Goal: Check status: Check status

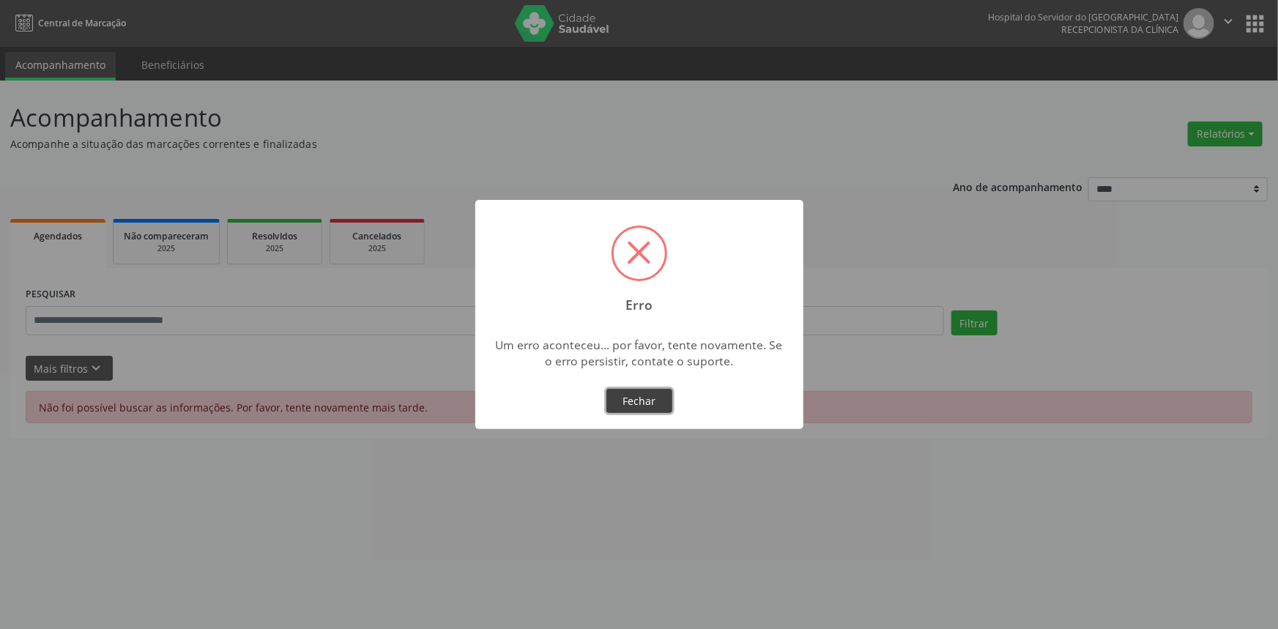
click at [657, 401] on button "Fechar" at bounding box center [640, 401] width 66 height 25
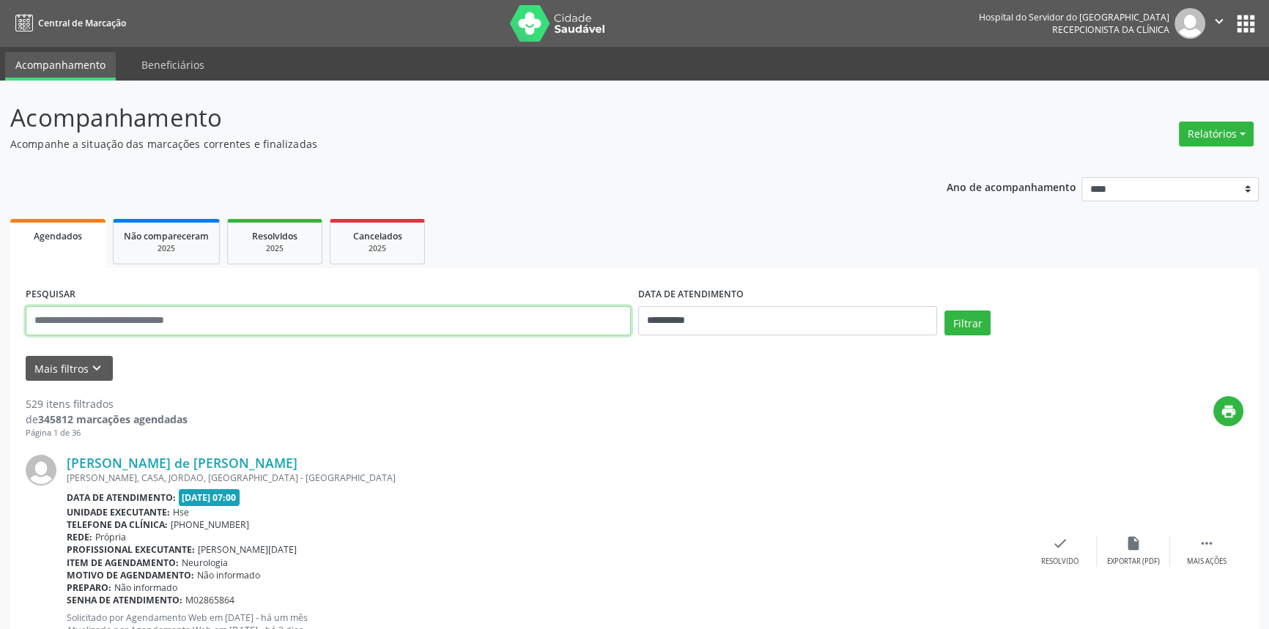
click at [199, 329] on input "text" at bounding box center [328, 320] width 605 height 29
click at [944, 311] on button "Filtrar" at bounding box center [967, 323] width 46 height 25
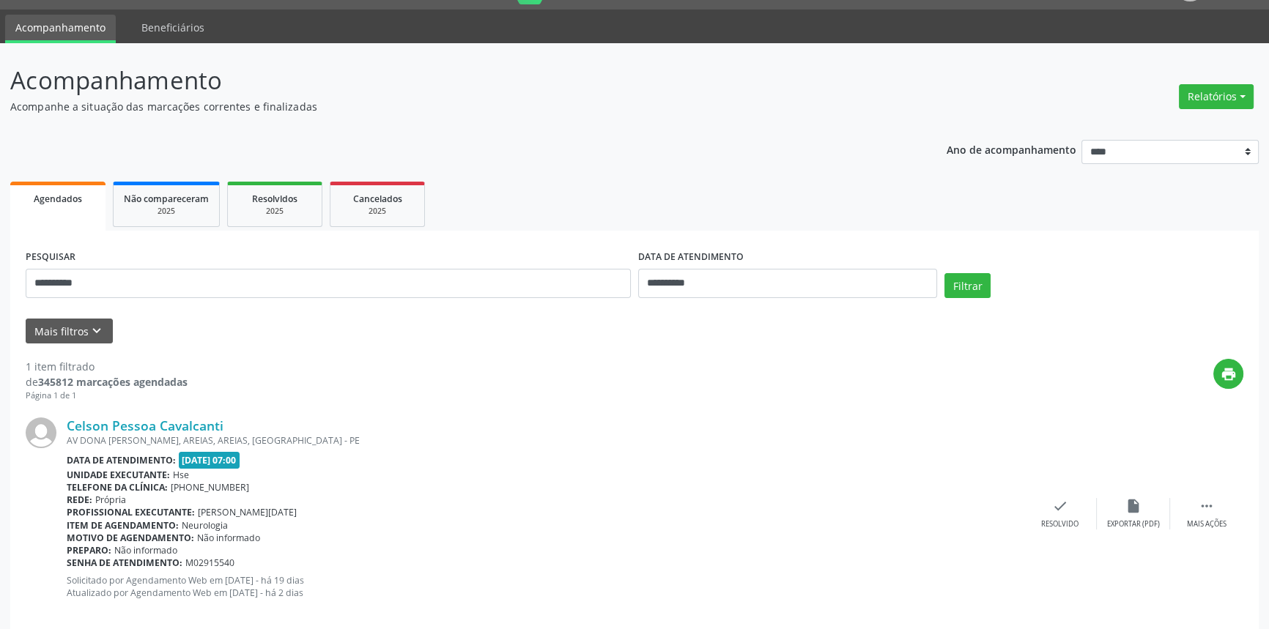
scroll to position [59, 0]
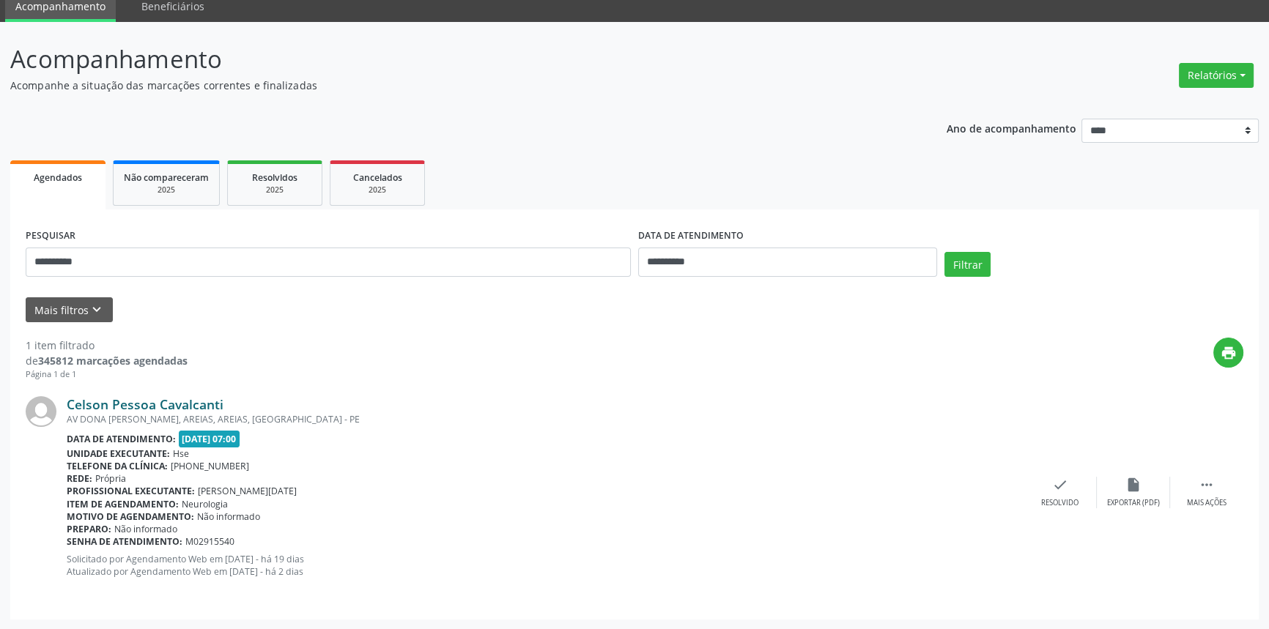
click at [136, 396] on link "Celson Pessoa Cavalcanti" at bounding box center [145, 404] width 157 height 16
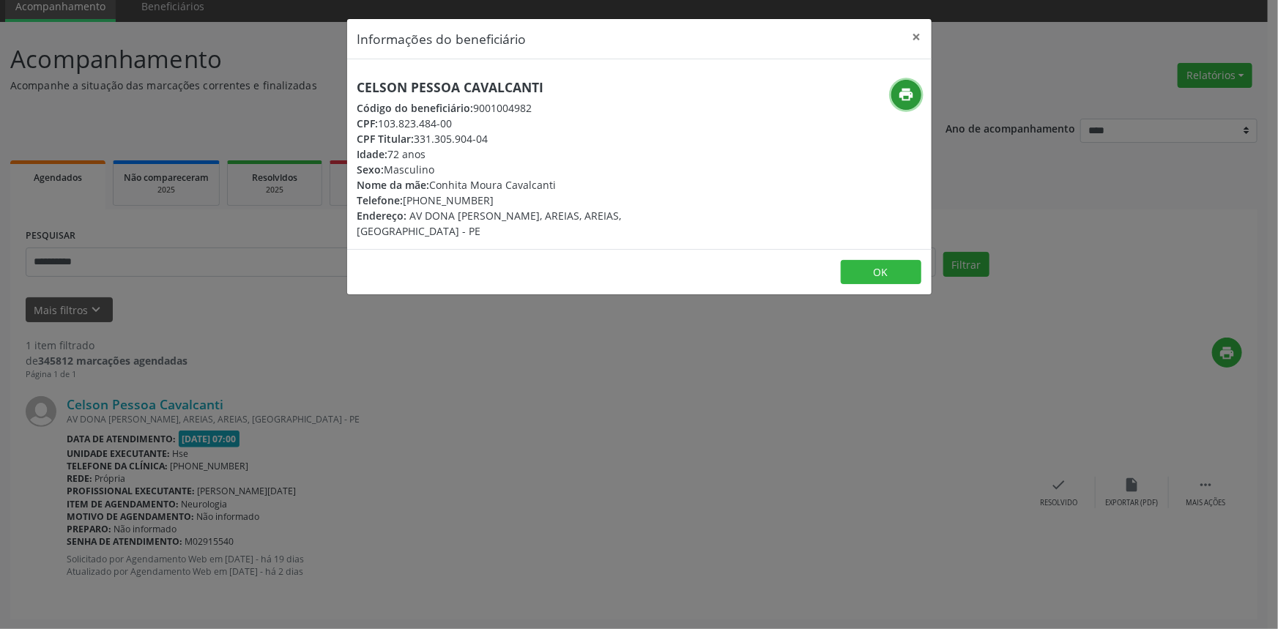
click at [916, 92] on button "print" at bounding box center [907, 95] width 30 height 30
drag, startPoint x: 550, startPoint y: 86, endPoint x: 327, endPoint y: 95, distance: 222.9
click at [327, 95] on div "Informações do beneficiário × Celson Pessoa Cavalcanti Código do beneficiário: …" at bounding box center [639, 314] width 1278 height 629
copy h5 "Celson Pessoa Cavalcanti"
click at [911, 29] on button "×" at bounding box center [917, 37] width 29 height 36
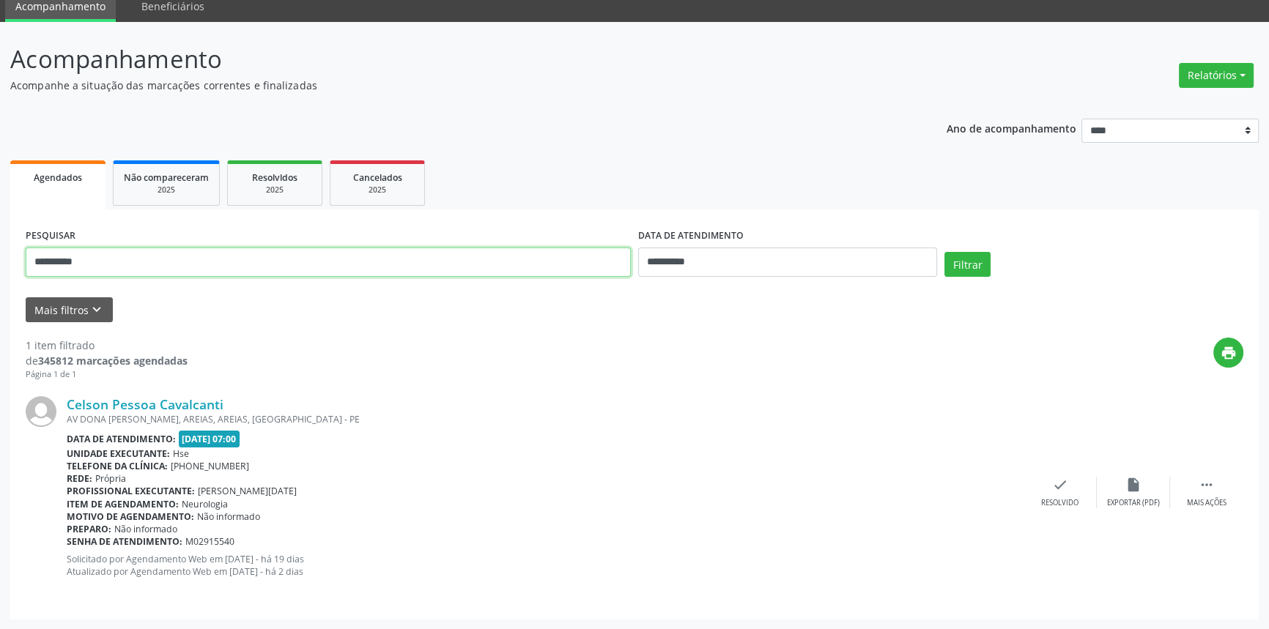
drag, startPoint x: 147, startPoint y: 264, endPoint x: 0, endPoint y: 264, distance: 147.3
click at [0, 264] on div "**********" at bounding box center [634, 326] width 1269 height 608
paste input "**********"
type input "**********"
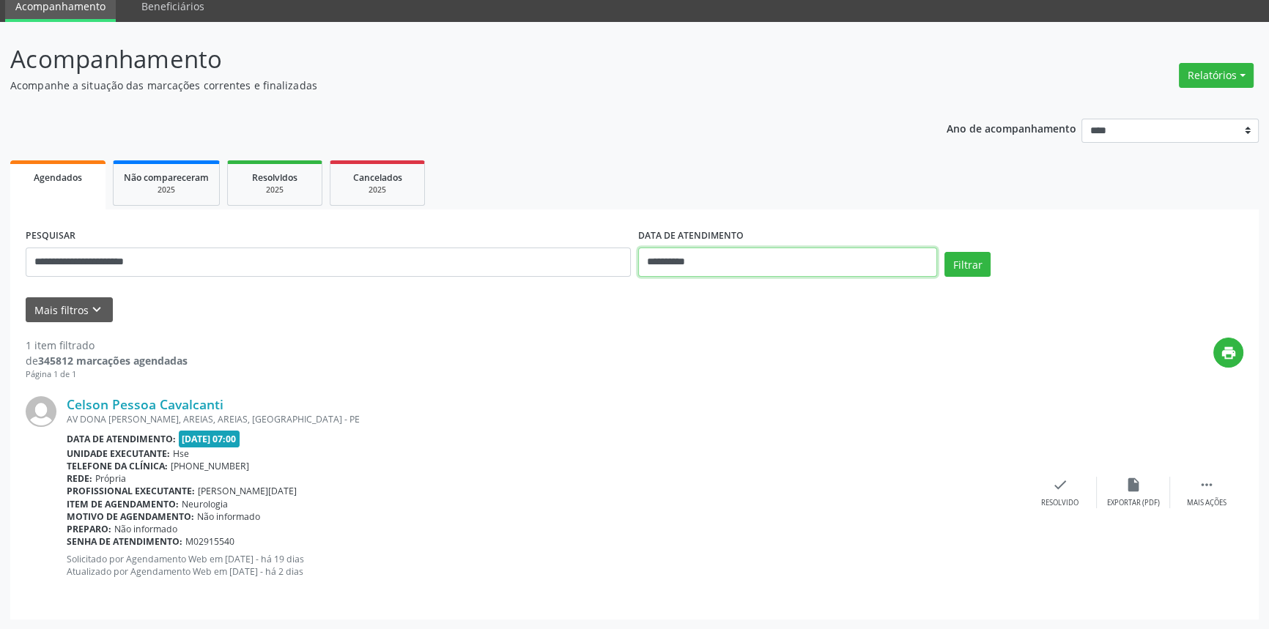
click at [758, 267] on input "**********" at bounding box center [787, 262] width 299 height 29
click at [952, 265] on button "Filtrar" at bounding box center [967, 264] width 46 height 25
click at [171, 402] on link "Vilma Martins de Freitas" at bounding box center [119, 404] width 104 height 16
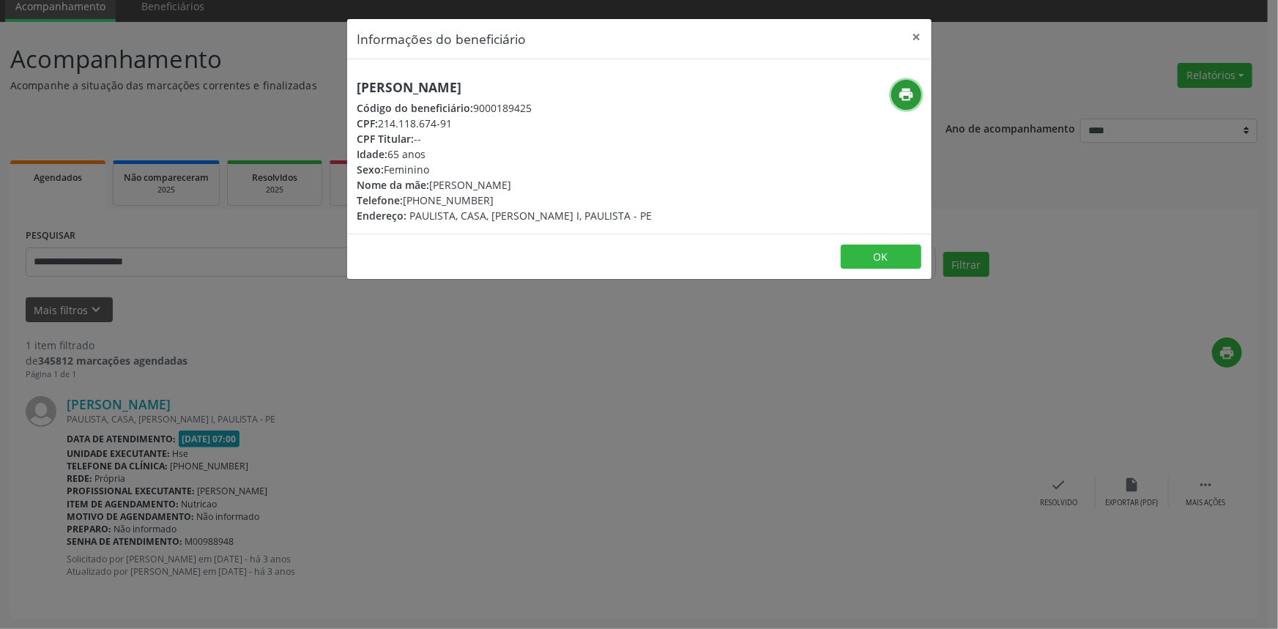
click at [903, 103] on icon "print" at bounding box center [906, 94] width 16 height 16
drag, startPoint x: 544, startPoint y: 89, endPoint x: 327, endPoint y: 89, distance: 216.9
click at [327, 89] on div "Informações do beneficiário × Vilma Martins de Freitas Código do beneficiário: …" at bounding box center [639, 314] width 1278 height 629
copy h5 "Vilma Martins de Freitas"
drag, startPoint x: 924, startPoint y: 34, endPoint x: 705, endPoint y: 1, distance: 221.5
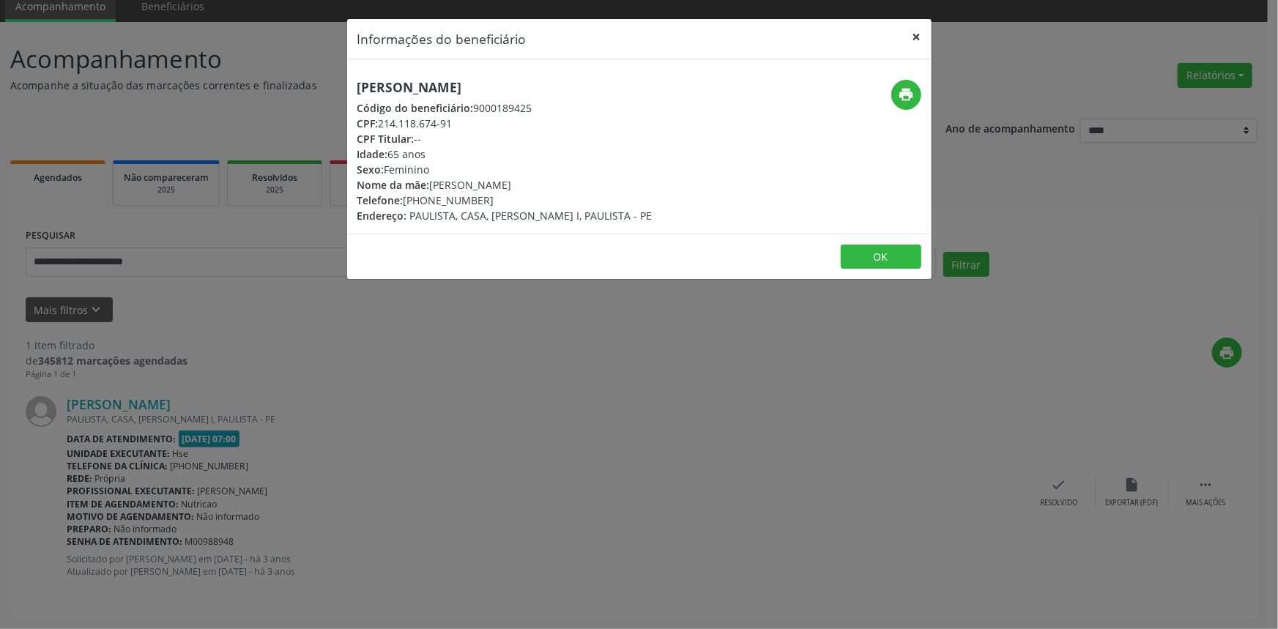
click at [923, 34] on button "×" at bounding box center [917, 37] width 29 height 36
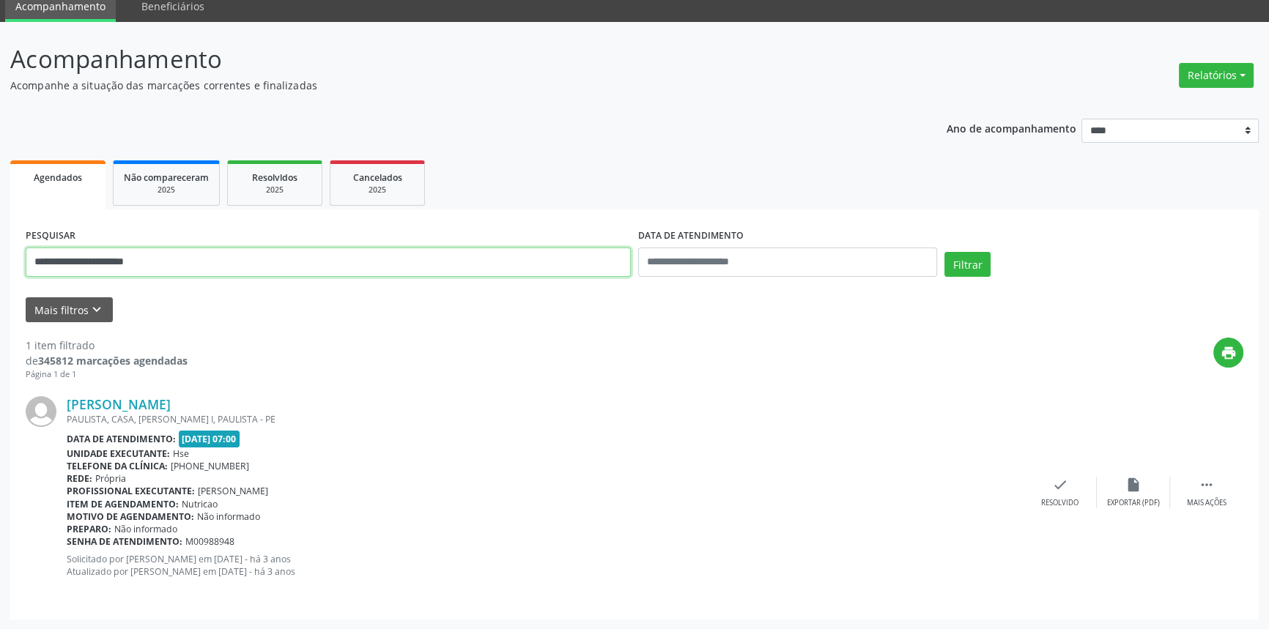
drag, startPoint x: 267, startPoint y: 256, endPoint x: 0, endPoint y: 254, distance: 266.7
click at [0, 256] on div "**********" at bounding box center [634, 326] width 1269 height 608
click at [944, 252] on button "Filtrar" at bounding box center [967, 264] width 46 height 25
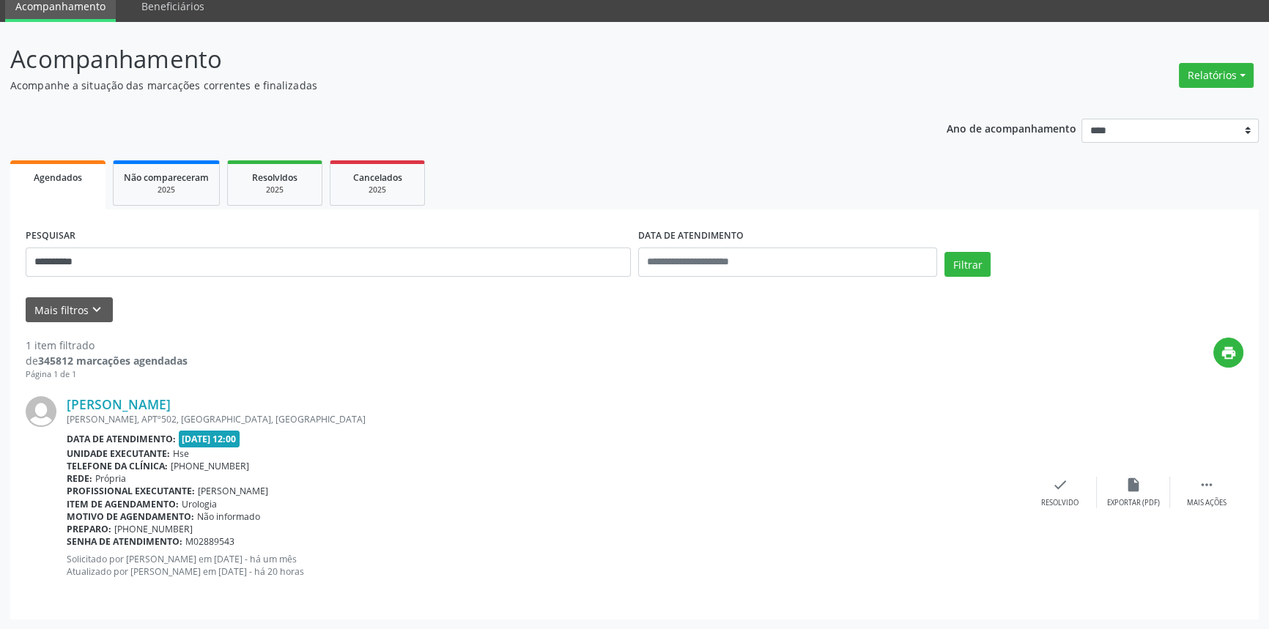
drag, startPoint x: 256, startPoint y: 403, endPoint x: 63, endPoint y: 403, distance: 192.7
click at [63, 403] on div "Jorge Martiniano de Oliveira MARIA RAMOS, APTº502, BAIRRO NOVO, OLINDA - PE Dat…" at bounding box center [635, 492] width 1218 height 223
copy div "Jorge Martiniano de Oliveira"
drag, startPoint x: 105, startPoint y: 249, endPoint x: 0, endPoint y: 249, distance: 105.5
click at [0, 249] on div "**********" at bounding box center [634, 326] width 1269 height 608
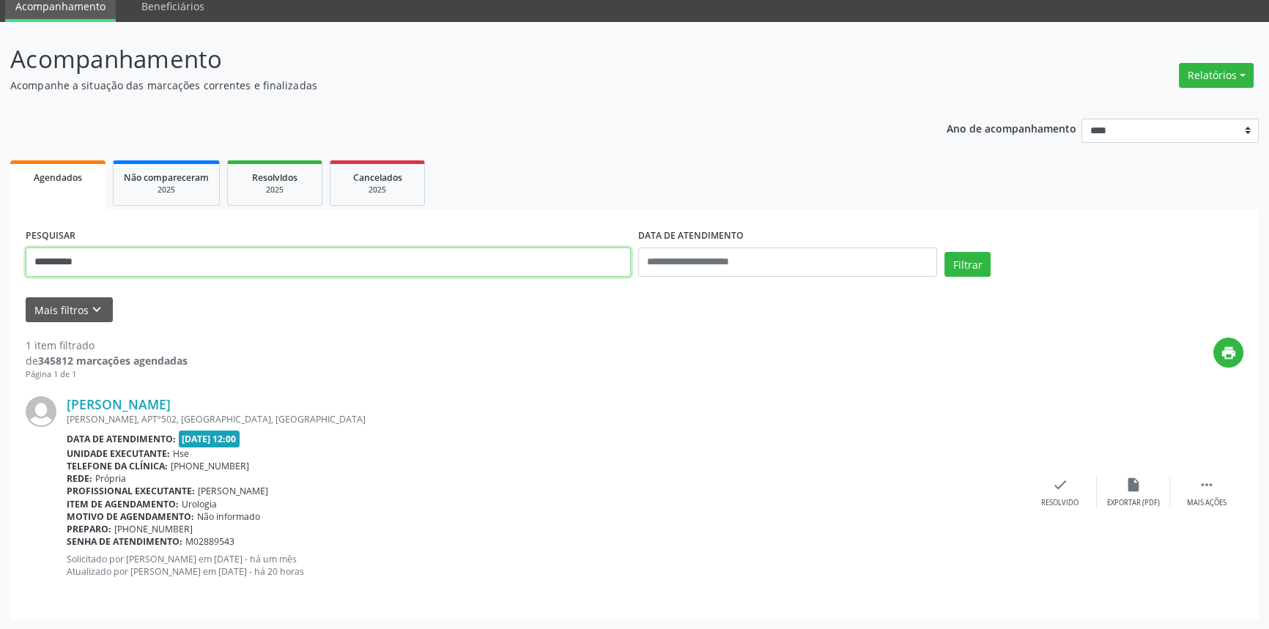
click at [944, 252] on button "Filtrar" at bounding box center [967, 264] width 46 height 25
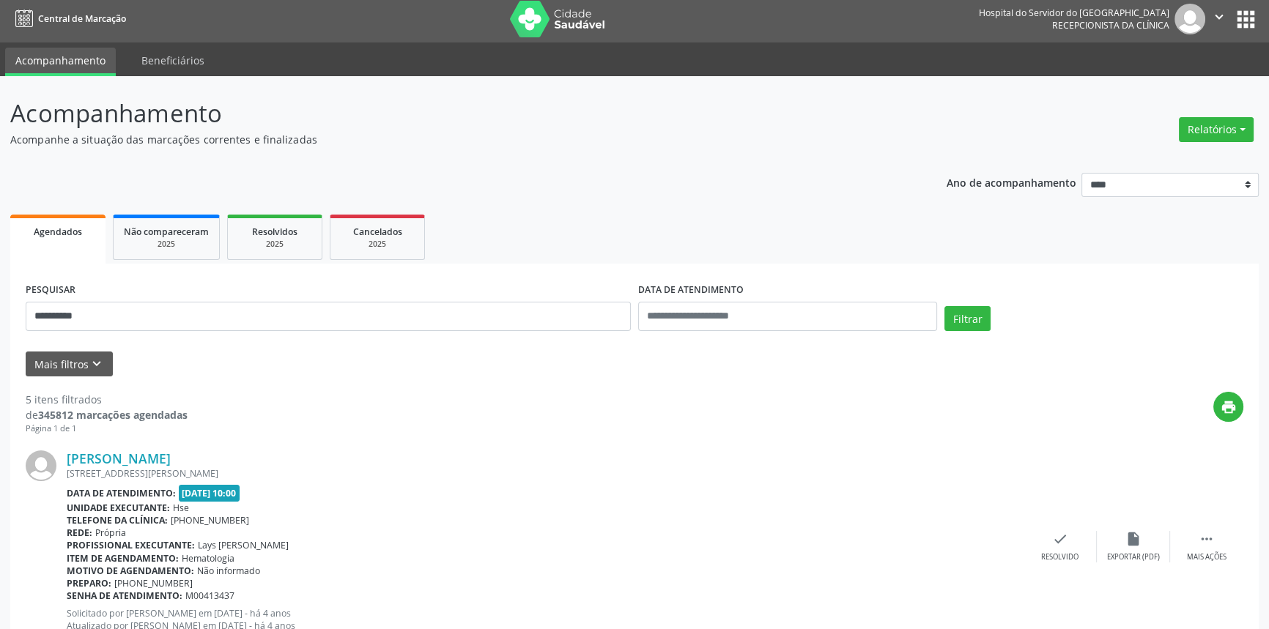
scroll to position [0, 0]
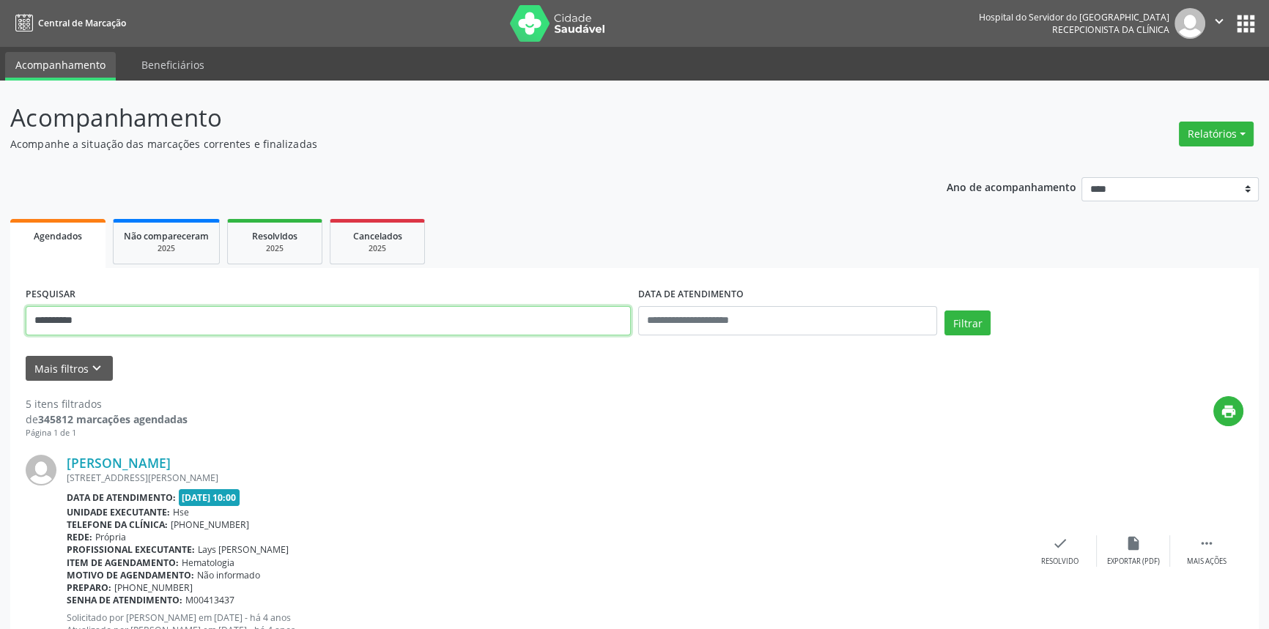
drag, startPoint x: 177, startPoint y: 314, endPoint x: 0, endPoint y: 314, distance: 176.6
click at [944, 311] on button "Filtrar" at bounding box center [967, 323] width 46 height 25
type input "**********"
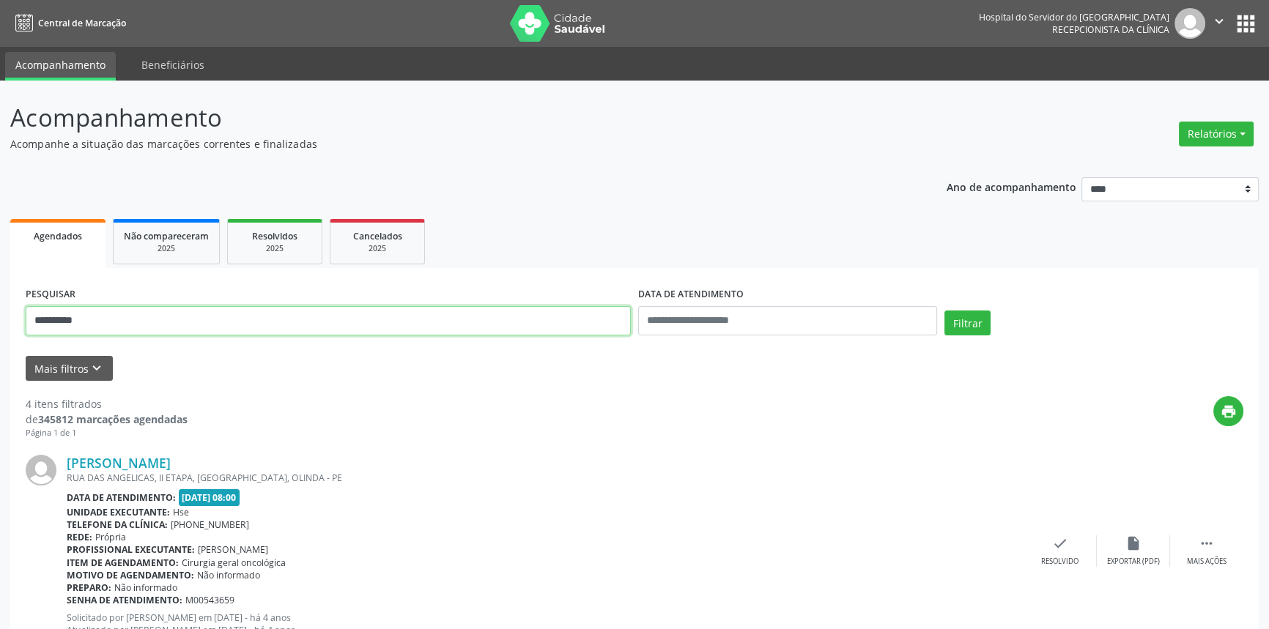
click at [944, 311] on button "Filtrar" at bounding box center [967, 323] width 46 height 25
drag, startPoint x: 70, startPoint y: 310, endPoint x: 0, endPoint y: 310, distance: 70.3
type input "**********"
click at [944, 311] on button "Filtrar" at bounding box center [967, 323] width 46 height 25
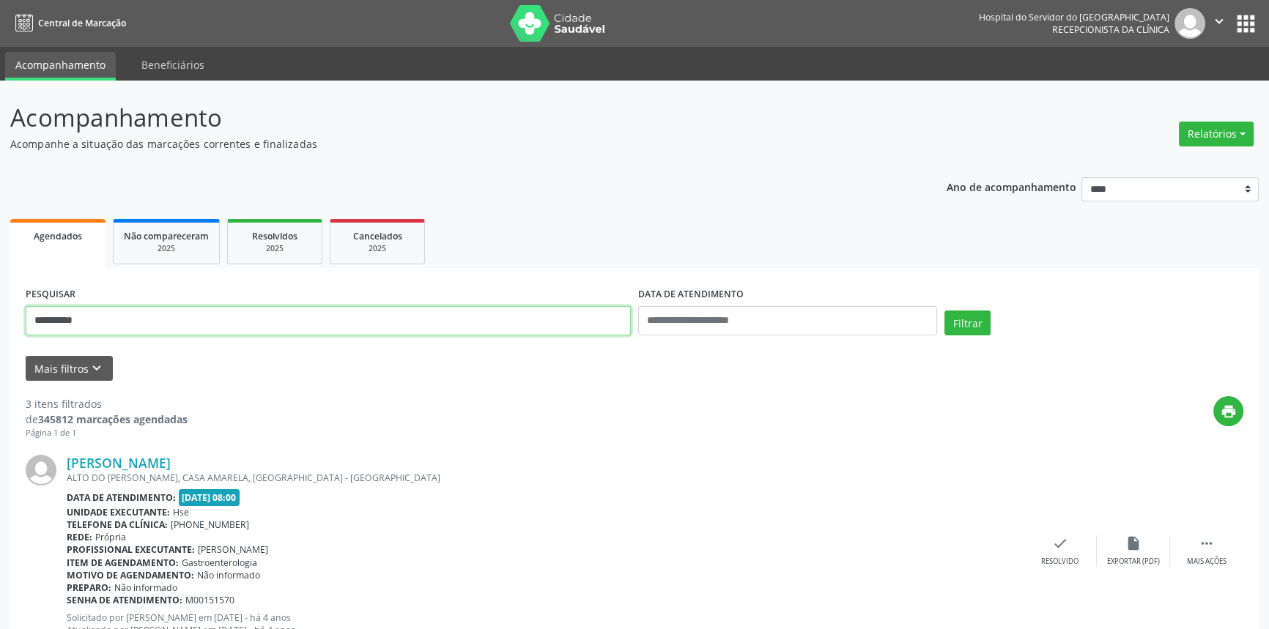
drag, startPoint x: 107, startPoint y: 324, endPoint x: 0, endPoint y: 262, distance: 123.8
click at [0, 280] on div "**********" at bounding box center [634, 608] width 1269 height 1055
type input "**********"
click at [944, 311] on button "Filtrar" at bounding box center [967, 323] width 46 height 25
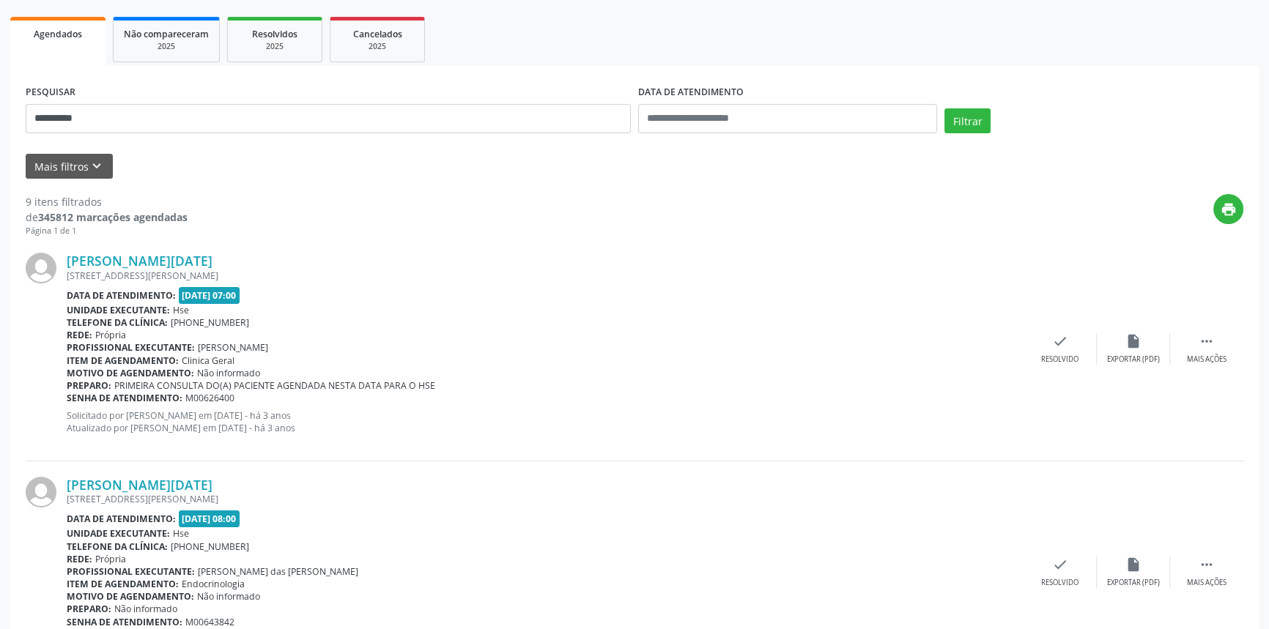
scroll to position [115, 0]
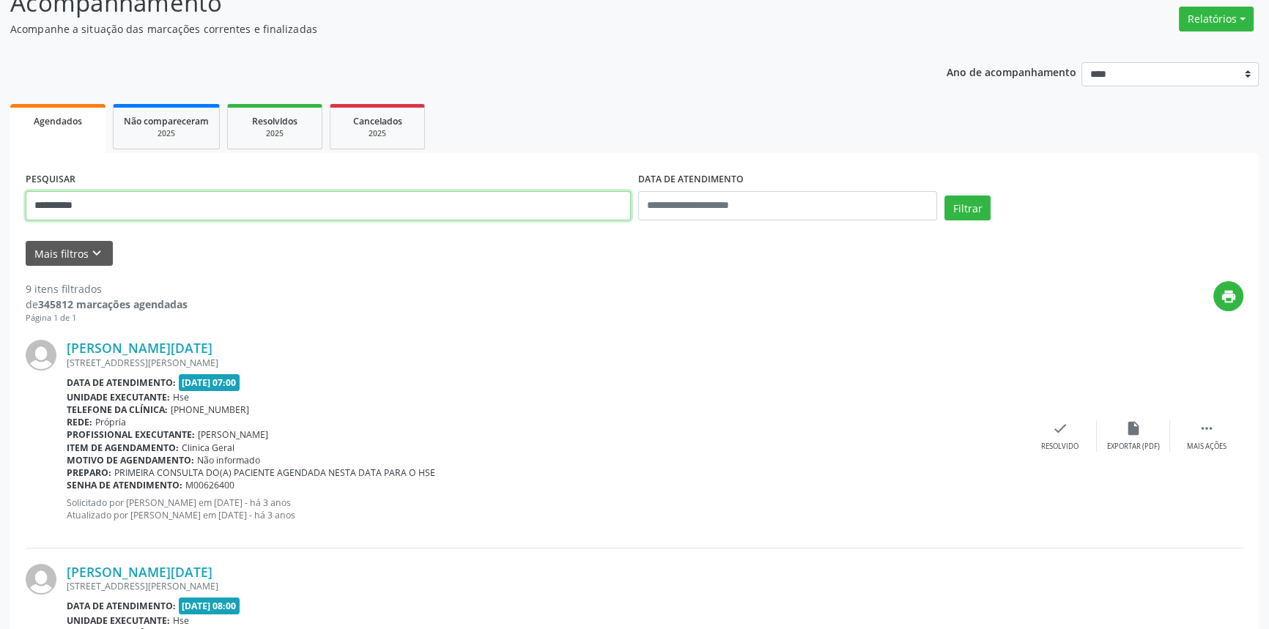
drag, startPoint x: 110, startPoint y: 191, endPoint x: 0, endPoint y: 203, distance: 110.5
click at [944, 196] on button "Filtrar" at bounding box center [967, 208] width 46 height 25
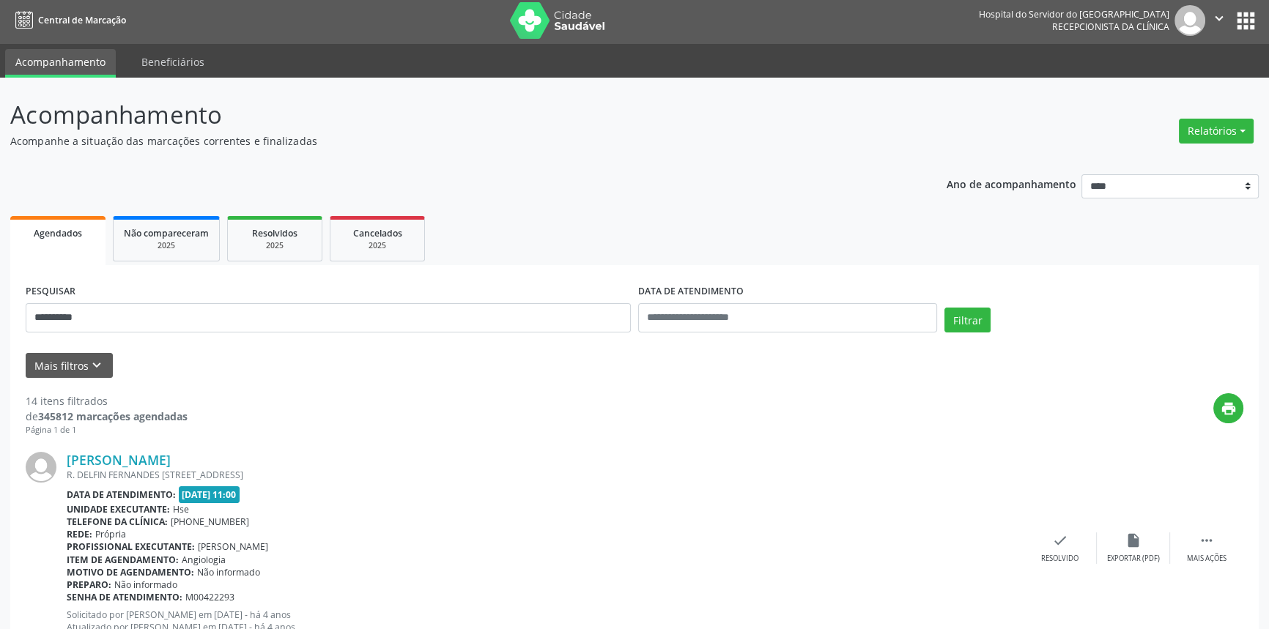
scroll to position [0, 0]
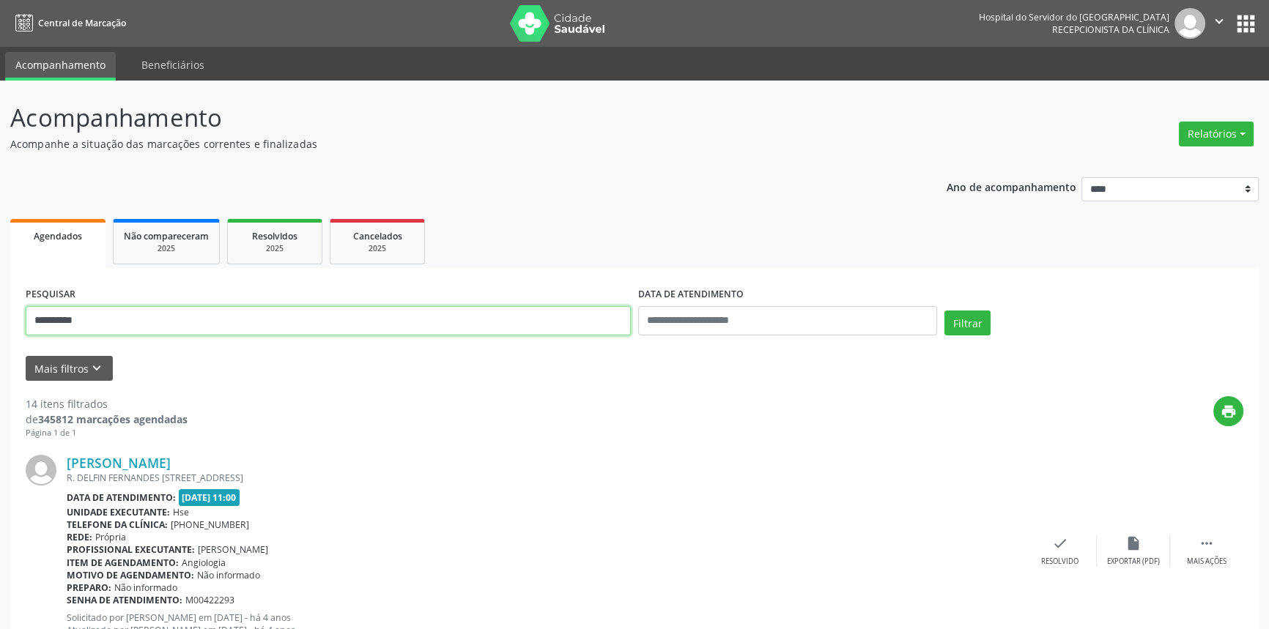
drag, startPoint x: 111, startPoint y: 314, endPoint x: 0, endPoint y: 322, distance: 110.9
type input "**********"
click at [944, 311] on button "Filtrar" at bounding box center [967, 323] width 46 height 25
drag, startPoint x: 168, startPoint y: 332, endPoint x: 0, endPoint y: 293, distance: 172.2
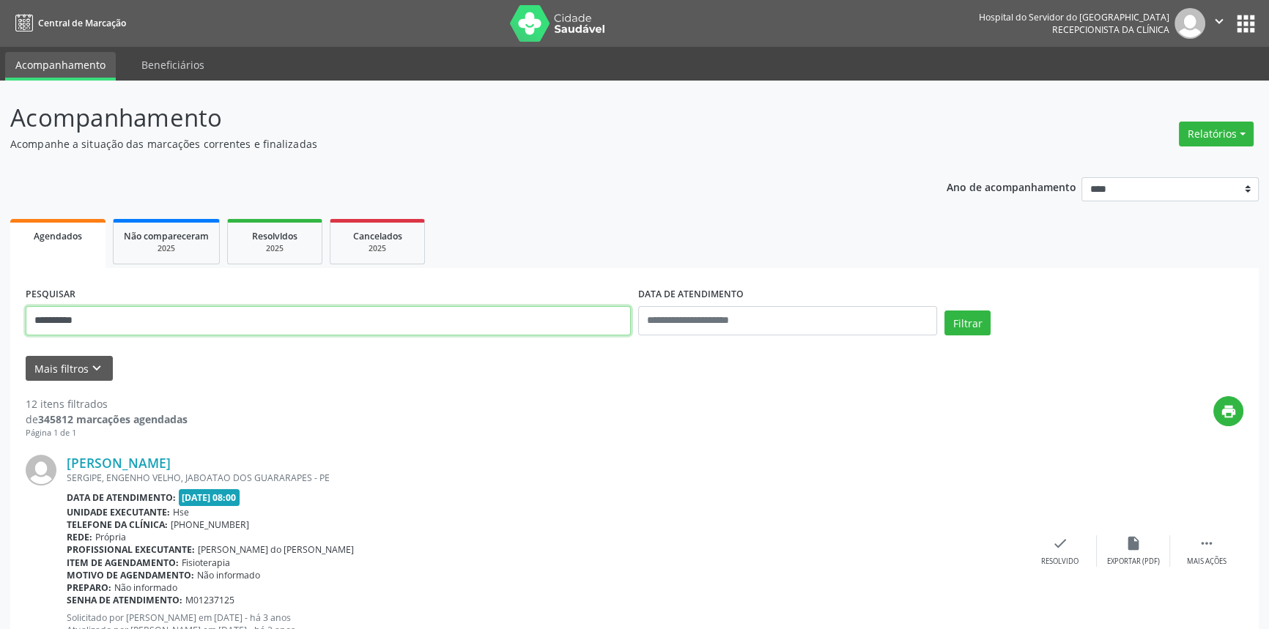
type input "**********"
click at [944, 311] on button "Filtrar" at bounding box center [967, 323] width 46 height 25
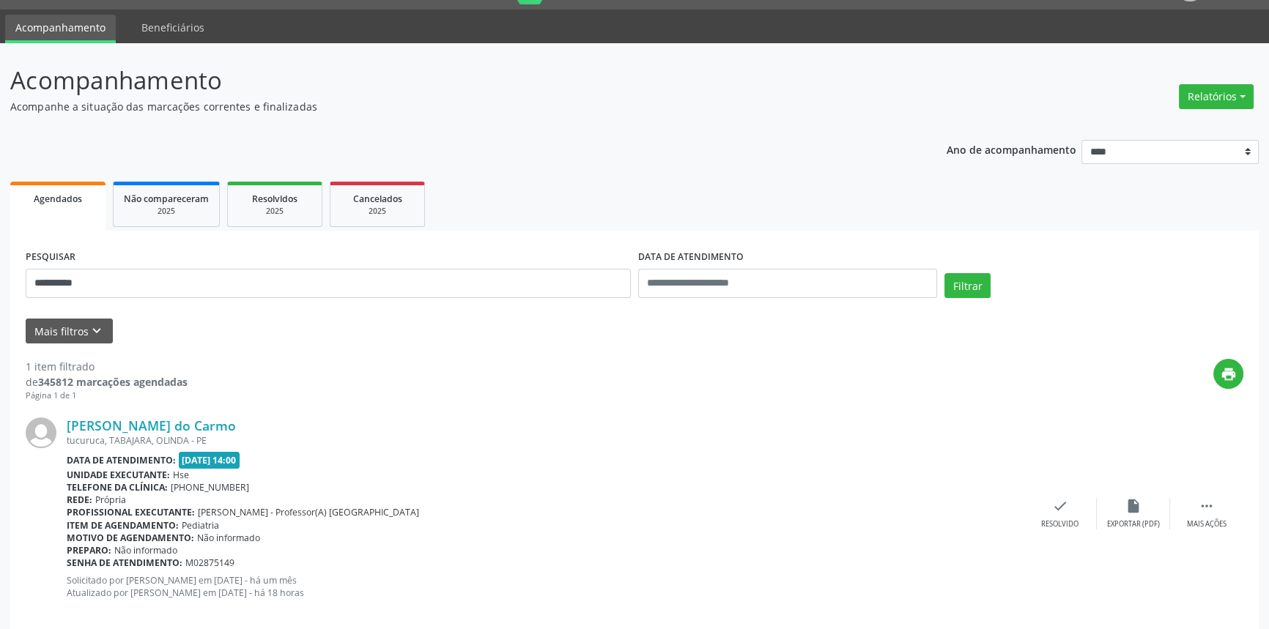
scroll to position [59, 0]
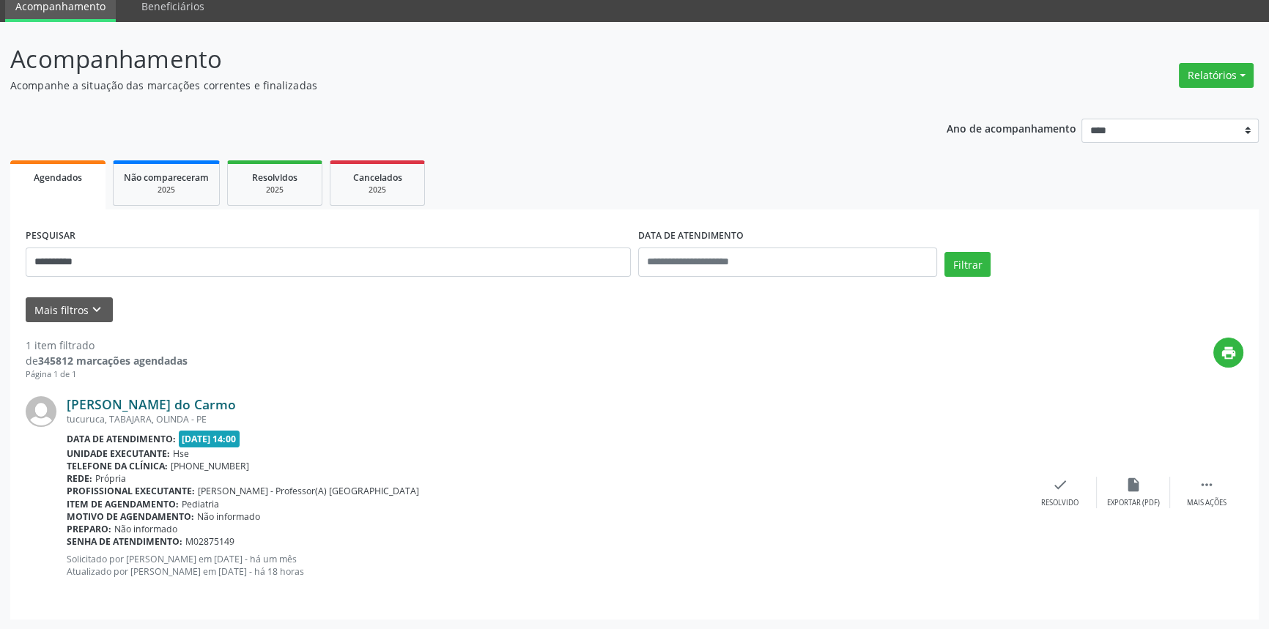
drag, startPoint x: 338, startPoint y: 402, endPoint x: 66, endPoint y: 403, distance: 271.8
click at [67, 403] on div "Manoel Alfredo Ferreira Maciel do Carmo" at bounding box center [545, 404] width 957 height 16
click at [222, 402] on link "Manoel Alfredo Ferreira Maciel do Carmo" at bounding box center [151, 404] width 169 height 16
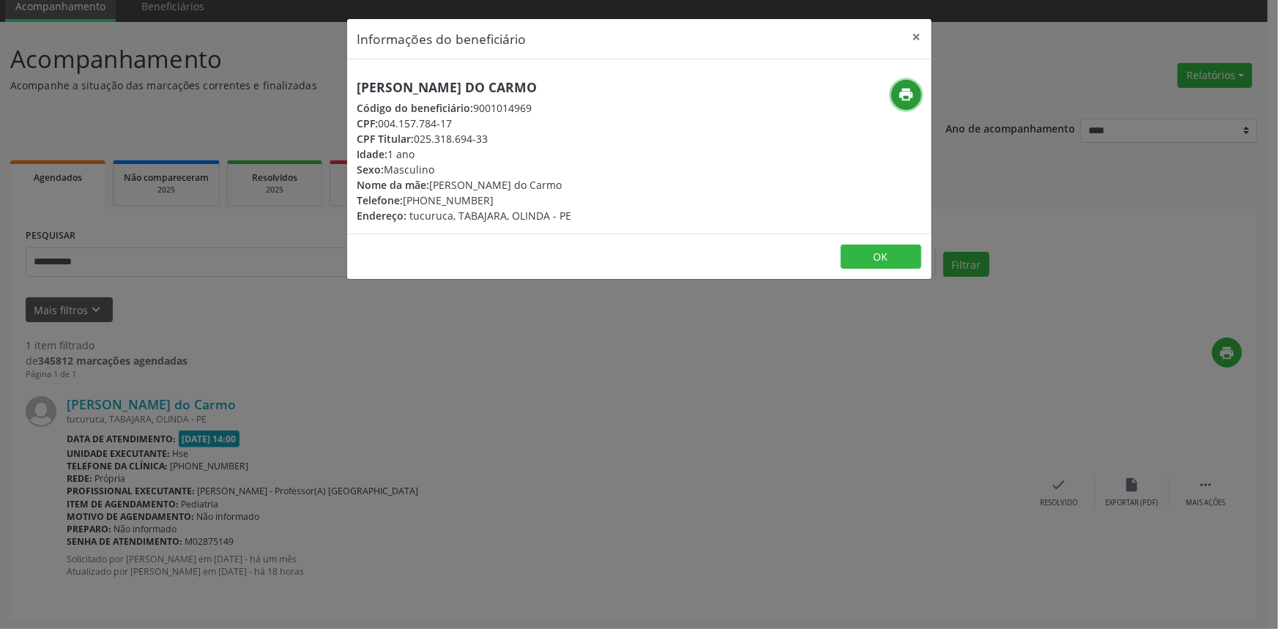
click at [911, 102] on icon "print" at bounding box center [906, 94] width 16 height 16
drag, startPoint x: 692, startPoint y: 85, endPoint x: 319, endPoint y: 75, distance: 373.0
click at [319, 75] on div "Informações do beneficiário × Manoel Alfredo Ferreira Maciel do Carmo Código do…" at bounding box center [639, 314] width 1278 height 629
copy h5 "Manoel Alfredo Ferreira Maciel do Carmo"
click at [913, 34] on button "×" at bounding box center [917, 37] width 29 height 36
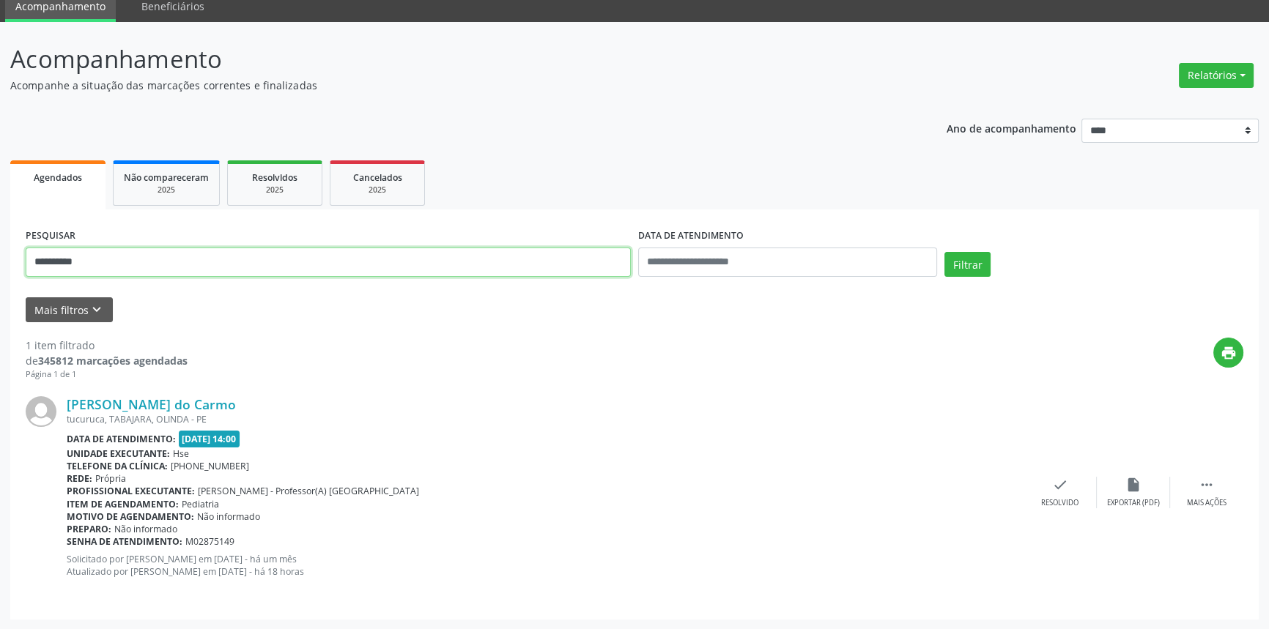
drag, startPoint x: 144, startPoint y: 257, endPoint x: 0, endPoint y: 208, distance: 151.8
click at [0, 219] on div "**********" at bounding box center [634, 326] width 1269 height 608
click at [944, 252] on button "Filtrar" at bounding box center [967, 264] width 46 height 25
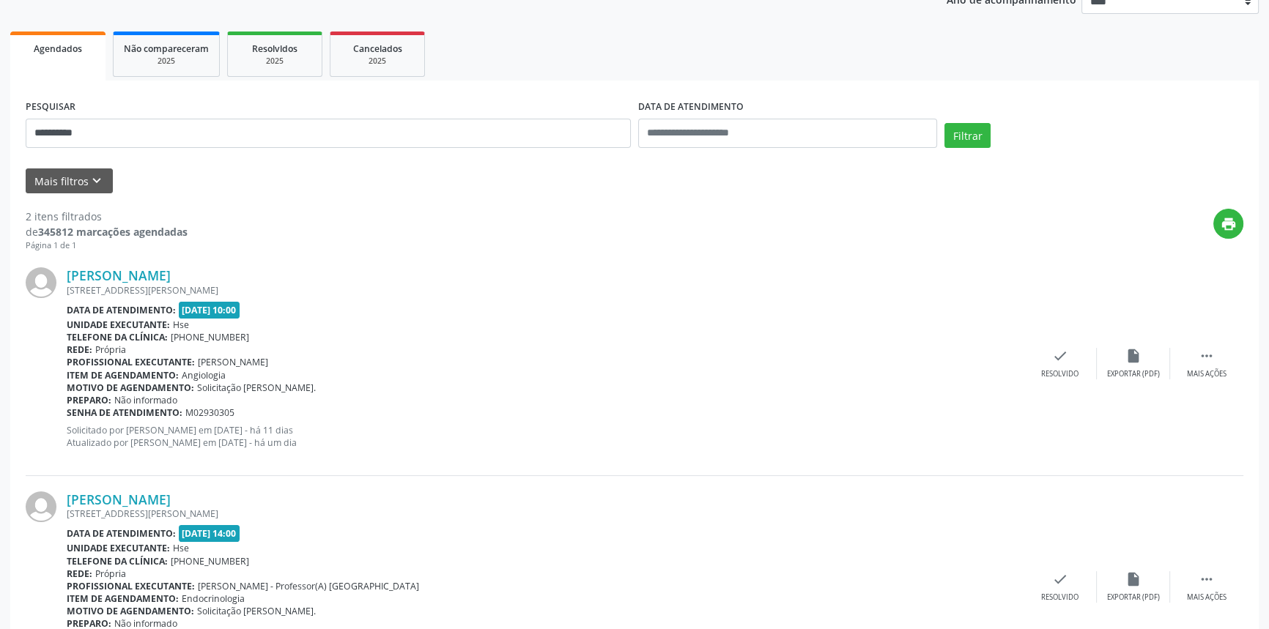
scroll to position [281, 0]
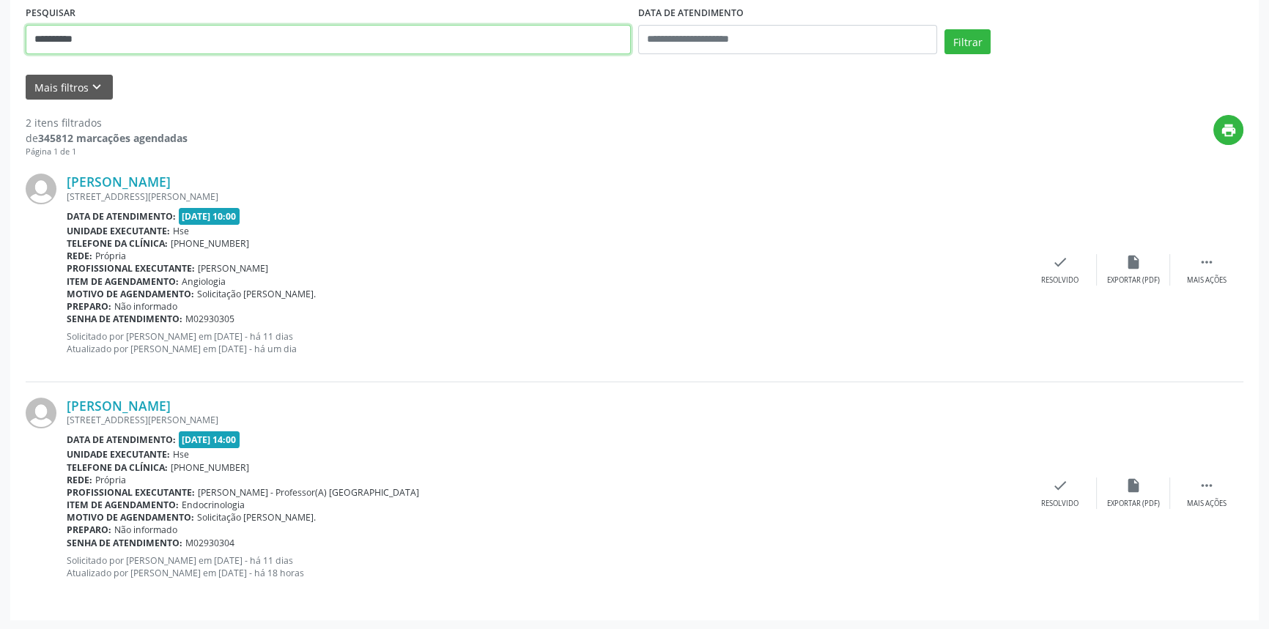
drag, startPoint x: 97, startPoint y: 31, endPoint x: 0, endPoint y: 48, distance: 98.9
click at [0, 48] on div "**********" at bounding box center [634, 215] width 1269 height 832
type input "**********"
click at [944, 29] on button "Filtrar" at bounding box center [967, 41] width 46 height 25
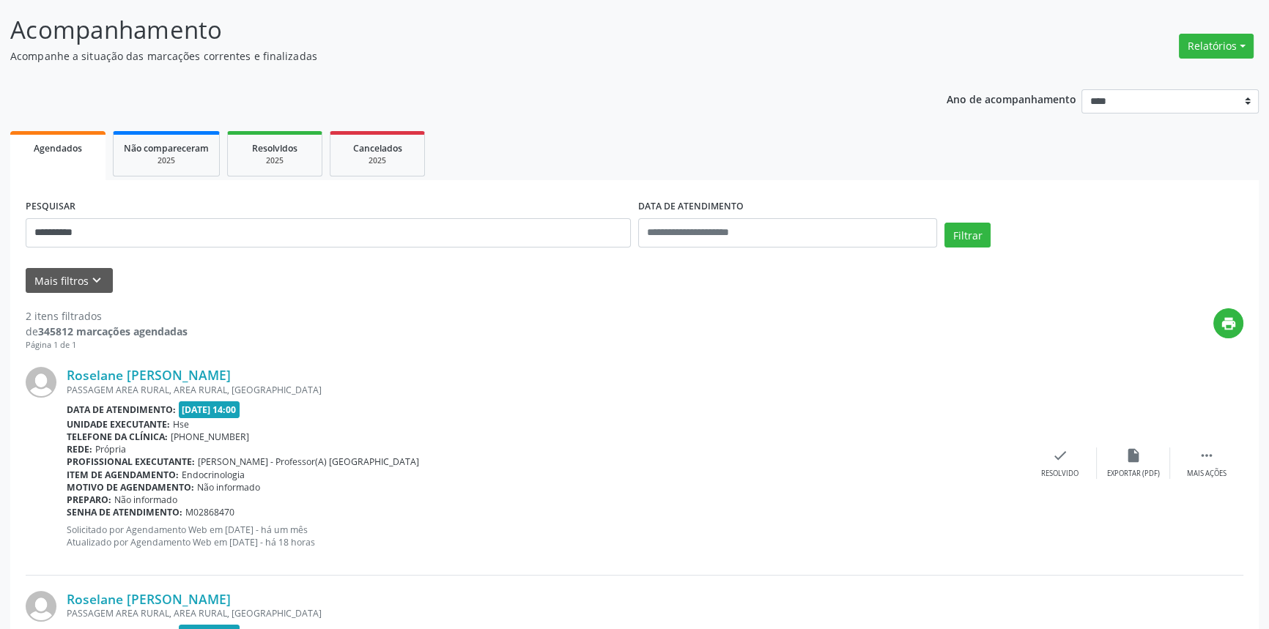
scroll to position [81, 0]
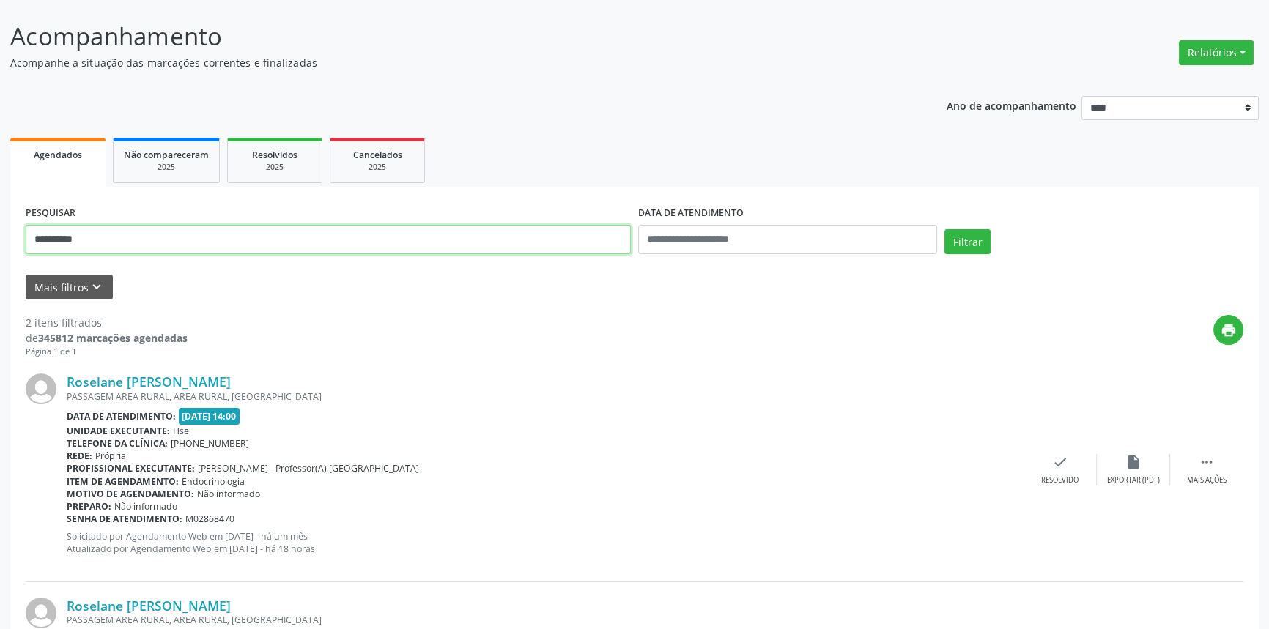
click at [0, 233] on div "**********" at bounding box center [634, 415] width 1269 height 832
type input "**********"
click at [944, 229] on button "Filtrar" at bounding box center [967, 241] width 46 height 25
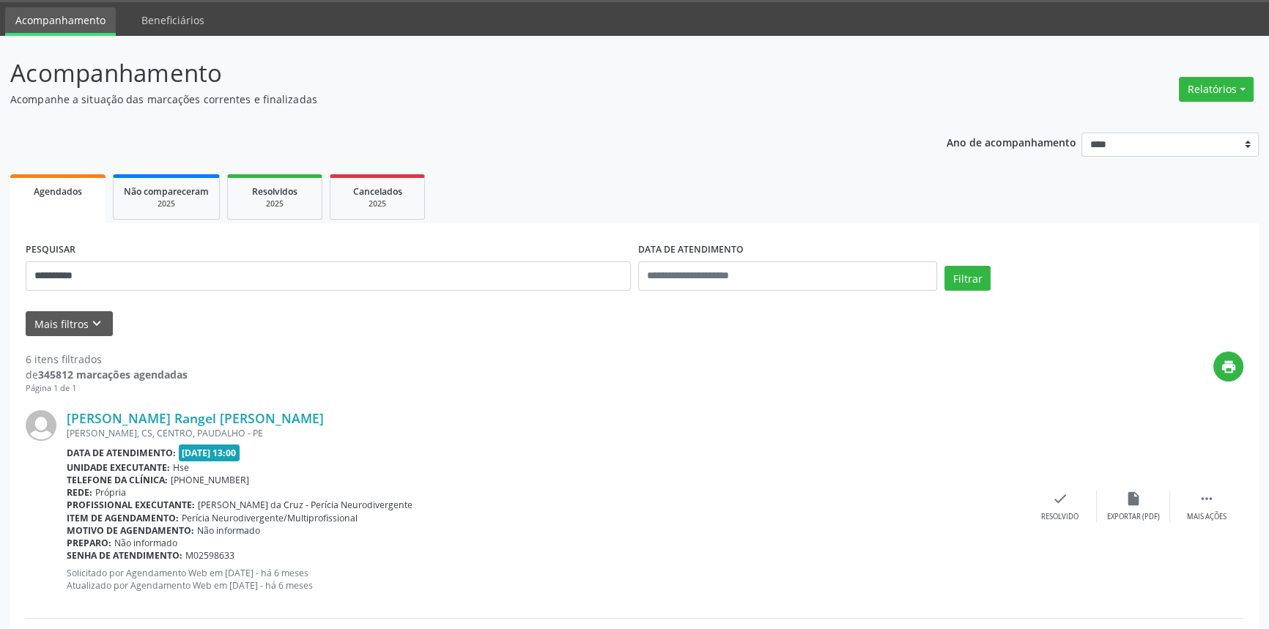
scroll to position [0, 0]
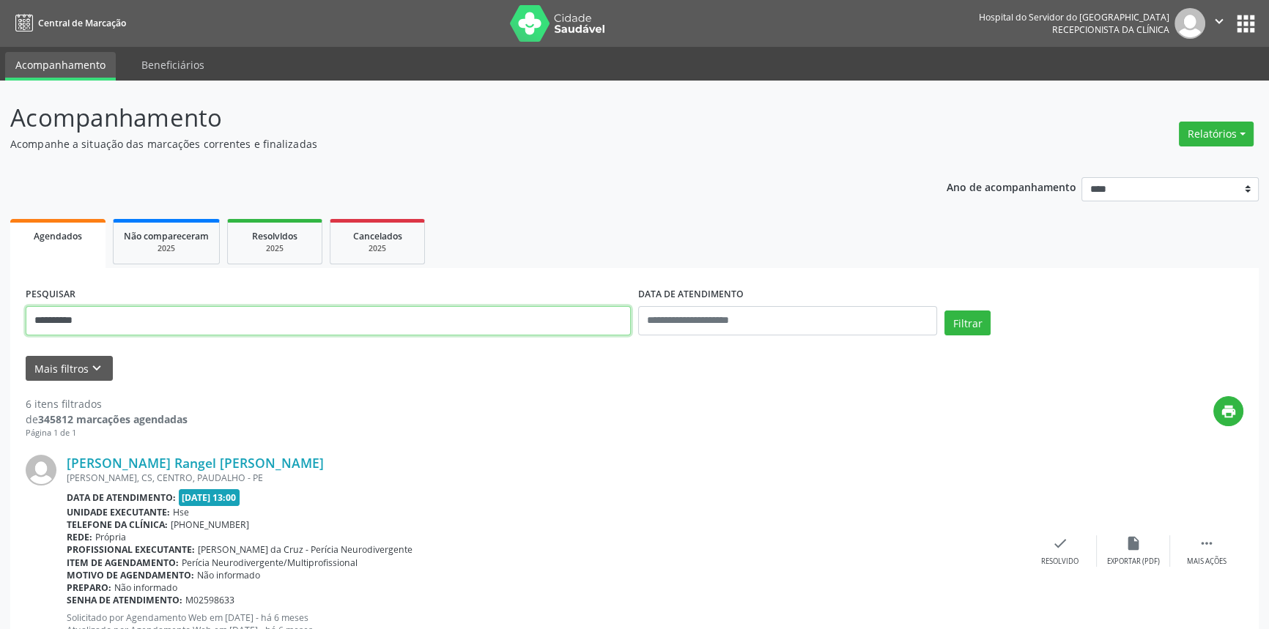
drag, startPoint x: 105, startPoint y: 318, endPoint x: 0, endPoint y: 272, distance: 115.2
type input "**********"
click at [944, 311] on button "Filtrar" at bounding box center [967, 323] width 46 height 25
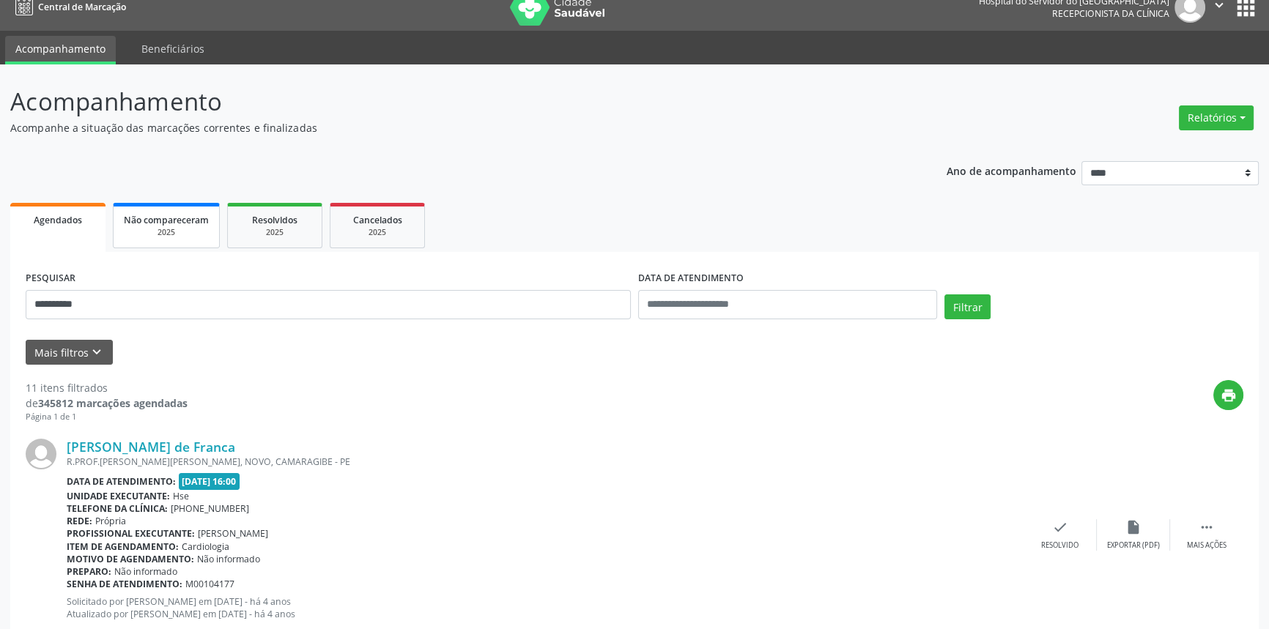
scroll to position [13, 0]
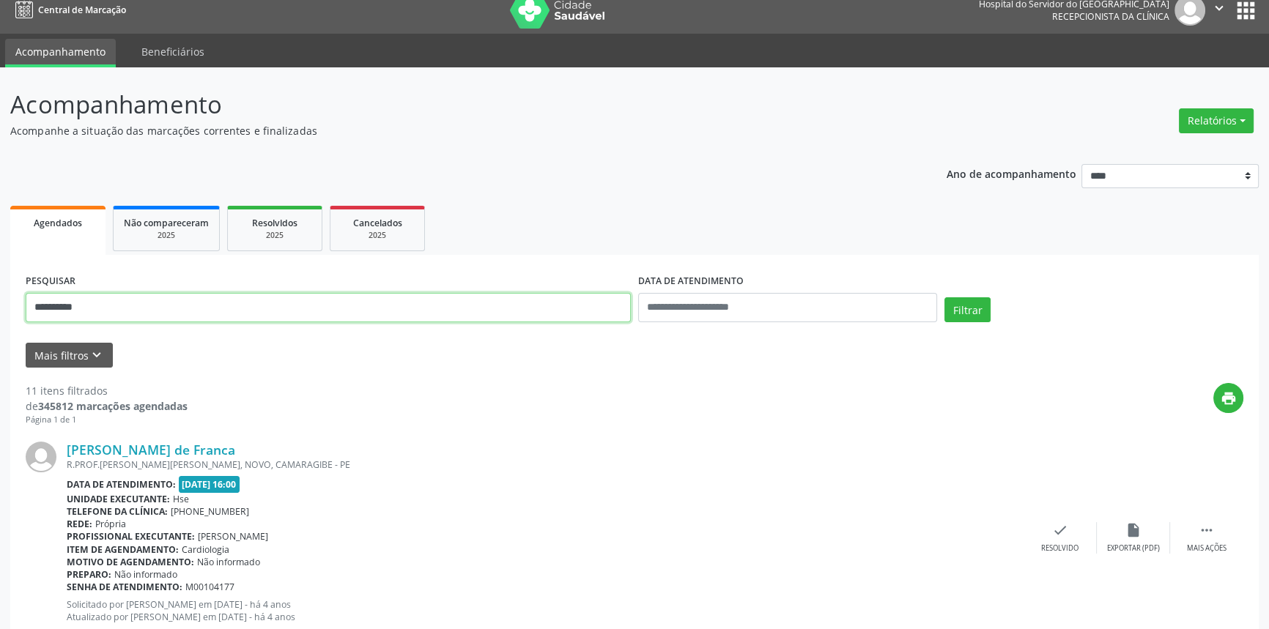
drag, startPoint x: 130, startPoint y: 303, endPoint x: 0, endPoint y: 280, distance: 132.4
type input "**********"
click at [944, 297] on button "Filtrar" at bounding box center [967, 309] width 46 height 25
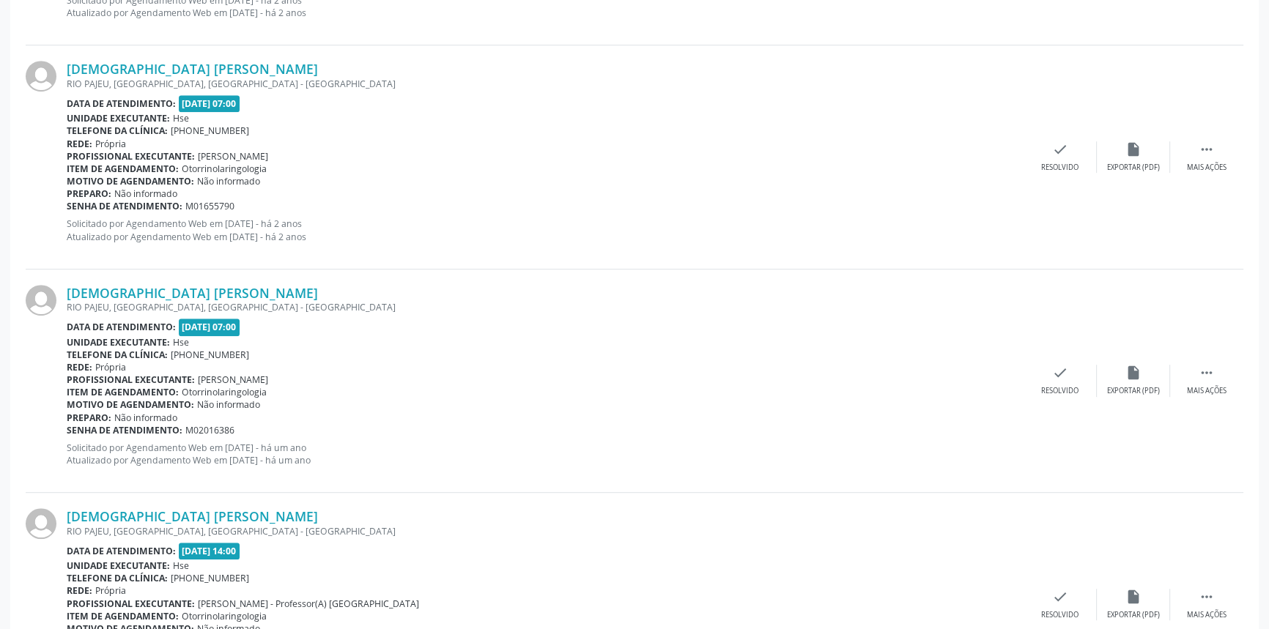
scroll to position [1176, 0]
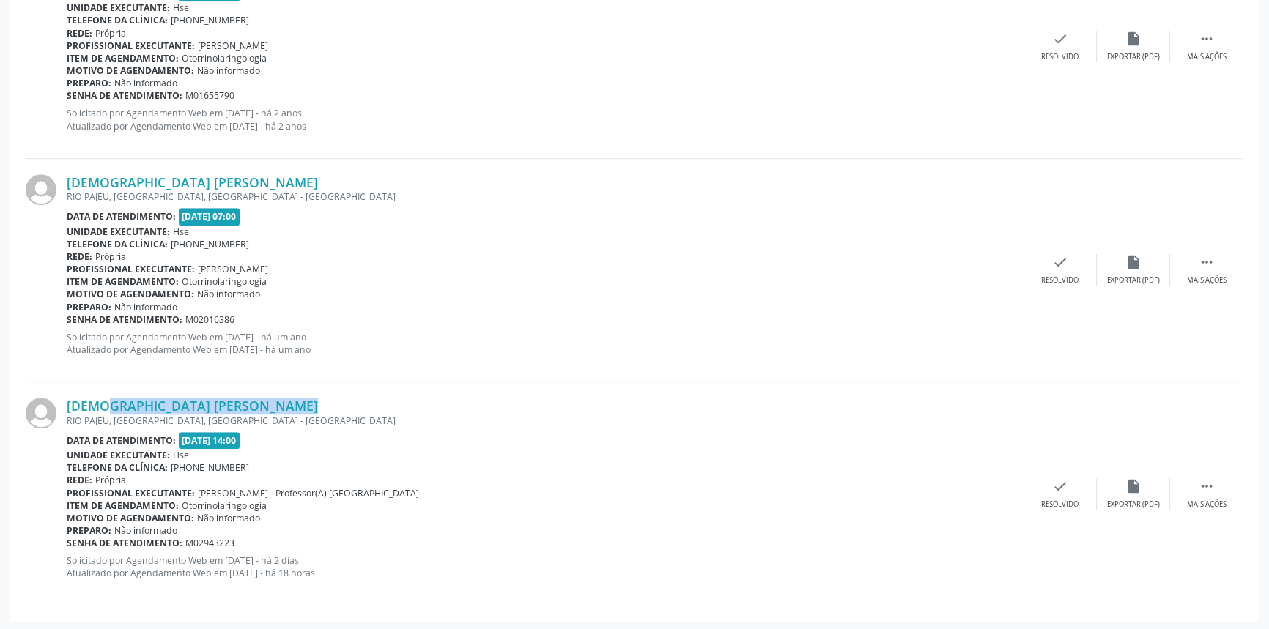
drag, startPoint x: 244, startPoint y: 404, endPoint x: 67, endPoint y: 389, distance: 177.2
click at [67, 389] on div "Thais Caroline Macedo Costa RIO PAJEU, IBURA, RECIFE - PE Data de atendimento: …" at bounding box center [635, 493] width 1218 height 223
copy link "Thais Caroline Macedo Costa"
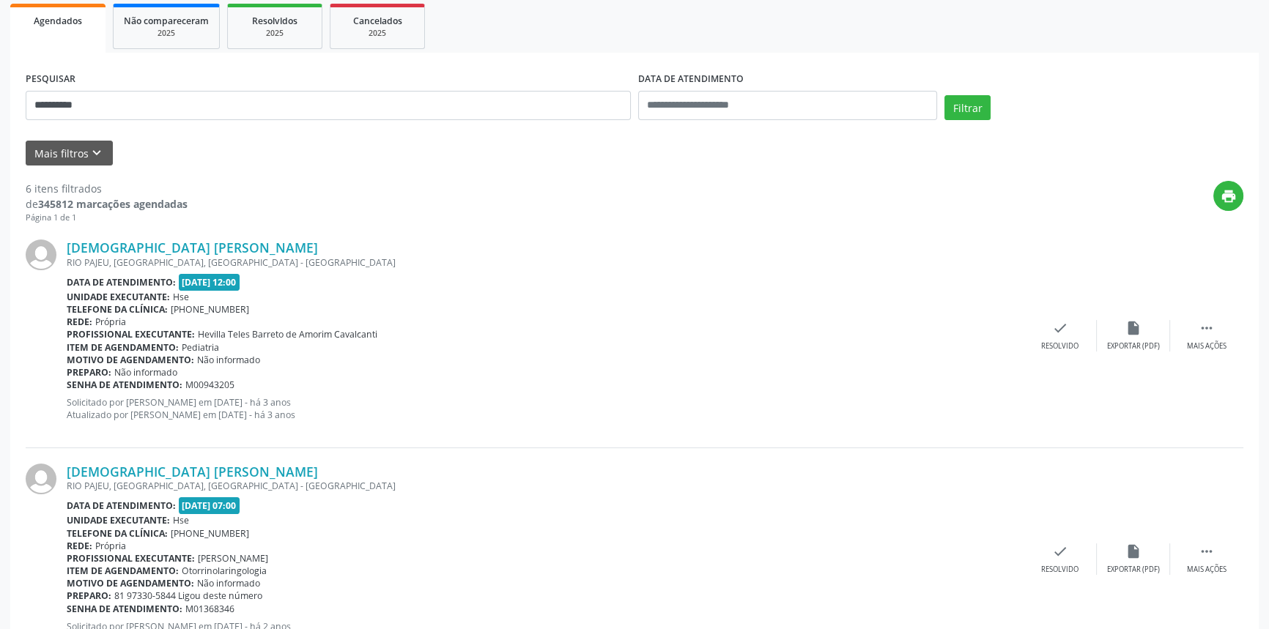
scroll to position [177, 0]
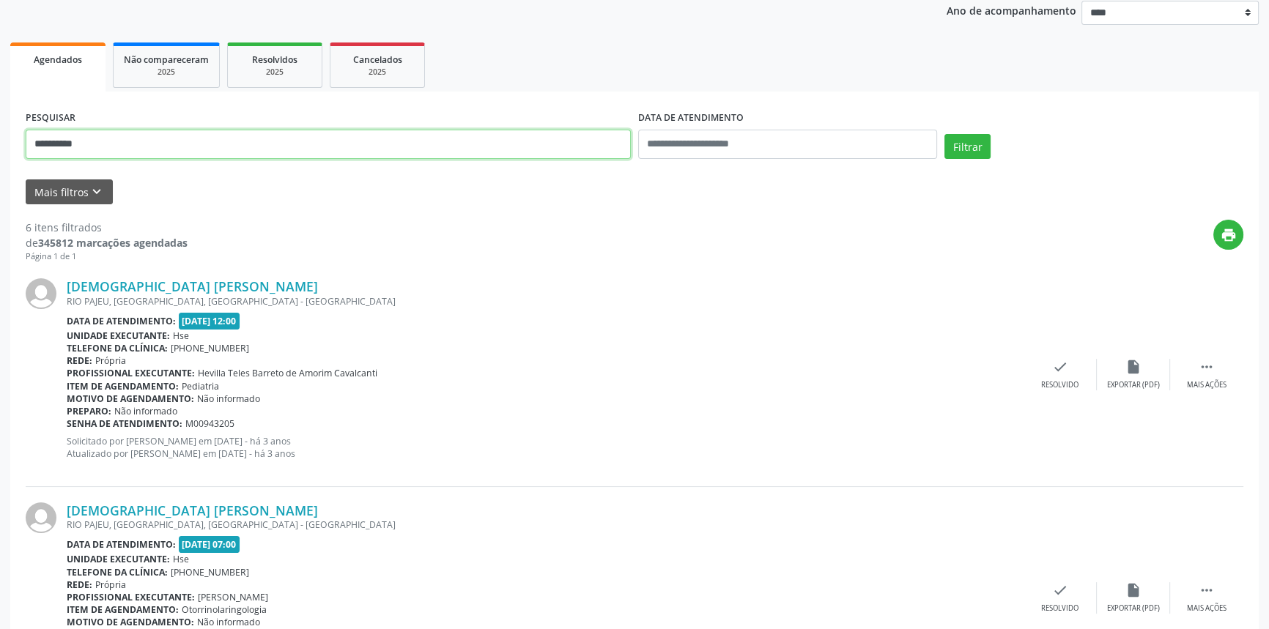
drag, startPoint x: 0, startPoint y: 133, endPoint x: 0, endPoint y: 114, distance: 19.0
type input "**********"
click at [944, 134] on button "Filtrar" at bounding box center [967, 146] width 46 height 25
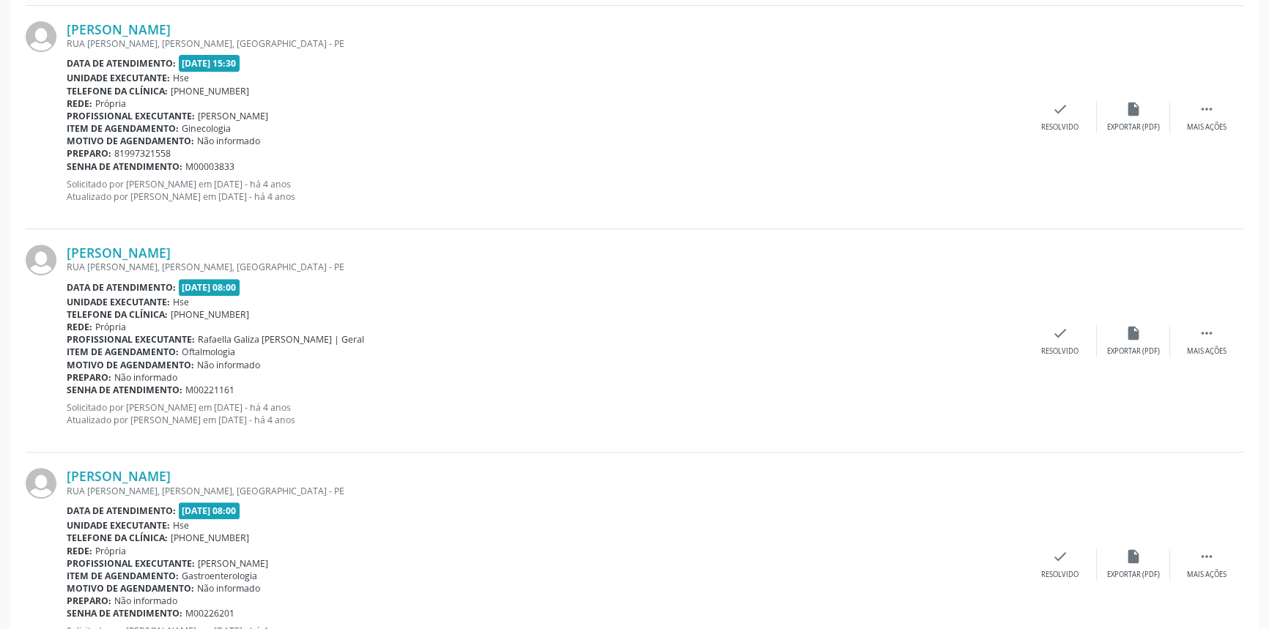
scroll to position [3229, 0]
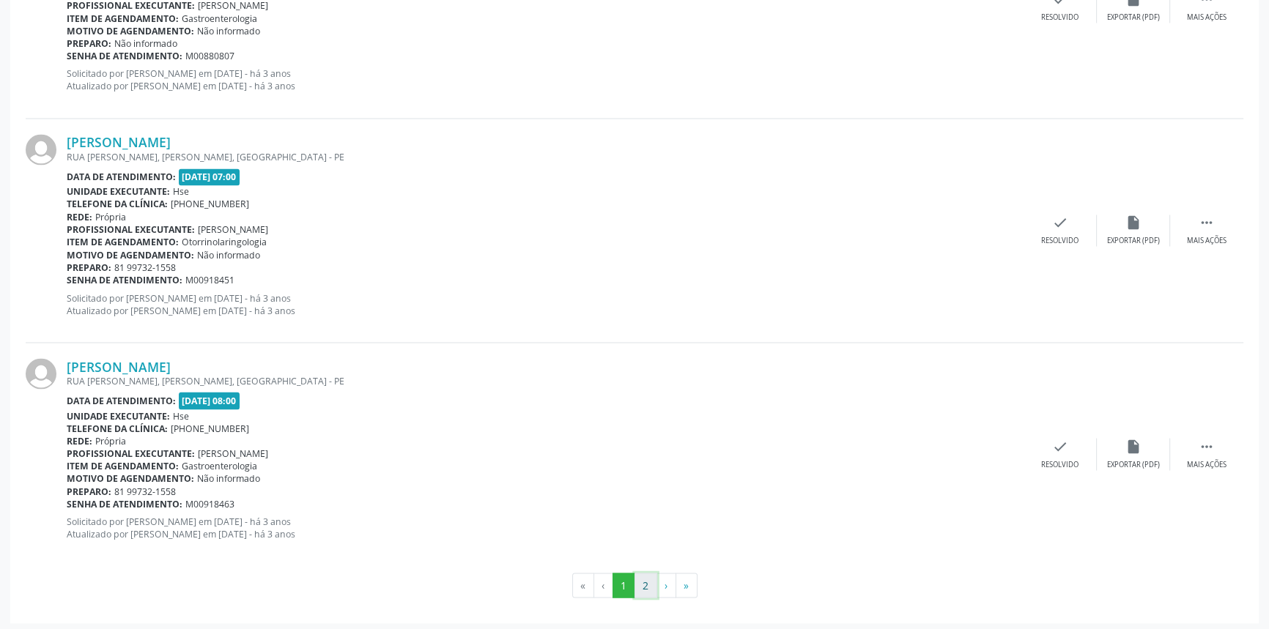
click at [641, 584] on button "2" at bounding box center [645, 585] width 23 height 25
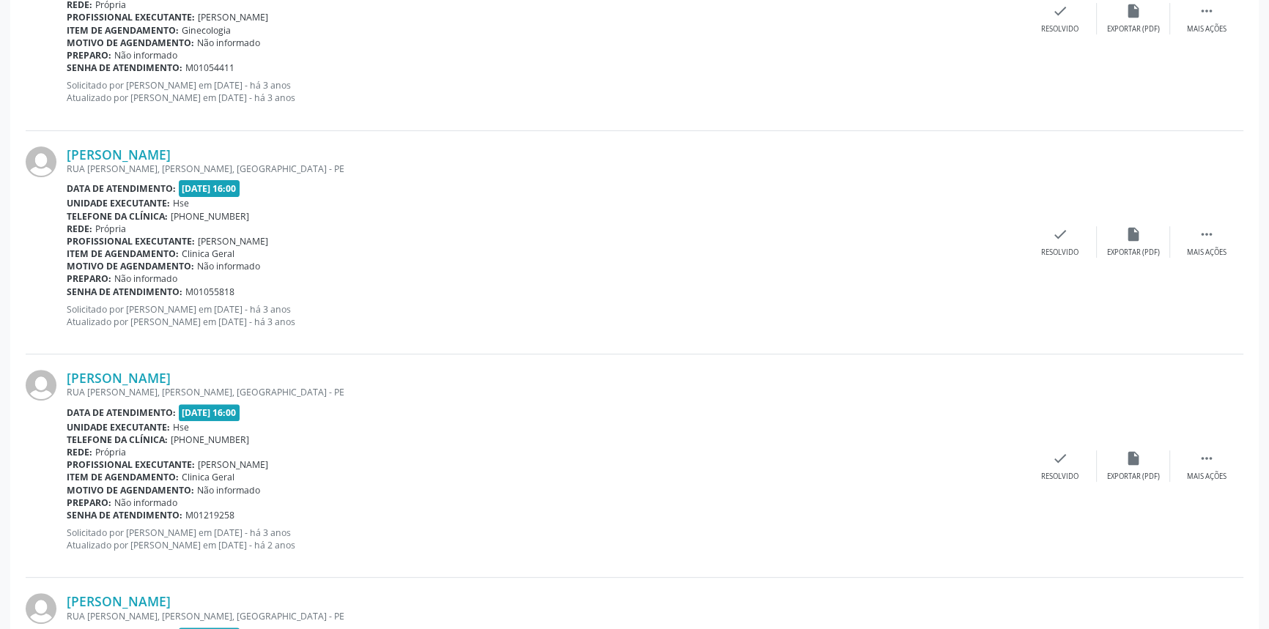
scroll to position [199, 0]
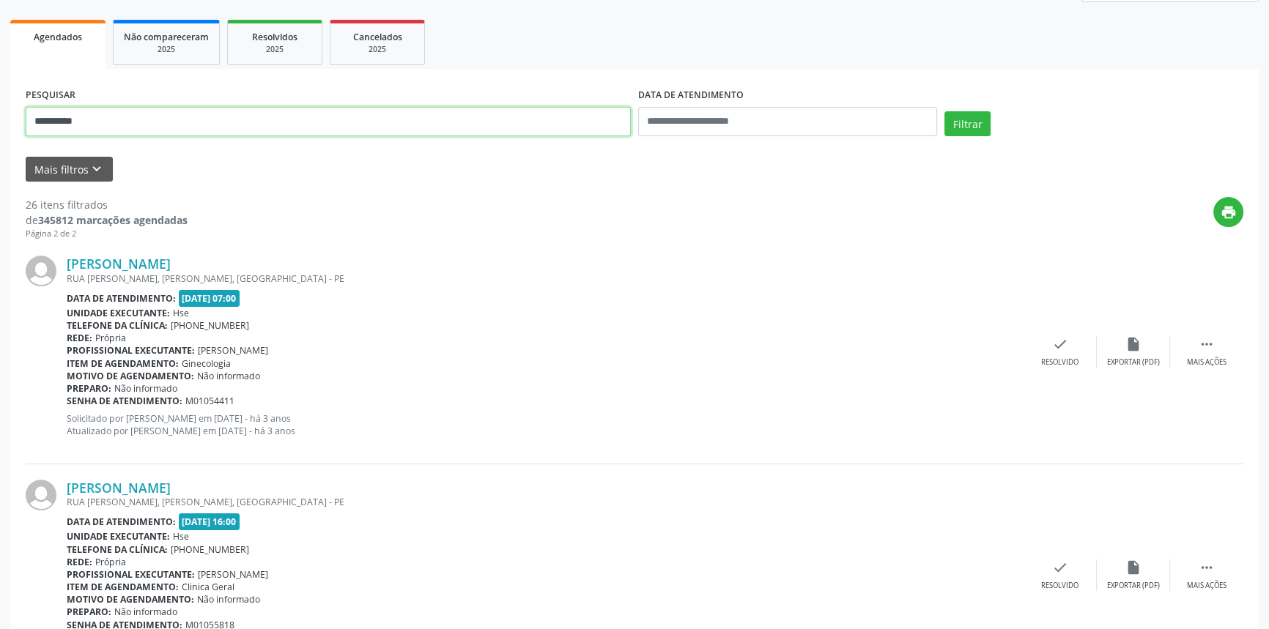
drag, startPoint x: 128, startPoint y: 125, endPoint x: 0, endPoint y: 106, distance: 129.5
type input "**********"
click at [944, 111] on button "Filtrar" at bounding box center [967, 123] width 46 height 25
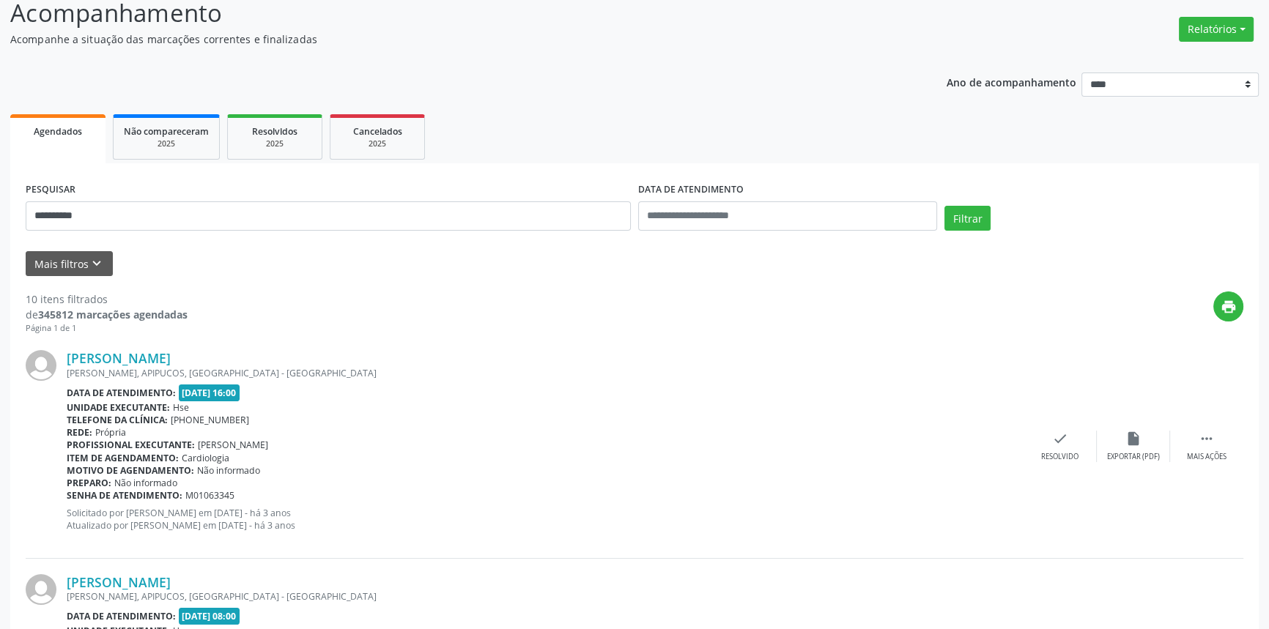
scroll to position [0, 0]
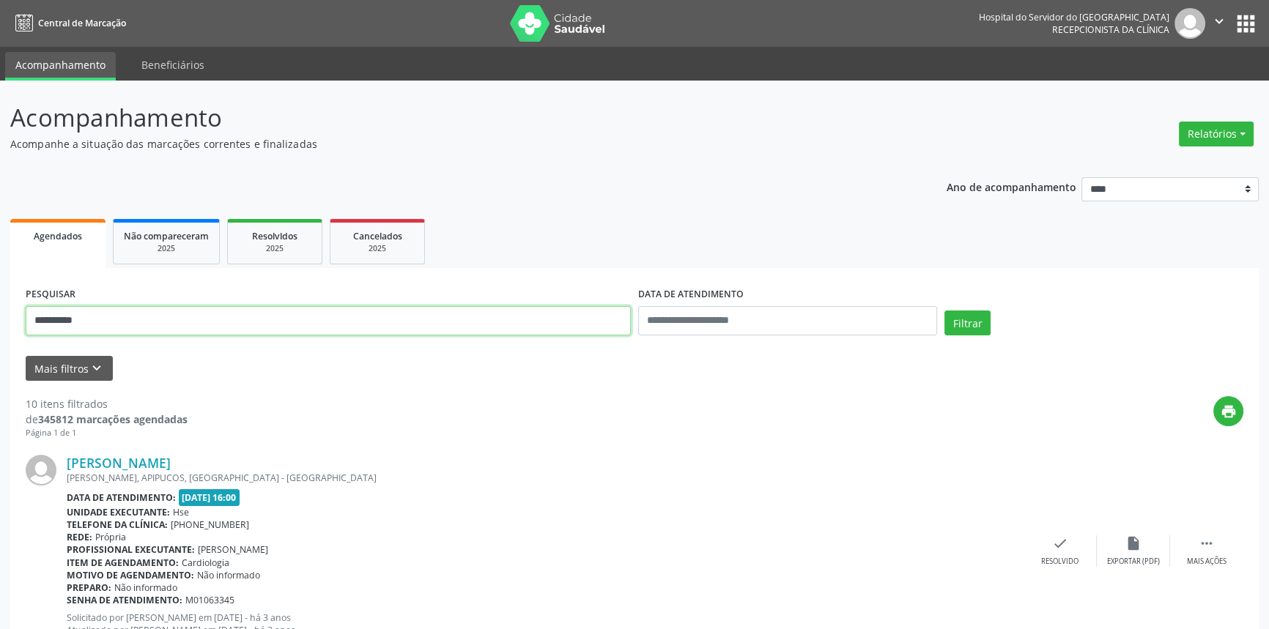
drag, startPoint x: 118, startPoint y: 312, endPoint x: 0, endPoint y: 314, distance: 118.0
type input "**********"
click at [944, 311] on button "Filtrar" at bounding box center [967, 323] width 46 height 25
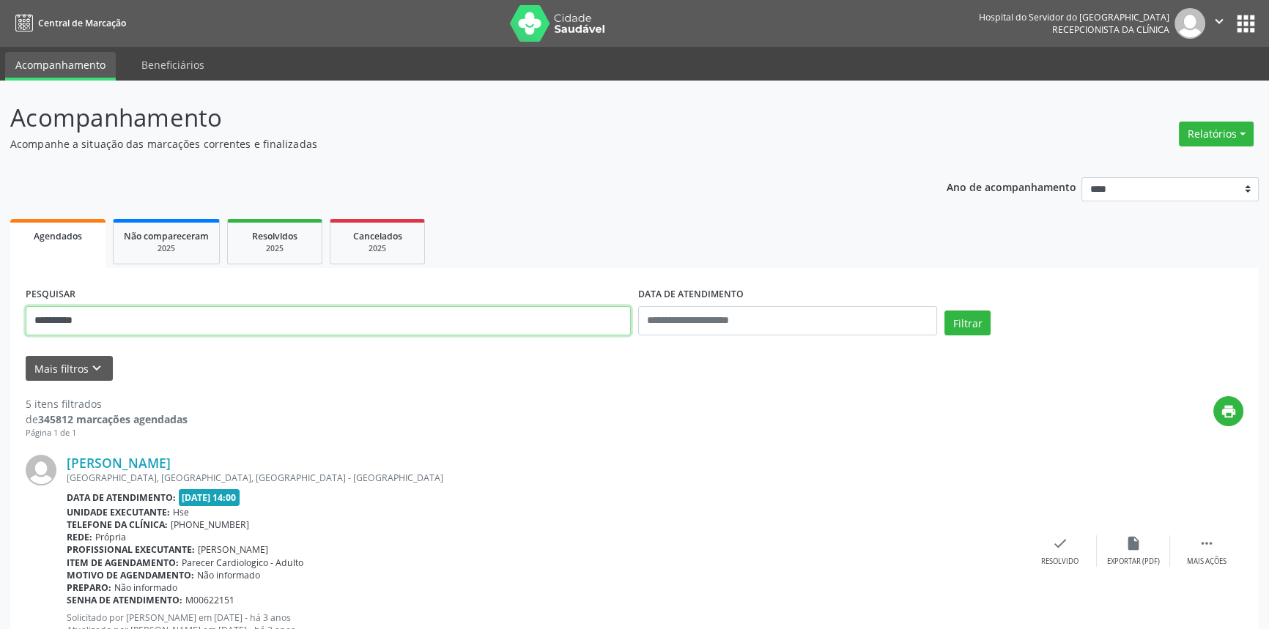
type input "**********"
click at [944, 311] on button "Filtrar" at bounding box center [967, 323] width 46 height 25
type input "**********"
click at [944, 311] on button "Filtrar" at bounding box center [967, 323] width 46 height 25
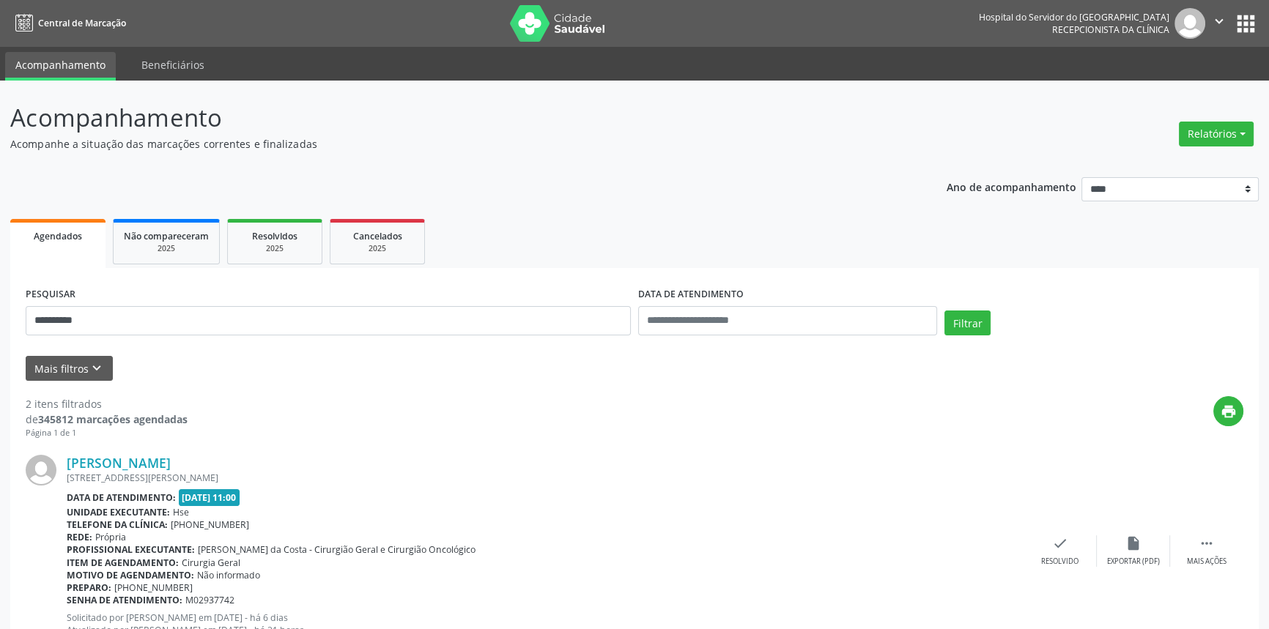
scroll to position [269, 0]
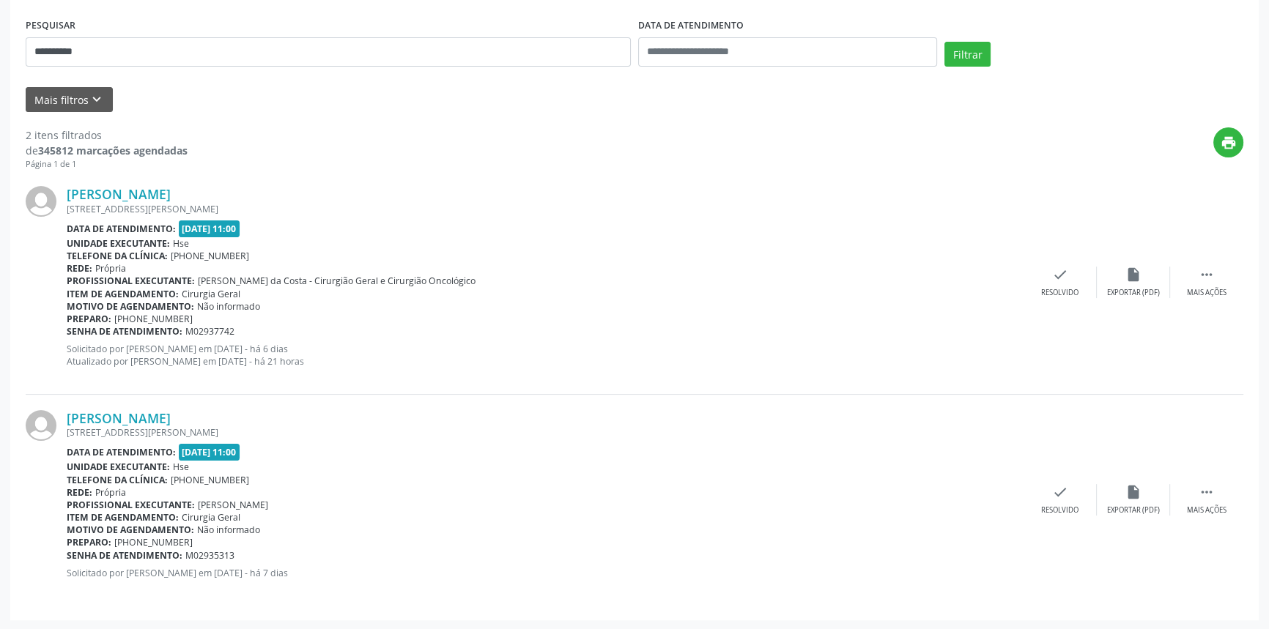
drag, startPoint x: 242, startPoint y: 185, endPoint x: 61, endPoint y: 179, distance: 181.1
click at [61, 179] on div "Lindacir Sousa da Silva RUA MAJOR ANTONIO CORREIA 230, CENTRO, CONDADO - PE Dat…" at bounding box center [635, 282] width 1218 height 223
click at [70, 175] on div "Lindacir Sousa da Silva RUA MAJOR ANTONIO CORREIA 230, CENTRO, CONDADO - PE Dat…" at bounding box center [635, 282] width 1218 height 223
drag, startPoint x: 223, startPoint y: 193, endPoint x: 67, endPoint y: 197, distance: 156.8
click at [67, 197] on div "Lindacir Sousa da Silva" at bounding box center [545, 194] width 957 height 16
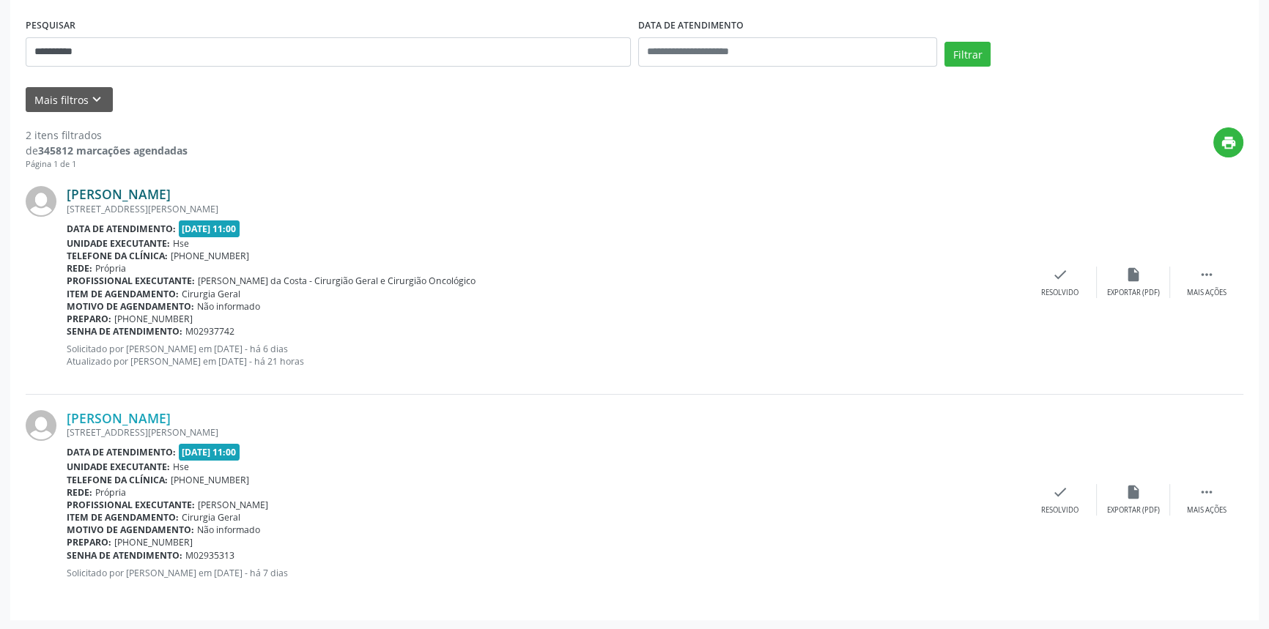
copy link "Lindacir Sousa da Silva"
click at [155, 203] on div "RUA MAJOR ANTONIO CORREIA 230, CENTRO, CONDADO - PE" at bounding box center [545, 209] width 957 height 12
click at [171, 190] on link "Lindacir Sousa da Silva" at bounding box center [119, 194] width 104 height 16
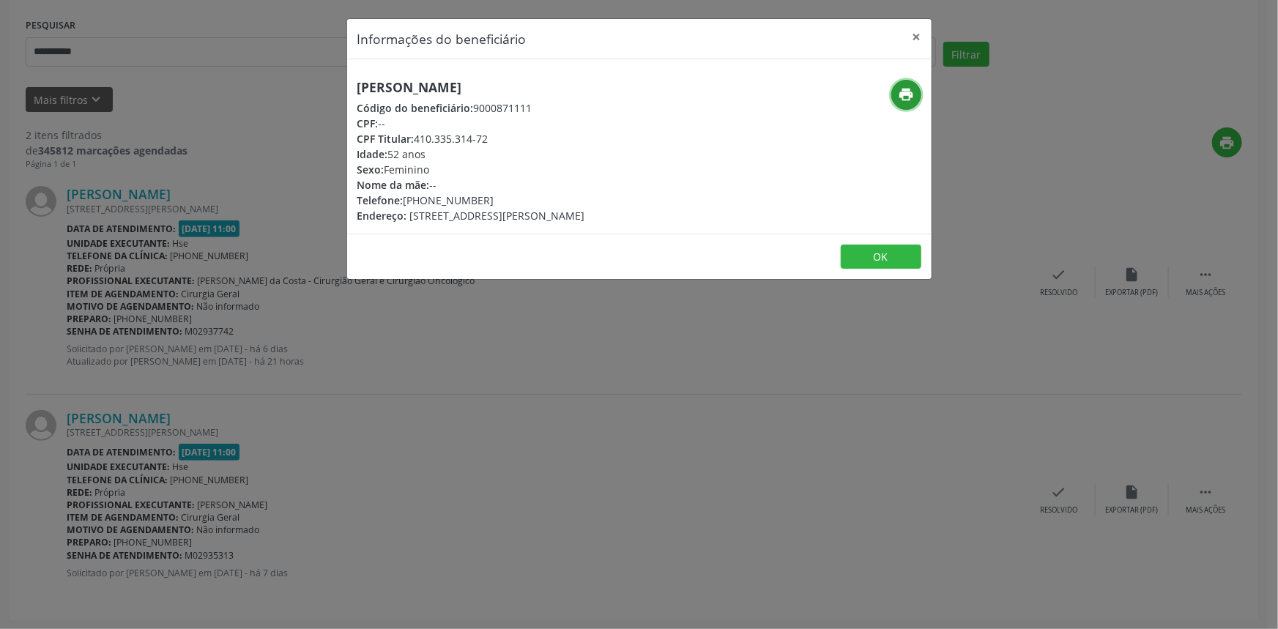
click at [904, 96] on icon "print" at bounding box center [906, 94] width 16 height 16
click at [914, 32] on button "×" at bounding box center [917, 37] width 29 height 36
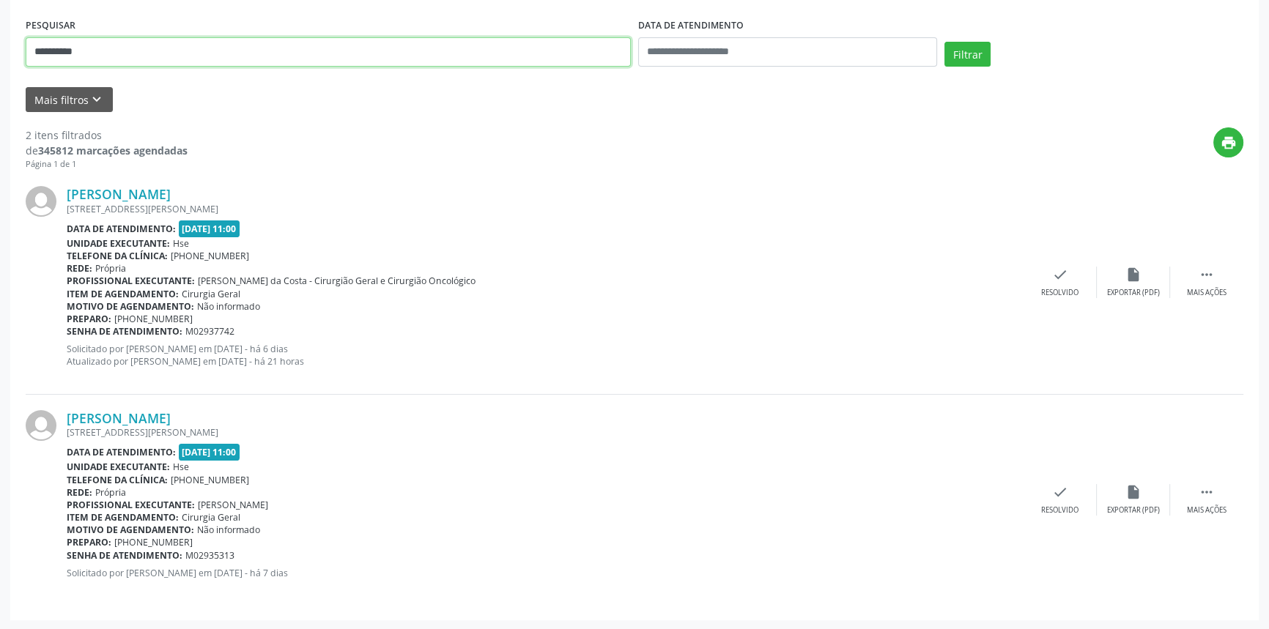
drag, startPoint x: 4, startPoint y: 62, endPoint x: 0, endPoint y: 53, distance: 9.8
click at [0, 53] on div "**********" at bounding box center [634, 221] width 1269 height 819
click at [944, 42] on button "Filtrar" at bounding box center [967, 54] width 46 height 25
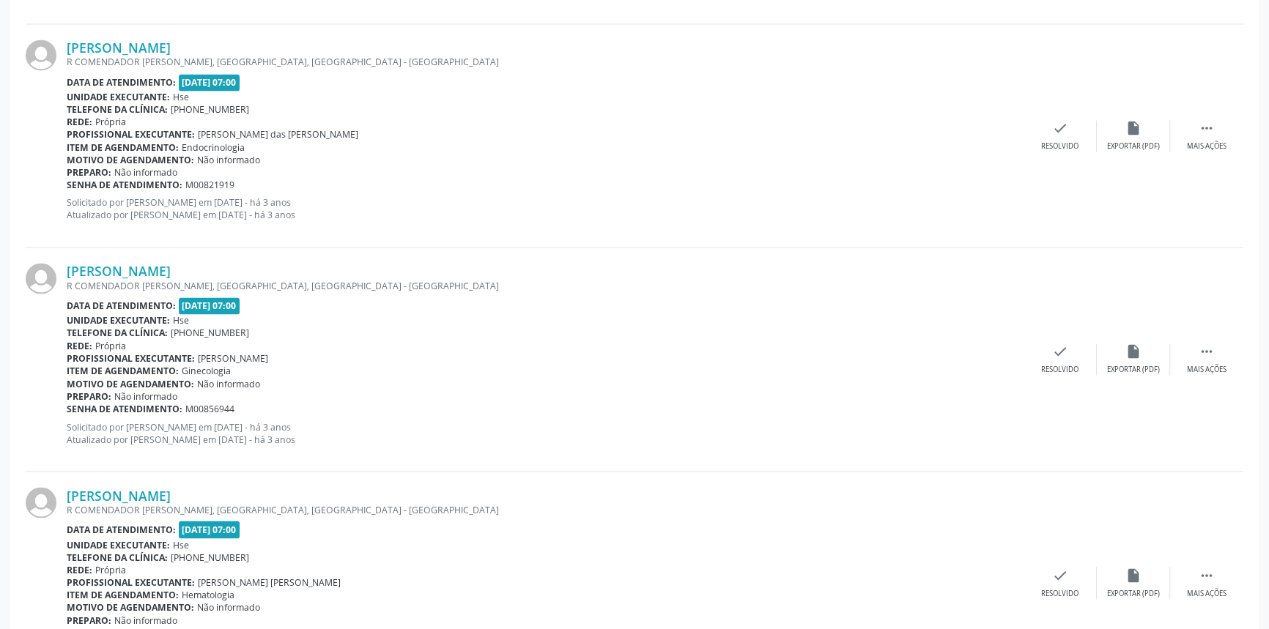
scroll to position [3229, 0]
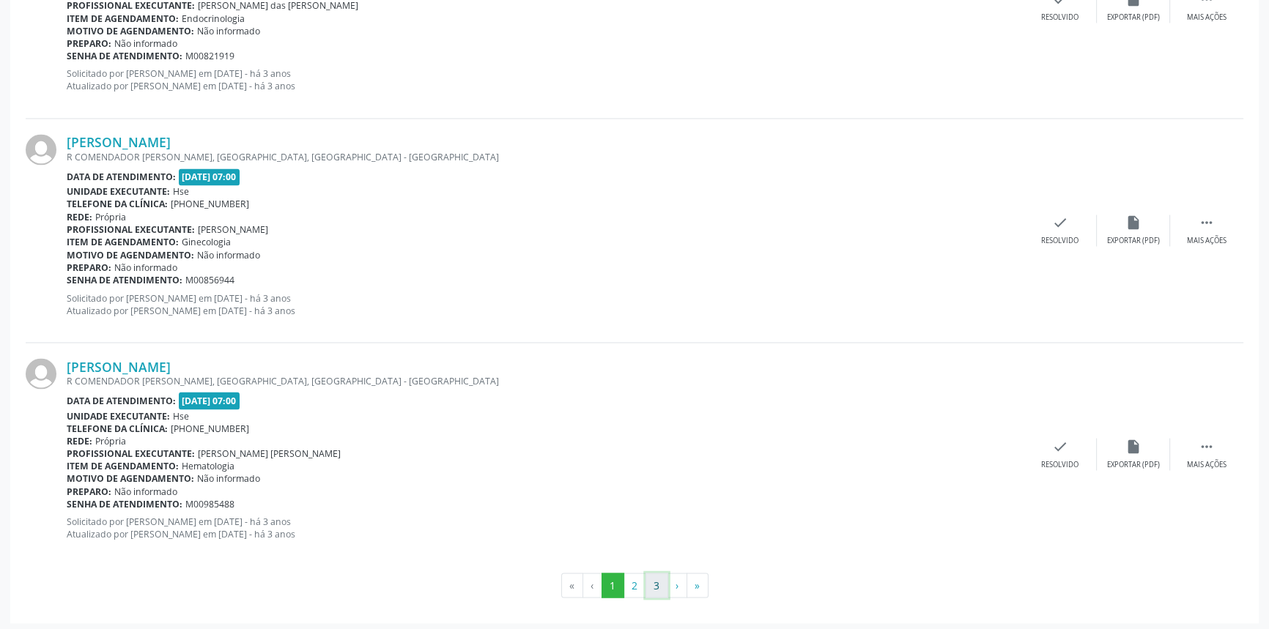
click at [658, 574] on button "3" at bounding box center [656, 585] width 23 height 25
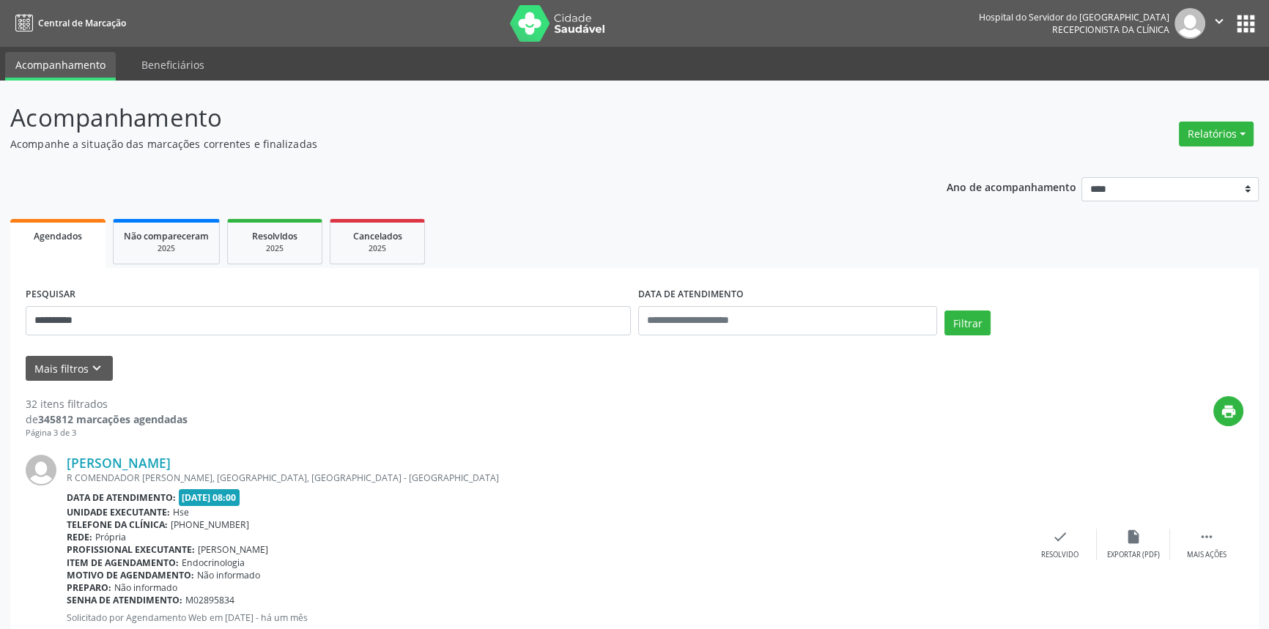
scroll to position [298, 0]
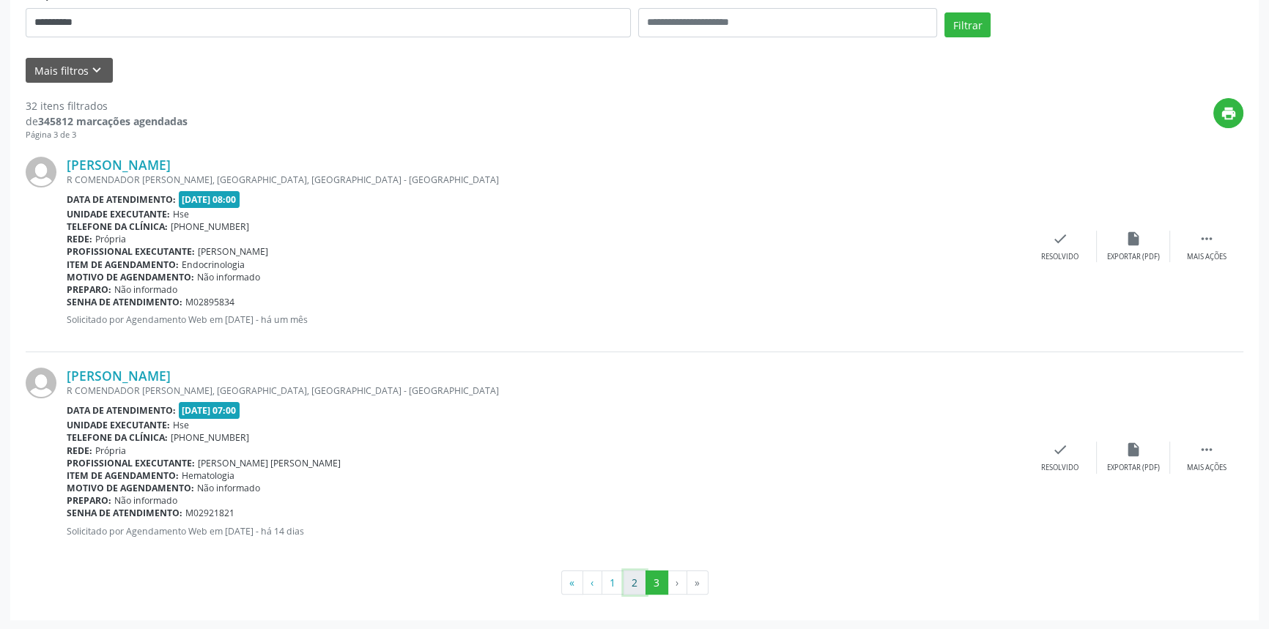
click at [643, 581] on button "2" at bounding box center [634, 583] width 23 height 25
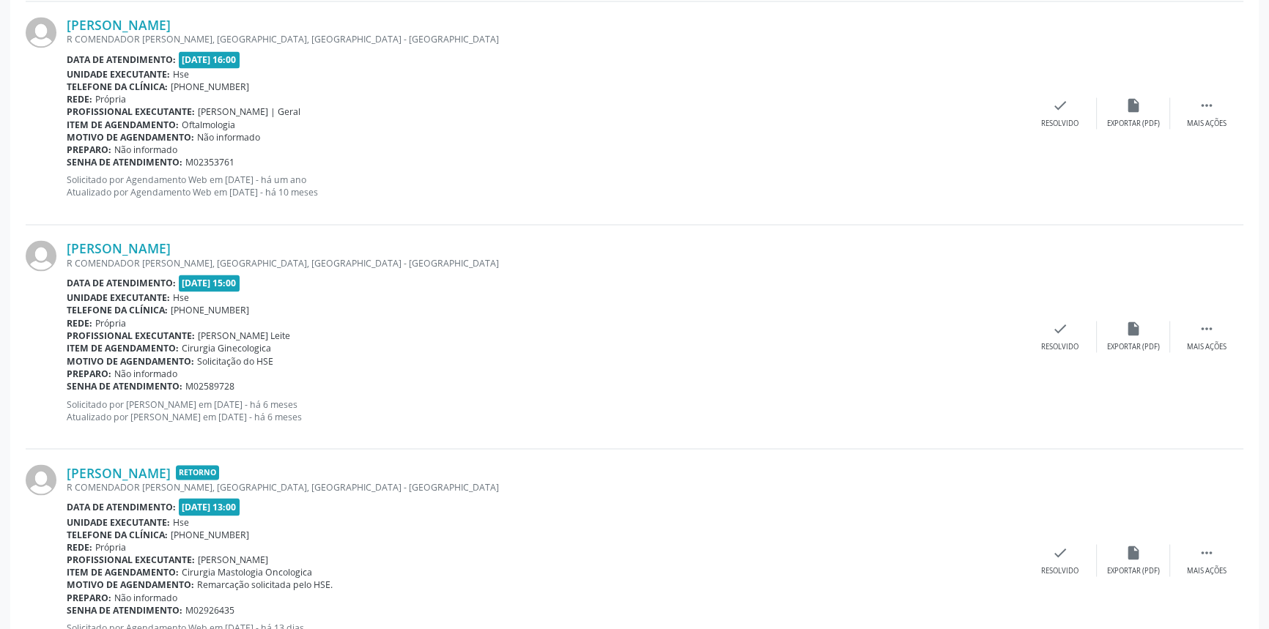
scroll to position [3229, 0]
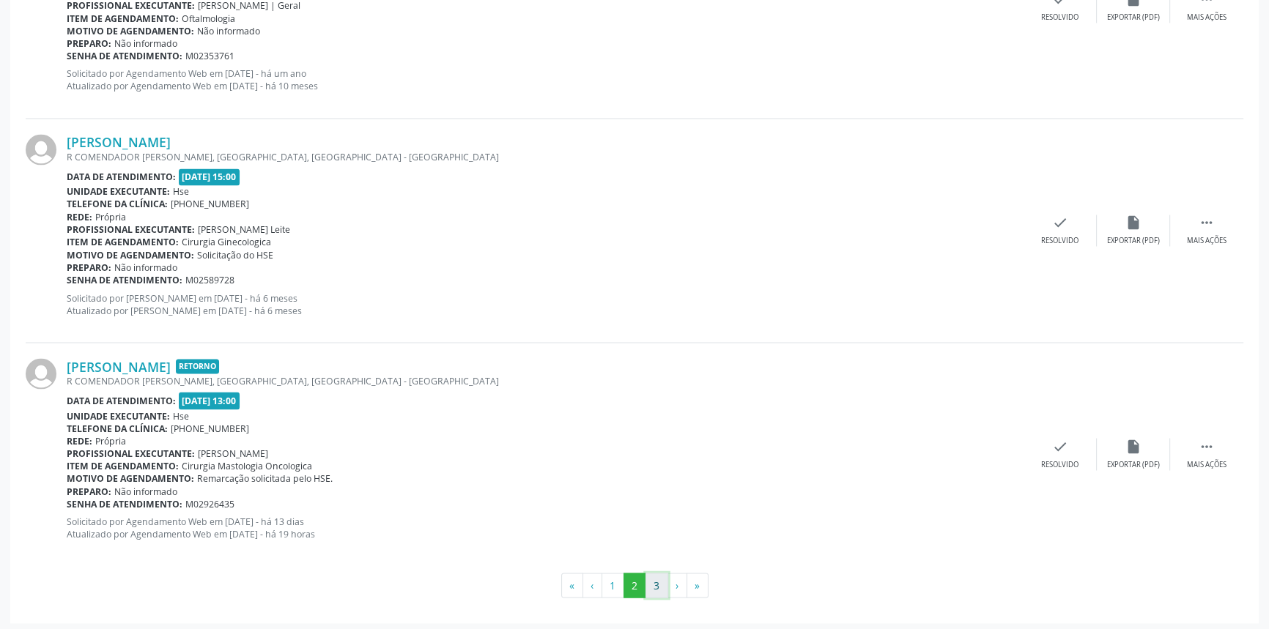
click at [656, 583] on button "3" at bounding box center [656, 585] width 23 height 25
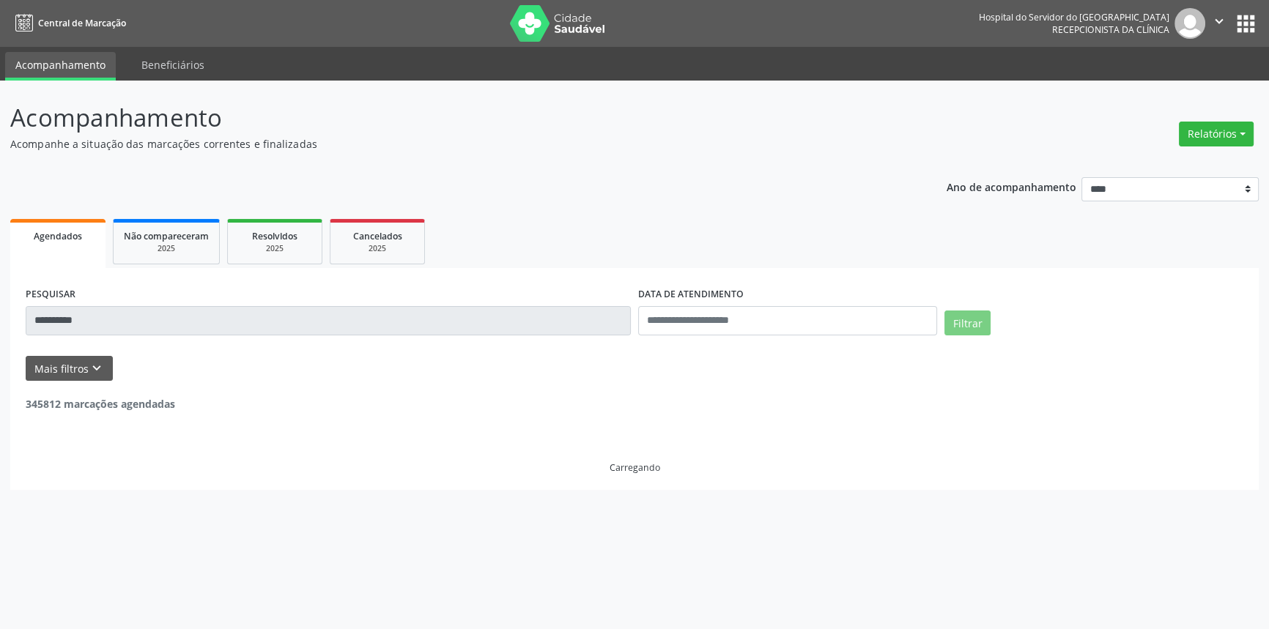
scroll to position [0, 0]
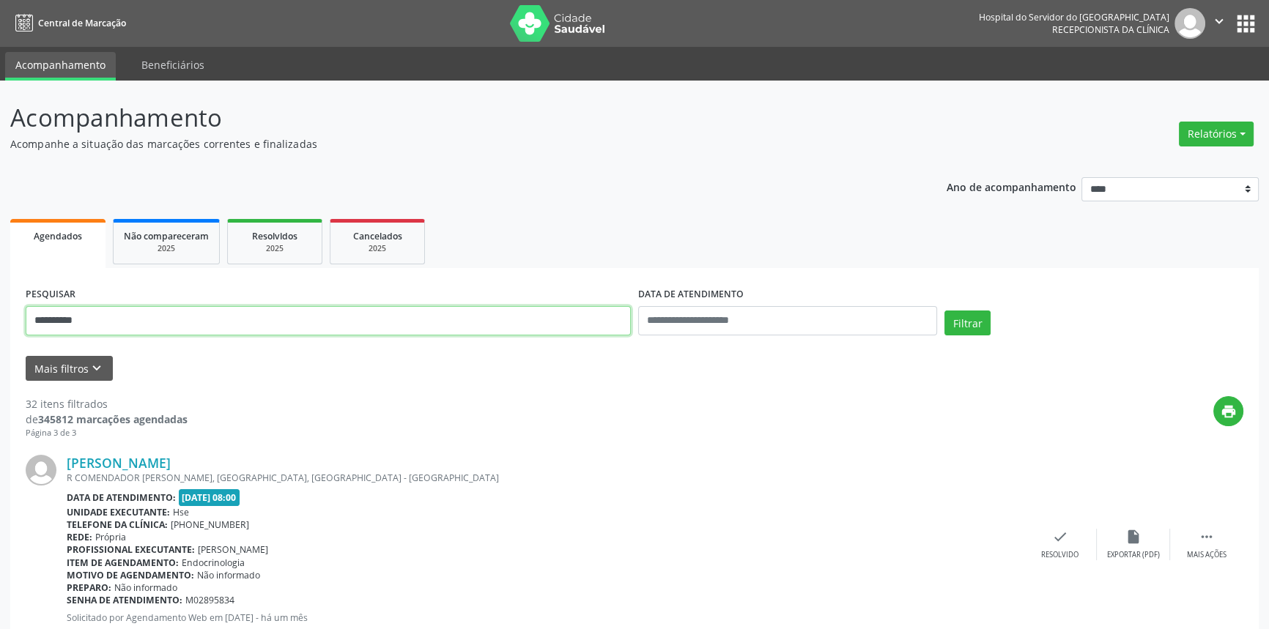
drag, startPoint x: 153, startPoint y: 325, endPoint x: 0, endPoint y: 311, distance: 153.8
click at [0, 311] on div "**********" at bounding box center [634, 505] width 1269 height 848
type input "**********"
click at [944, 311] on button "Filtrar" at bounding box center [967, 323] width 46 height 25
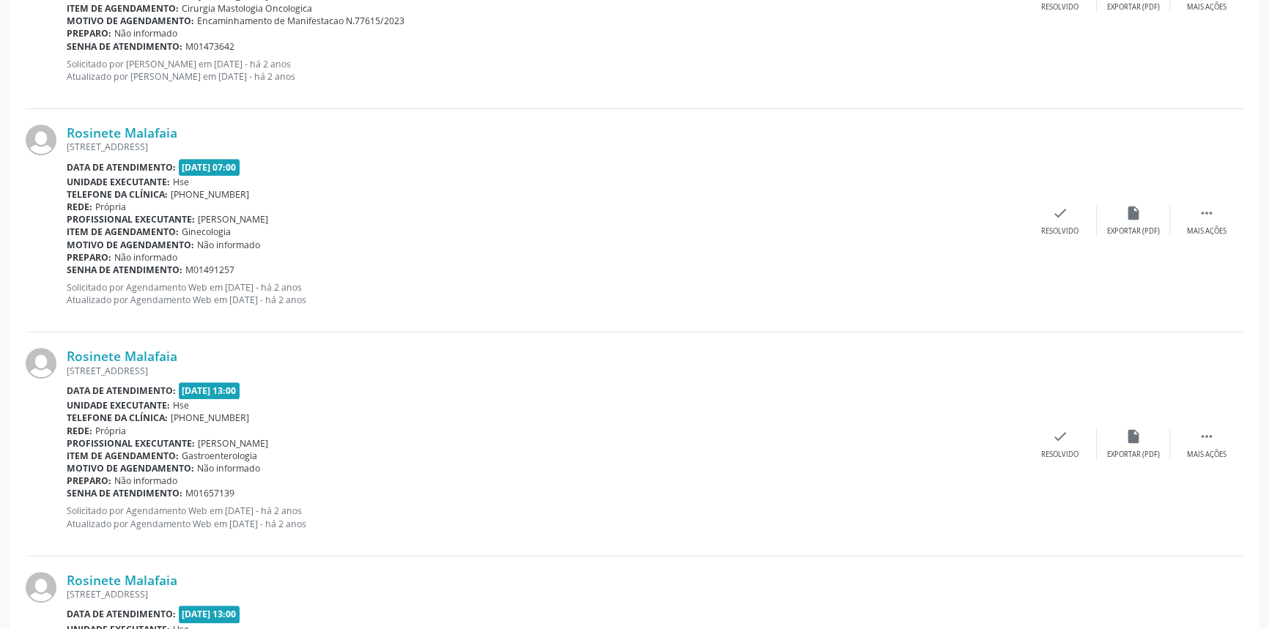
scroll to position [952, 0]
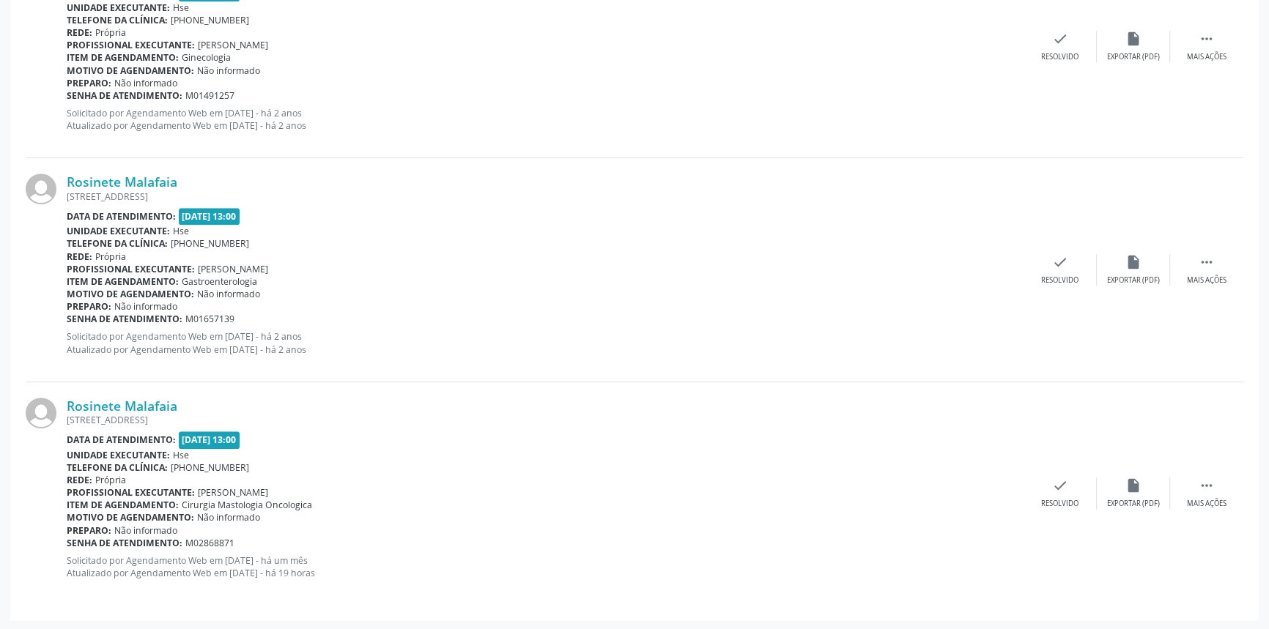
drag, startPoint x: 176, startPoint y: 401, endPoint x: 48, endPoint y: 401, distance: 127.5
click at [48, 401] on div "Rosinete Malafaia RUA VISCONDE DE PARNAIBA 336, SAN MARTIN, RECIFE - PE Data de…" at bounding box center [635, 493] width 1218 height 223
copy div "Rosinete Malafaia"
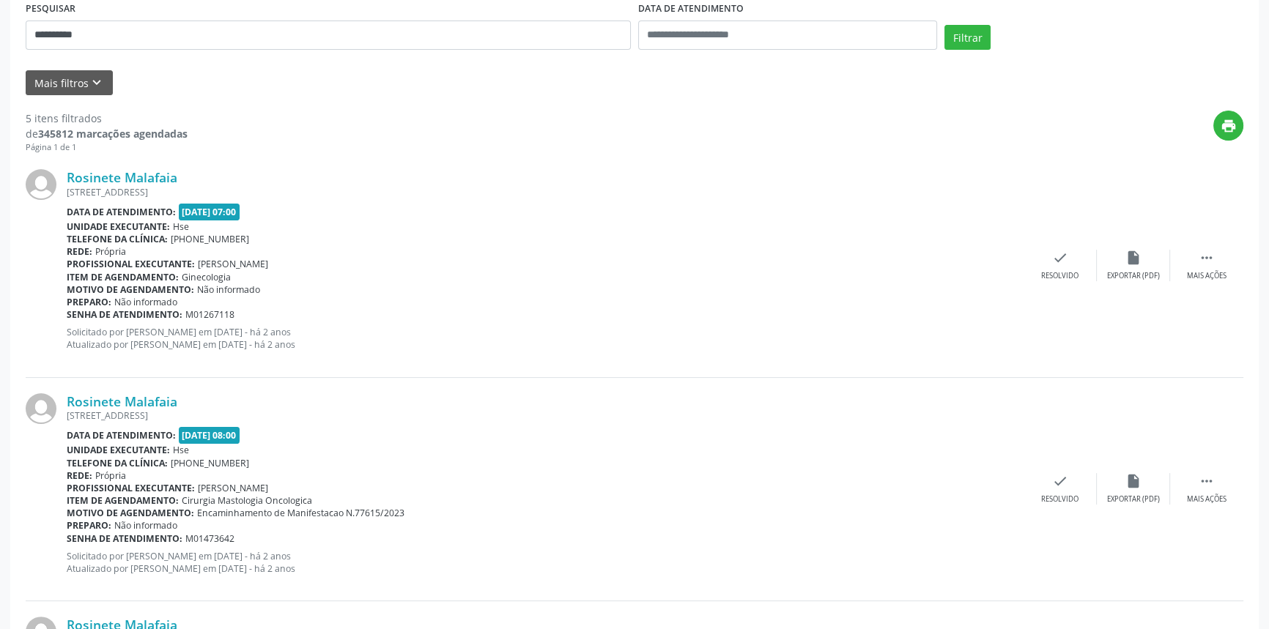
scroll to position [20, 0]
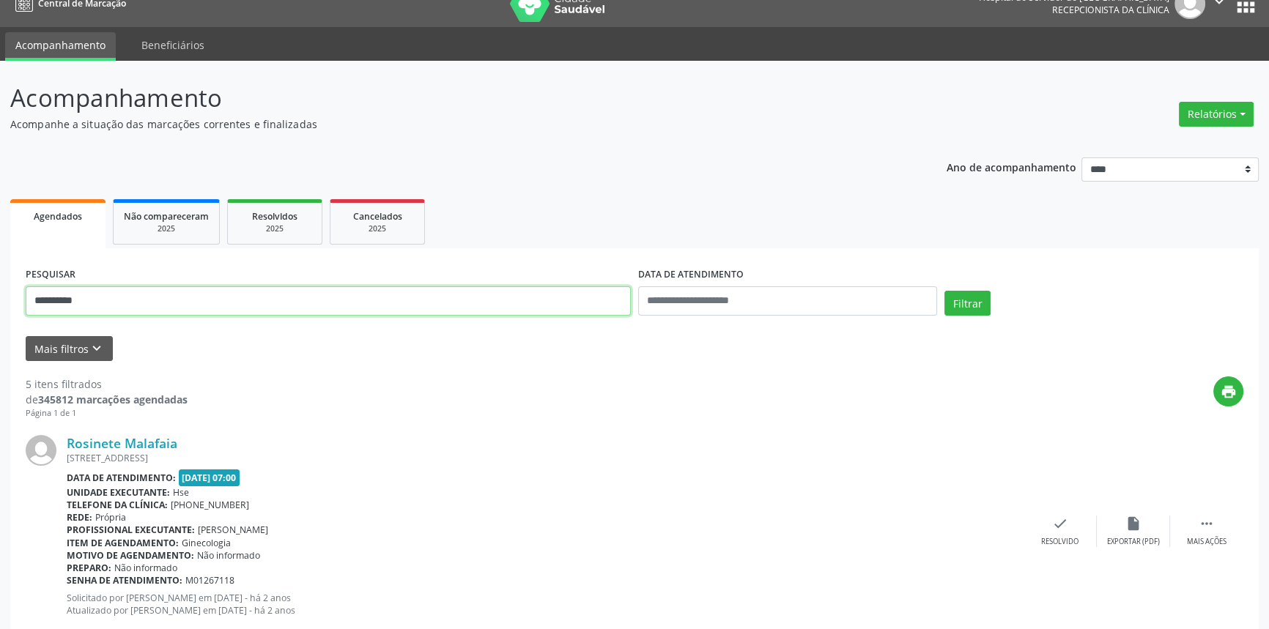
drag, startPoint x: 130, startPoint y: 308, endPoint x: 0, endPoint y: 281, distance: 133.0
type input "**********"
click at [944, 291] on button "Filtrar" at bounding box center [967, 303] width 46 height 25
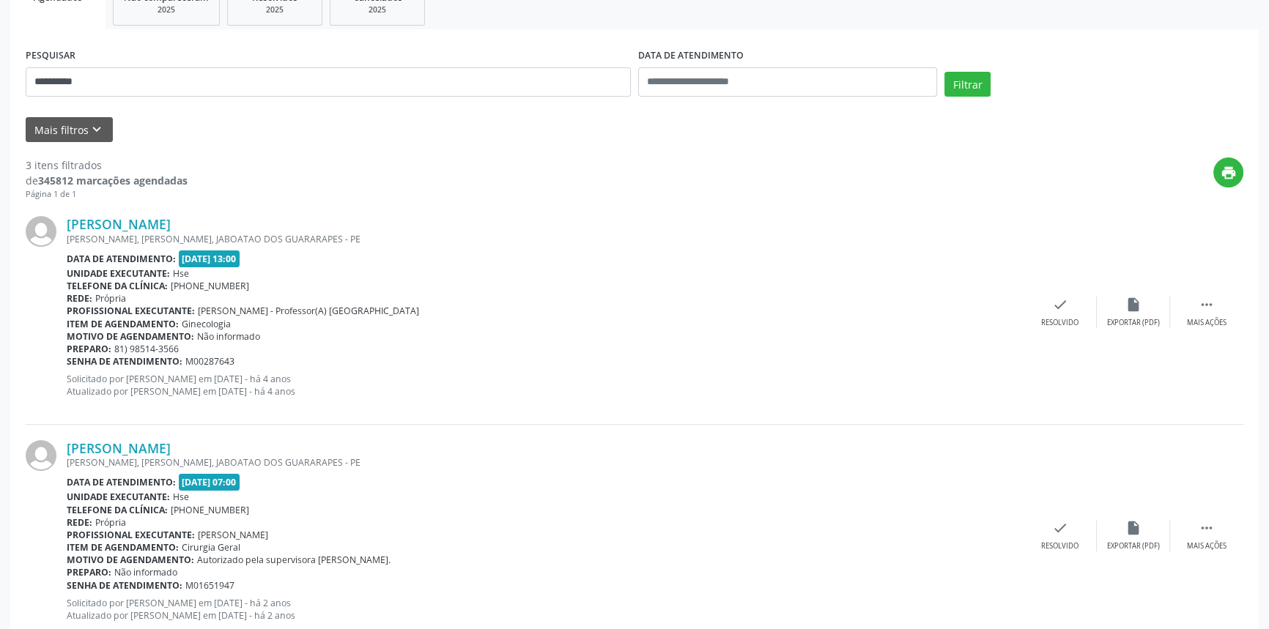
scroll to position [0, 0]
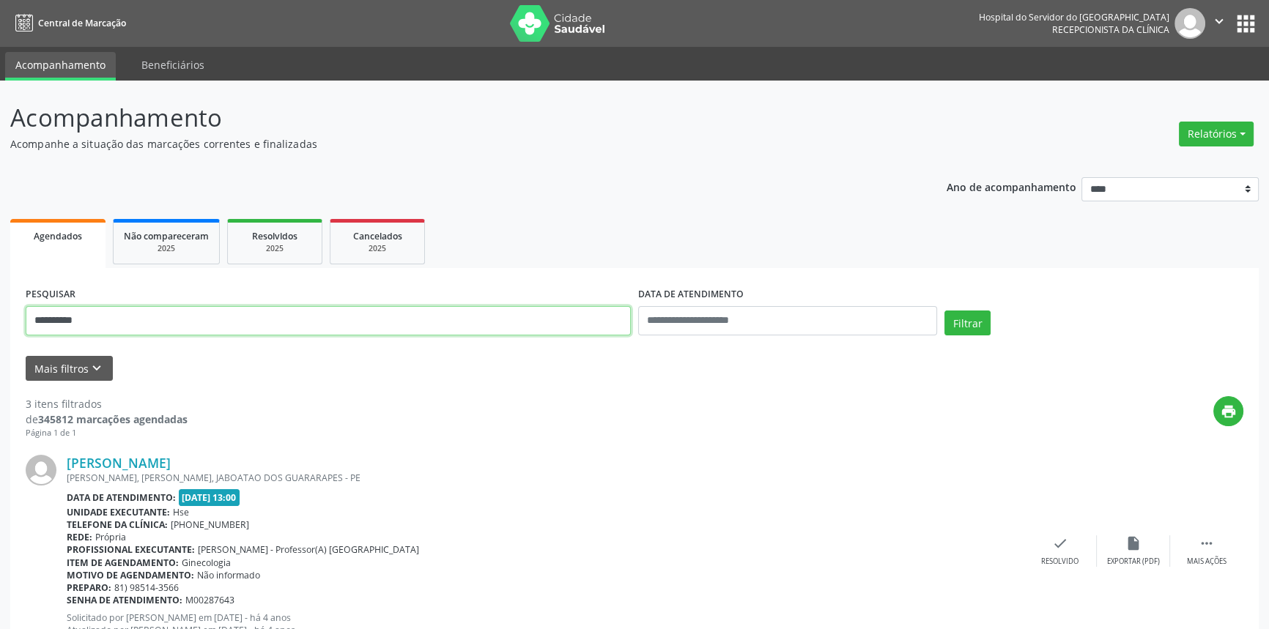
drag, startPoint x: 141, startPoint y: 326, endPoint x: 0, endPoint y: 306, distance: 142.9
click at [0, 306] on div "**********" at bounding box center [634, 608] width 1269 height 1055
click at [944, 311] on button "Filtrar" at bounding box center [967, 323] width 46 height 25
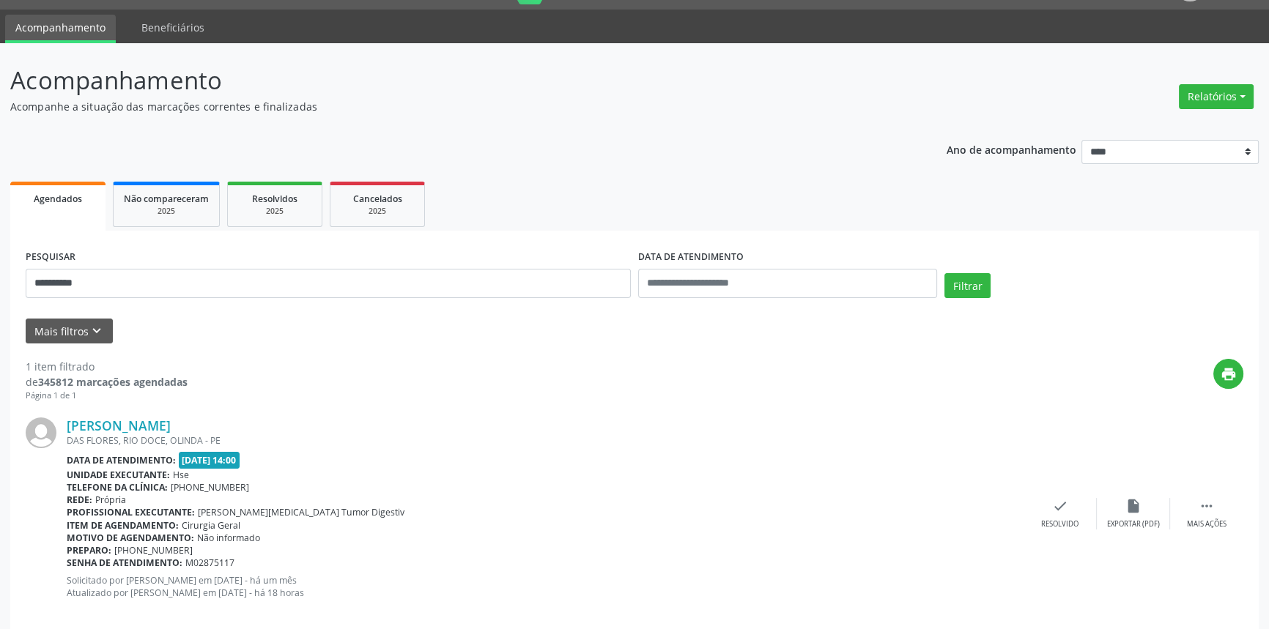
scroll to position [59, 0]
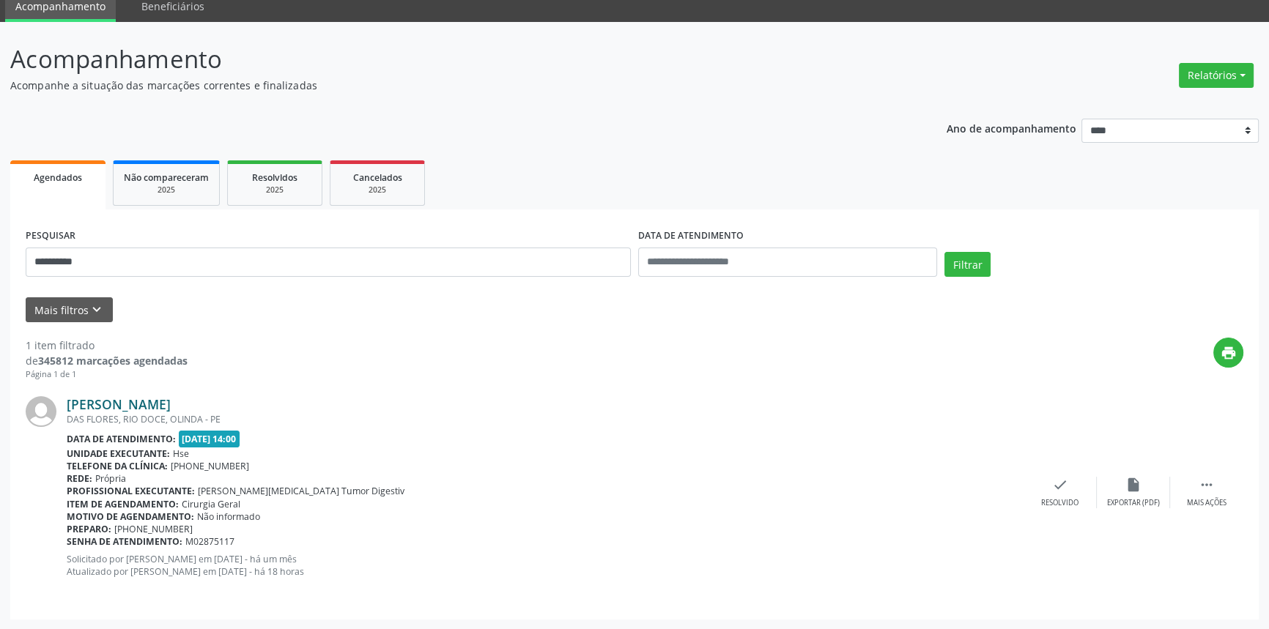
drag, startPoint x: 245, startPoint y: 403, endPoint x: 67, endPoint y: 403, distance: 178.8
click at [67, 403] on div "Leonildo Gomes dos Santos" at bounding box center [545, 404] width 957 height 16
copy link "Leonildo Gomes dos Santos"
drag, startPoint x: 17, startPoint y: 262, endPoint x: 0, endPoint y: 262, distance: 16.9
click at [0, 262] on div "**********" at bounding box center [634, 326] width 1269 height 608
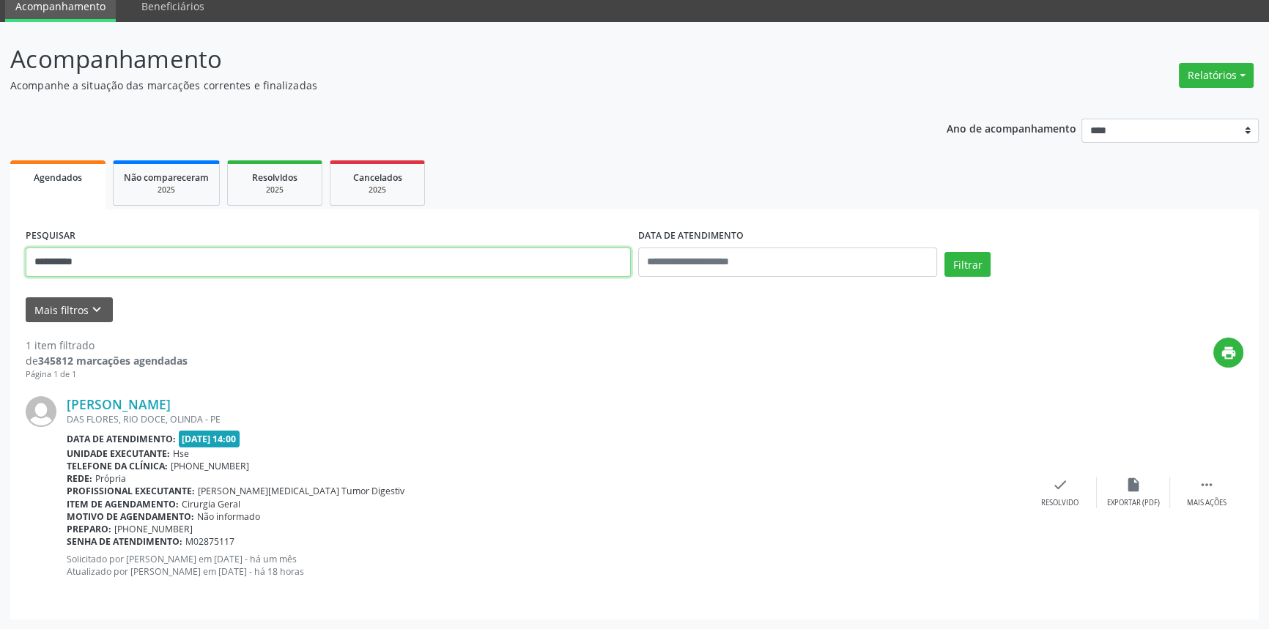
paste input "**********"
type input "**********"
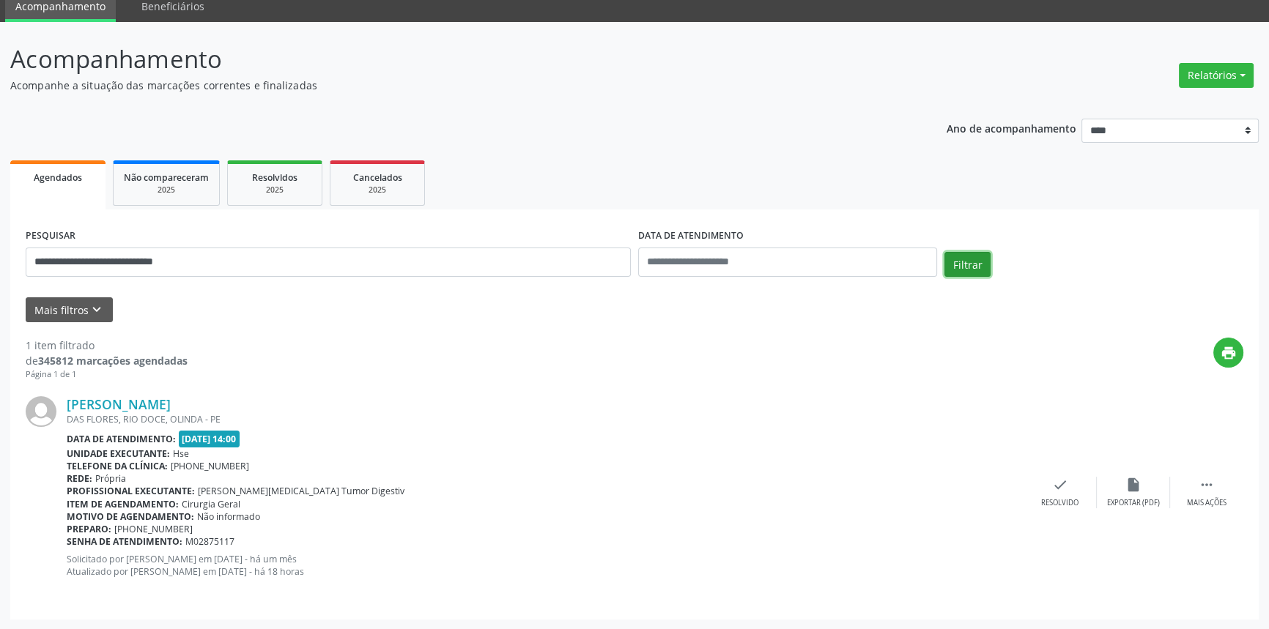
click at [955, 259] on button "Filtrar" at bounding box center [967, 264] width 46 height 25
click at [171, 410] on link "Geraldo Ferreira da Silva Araujo" at bounding box center [119, 404] width 104 height 16
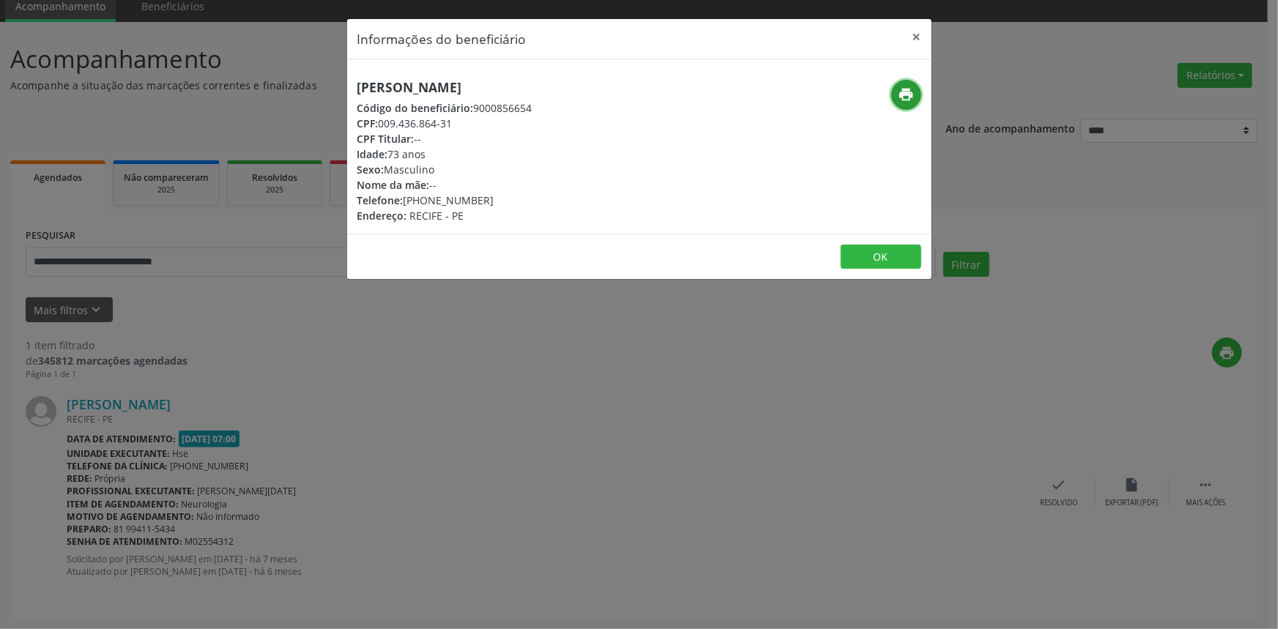
click at [915, 91] on button "print" at bounding box center [907, 95] width 30 height 30
drag, startPoint x: 482, startPoint y: 98, endPoint x: 264, endPoint y: 104, distance: 218.4
click at [264, 104] on div "Informações do beneficiário × Geraldo Ferreira da Silva Araujo Código do benefi…" at bounding box center [639, 314] width 1278 height 629
click at [563, 70] on div "Geraldo Ferreira da Silva Araujo Código do beneficiário: 9000856654 CPF: 009.43…" at bounding box center [639, 146] width 585 height 174
drag, startPoint x: 598, startPoint y: 82, endPoint x: 337, endPoint y: 83, distance: 260.8
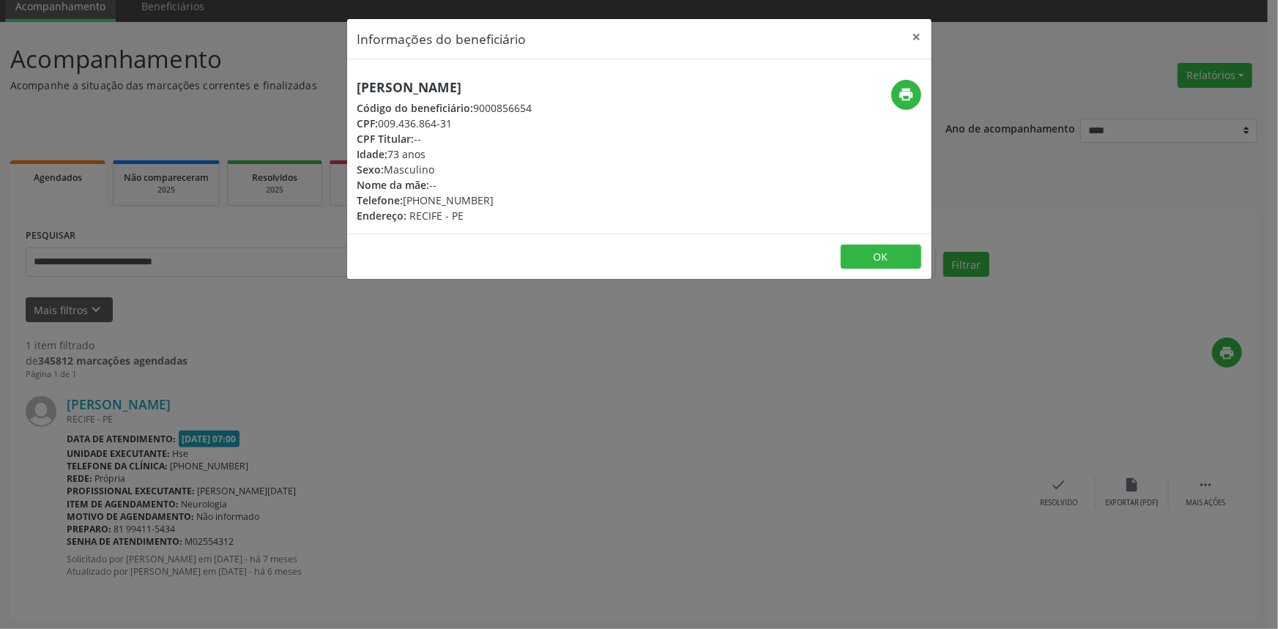
click at [337, 83] on div "Informações do beneficiário × Geraldo Ferreira da Silva Araujo Código do benefi…" at bounding box center [639, 314] width 1278 height 629
copy h5 "Geraldo Ferreira da Silva Araujo"
click at [903, 95] on icon "print" at bounding box center [906, 94] width 16 height 16
click at [919, 36] on button "×" at bounding box center [917, 37] width 29 height 36
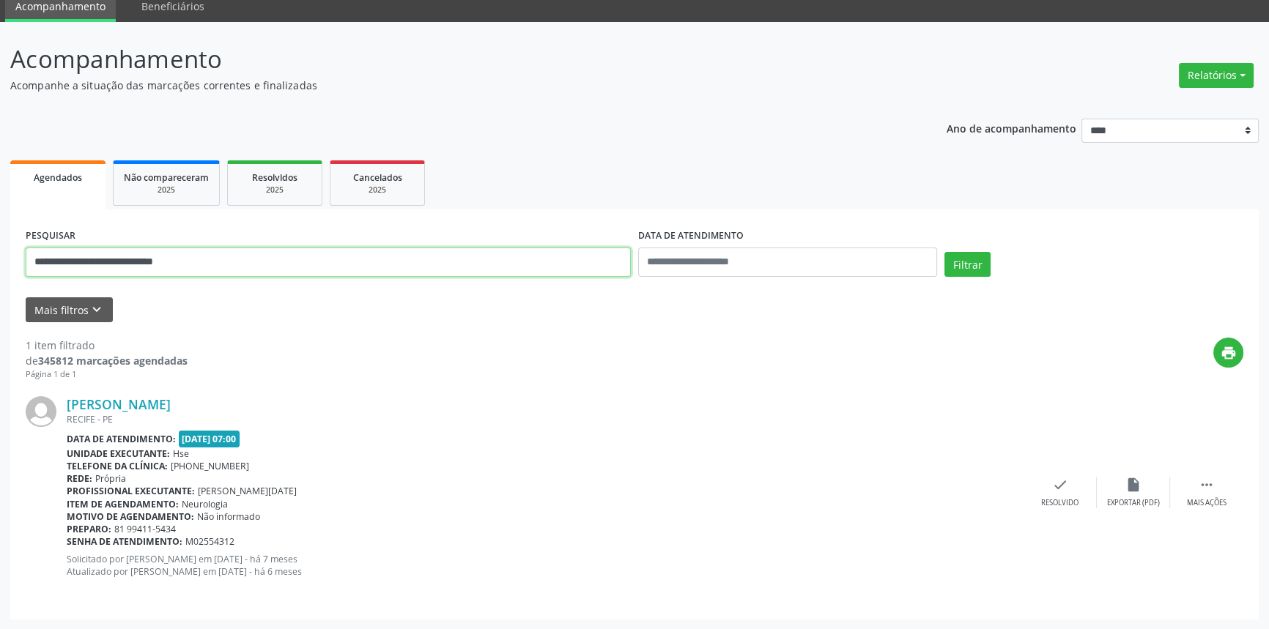
drag, startPoint x: 256, startPoint y: 254, endPoint x: 0, endPoint y: 256, distance: 255.7
click at [0, 256] on div "**********" at bounding box center [634, 326] width 1269 height 608
paste input "**********"
click at [971, 259] on button "Filtrar" at bounding box center [967, 264] width 46 height 25
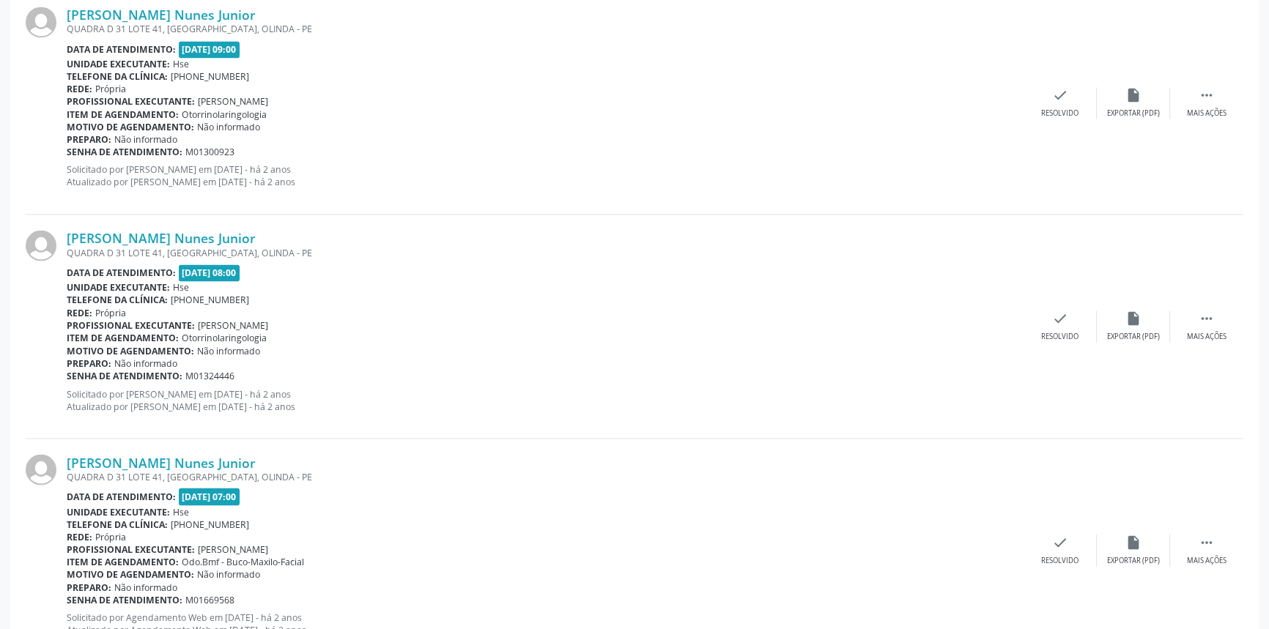
scroll to position [3229, 0]
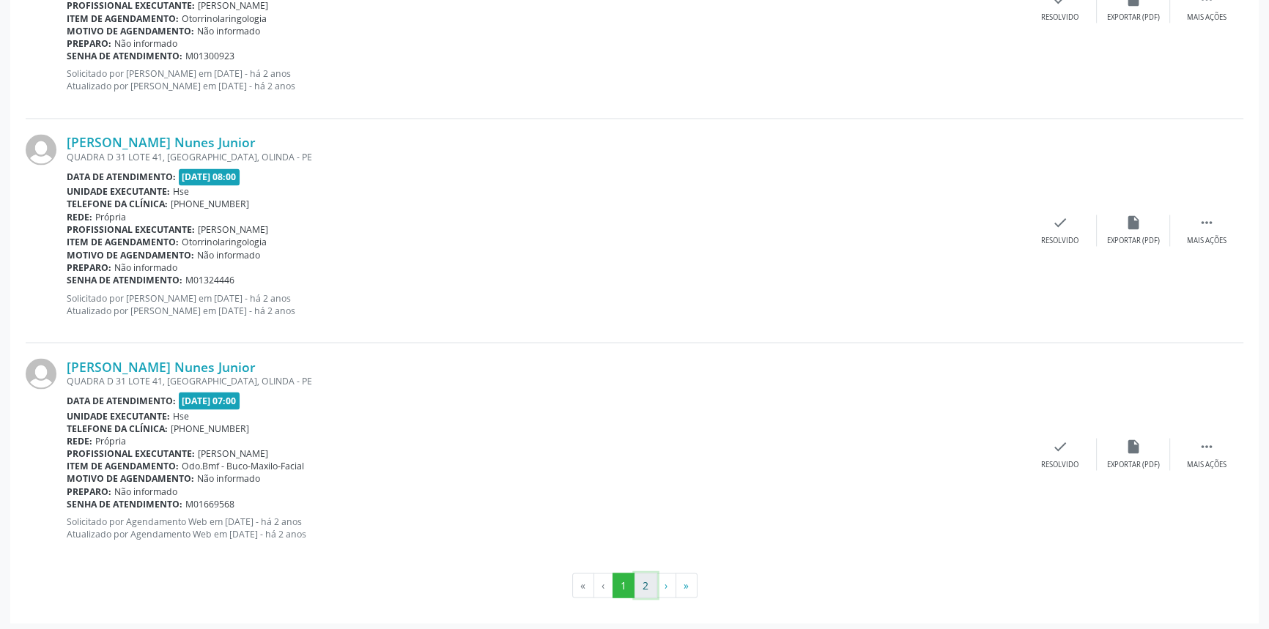
click at [645, 573] on button "2" at bounding box center [645, 585] width 23 height 25
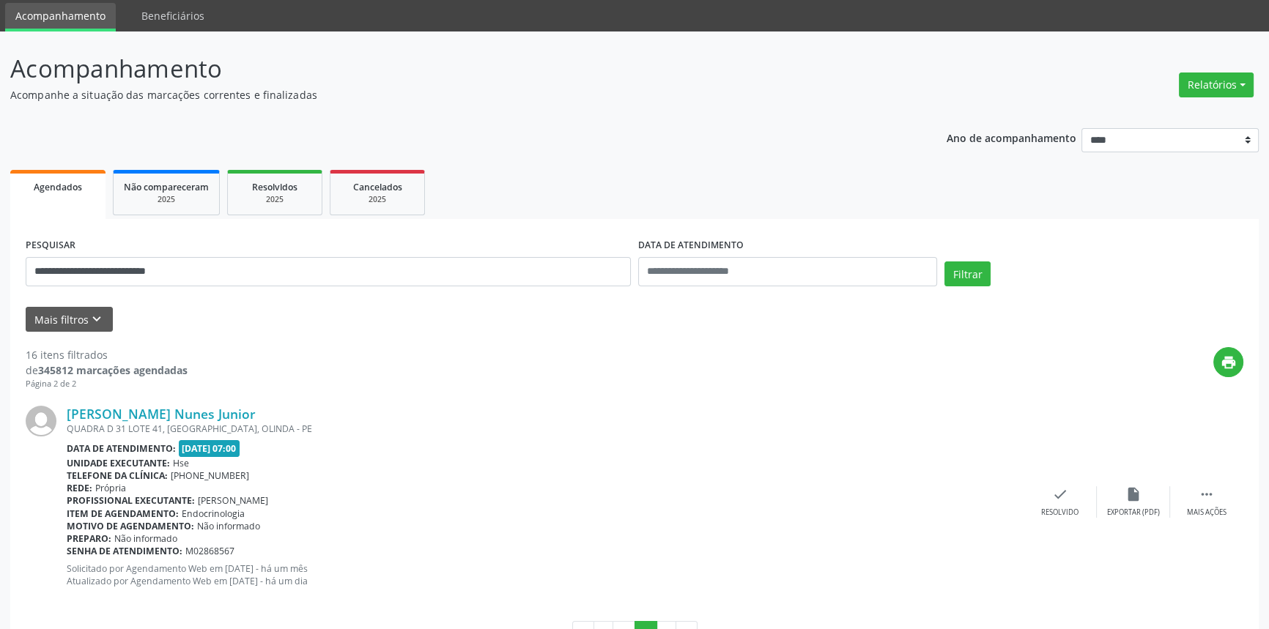
scroll to position [100, 0]
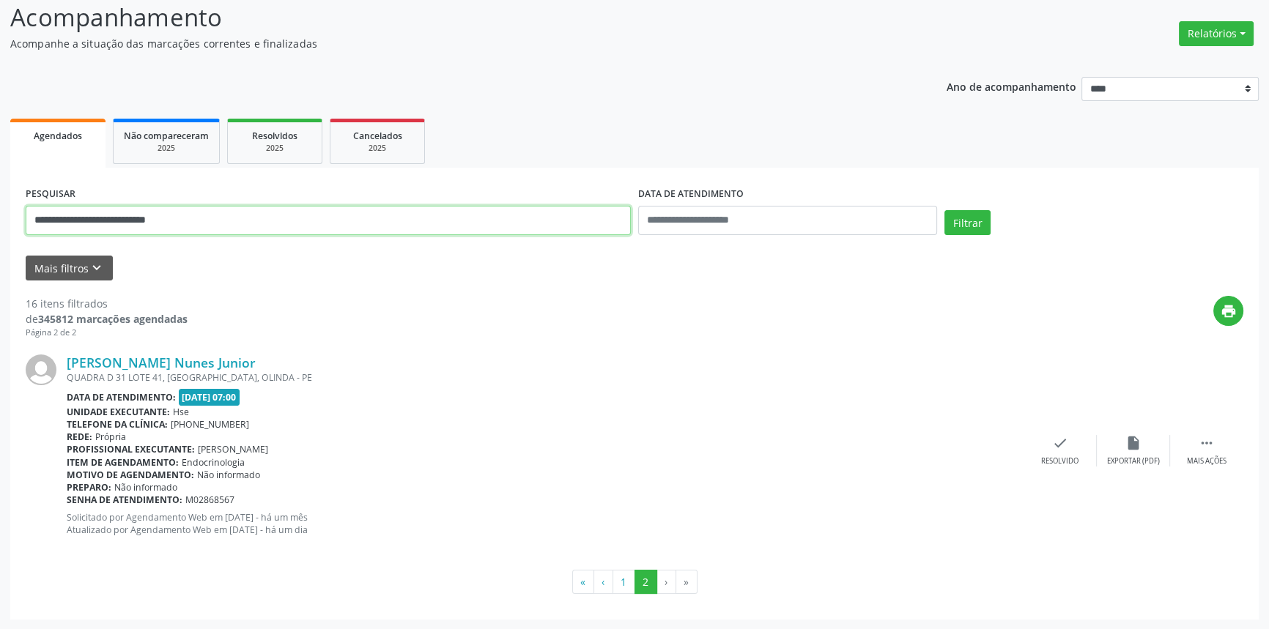
drag, startPoint x: 232, startPoint y: 220, endPoint x: 0, endPoint y: 218, distance: 231.5
click at [0, 218] on div "**********" at bounding box center [634, 305] width 1269 height 650
paste input "text"
click at [29, 219] on input "**********" at bounding box center [328, 220] width 605 height 29
click at [971, 217] on button "Filtrar" at bounding box center [967, 222] width 46 height 25
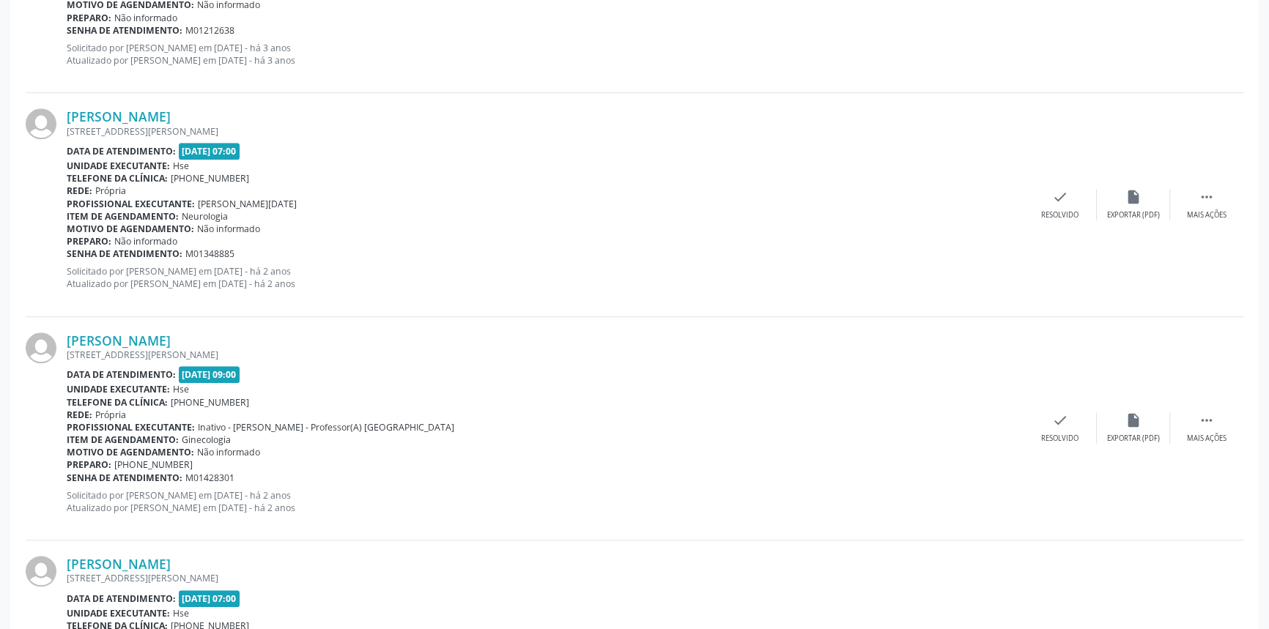
scroll to position [1623, 0]
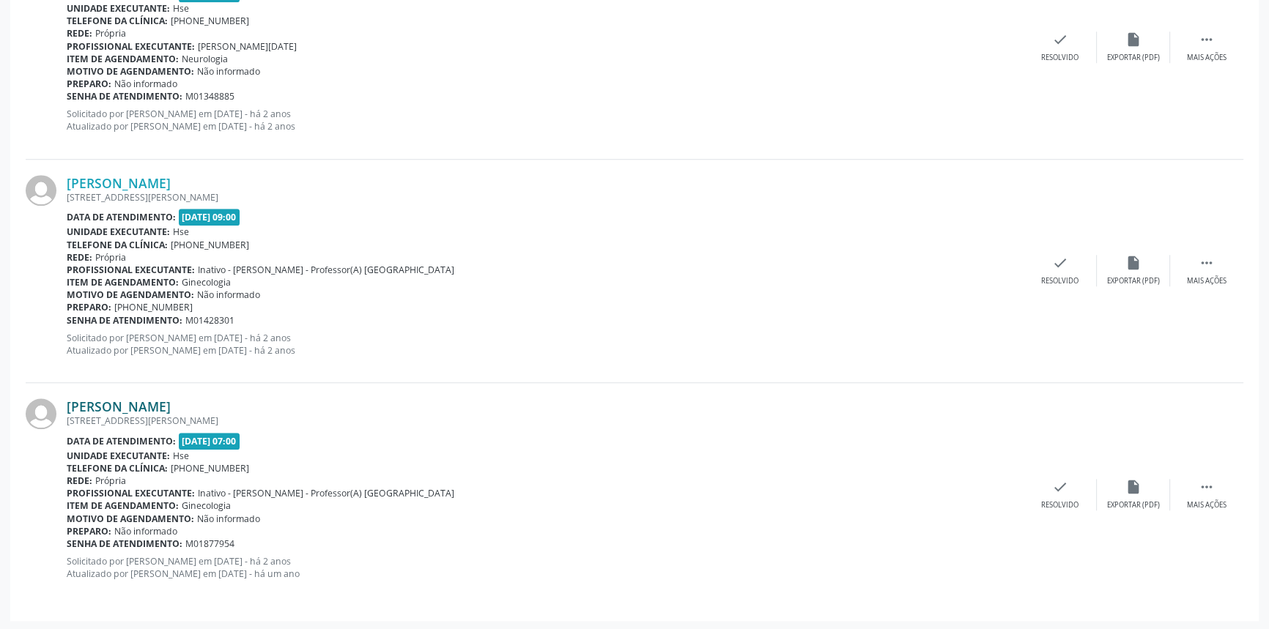
click at [171, 408] on link "Rosineide de Oliveira Fragoso" at bounding box center [119, 407] width 104 height 16
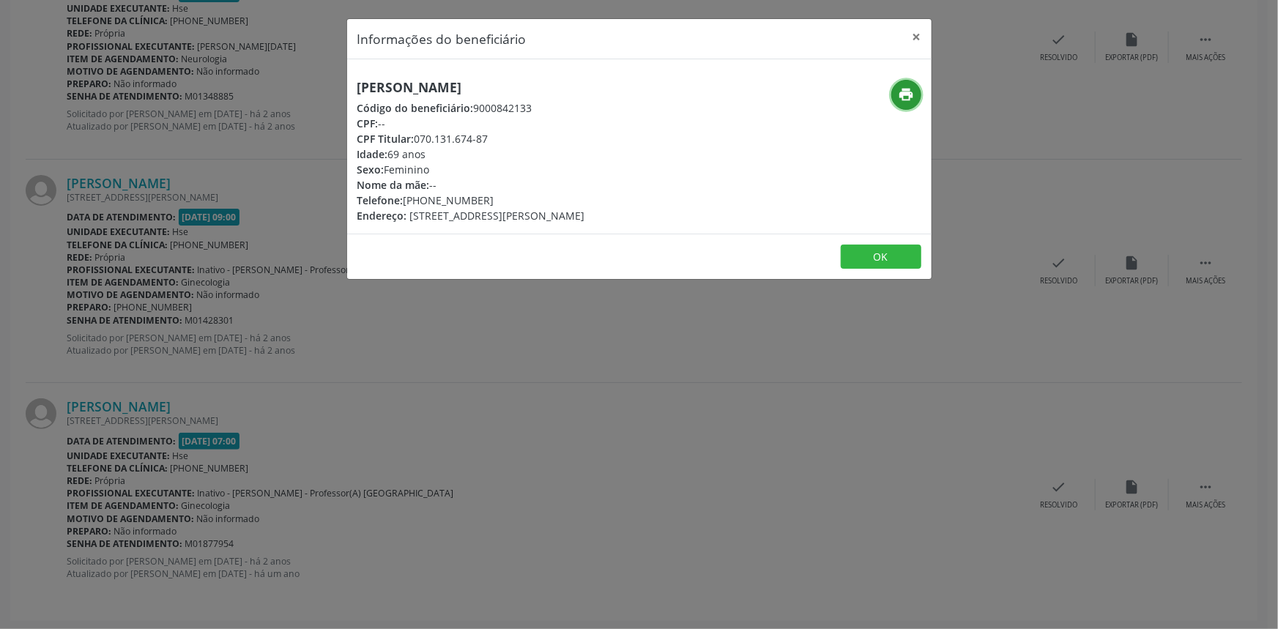
click at [917, 90] on button "print" at bounding box center [907, 95] width 30 height 30
click at [916, 29] on button "×" at bounding box center [917, 37] width 29 height 36
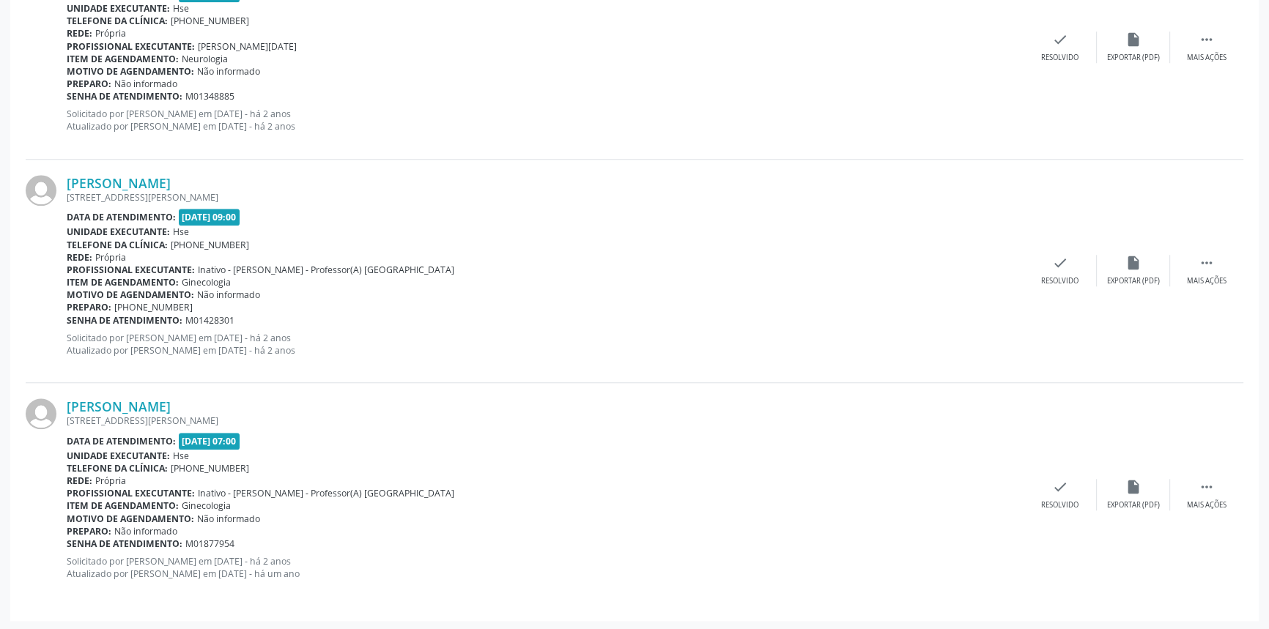
drag, startPoint x: 270, startPoint y: 407, endPoint x: 65, endPoint y: 400, distance: 205.2
click at [65, 400] on div "Rosineide de Oliveira Fragoso RUA DRNUNES SANTOS 54, VILA TORRES GALVAO, PAULIS…" at bounding box center [635, 494] width 1218 height 223
copy div "Rosineide de Oliveira Fragoso"
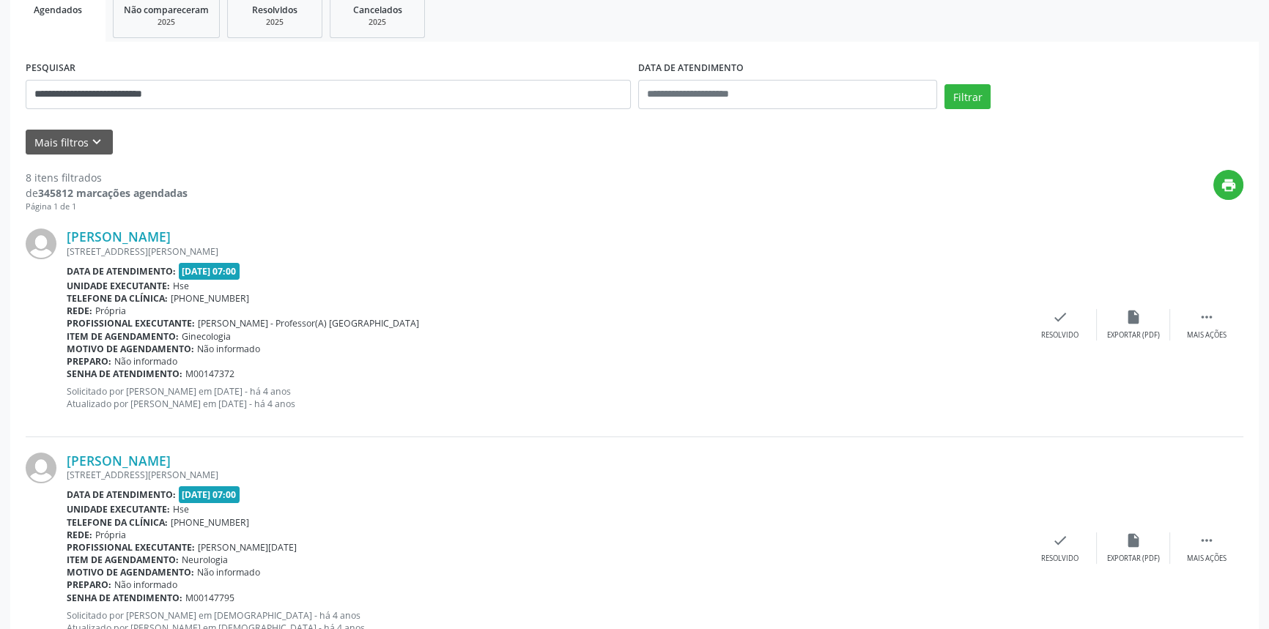
scroll to position [0, 0]
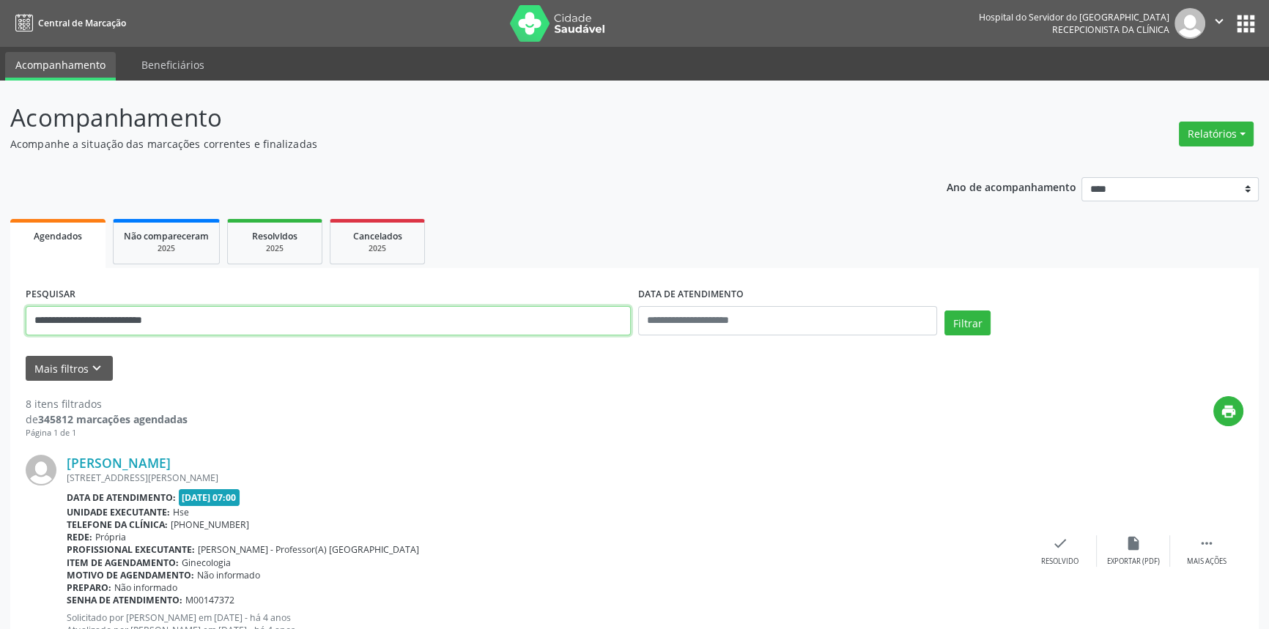
drag, startPoint x: 232, startPoint y: 322, endPoint x: 37, endPoint y: 327, distance: 195.7
click at [48, 325] on input "**********" at bounding box center [328, 320] width 605 height 29
type input "*"
type input "**********"
click at [944, 311] on button "Filtrar" at bounding box center [967, 323] width 46 height 25
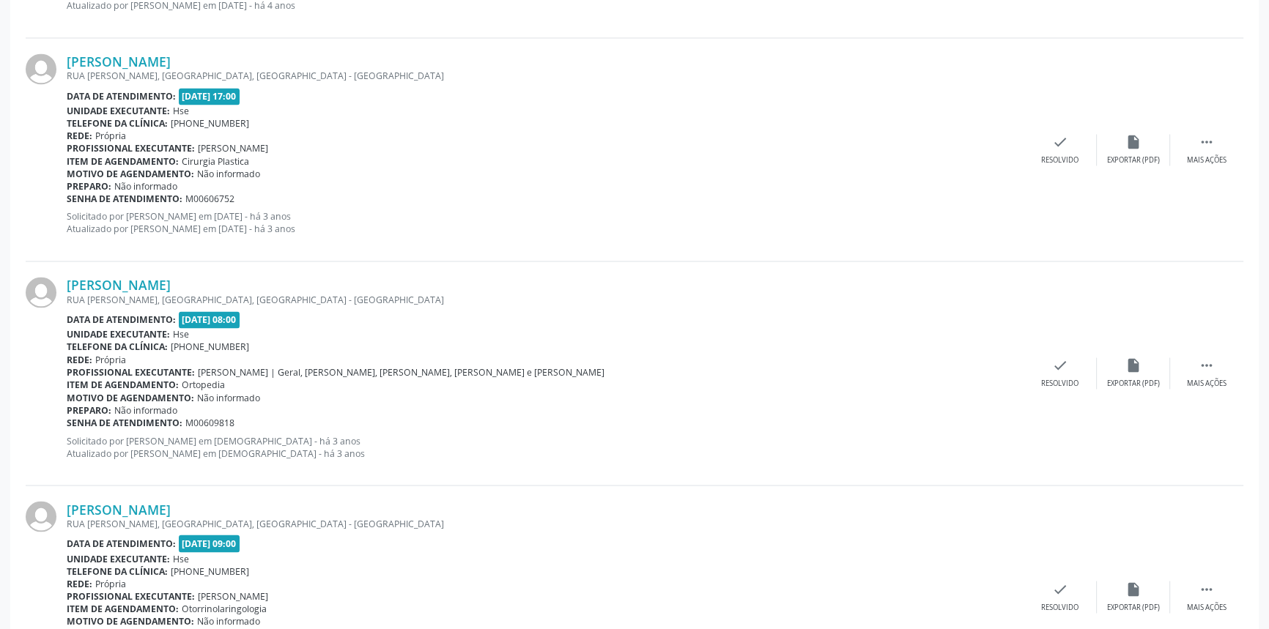
scroll to position [3229, 0]
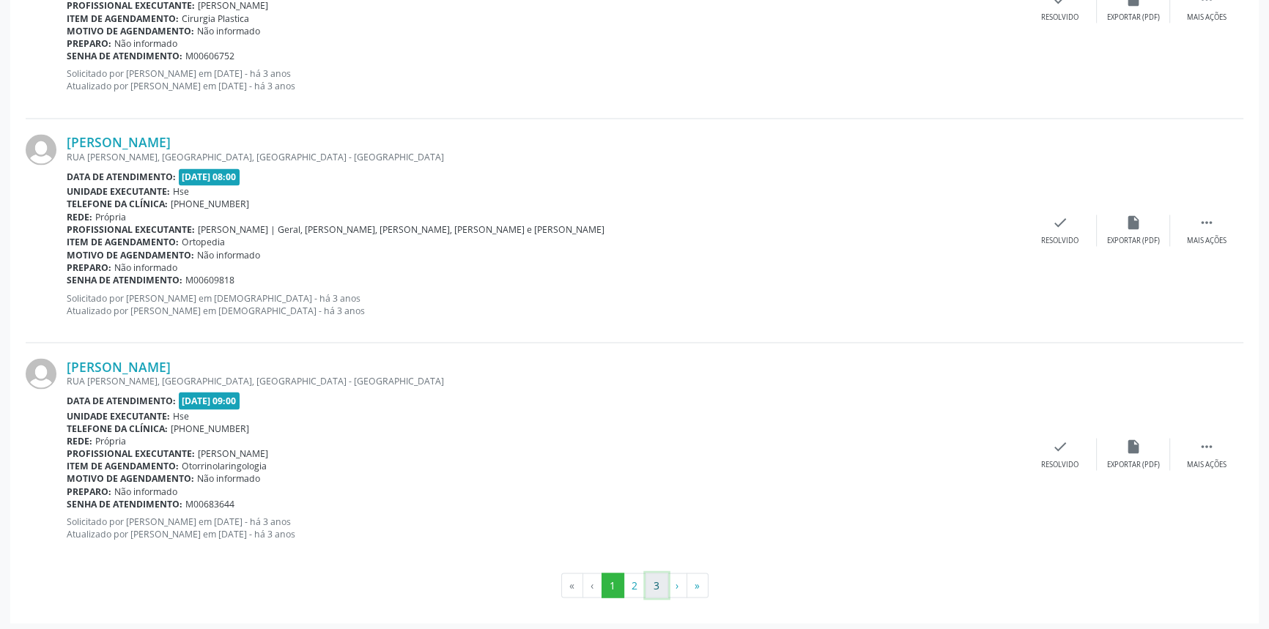
click at [651, 588] on button "3" at bounding box center [656, 585] width 23 height 25
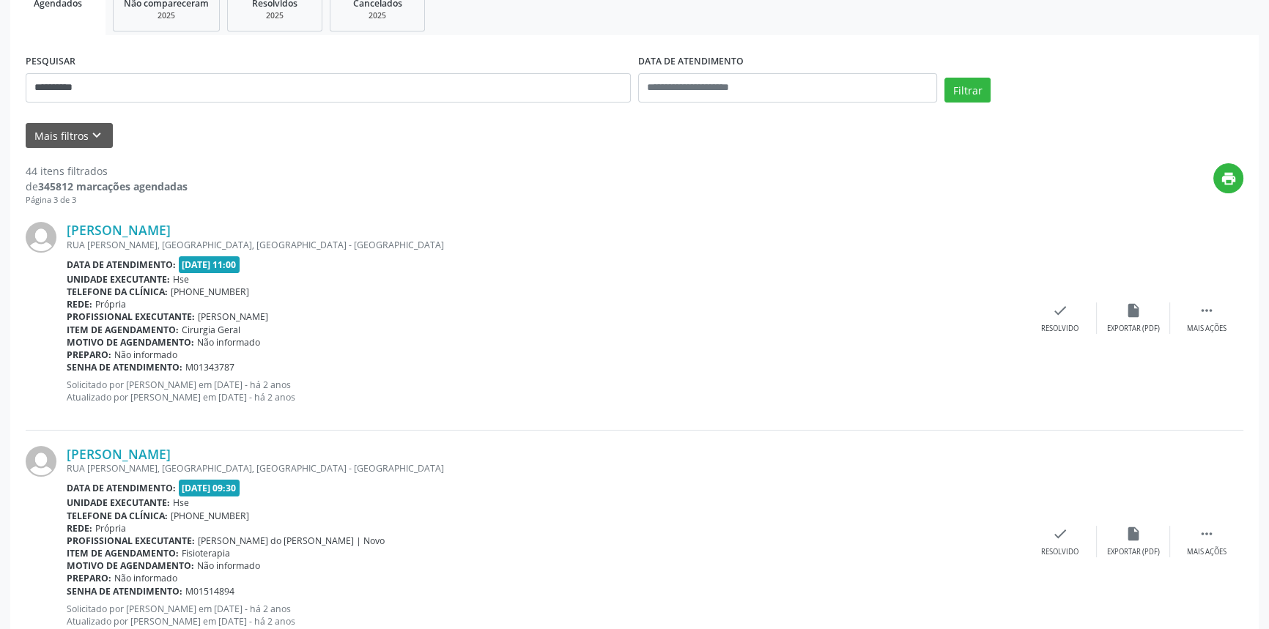
scroll to position [199, 0]
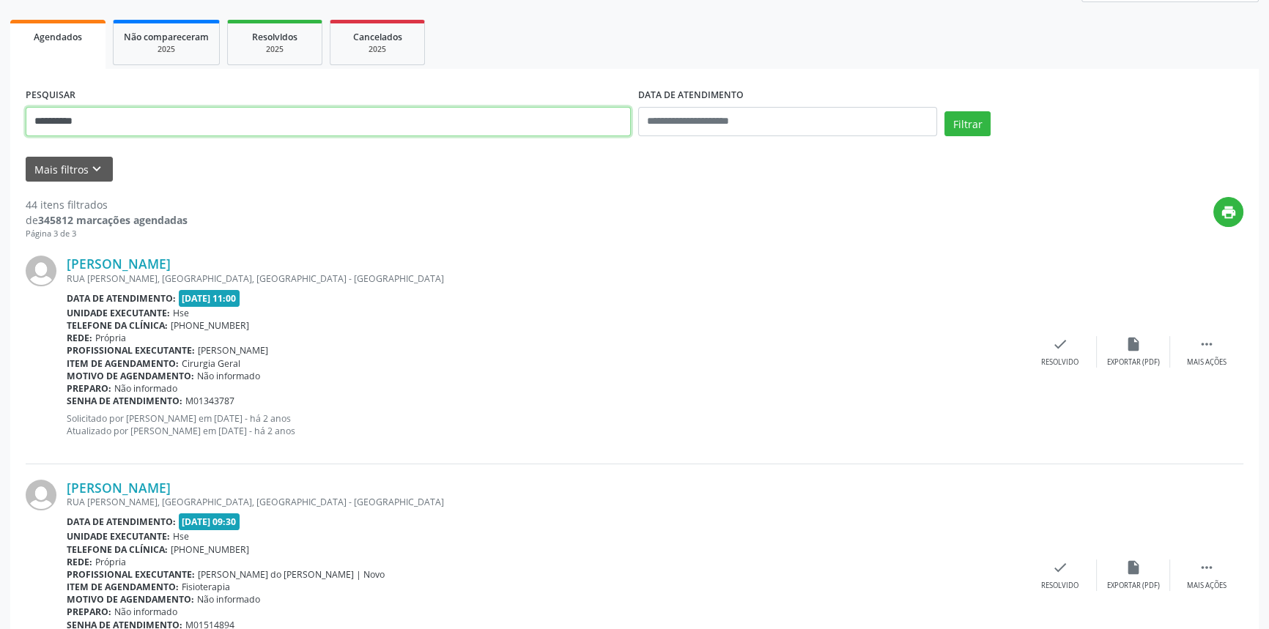
type input "**********"
click at [944, 111] on button "Filtrar" at bounding box center [967, 123] width 46 height 25
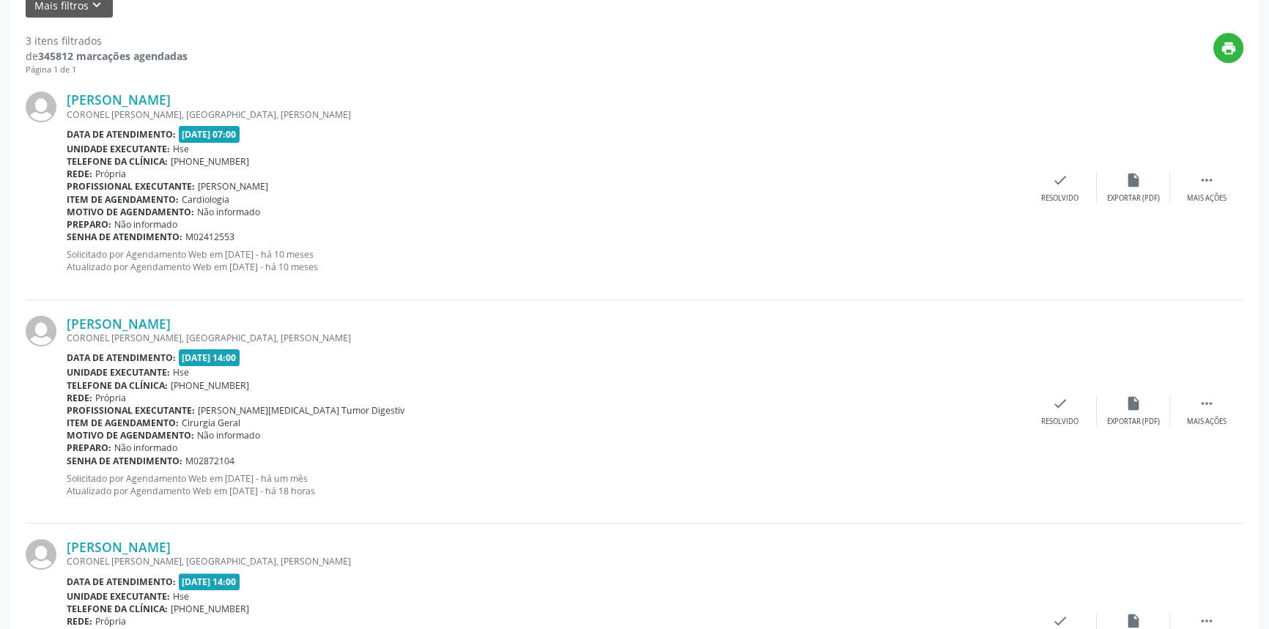
scroll to position [359, 0]
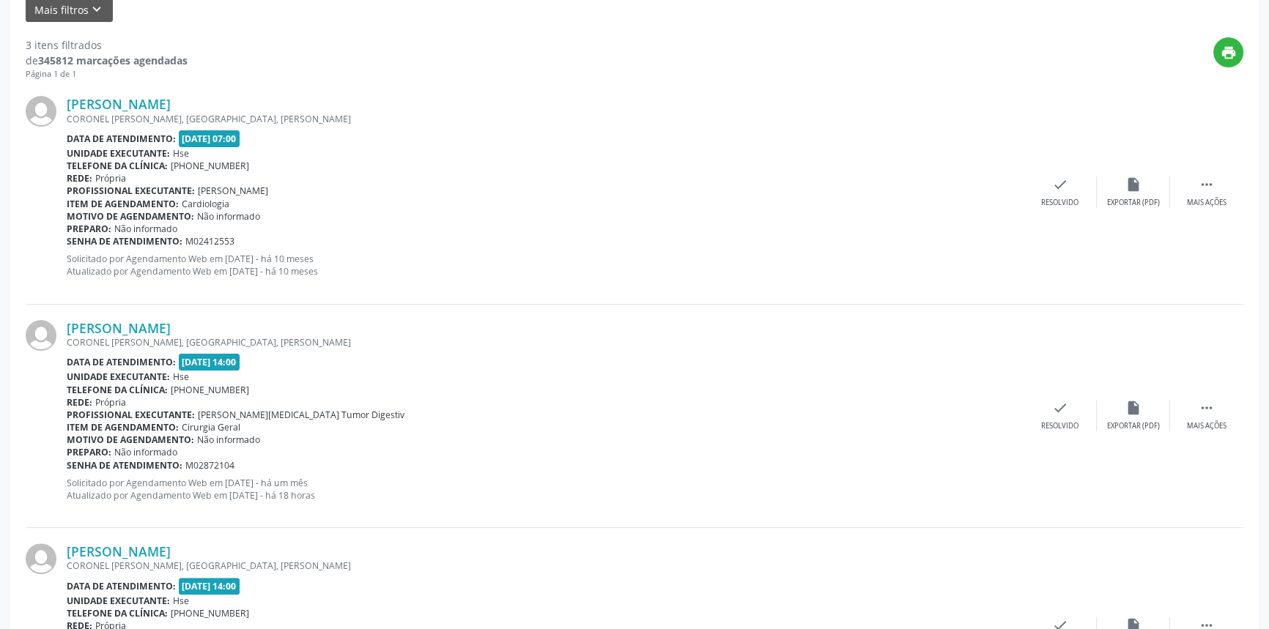
drag, startPoint x: 281, startPoint y: 327, endPoint x: 65, endPoint y: 312, distance: 215.9
click at [65, 312] on div "Francisco Pereira de Souza Filho CORONEL JOAQUIM CAVALCANTI, VARADOURO, OLINDA …" at bounding box center [635, 416] width 1218 height 223
click at [119, 278] on div "Francisco Pereira de Souza Filho CORONEL JOAQUIM CAVALCANTI, VARADOURO, OLINDA …" at bounding box center [545, 192] width 957 height 192
drag, startPoint x: 274, startPoint y: 325, endPoint x: 68, endPoint y: 333, distance: 206.1
click at [68, 333] on div "Francisco Pereira de Souza Filho" at bounding box center [545, 328] width 957 height 16
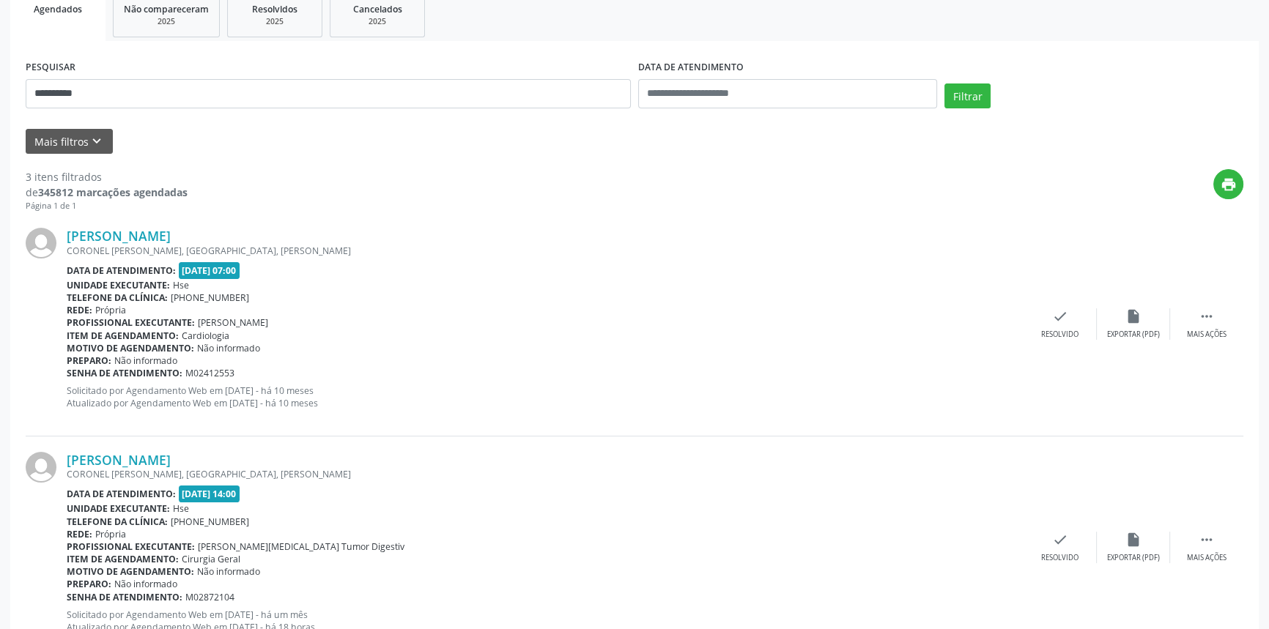
scroll to position [226, 0]
drag, startPoint x: 132, startPoint y: 87, endPoint x: 0, endPoint y: 95, distance: 132.1
click at [0, 93] on div "**********" at bounding box center [634, 375] width 1269 height 1043
click at [944, 84] on button "Filtrar" at bounding box center [967, 96] width 46 height 25
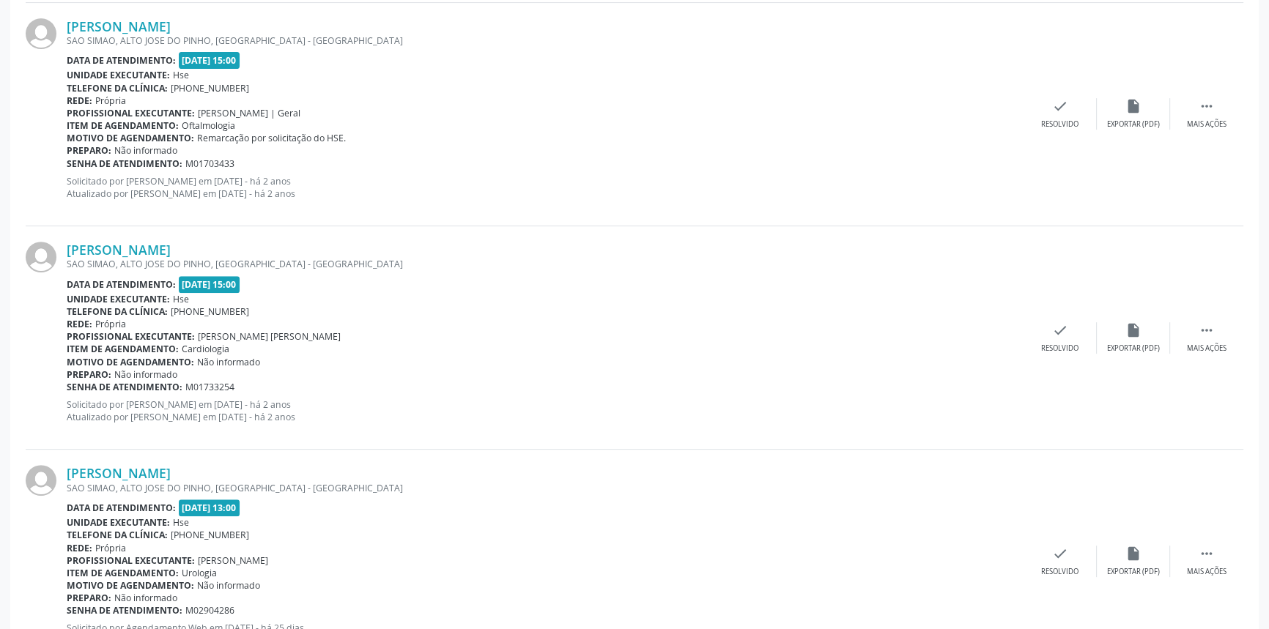
scroll to position [728, 0]
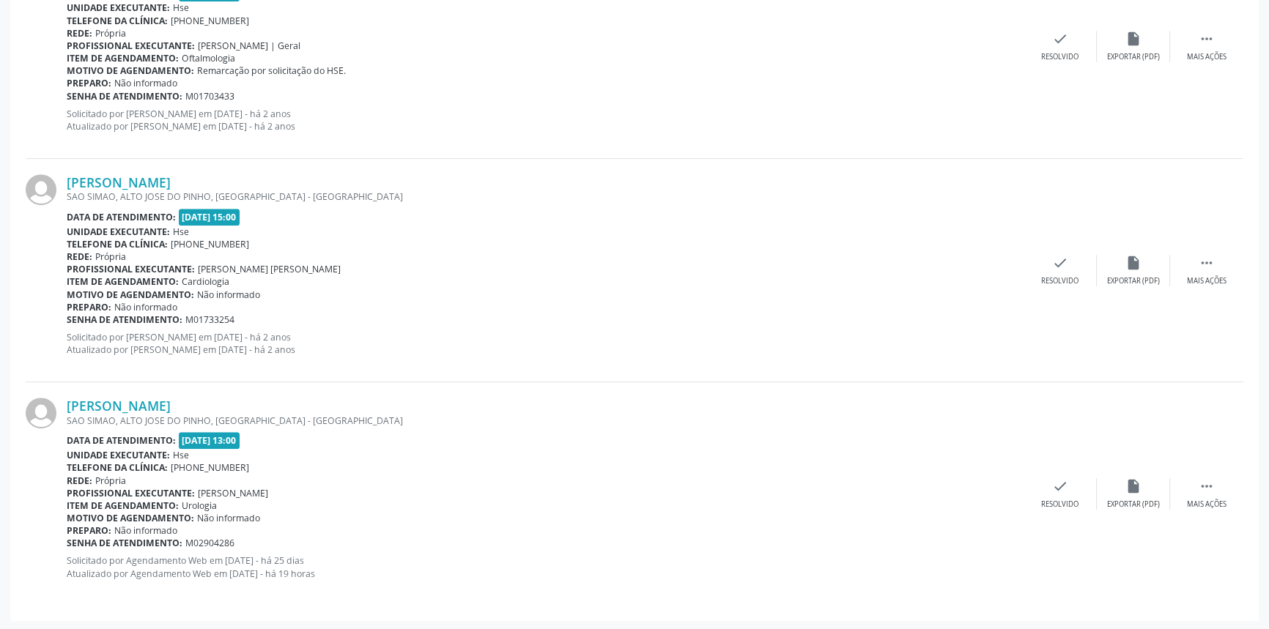
drag, startPoint x: 226, startPoint y: 404, endPoint x: 64, endPoint y: 401, distance: 161.2
click at [64, 401] on div "Jailson da Silva Almeida SAO SIMAO, ALTO JOSE DO PINHO, RECIFE - PE Data de ate…" at bounding box center [635, 493] width 1218 height 223
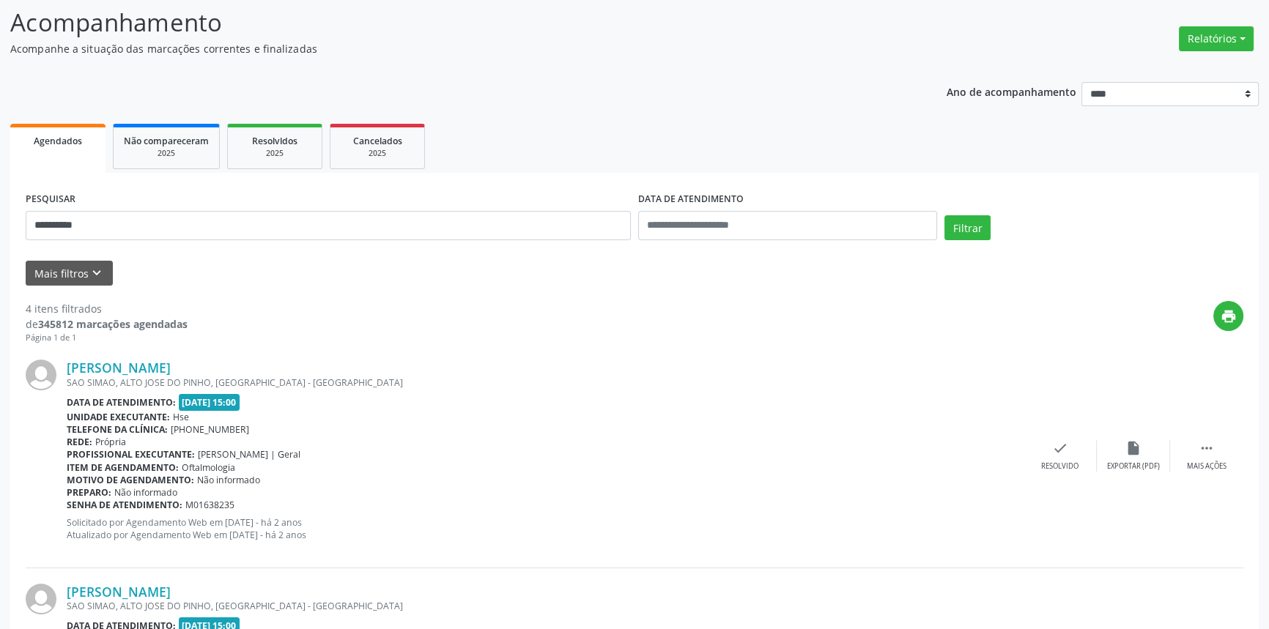
scroll to position [0, 0]
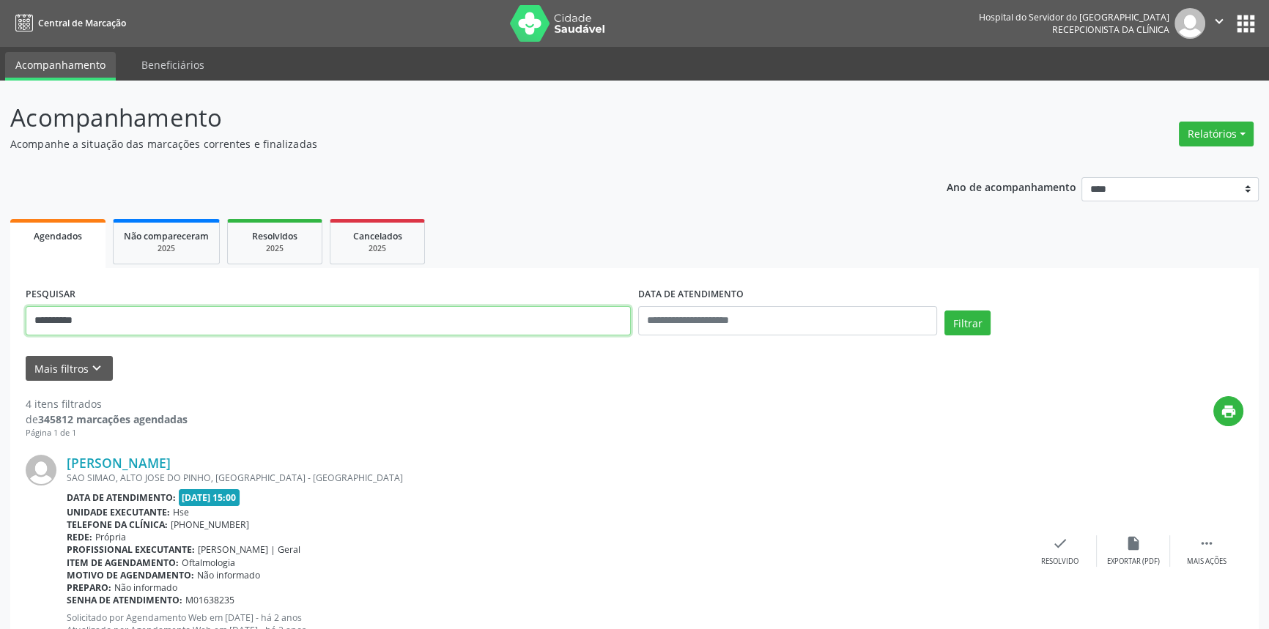
drag, startPoint x: 147, startPoint y: 333, endPoint x: 0, endPoint y: 304, distance: 150.0
click at [944, 311] on button "Filtrar" at bounding box center [967, 323] width 46 height 25
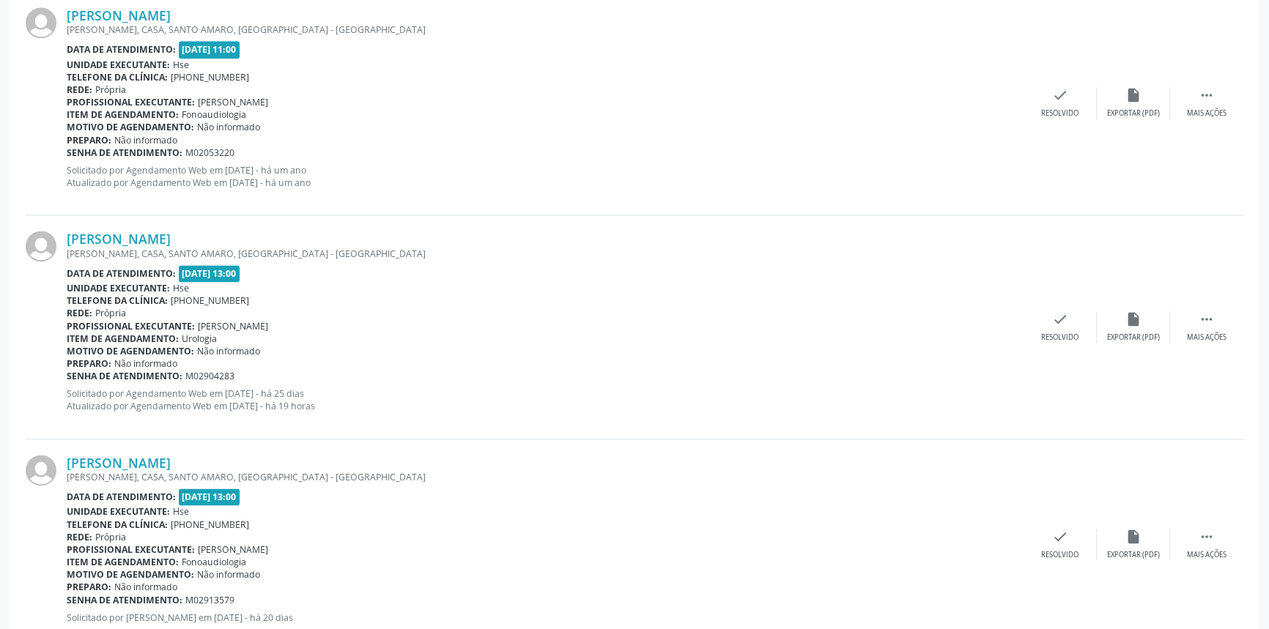
scroll to position [2438, 0]
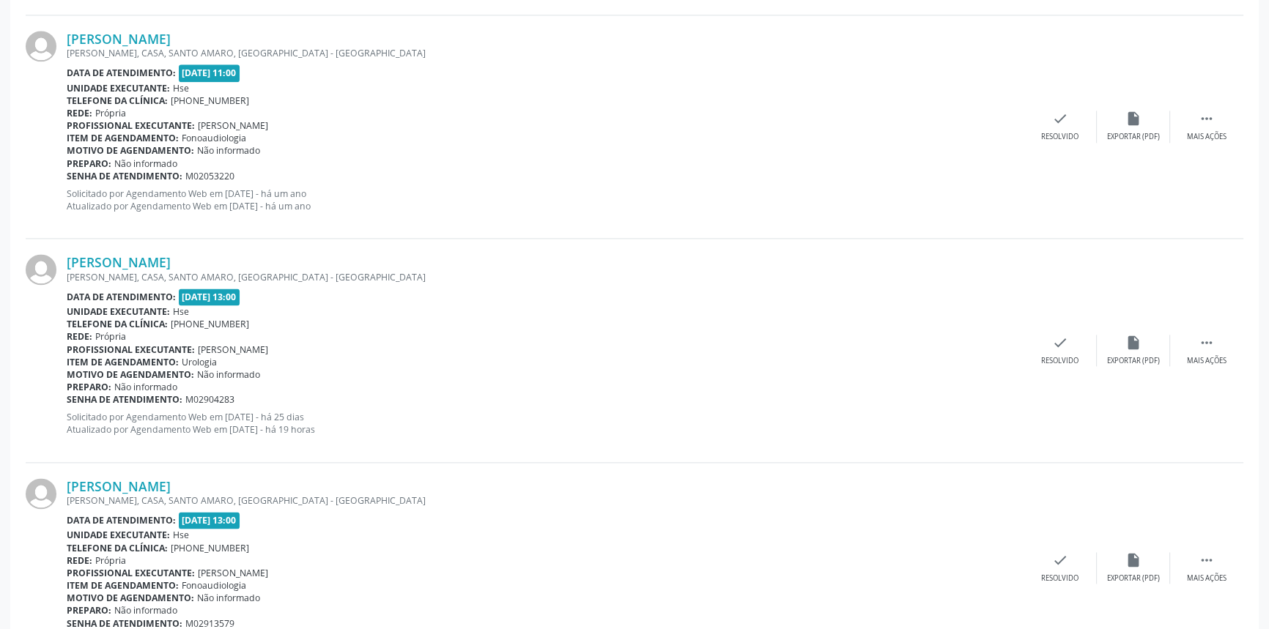
drag, startPoint x: 259, startPoint y: 259, endPoint x: 64, endPoint y: 258, distance: 194.9
click at [64, 258] on div "Claudia Farias Vieira Alves FRANCISCO JACINTO, CASA, SANTO AMARO, RECIFE - PE D…" at bounding box center [635, 350] width 1218 height 223
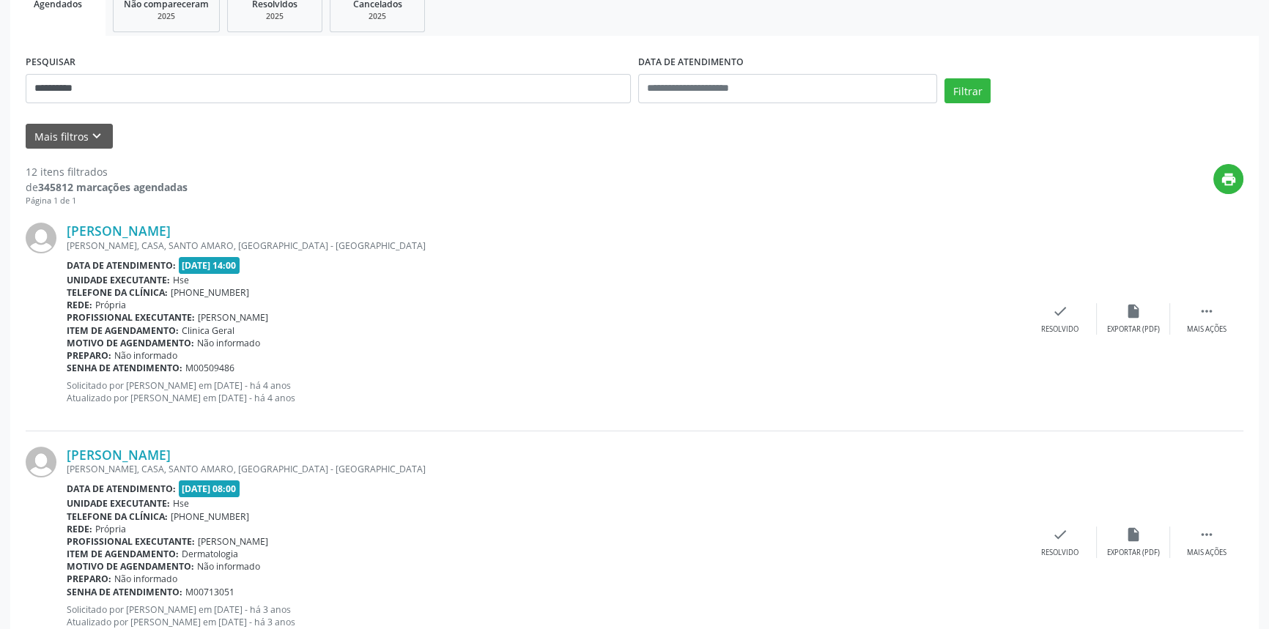
scroll to position [174, 0]
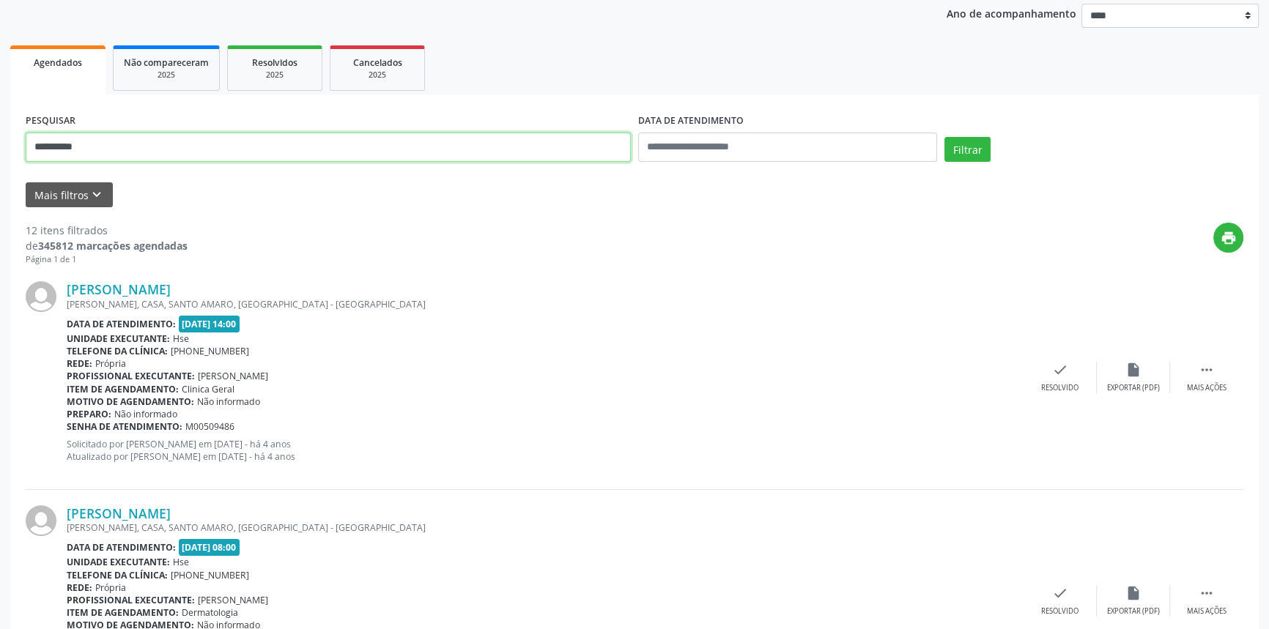
drag, startPoint x: 98, startPoint y: 147, endPoint x: 0, endPoint y: 122, distance: 101.1
click at [944, 137] on button "Filtrar" at bounding box center [967, 149] width 46 height 25
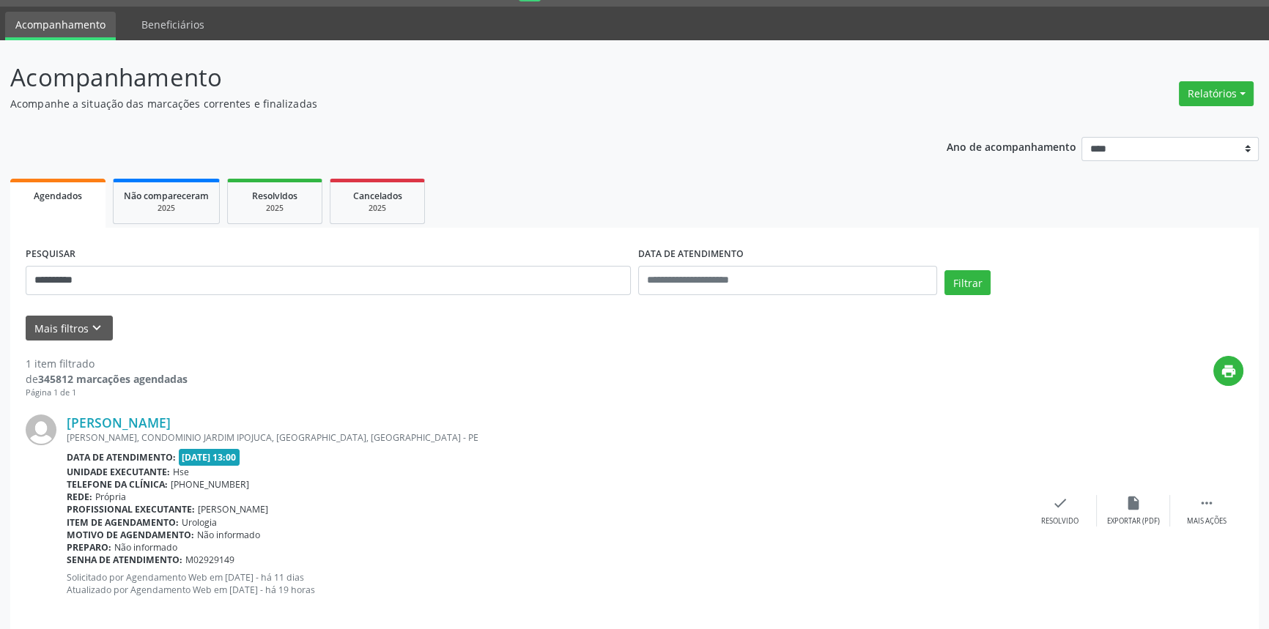
scroll to position [59, 0]
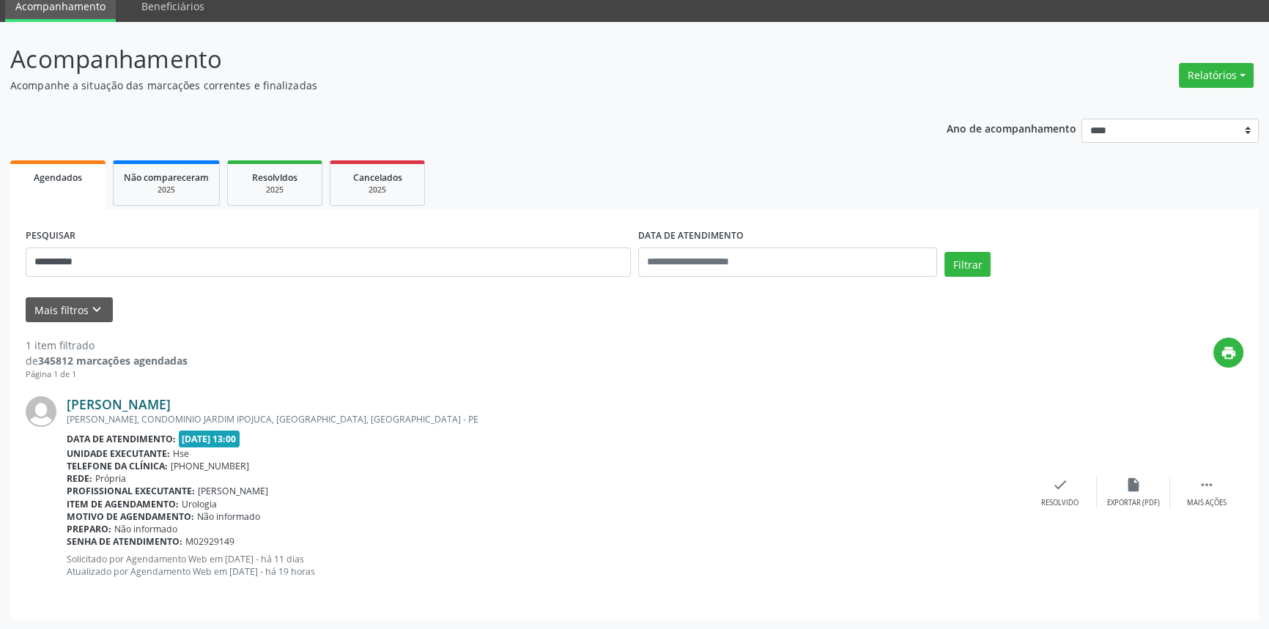
drag, startPoint x: 226, startPoint y: 403, endPoint x: 66, endPoint y: 403, distance: 160.4
click at [67, 403] on div "Thiago Jose Alves Barreto" at bounding box center [545, 404] width 957 height 16
click at [0, 221] on div "**********" at bounding box center [634, 326] width 1269 height 608
type input "*"
type input "**********"
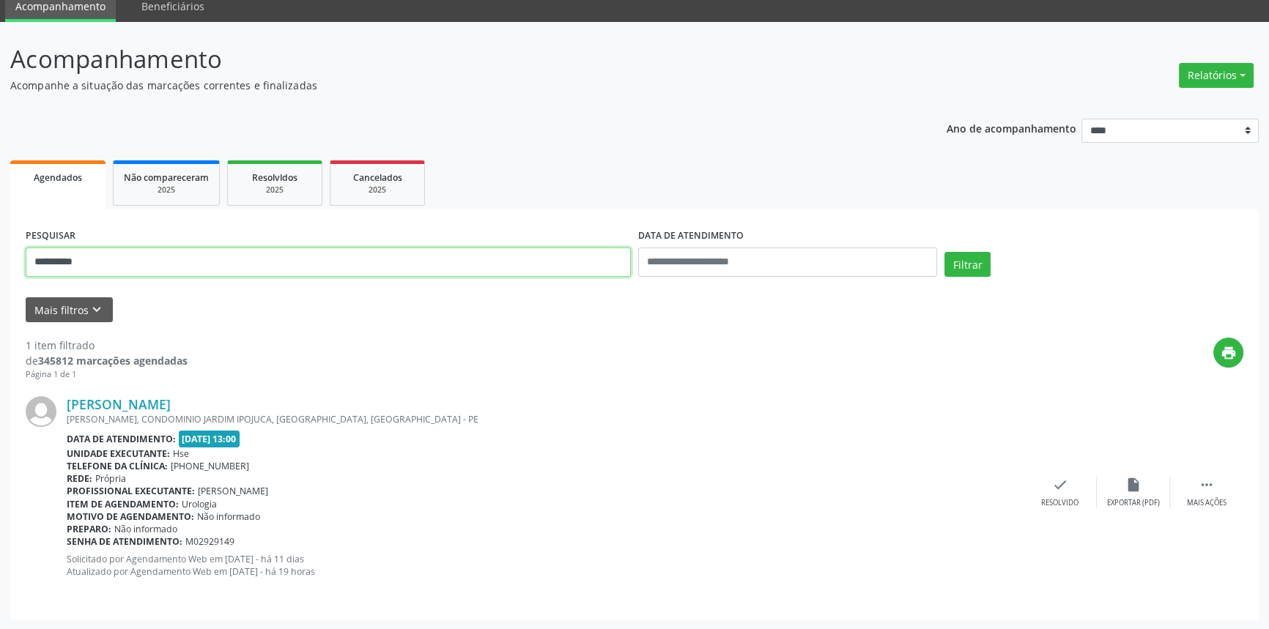
click at [944, 252] on button "Filtrar" at bounding box center [967, 264] width 46 height 25
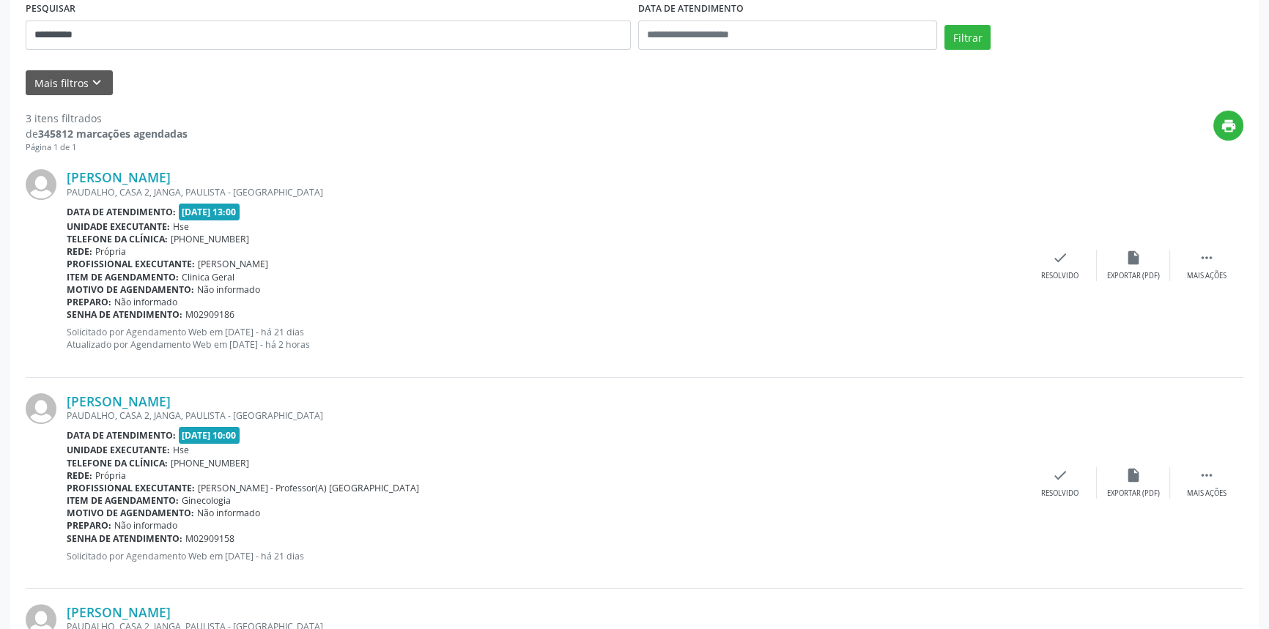
scroll to position [280, 0]
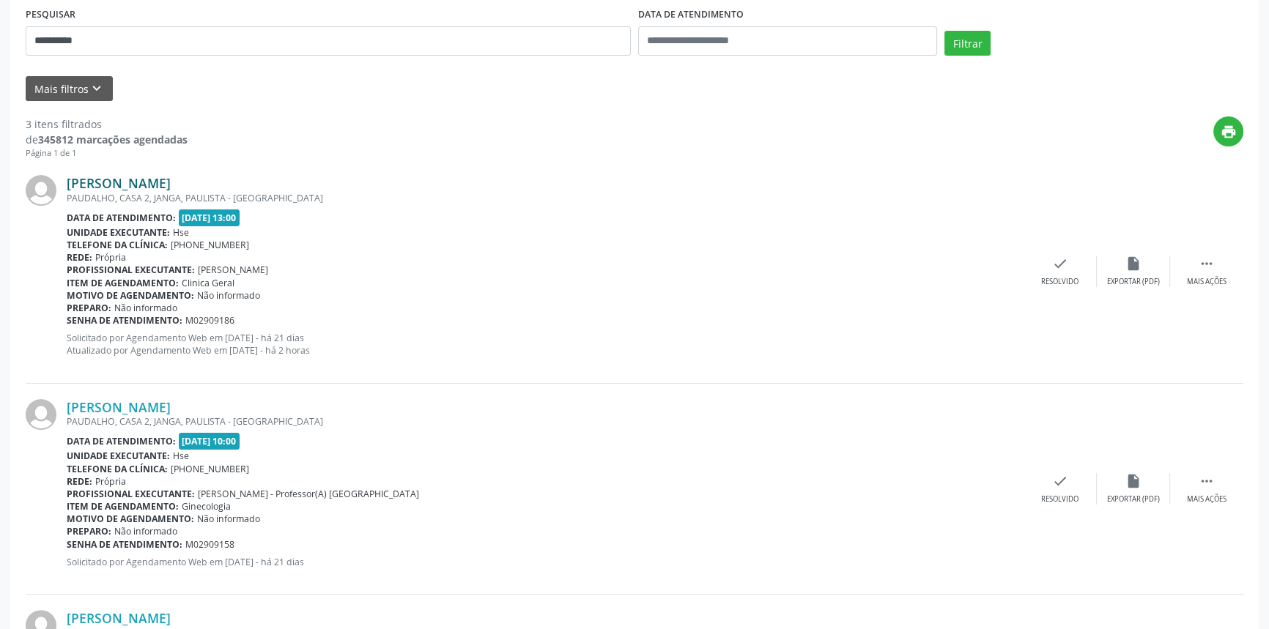
drag, startPoint x: 260, startPoint y: 179, endPoint x: 66, endPoint y: 183, distance: 194.2
click at [67, 183] on div "Sarah Beatriz Pinto de Freitas" at bounding box center [545, 183] width 957 height 16
click at [154, 182] on link "Sarah Beatriz Pinto de Freitas" at bounding box center [119, 183] width 104 height 16
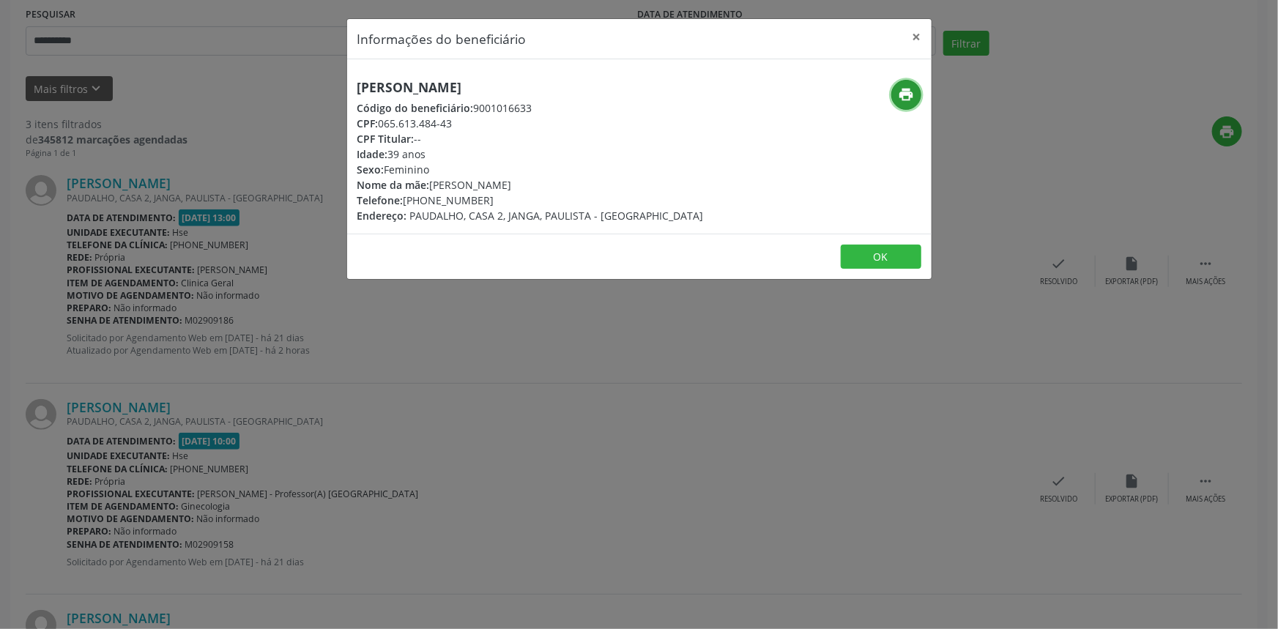
click at [908, 89] on icon "print" at bounding box center [906, 94] width 16 height 16
click at [917, 34] on button "×" at bounding box center [917, 37] width 29 height 36
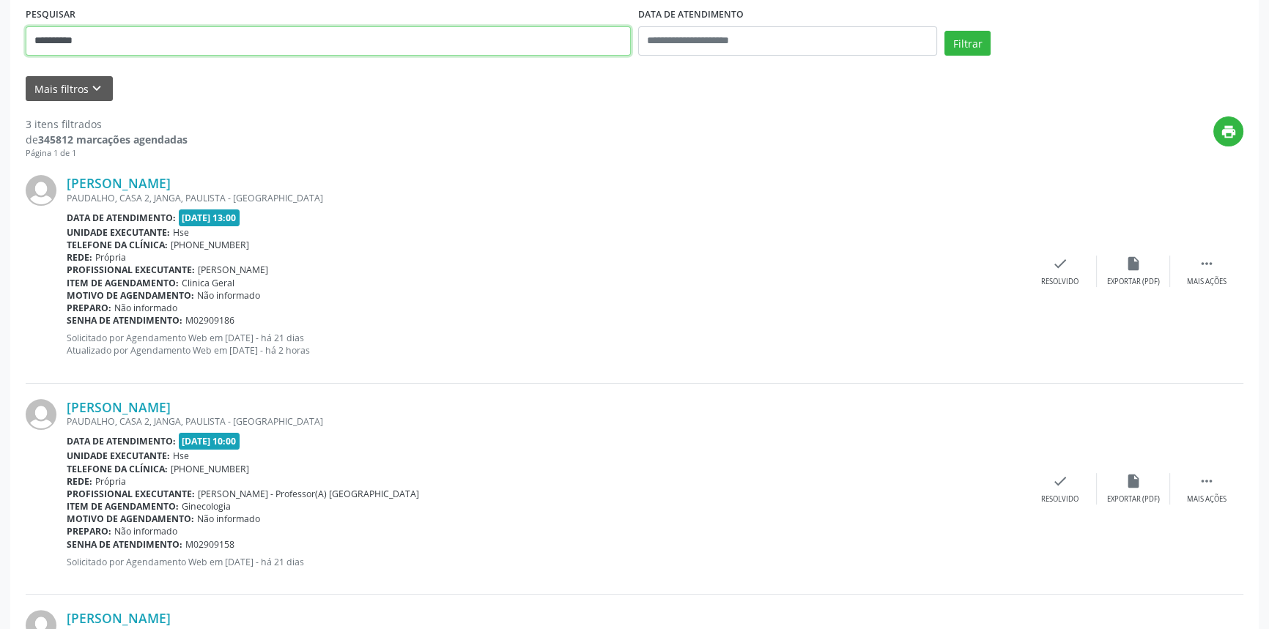
drag, startPoint x: 163, startPoint y: 35, endPoint x: 0, endPoint y: 21, distance: 164.0
click at [0, 32] on div "**********" at bounding box center [634, 316] width 1269 height 1030
click at [179, 45] on input "text" at bounding box center [328, 40] width 605 height 29
type input "*"
click at [944, 31] on button "Filtrar" at bounding box center [967, 43] width 46 height 25
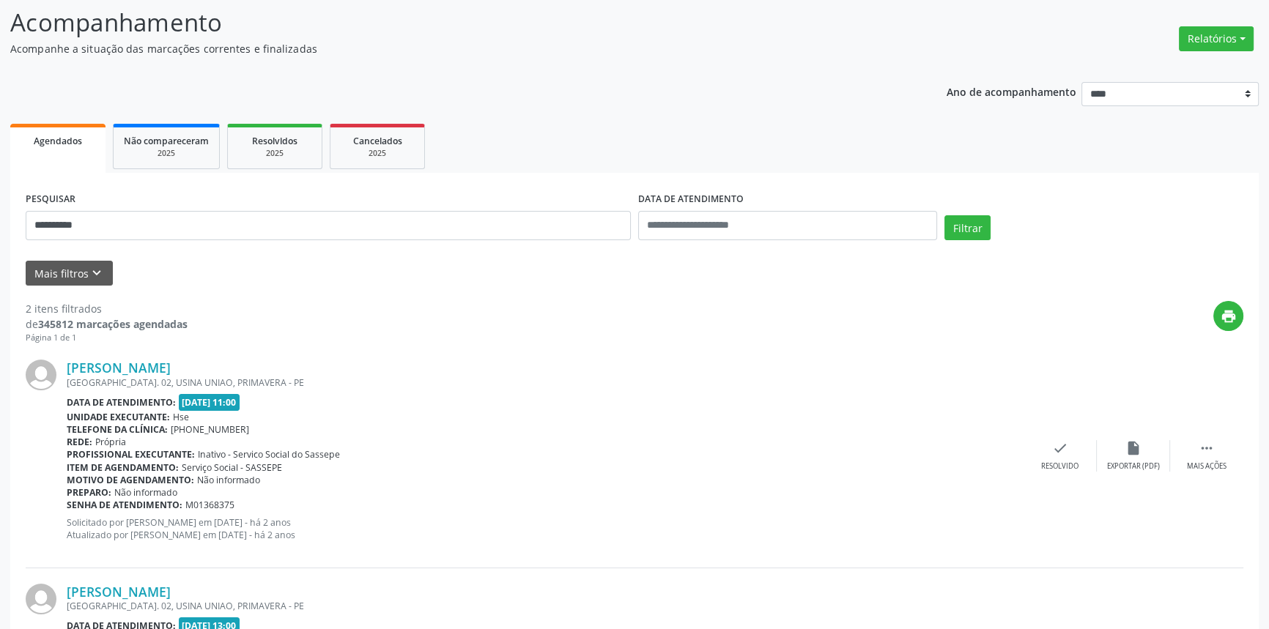
scroll to position [281, 0]
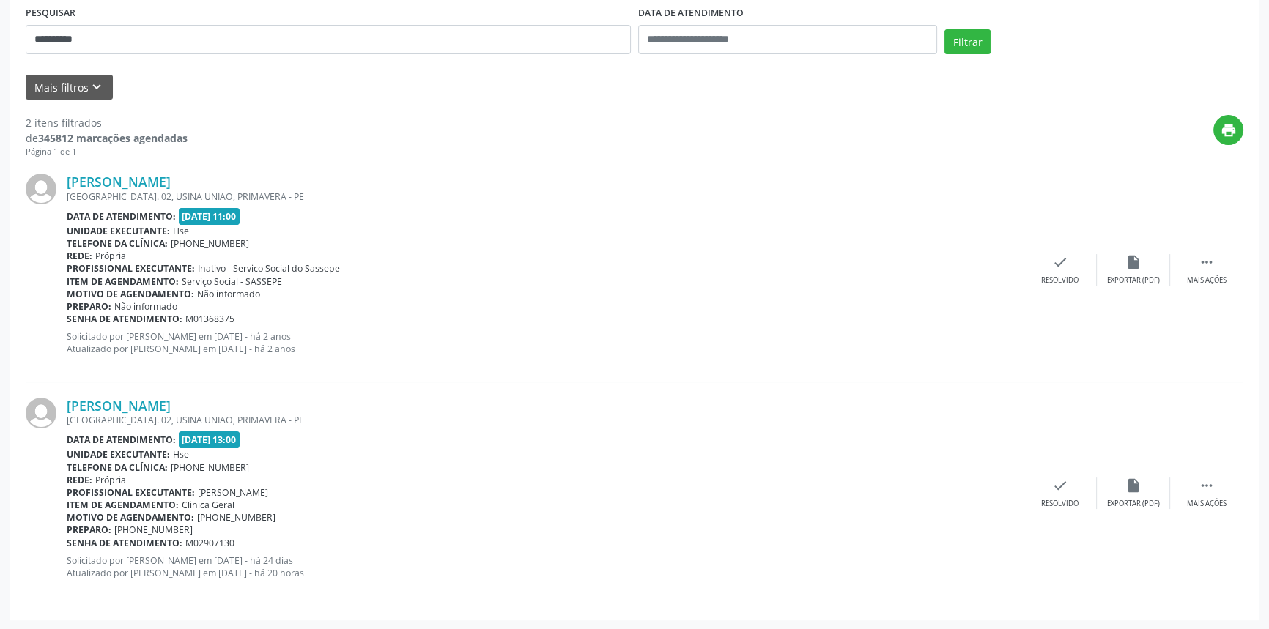
drag, startPoint x: 266, startPoint y: 404, endPoint x: 65, endPoint y: 407, distance: 200.8
click at [65, 407] on div "Terezinha Belarmino da Silva RUA DA BARRA N. 02, USINA UNIAO, PRIMAVERA - PE Da…" at bounding box center [635, 493] width 1218 height 223
click at [0, 45] on div "**********" at bounding box center [634, 215] width 1269 height 832
click at [944, 29] on button "Filtrar" at bounding box center [967, 41] width 46 height 25
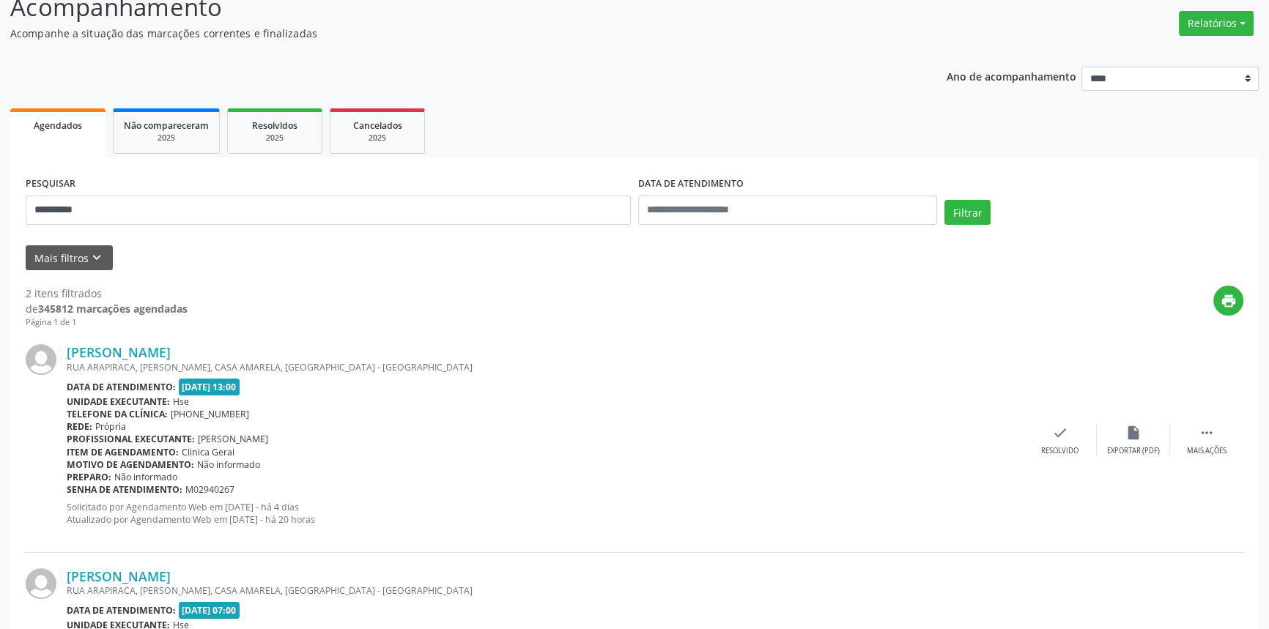
scroll to position [269, 0]
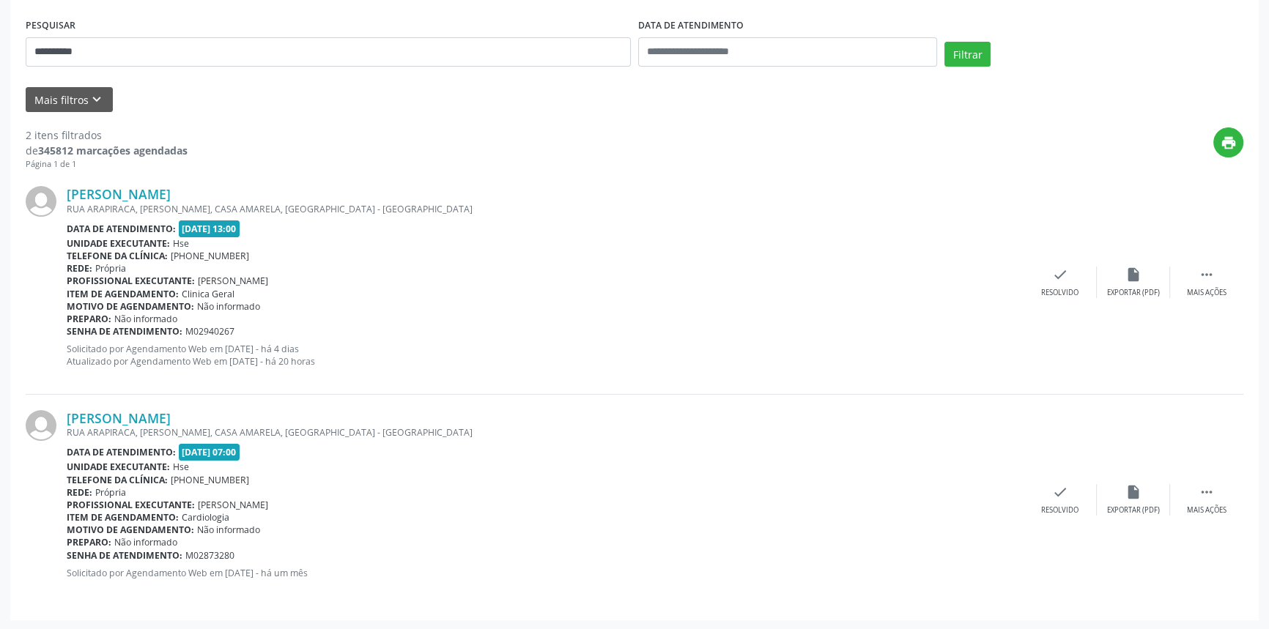
drag, startPoint x: 291, startPoint y: 186, endPoint x: 68, endPoint y: 184, distance: 222.7
click at [68, 184] on div "Salomao de Moraes Tinoco RUA ARAPIRACA, VASCO DA GAMA, CASA AMARELA, RECIFE - P…" at bounding box center [635, 282] width 1218 height 223
drag, startPoint x: 120, startPoint y: 46, endPoint x: 0, endPoint y: 38, distance: 120.4
click at [0, 42] on div "**********" at bounding box center [634, 221] width 1269 height 819
click at [944, 42] on button "Filtrar" at bounding box center [967, 54] width 46 height 25
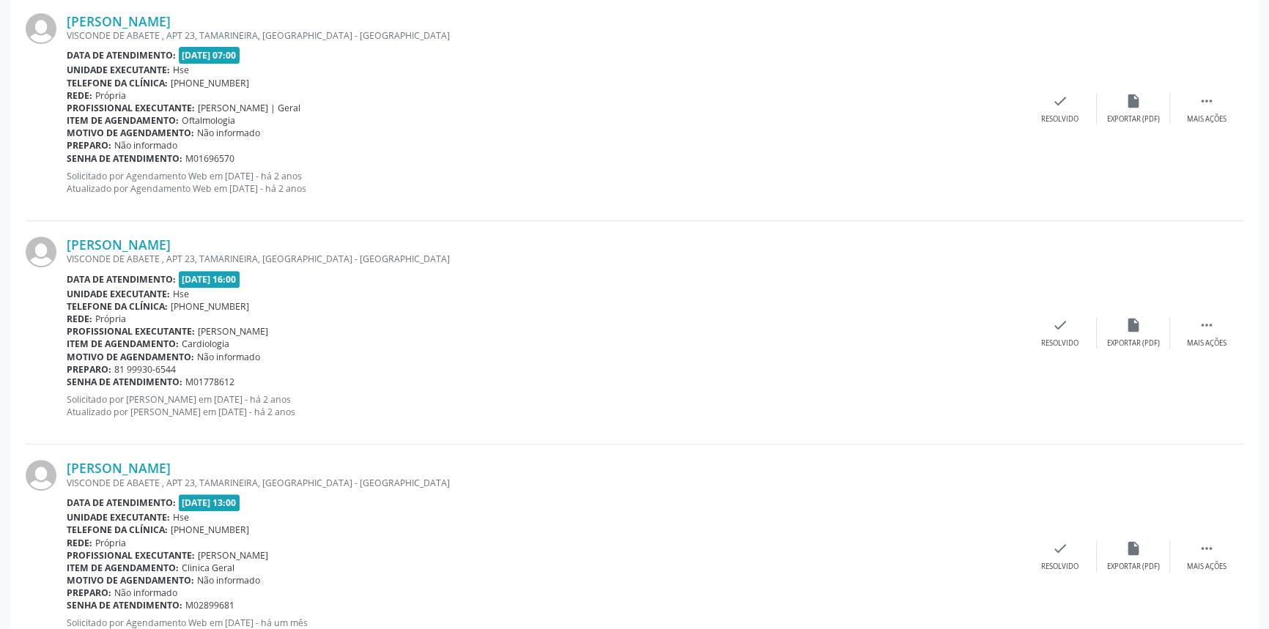
scroll to position [939, 0]
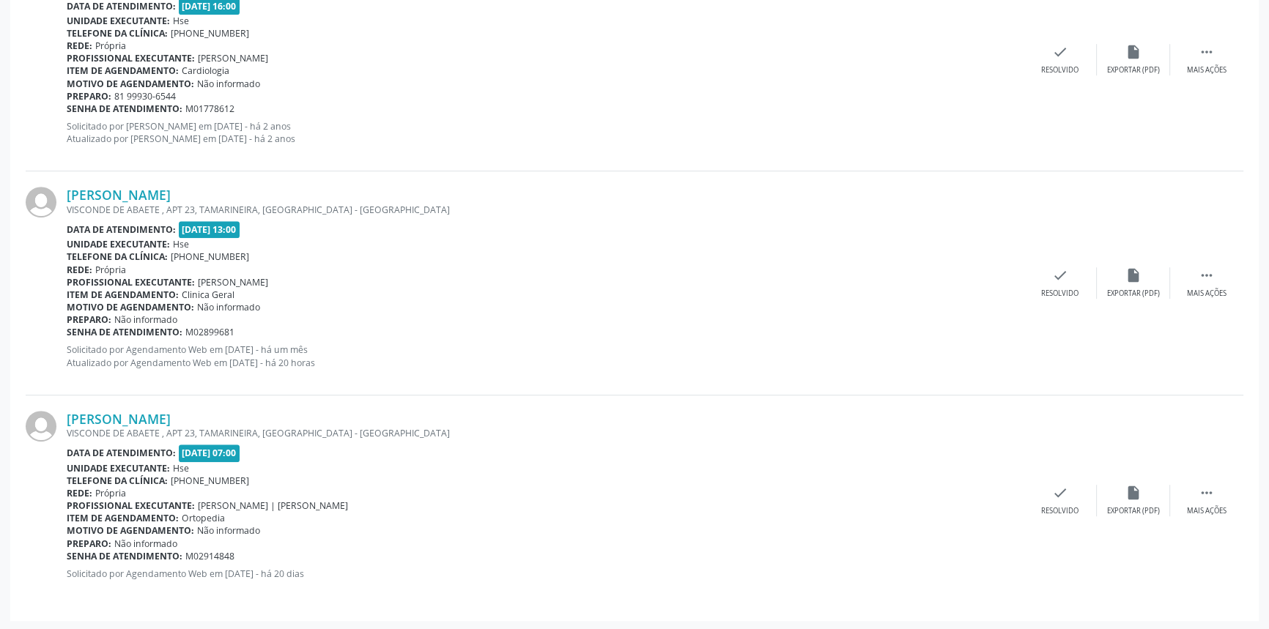
drag, startPoint x: 249, startPoint y: 420, endPoint x: 66, endPoint y: 410, distance: 183.4
click at [66, 410] on div "Silvia Maria Mendes da Silva VISCONDE DE ABAETE , APT 23, TAMARINEIRA, RECIFE -…" at bounding box center [635, 501] width 1218 height 210
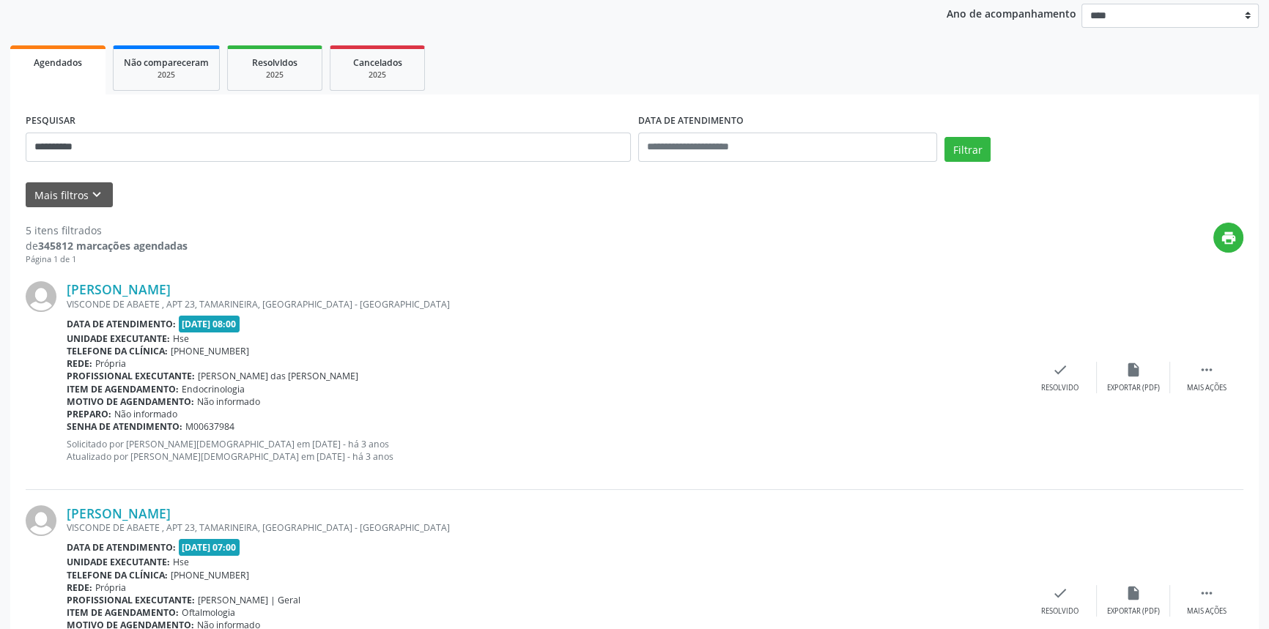
scroll to position [140, 0]
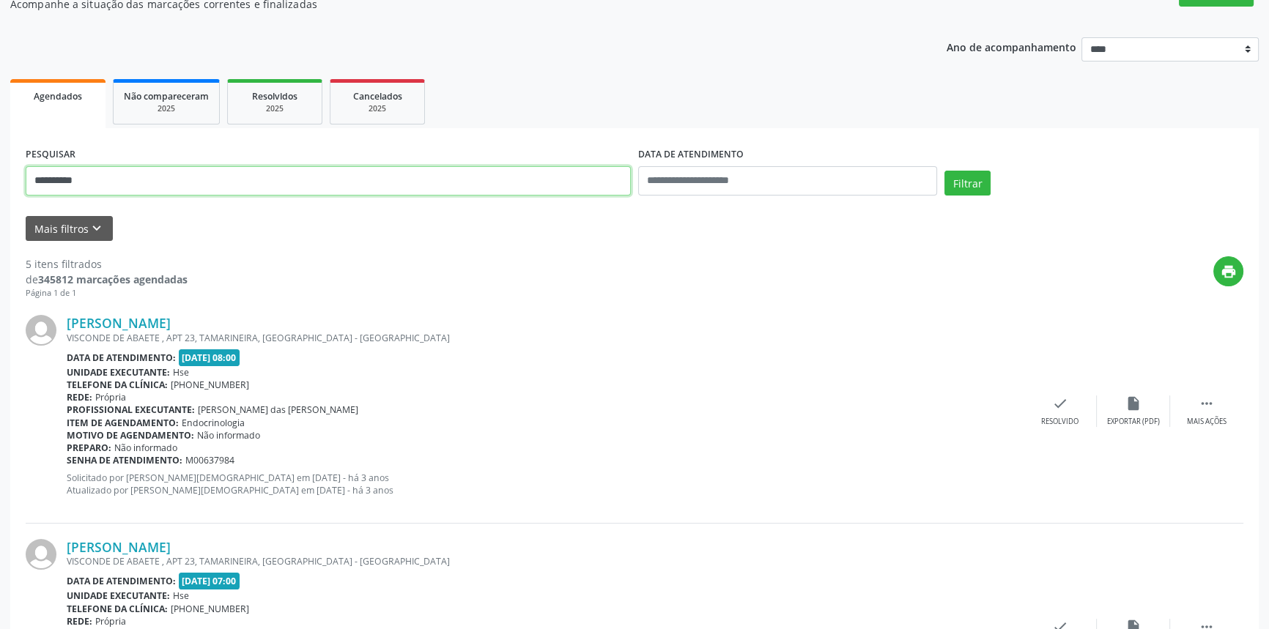
drag, startPoint x: 118, startPoint y: 178, endPoint x: 0, endPoint y: 179, distance: 118.0
type input "**********"
click at [944, 171] on button "Filtrar" at bounding box center [967, 183] width 46 height 25
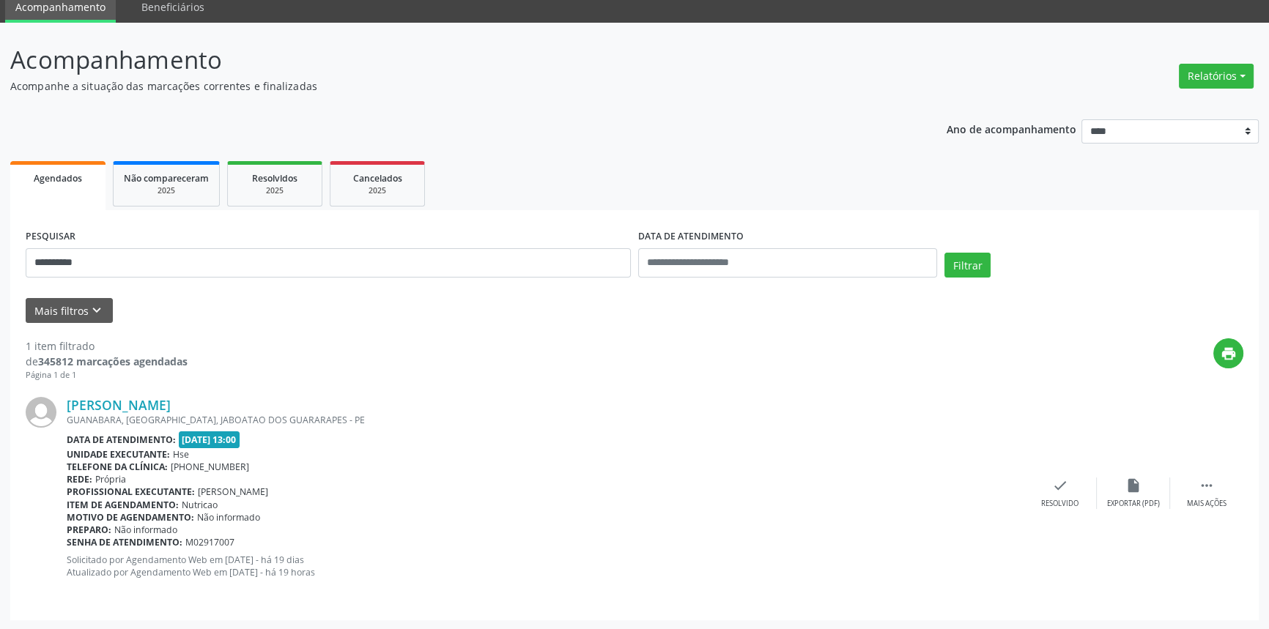
scroll to position [59, 0]
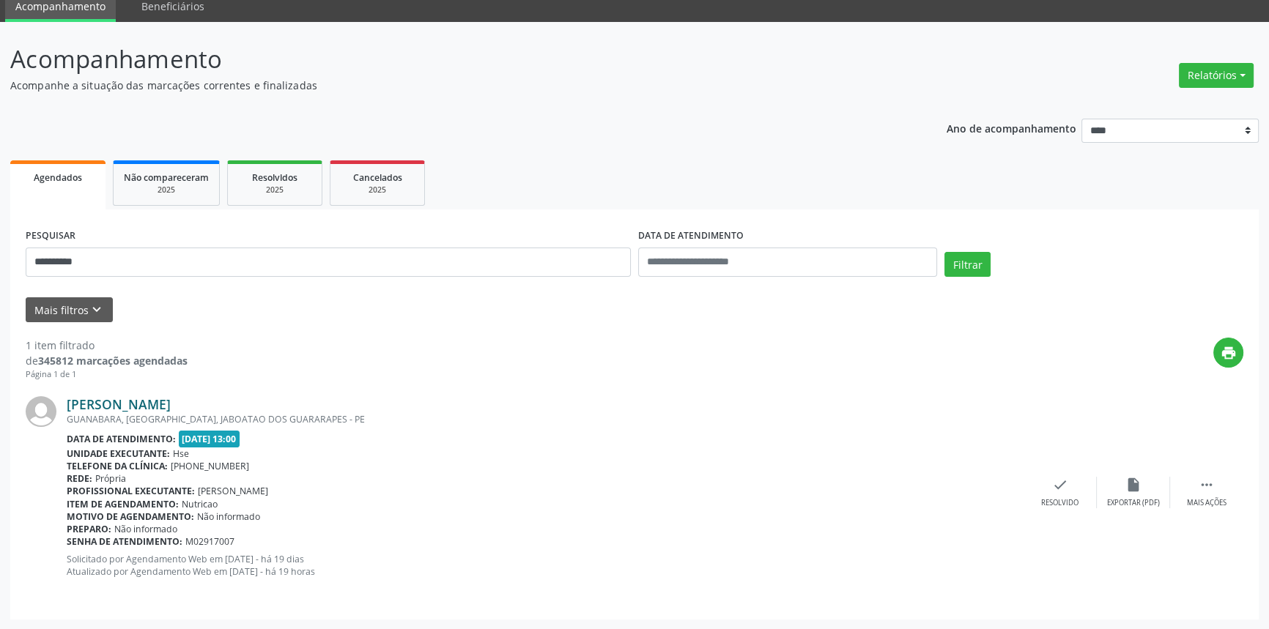
drag, startPoint x: 240, startPoint y: 402, endPoint x: 67, endPoint y: 407, distance: 173.0
click at [67, 407] on div "Vivian Lorena Calixto Silva" at bounding box center [545, 404] width 957 height 16
click at [171, 400] on link "Vivian Lorena Calixto Silva" at bounding box center [119, 404] width 104 height 16
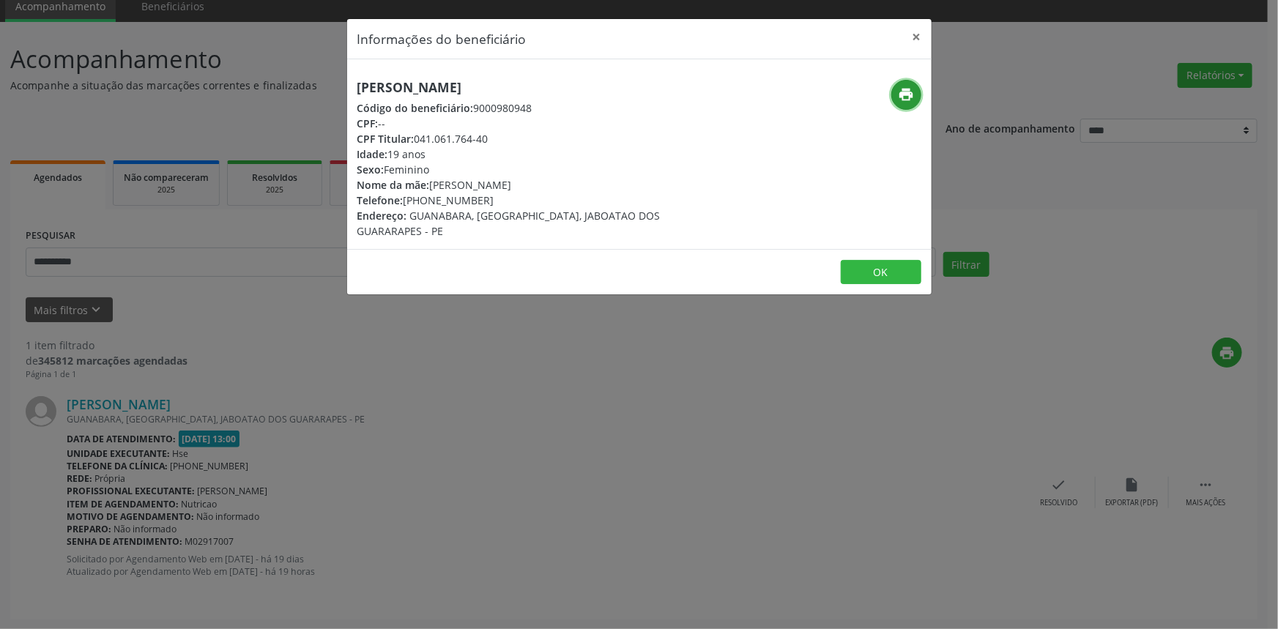
click at [917, 89] on button "print" at bounding box center [907, 95] width 30 height 30
drag, startPoint x: 919, startPoint y: 34, endPoint x: 246, endPoint y: 169, distance: 686.7
click at [901, 39] on header "Informações do beneficiário ×" at bounding box center [639, 39] width 585 height 40
drag, startPoint x: 918, startPoint y: 34, endPoint x: 453, endPoint y: 209, distance: 497.1
click at [919, 34] on button "×" at bounding box center [917, 37] width 29 height 36
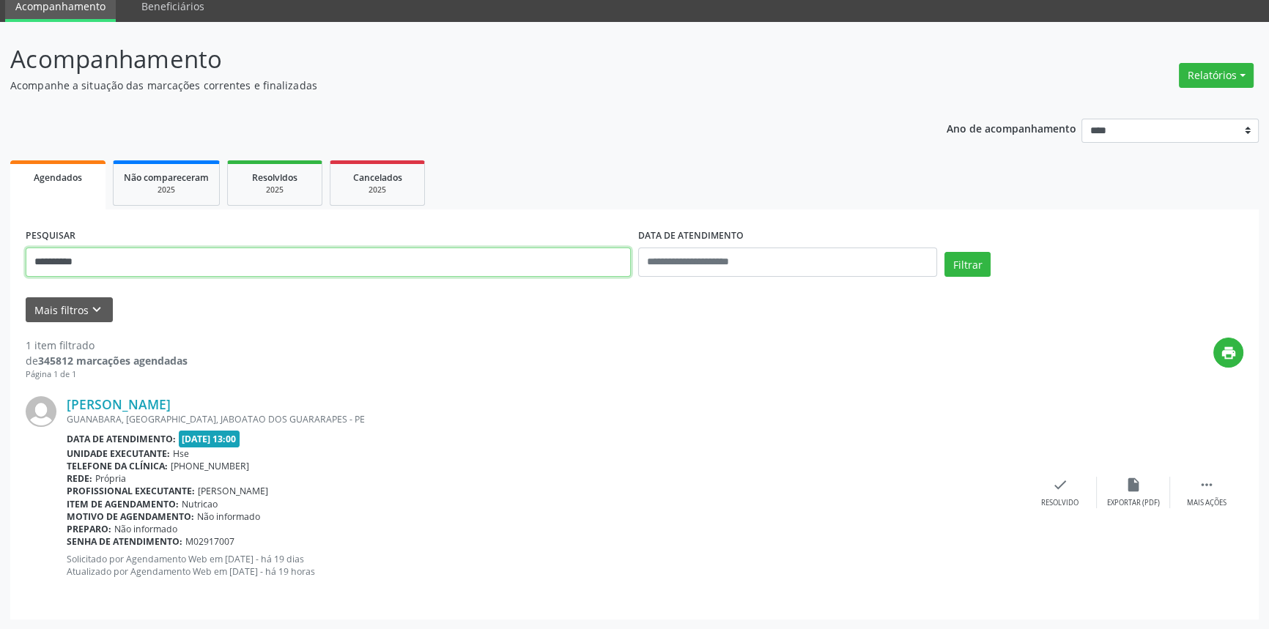
drag, startPoint x: 169, startPoint y: 267, endPoint x: 0, endPoint y: 261, distance: 169.4
click at [0, 259] on div "**********" at bounding box center [634, 326] width 1269 height 608
click at [944, 252] on button "Filtrar" at bounding box center [967, 264] width 46 height 25
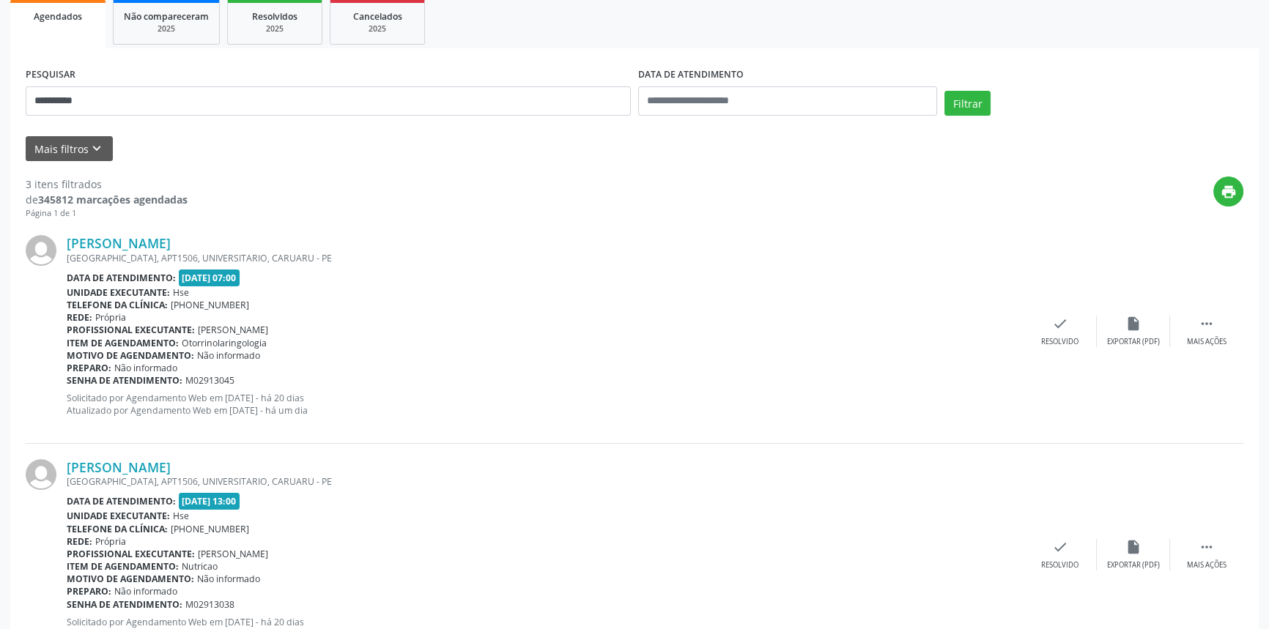
scroll to position [199, 0]
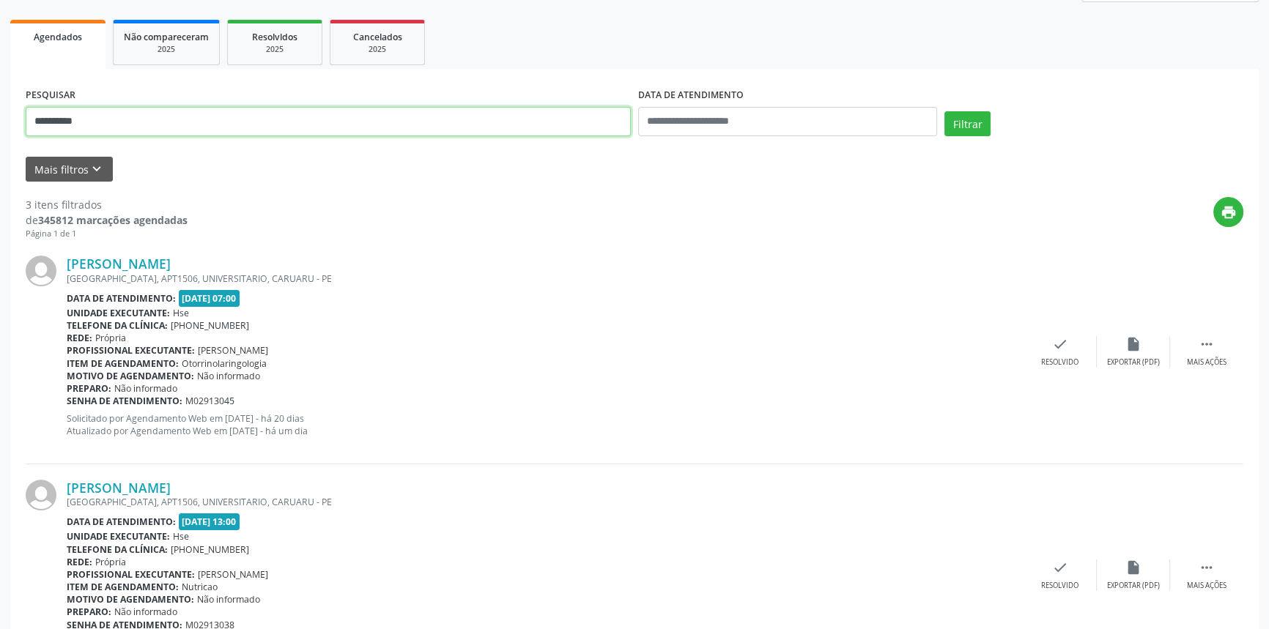
click at [0, 101] on div "**********" at bounding box center [634, 408] width 1269 height 1055
click at [944, 111] on button "Filtrar" at bounding box center [967, 123] width 46 height 25
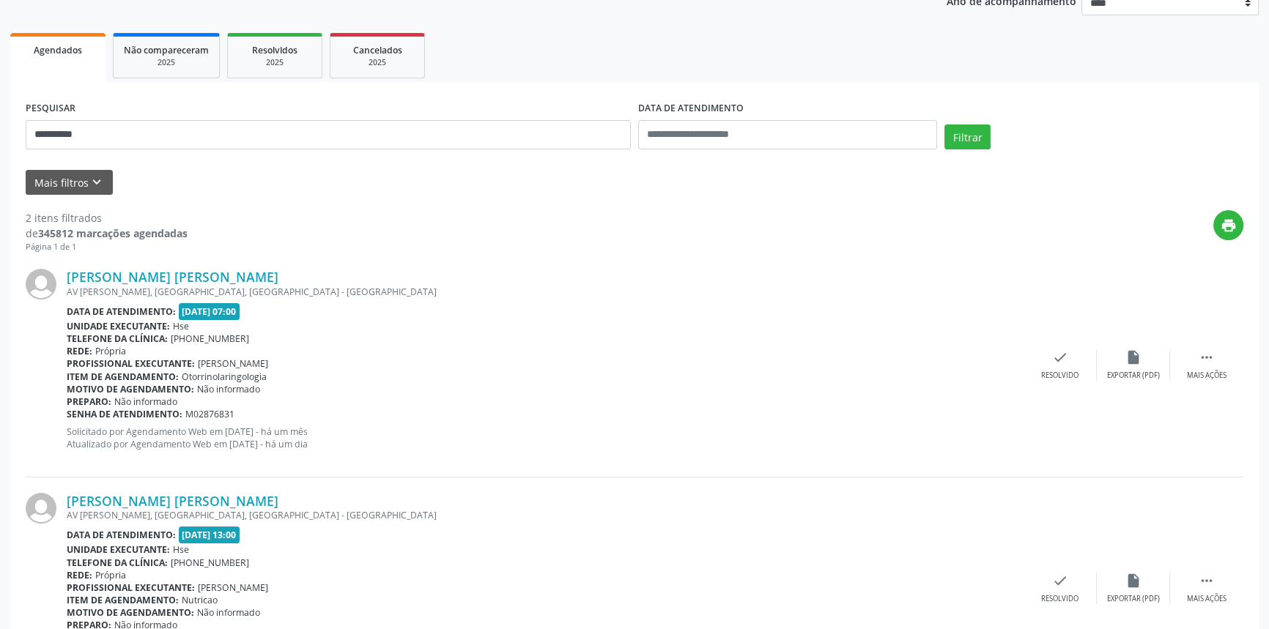
scroll to position [281, 0]
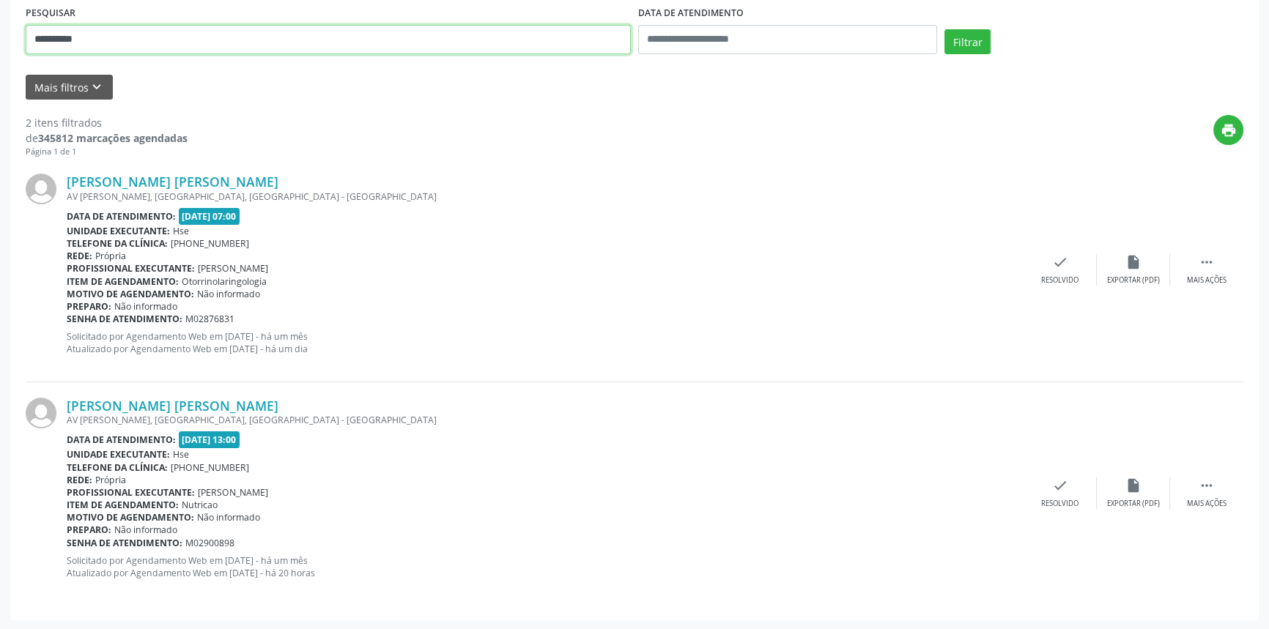
click at [0, 0] on html "**********" at bounding box center [634, 33] width 1269 height 629
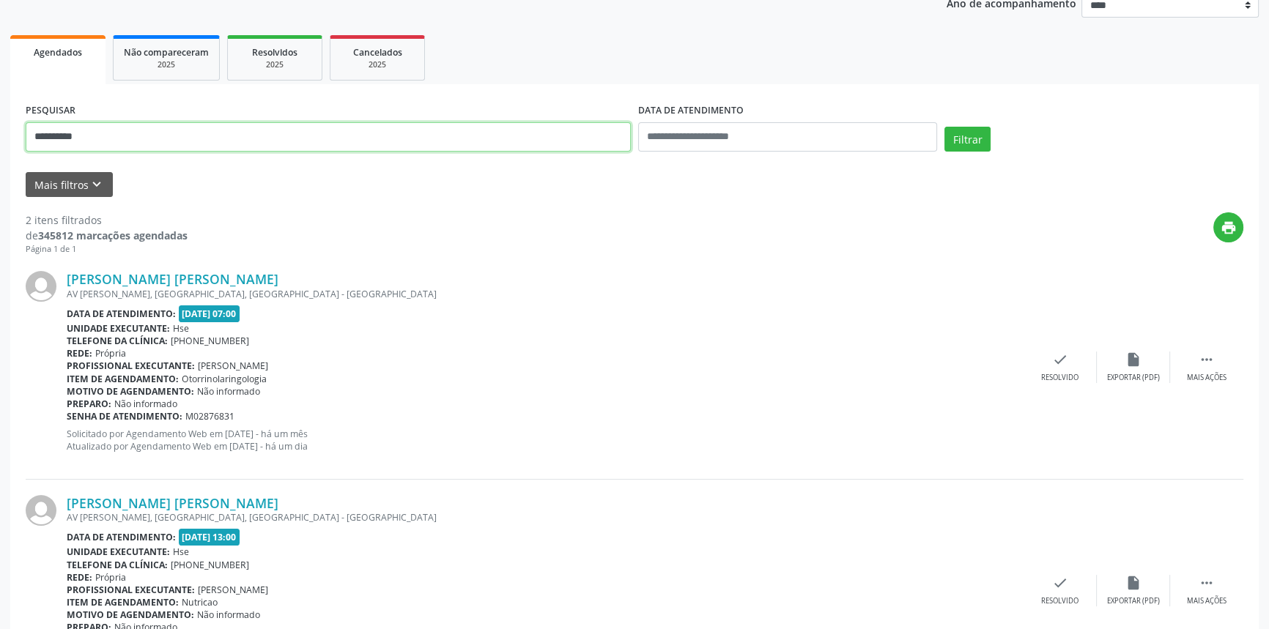
click at [944, 127] on button "Filtrar" at bounding box center [967, 139] width 46 height 25
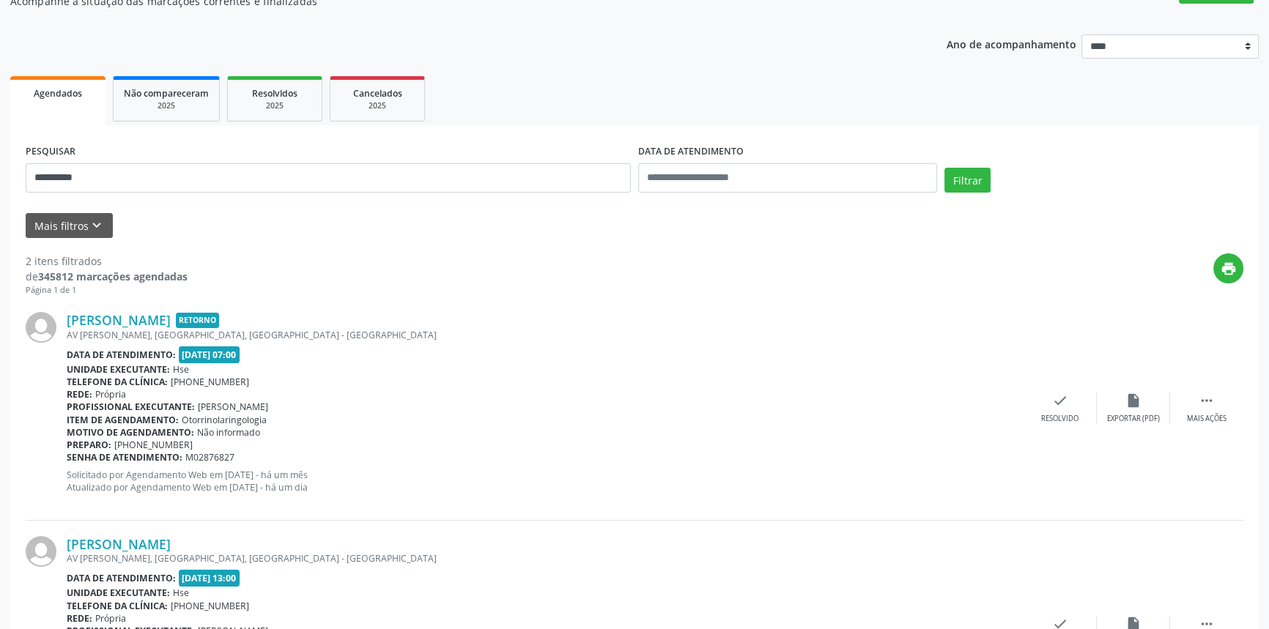
scroll to position [281, 0]
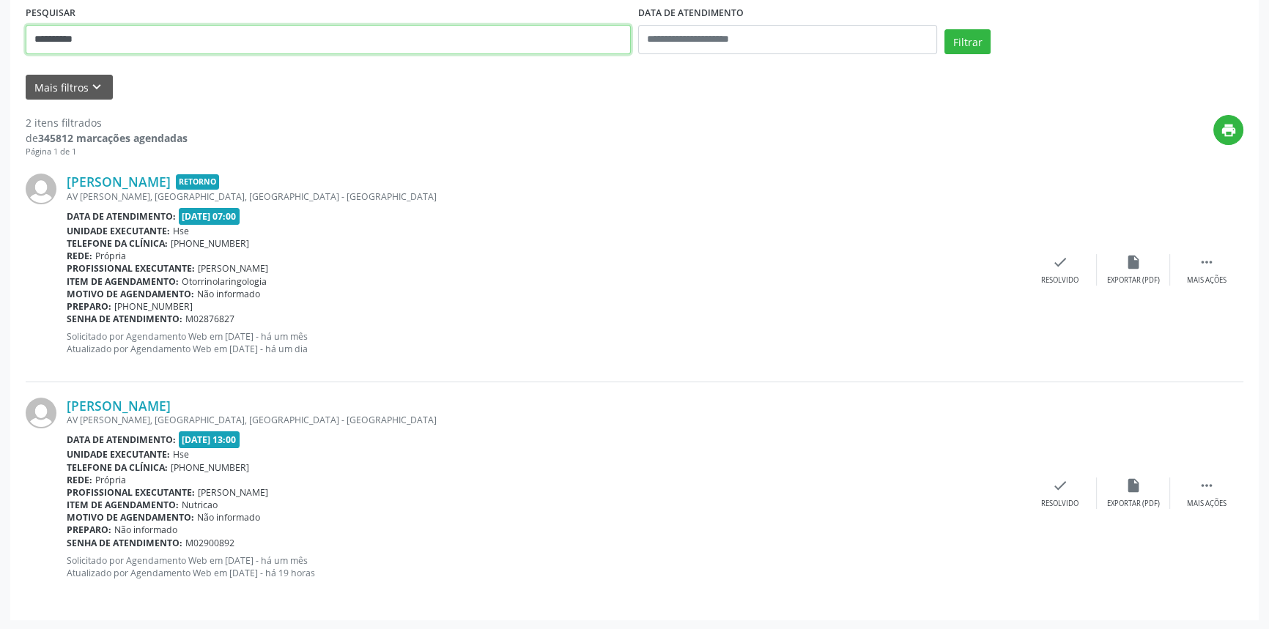
drag, startPoint x: 101, startPoint y: 40, endPoint x: 0, endPoint y: 51, distance: 101.7
click at [0, 51] on div "**********" at bounding box center [634, 215] width 1269 height 832
type input "**********"
click at [944, 29] on button "Filtrar" at bounding box center [967, 41] width 46 height 25
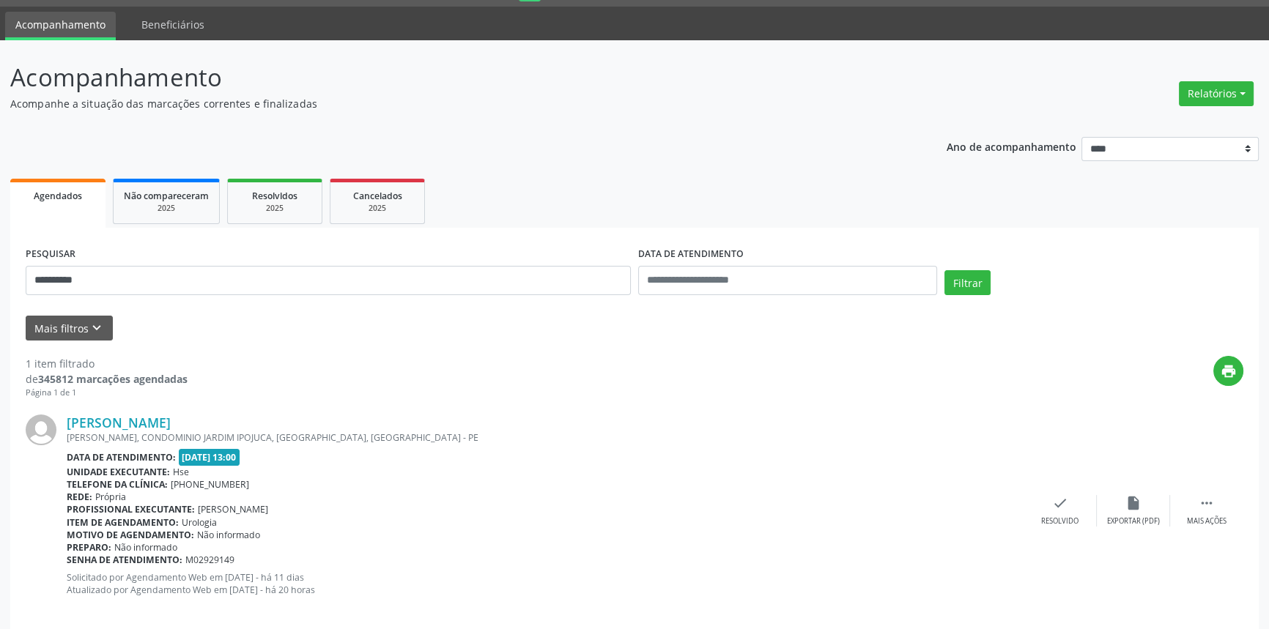
scroll to position [59, 0]
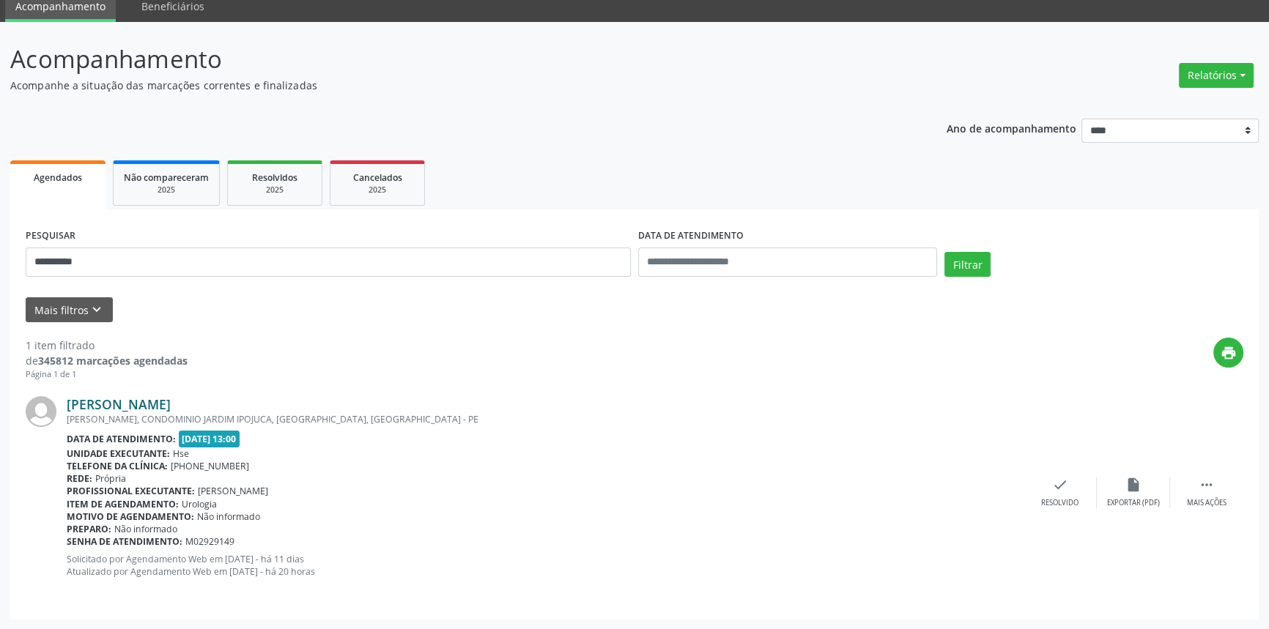
drag, startPoint x: 239, startPoint y: 404, endPoint x: 64, endPoint y: 400, distance: 175.2
click at [67, 404] on div "Thiago Jose Alves Barreto" at bounding box center [545, 404] width 957 height 16
click at [171, 401] on link "Thiago Jose Alves Barreto" at bounding box center [119, 404] width 104 height 16
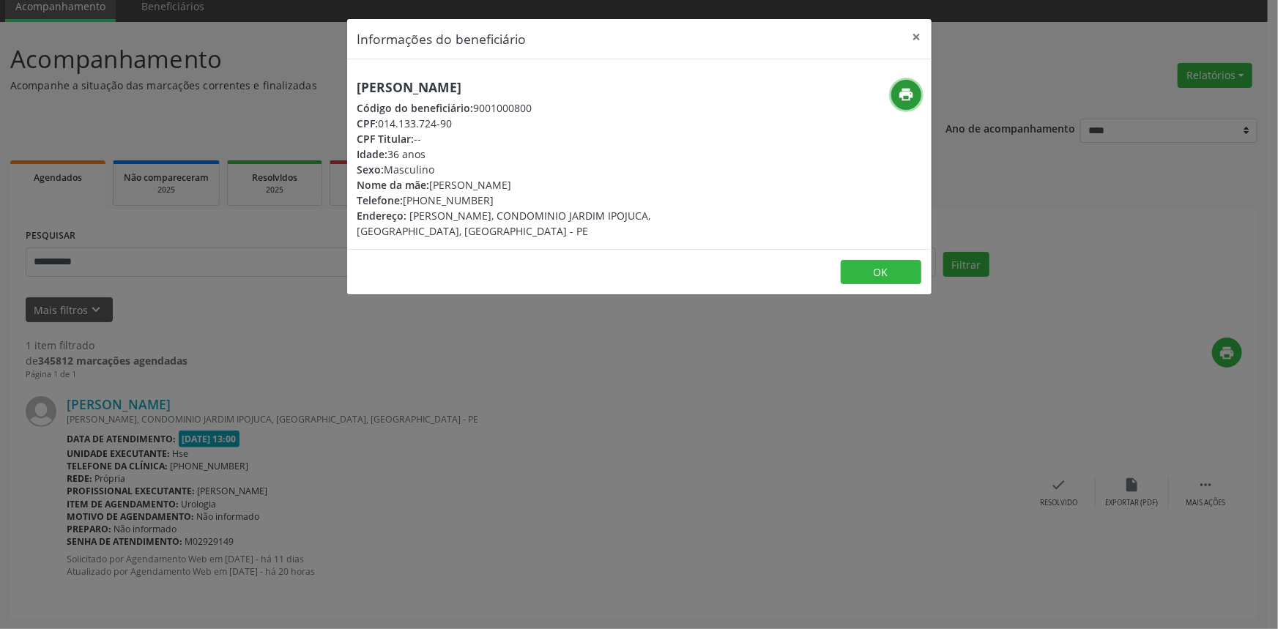
click at [913, 97] on icon "print" at bounding box center [906, 94] width 16 height 16
drag, startPoint x: 921, startPoint y: 36, endPoint x: 900, endPoint y: 38, distance: 20.6
click at [921, 35] on button "×" at bounding box center [917, 37] width 29 height 36
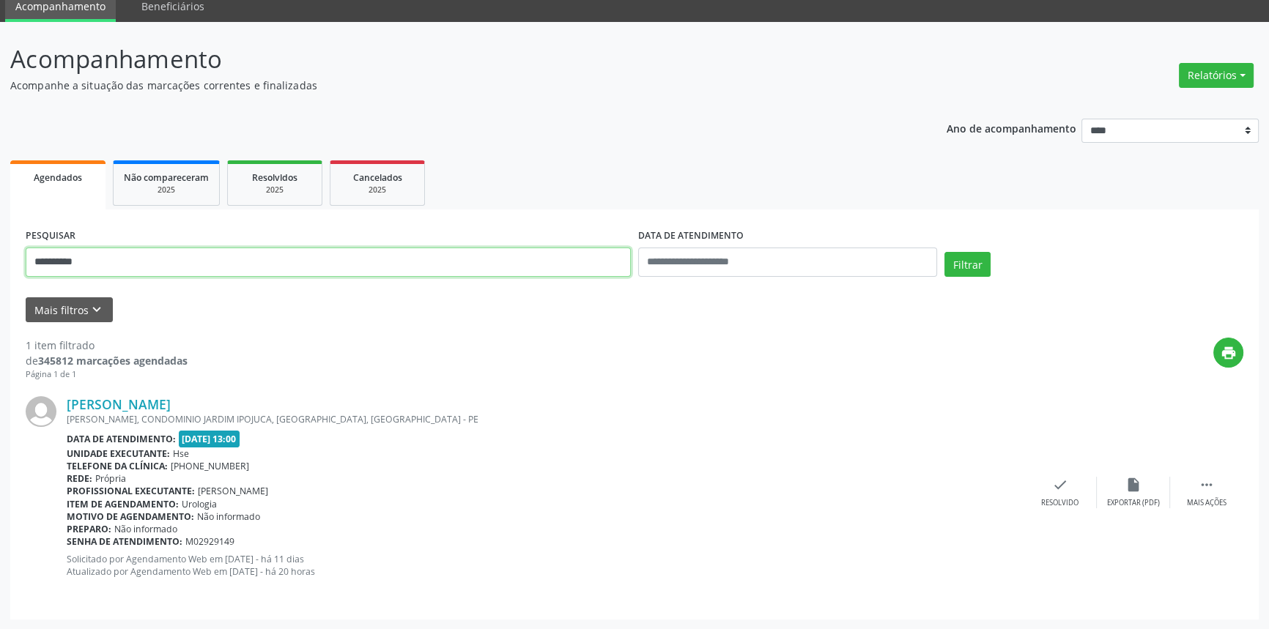
drag, startPoint x: 111, startPoint y: 267, endPoint x: 0, endPoint y: 210, distance: 124.5
click at [0, 212] on div "**********" at bounding box center [634, 326] width 1269 height 608
paste input "**********"
type input "**********"
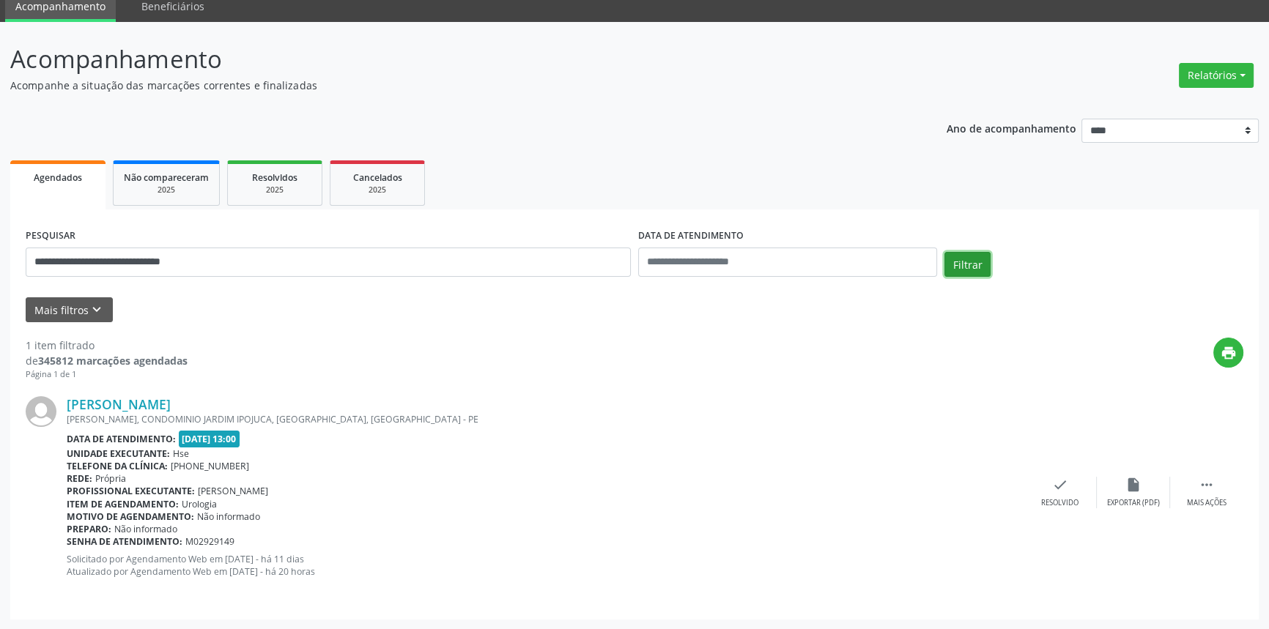
click at [969, 259] on button "Filtrar" at bounding box center [967, 264] width 46 height 25
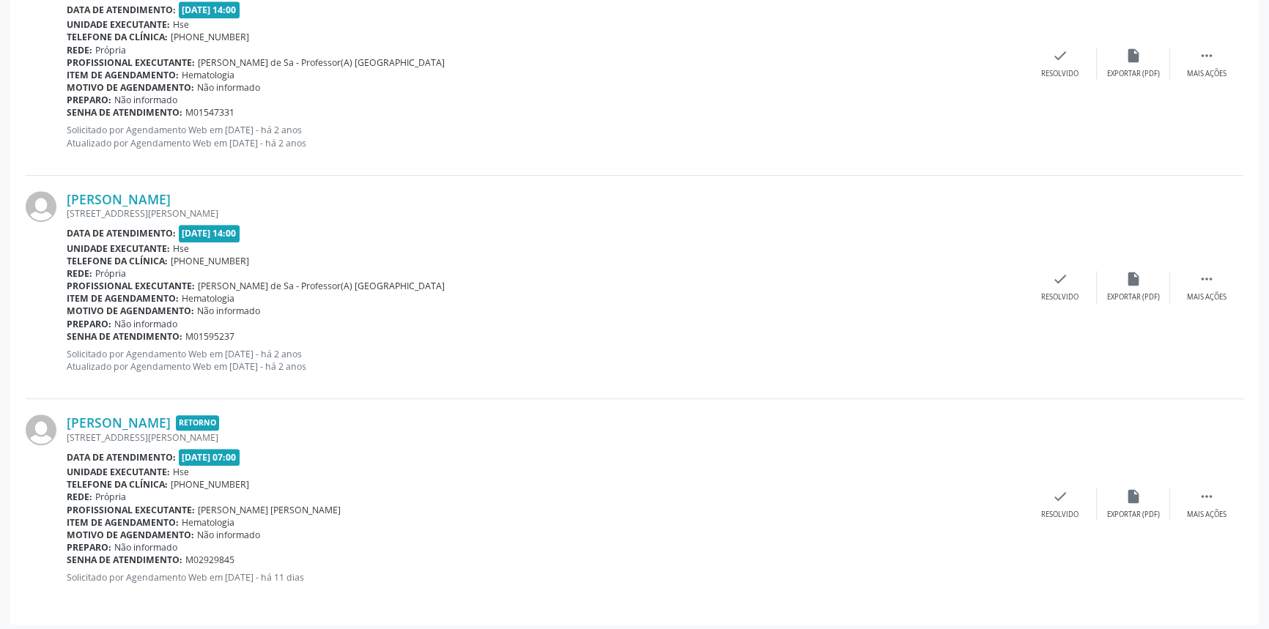
scroll to position [1030, 0]
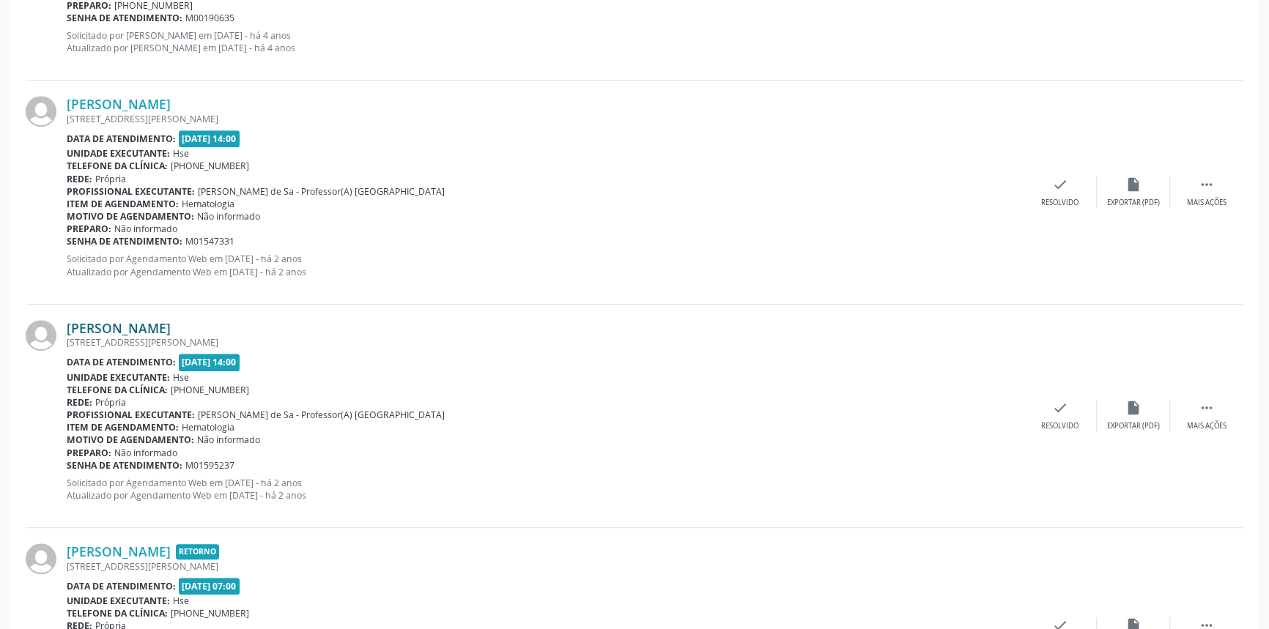
click at [171, 329] on link "Midian Pimentel Rodrigues da Silva" at bounding box center [119, 328] width 104 height 16
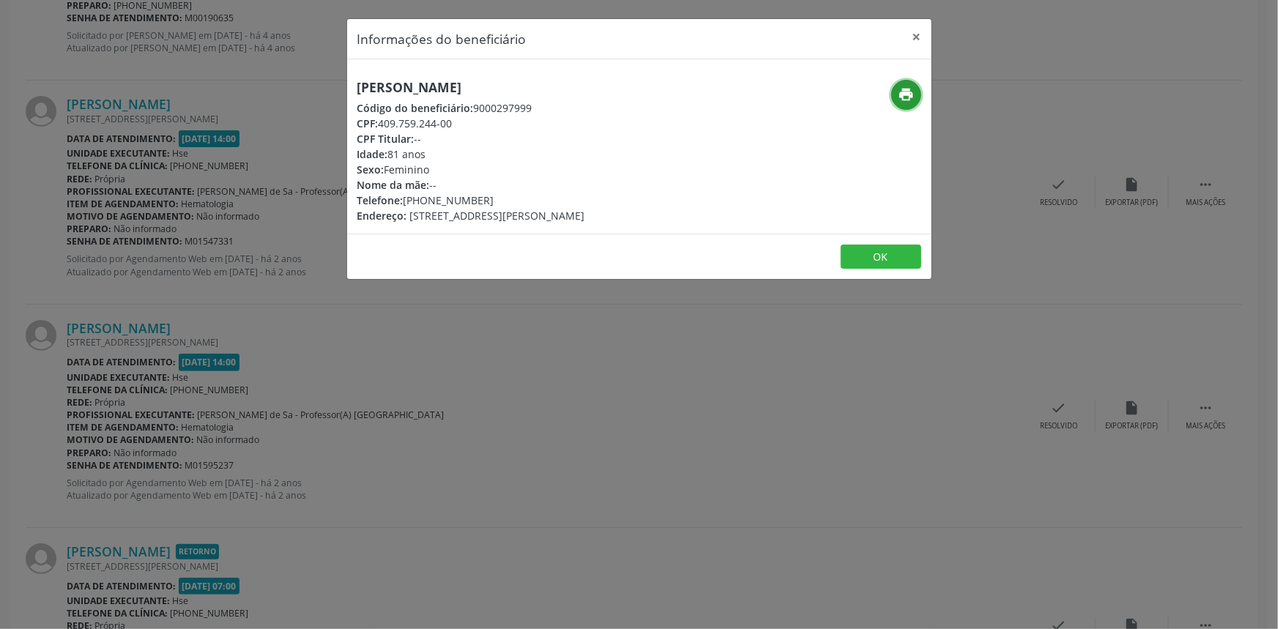
click at [901, 95] on icon "print" at bounding box center [906, 94] width 16 height 16
click at [923, 30] on button "×" at bounding box center [917, 37] width 29 height 36
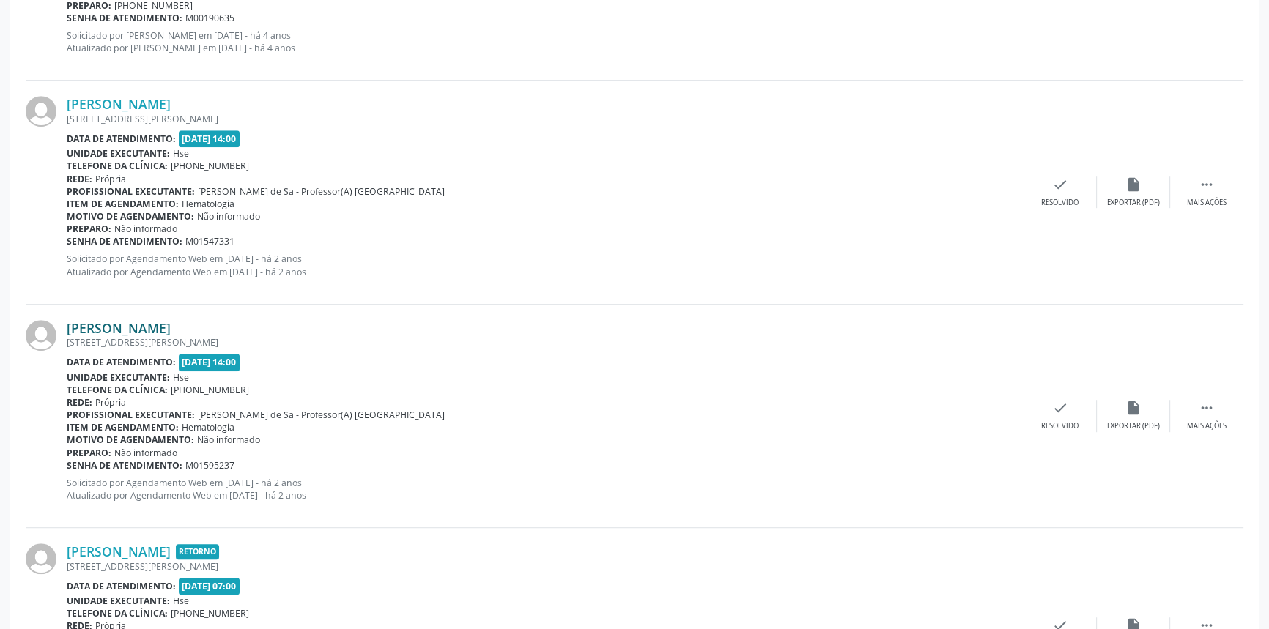
drag, startPoint x: 291, startPoint y: 325, endPoint x: 70, endPoint y: 325, distance: 221.3
click at [70, 325] on div "Midian Pimentel Rodrigues da Silva" at bounding box center [545, 328] width 957 height 16
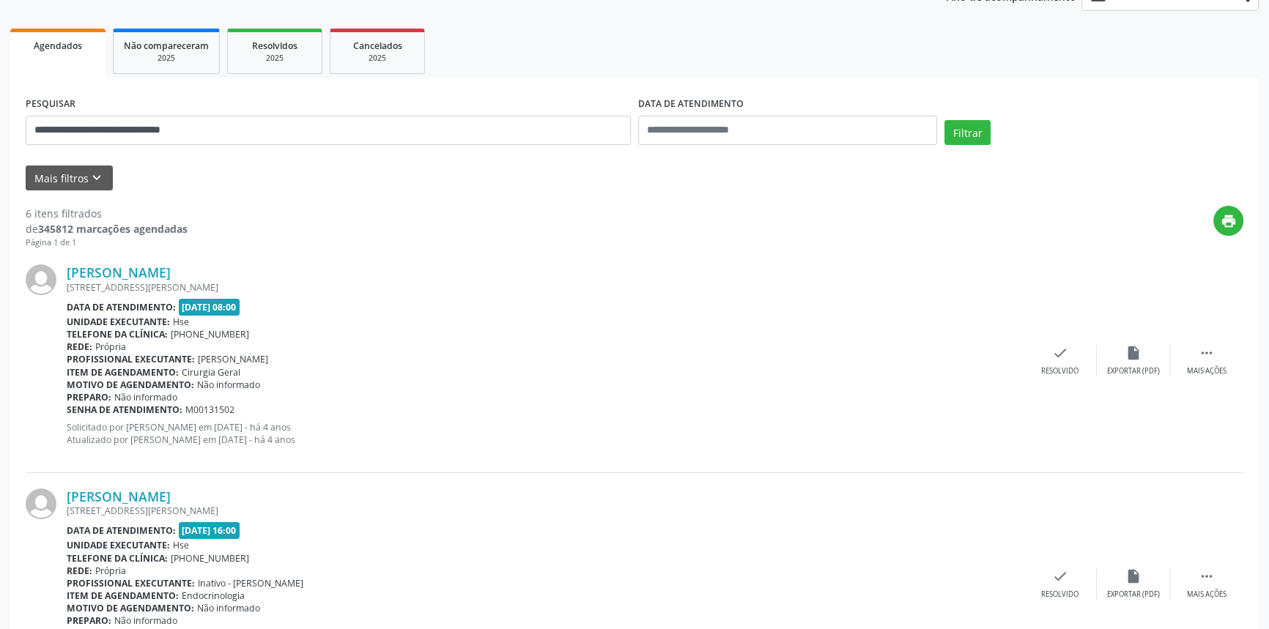
scroll to position [31, 0]
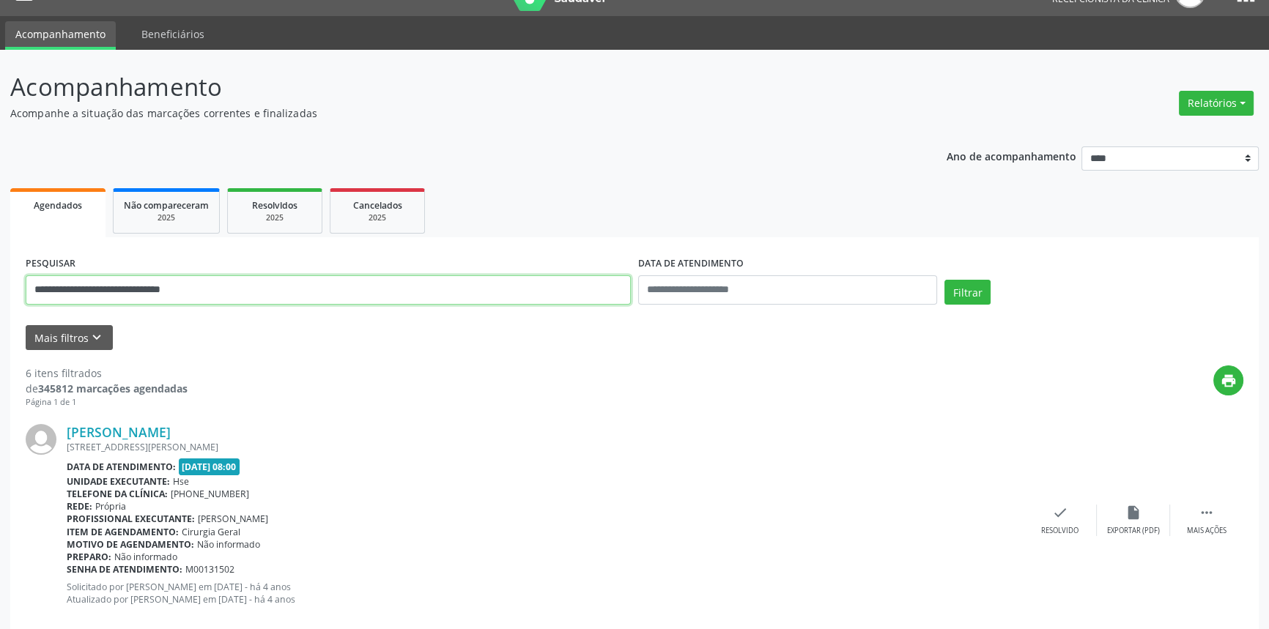
click at [267, 289] on input "**********" at bounding box center [328, 289] width 605 height 29
drag, startPoint x: 311, startPoint y: 297, endPoint x: 0, endPoint y: 286, distance: 310.8
click at [944, 280] on button "Filtrar" at bounding box center [967, 292] width 46 height 25
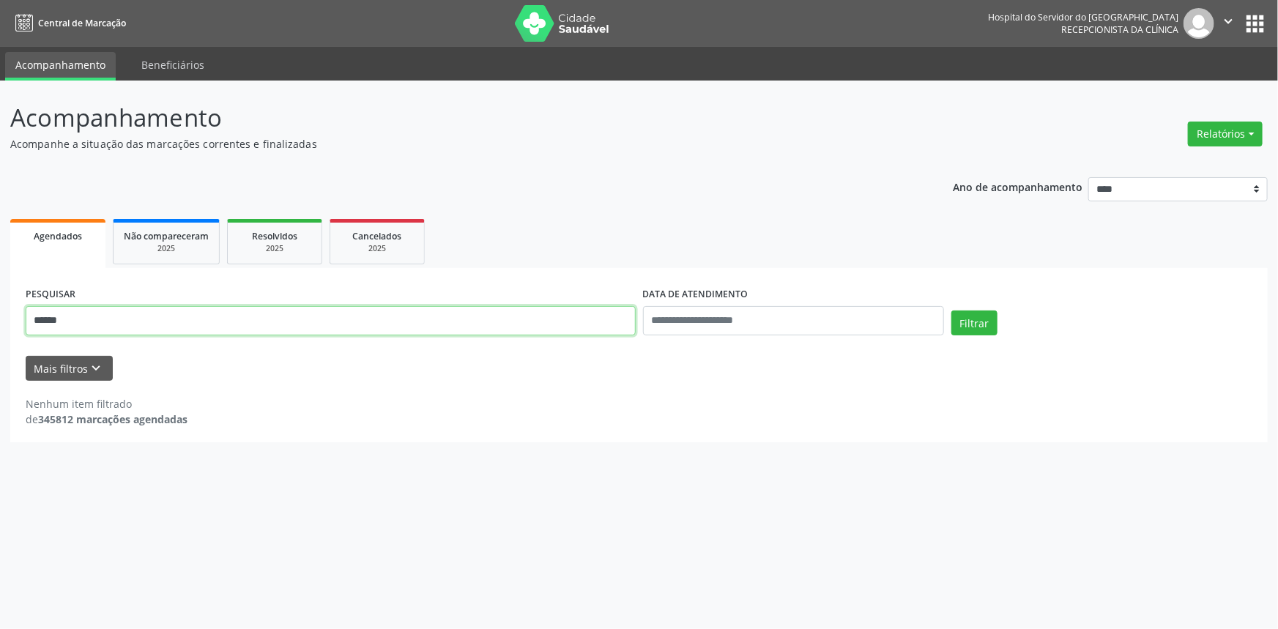
drag, startPoint x: 99, startPoint y: 317, endPoint x: 0, endPoint y: 316, distance: 98.9
click at [0, 316] on div "Acompanhamento Acompanhe a situação das marcações correntes e finalizadas Relat…" at bounding box center [639, 355] width 1278 height 549
paste input "**********"
type input "**********"
click at [976, 324] on button "Filtrar" at bounding box center [975, 323] width 46 height 25
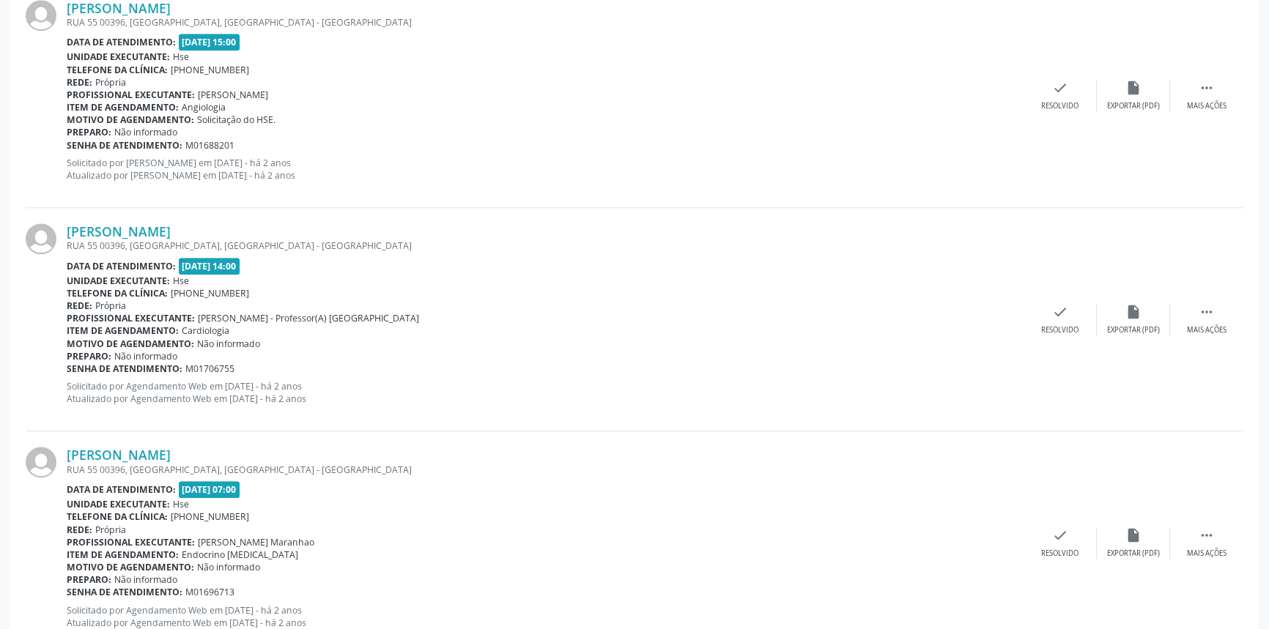
scroll to position [1846, 0]
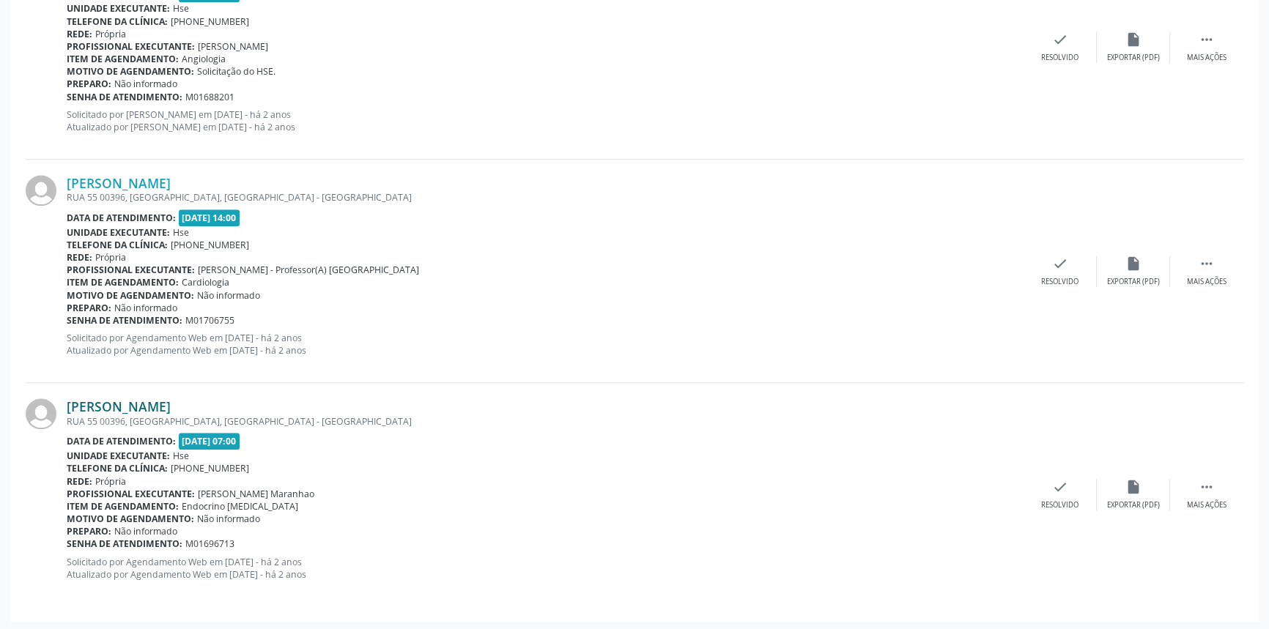
click at [171, 404] on link "Raiel Afonso do Nascimento" at bounding box center [119, 407] width 104 height 16
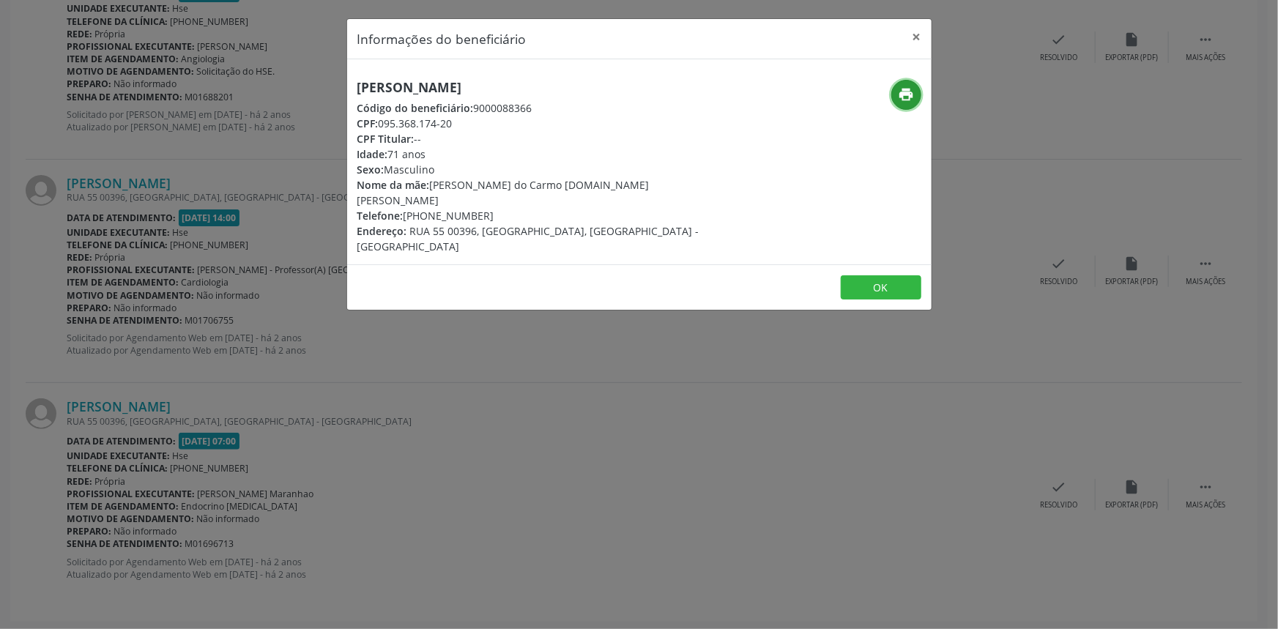
click at [900, 95] on icon "print" at bounding box center [906, 94] width 16 height 16
click at [915, 29] on button "×" at bounding box center [917, 37] width 29 height 36
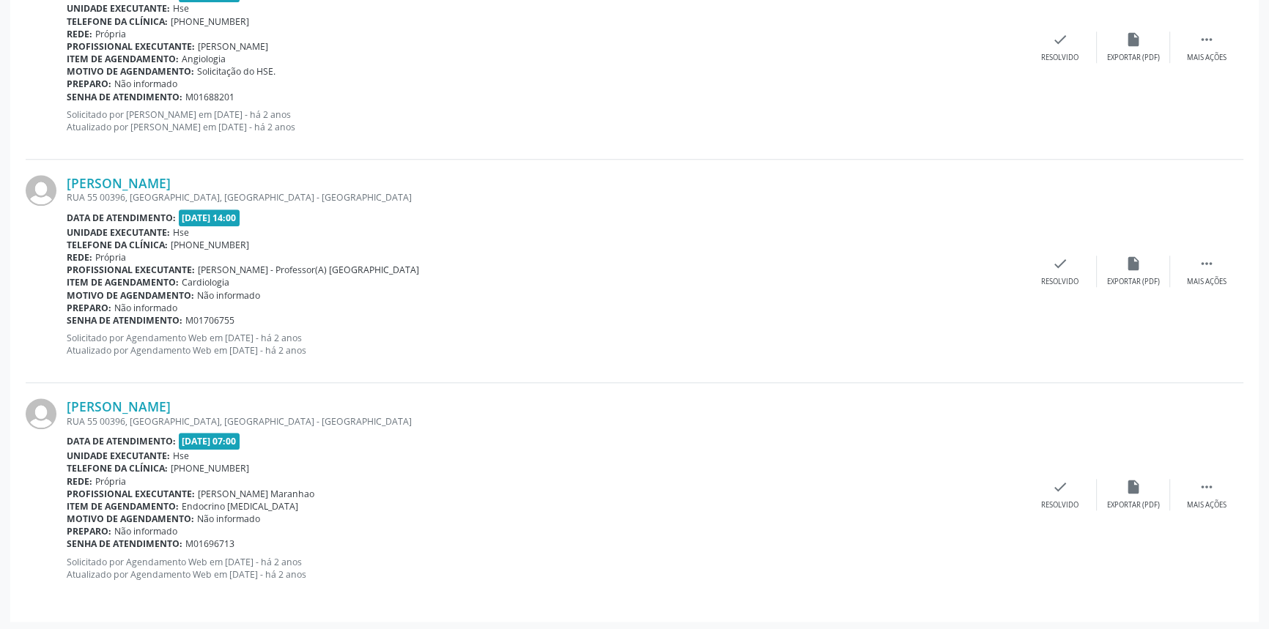
drag, startPoint x: 253, startPoint y: 399, endPoint x: 66, endPoint y: 409, distance: 187.1
click at [66, 409] on div "Raiel Afonso do Nascimento RUA 55 00396, CASA D, COHAB, SANTO AGOSTINHO - PE Da…" at bounding box center [635, 494] width 1218 height 223
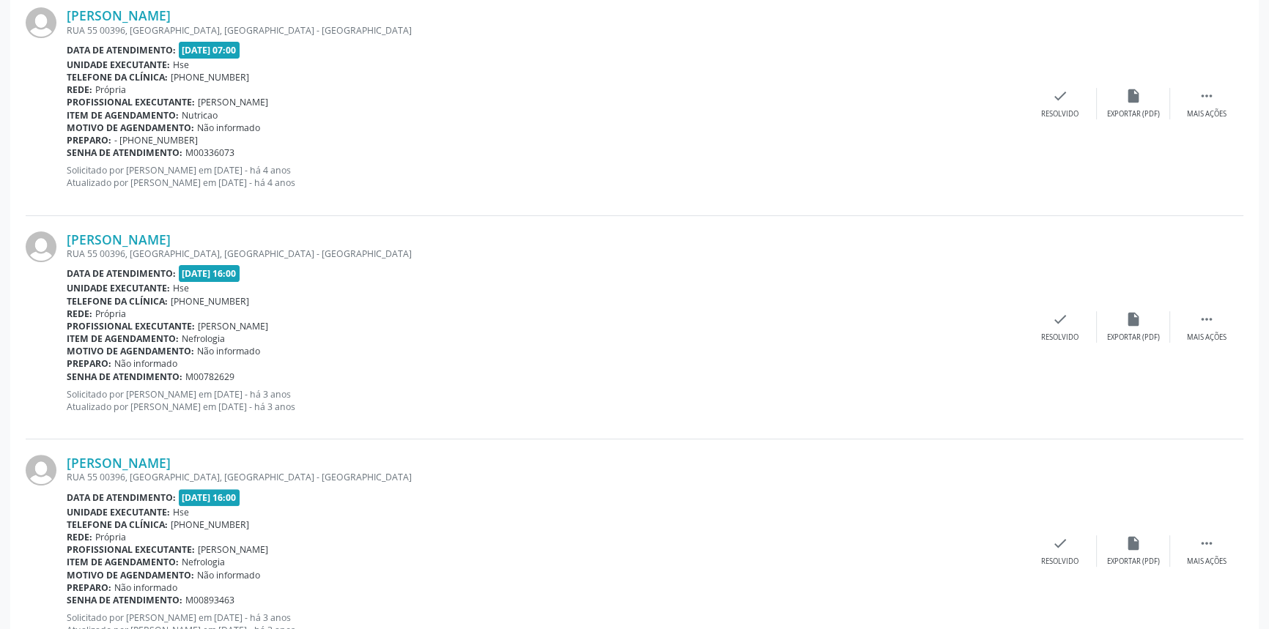
scroll to position [182, 0]
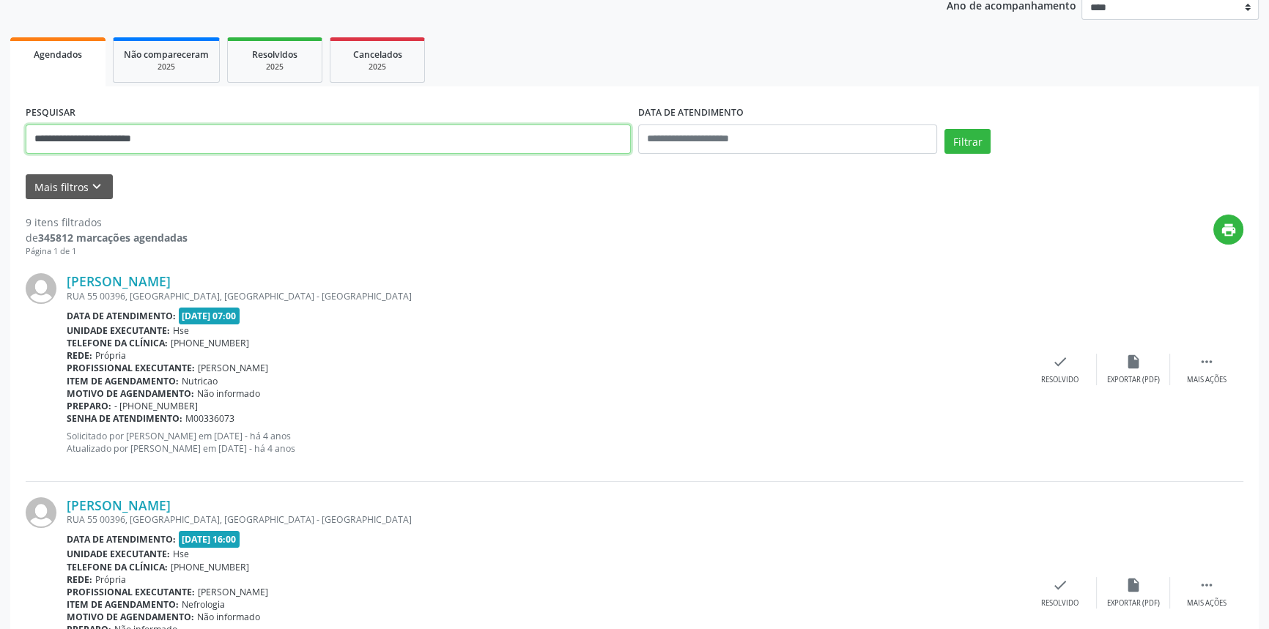
drag, startPoint x: 210, startPoint y: 128, endPoint x: 0, endPoint y: 125, distance: 210.3
click at [944, 129] on button "Filtrar" at bounding box center [967, 141] width 46 height 25
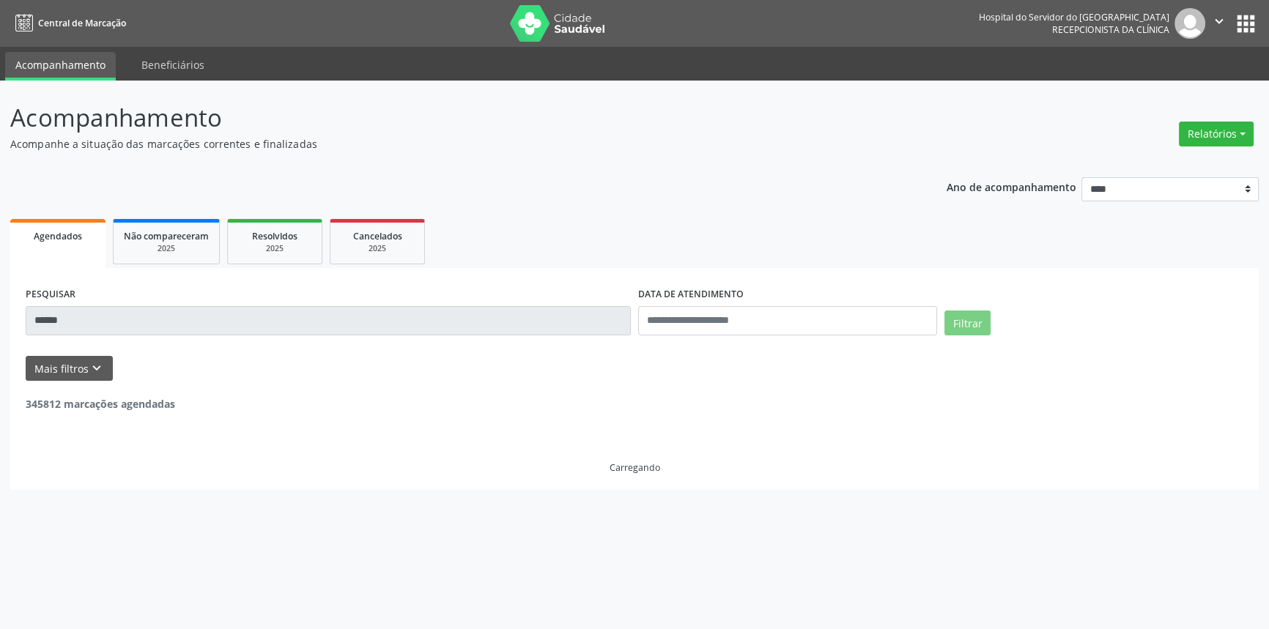
scroll to position [0, 0]
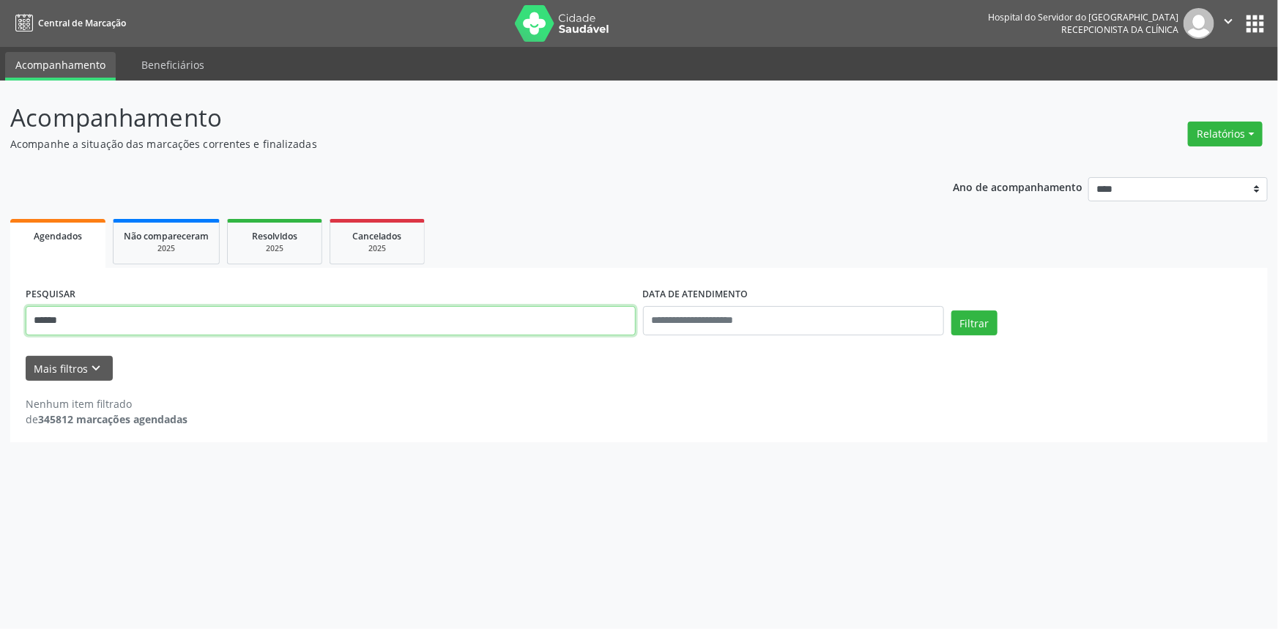
drag, startPoint x: 99, startPoint y: 317, endPoint x: 0, endPoint y: 317, distance: 98.9
click at [0, 317] on div "Acompanhamento Acompanhe a situação das marcações correntes e finalizadas Relat…" at bounding box center [639, 355] width 1278 height 549
paste input "**********"
click at [975, 319] on button "Filtrar" at bounding box center [975, 323] width 46 height 25
drag, startPoint x: 53, startPoint y: 326, endPoint x: 0, endPoint y: 326, distance: 52.7
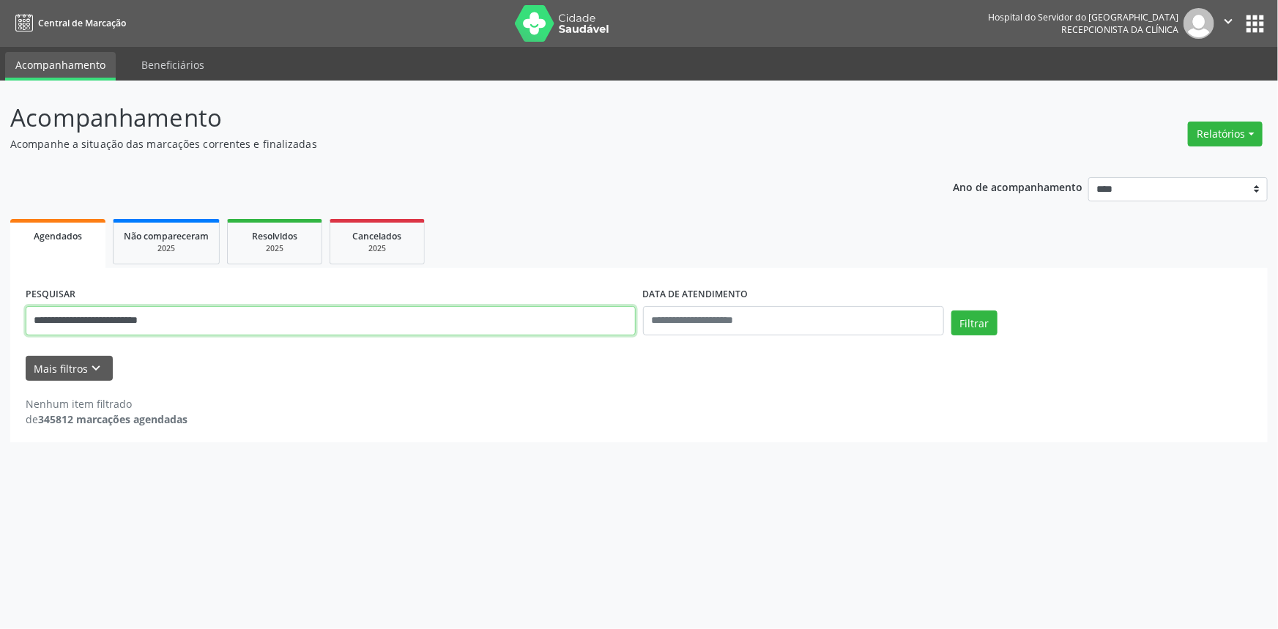
click at [0, 326] on div "**********" at bounding box center [639, 355] width 1278 height 549
paste input "text"
click at [970, 319] on button "Filtrar" at bounding box center [975, 323] width 46 height 25
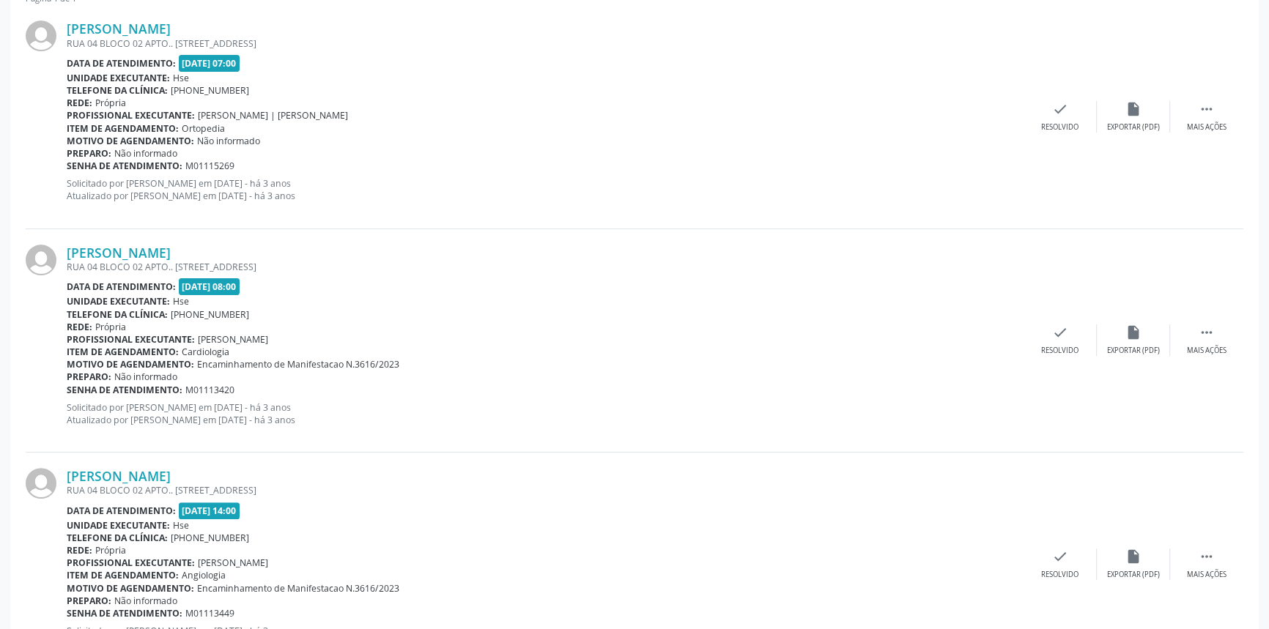
scroll to position [506, 0]
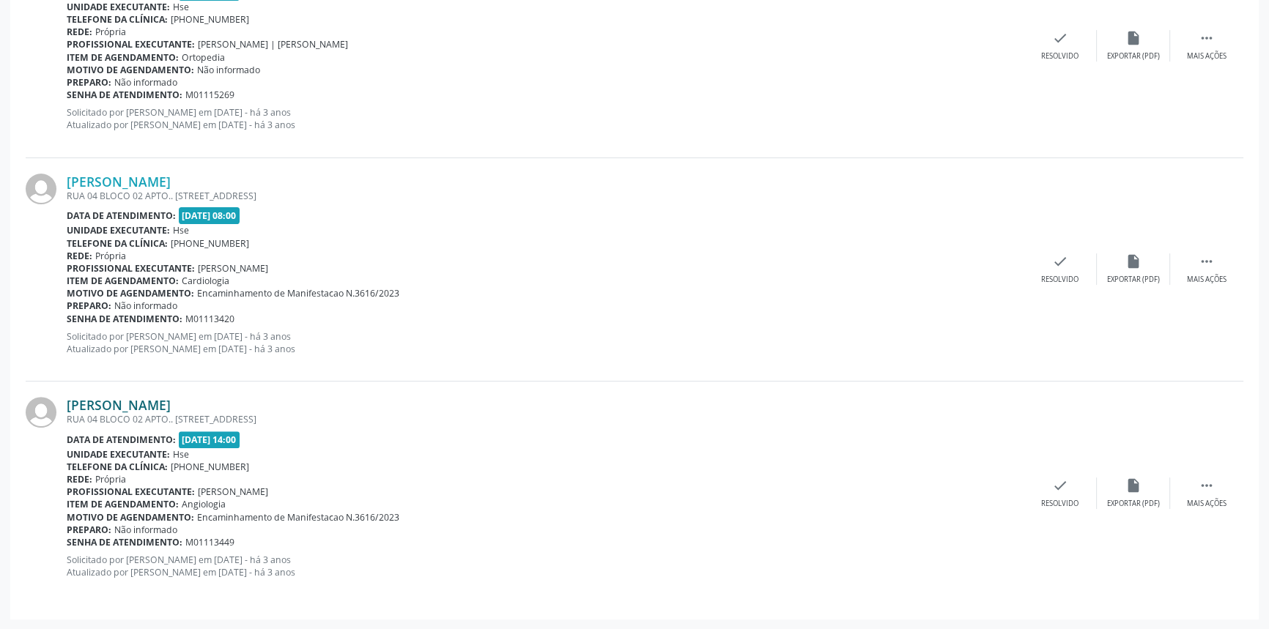
click at [171, 400] on link "Jose Belarmino da Silva" at bounding box center [119, 405] width 104 height 16
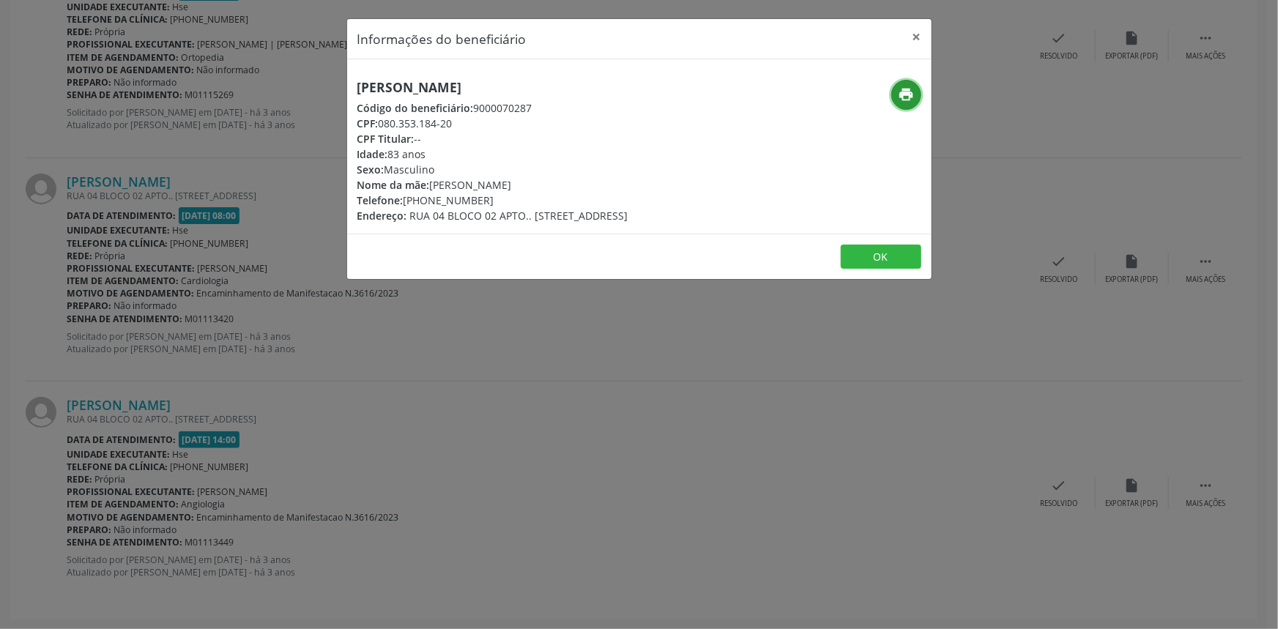
click at [910, 86] on icon "print" at bounding box center [906, 94] width 16 height 16
drag, startPoint x: 593, startPoint y: 81, endPoint x: 324, endPoint y: 81, distance: 269.6
click at [324, 81] on div "Informações do beneficiário × Jose Belarmino da Silva Código do beneficiário: 9…" at bounding box center [639, 314] width 1278 height 629
drag, startPoint x: 917, startPoint y: 37, endPoint x: 866, endPoint y: 55, distance: 53.5
click at [919, 37] on button "×" at bounding box center [917, 37] width 29 height 36
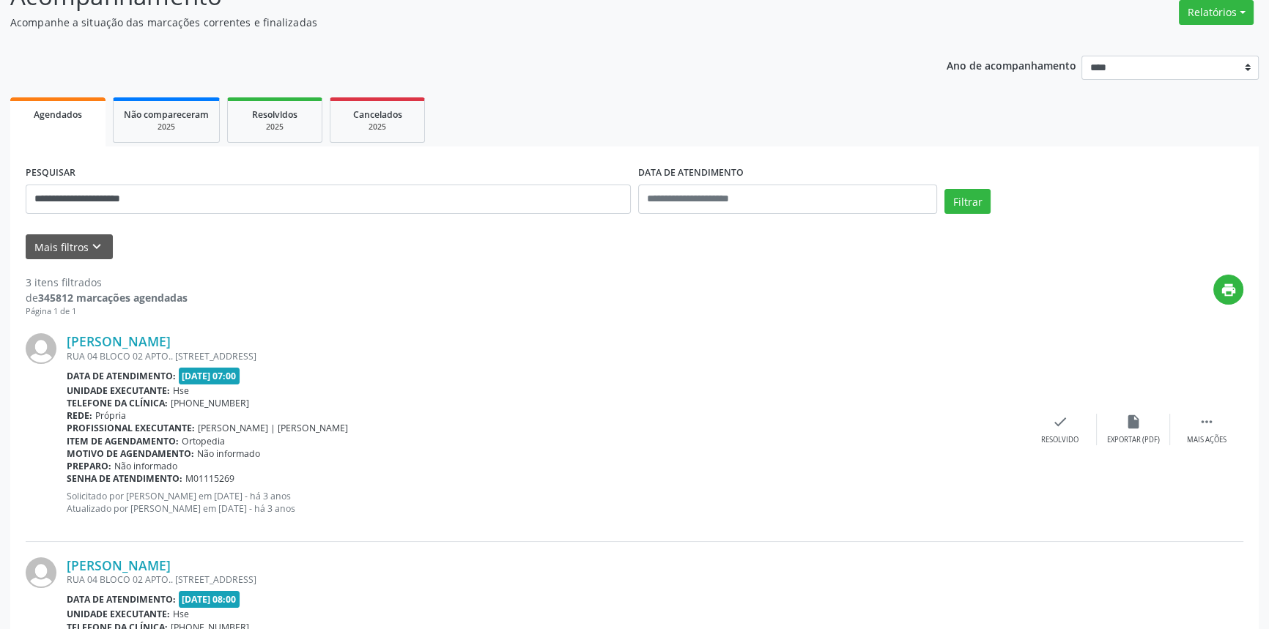
scroll to position [0, 0]
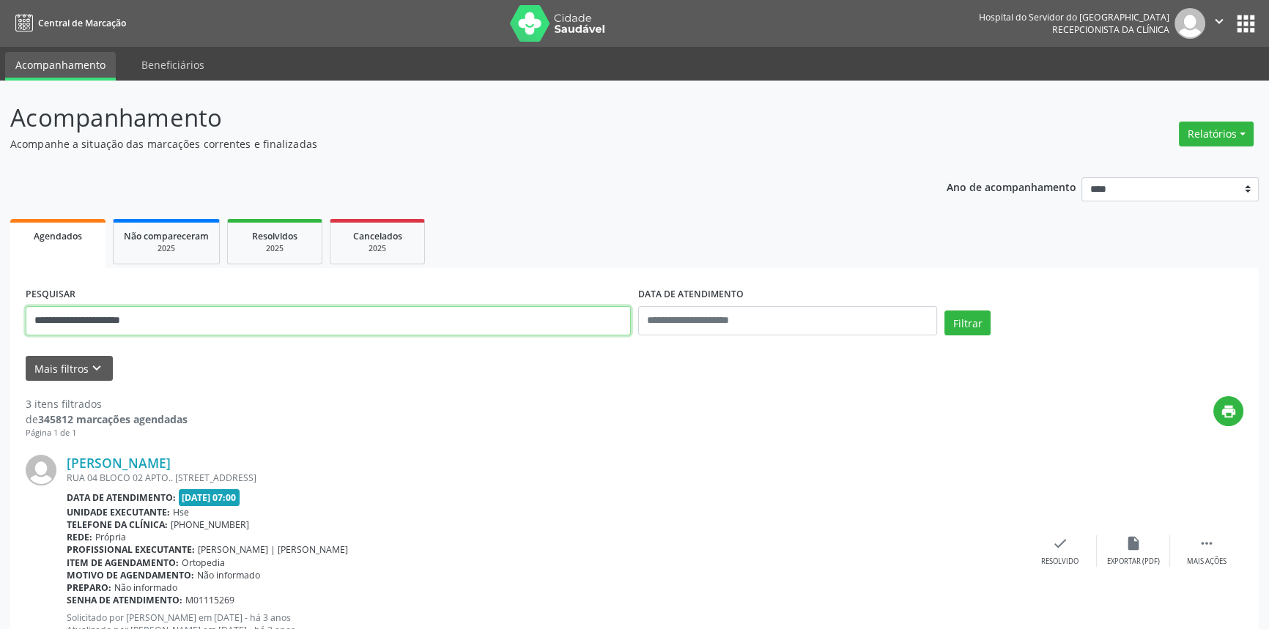
drag, startPoint x: 182, startPoint y: 323, endPoint x: 0, endPoint y: 325, distance: 182.4
click at [0, 327] on div "**********" at bounding box center [634, 608] width 1269 height 1055
click at [944, 311] on button "Filtrar" at bounding box center [967, 323] width 46 height 25
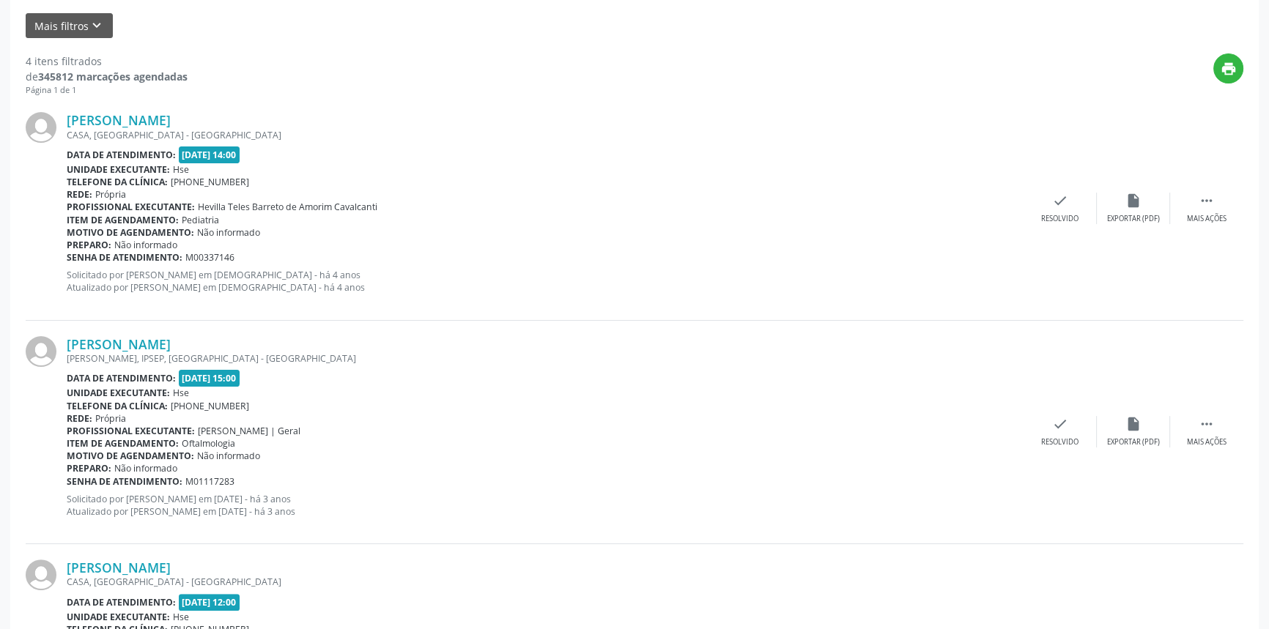
scroll to position [196, 0]
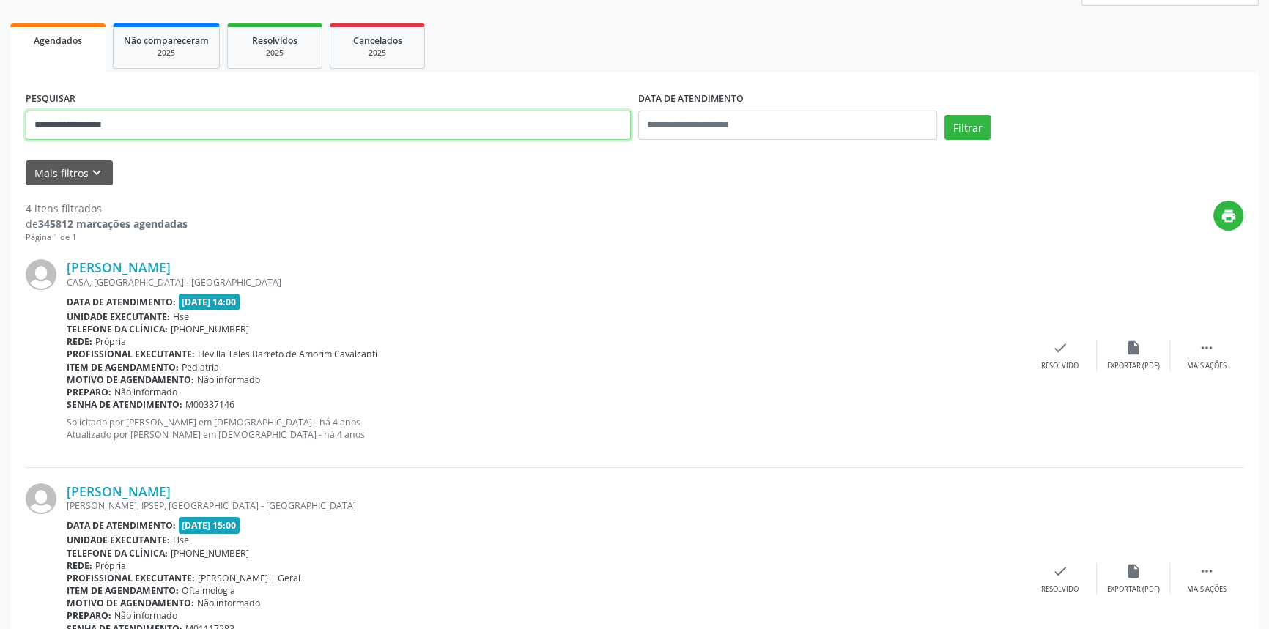
click at [170, 117] on input "**********" at bounding box center [328, 125] width 605 height 29
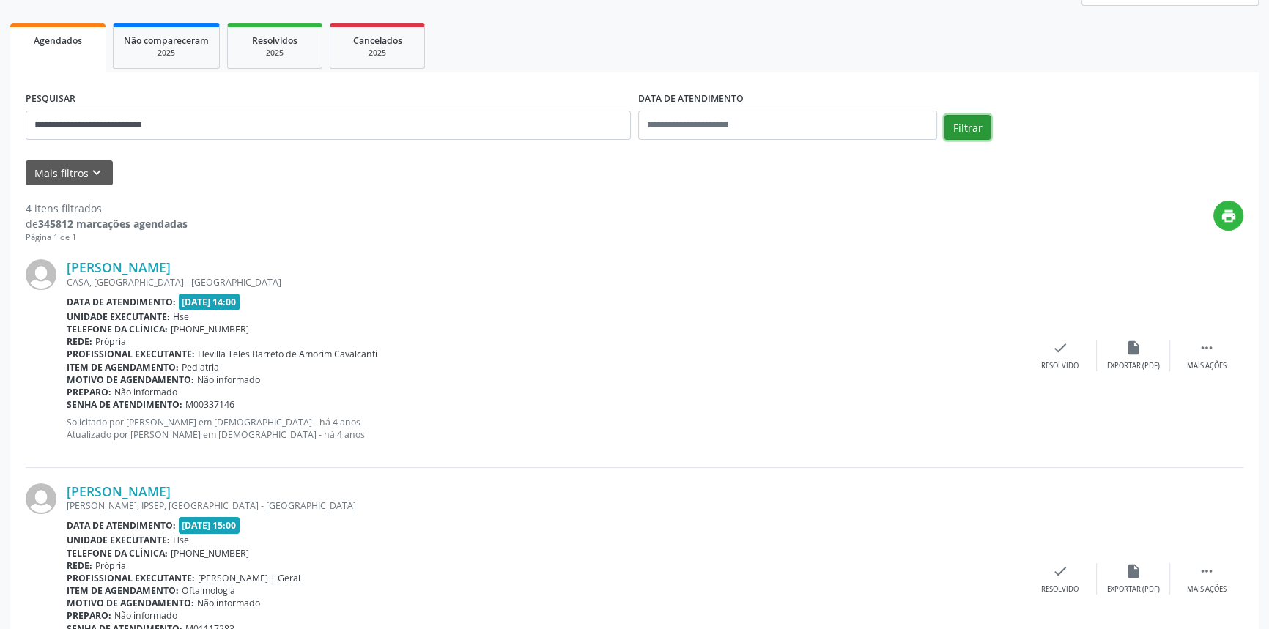
click at [955, 121] on button "Filtrar" at bounding box center [967, 127] width 46 height 25
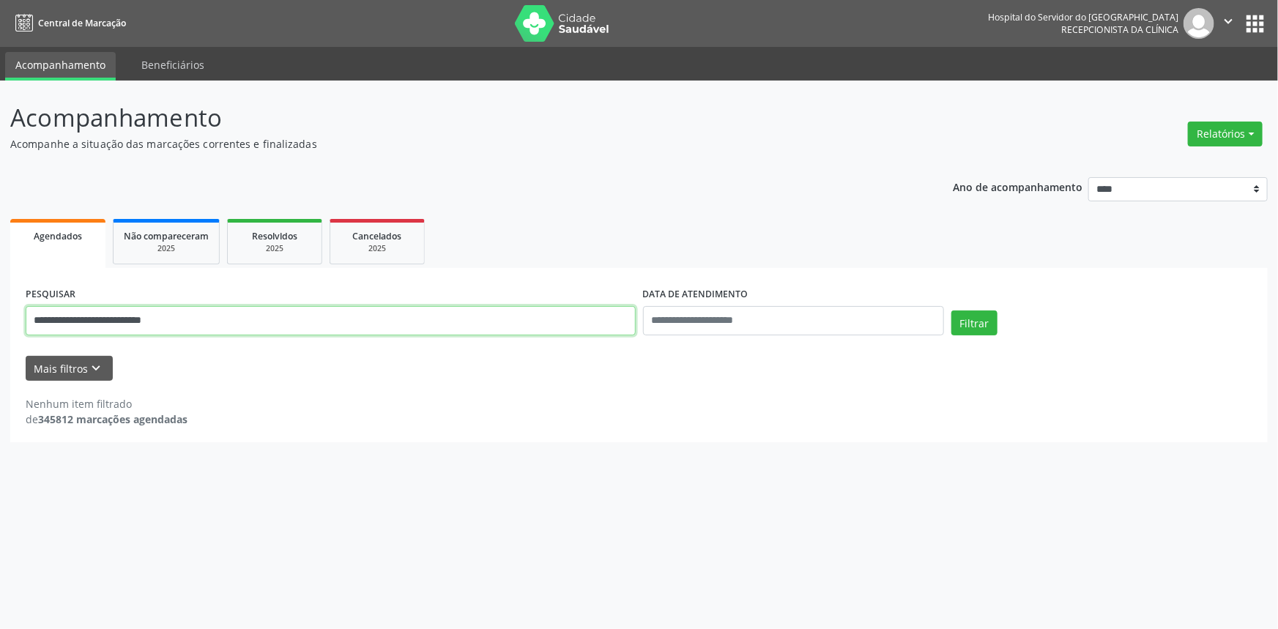
drag, startPoint x: 215, startPoint y: 327, endPoint x: 0, endPoint y: 335, distance: 215.5
click at [0, 335] on div "**********" at bounding box center [639, 355] width 1278 height 549
paste input "text"
click at [976, 316] on button "Filtrar" at bounding box center [975, 323] width 46 height 25
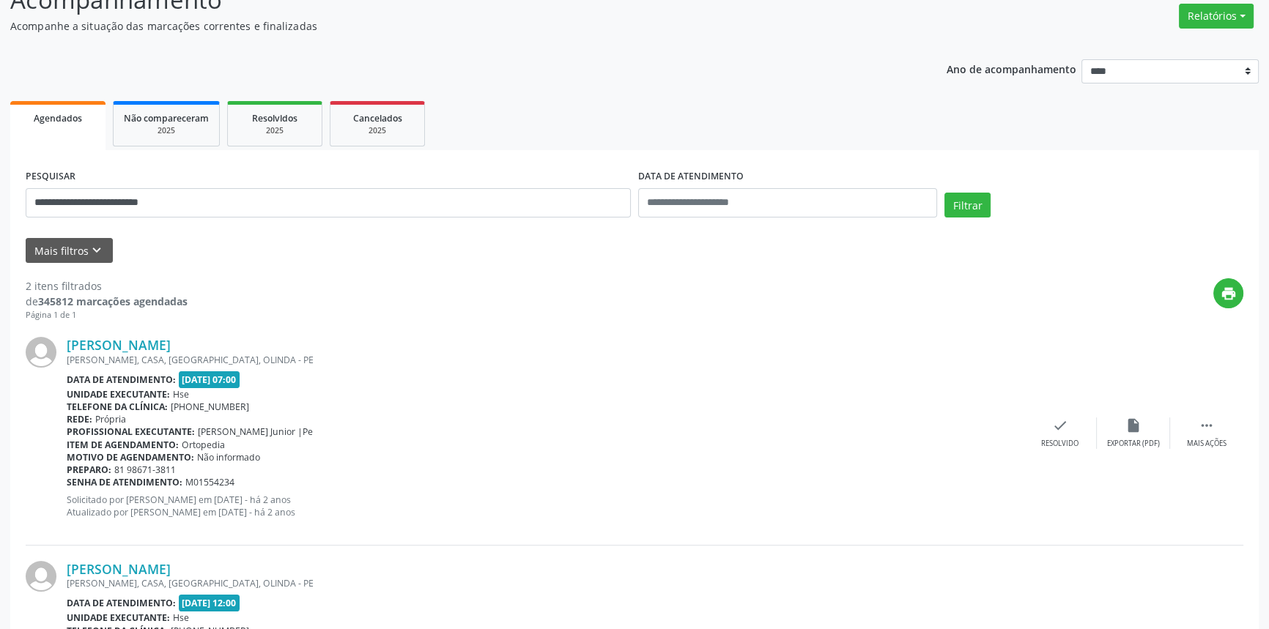
scroll to position [281, 0]
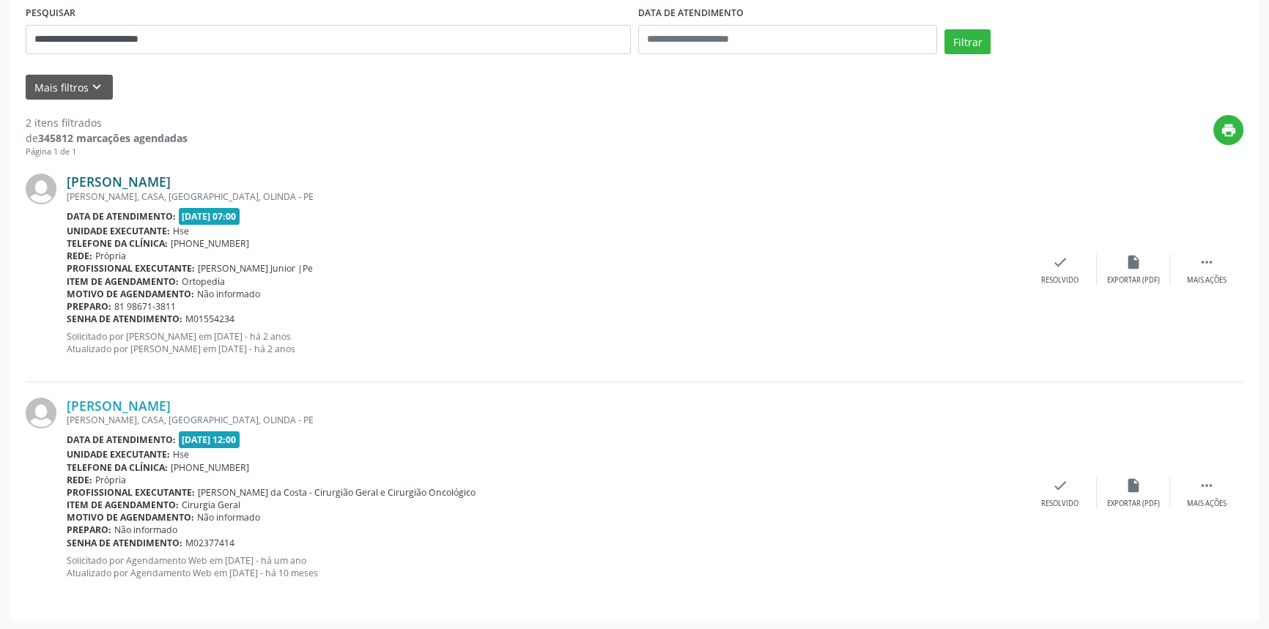
click at [171, 182] on link "Maria Jose de Andrade Arruda" at bounding box center [119, 182] width 104 height 16
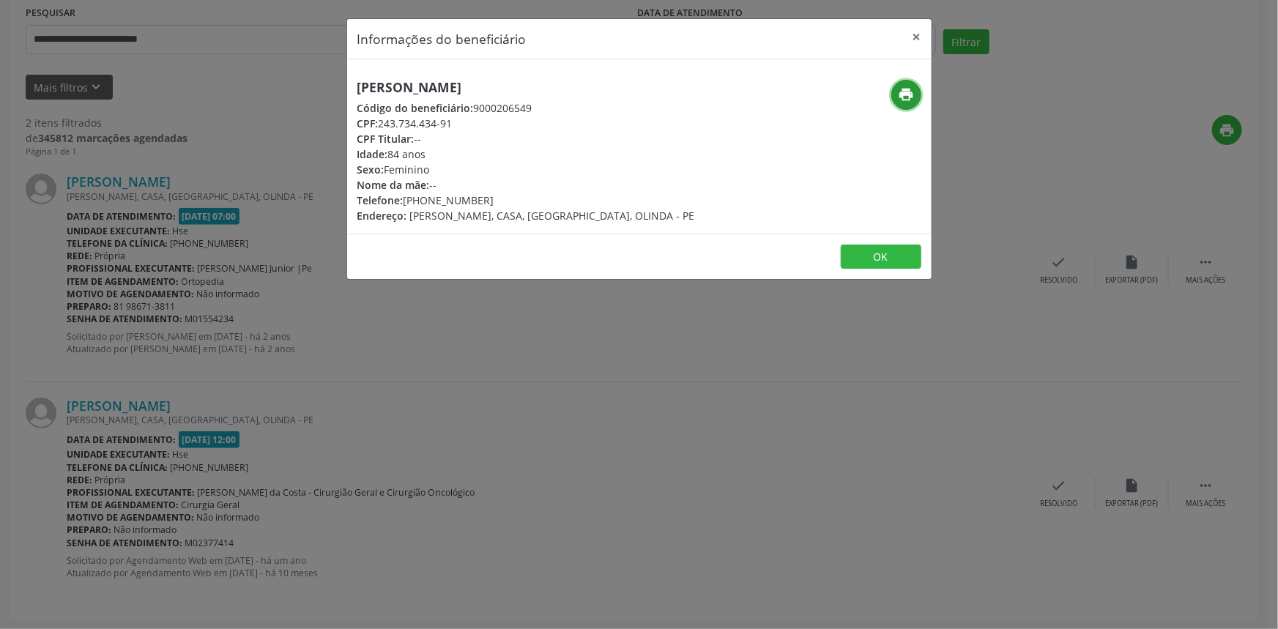
click at [904, 95] on icon "print" at bounding box center [906, 94] width 16 height 16
click at [918, 35] on button "×" at bounding box center [917, 37] width 29 height 36
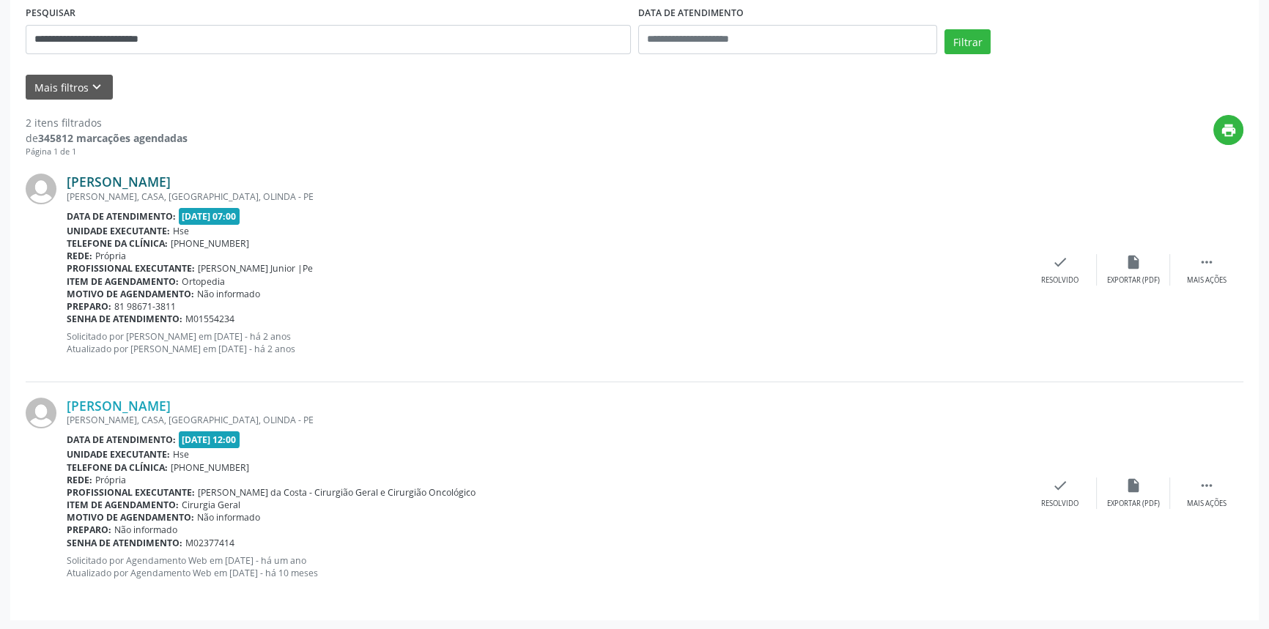
drag, startPoint x: 284, startPoint y: 182, endPoint x: 67, endPoint y: 186, distance: 217.6
click at [67, 186] on div "Maria Jose de Andrade Arruda" at bounding box center [545, 182] width 957 height 16
drag, startPoint x: 220, startPoint y: 40, endPoint x: 0, endPoint y: 37, distance: 219.8
click at [0, 37] on div "**********" at bounding box center [634, 215] width 1269 height 832
paste input "text"
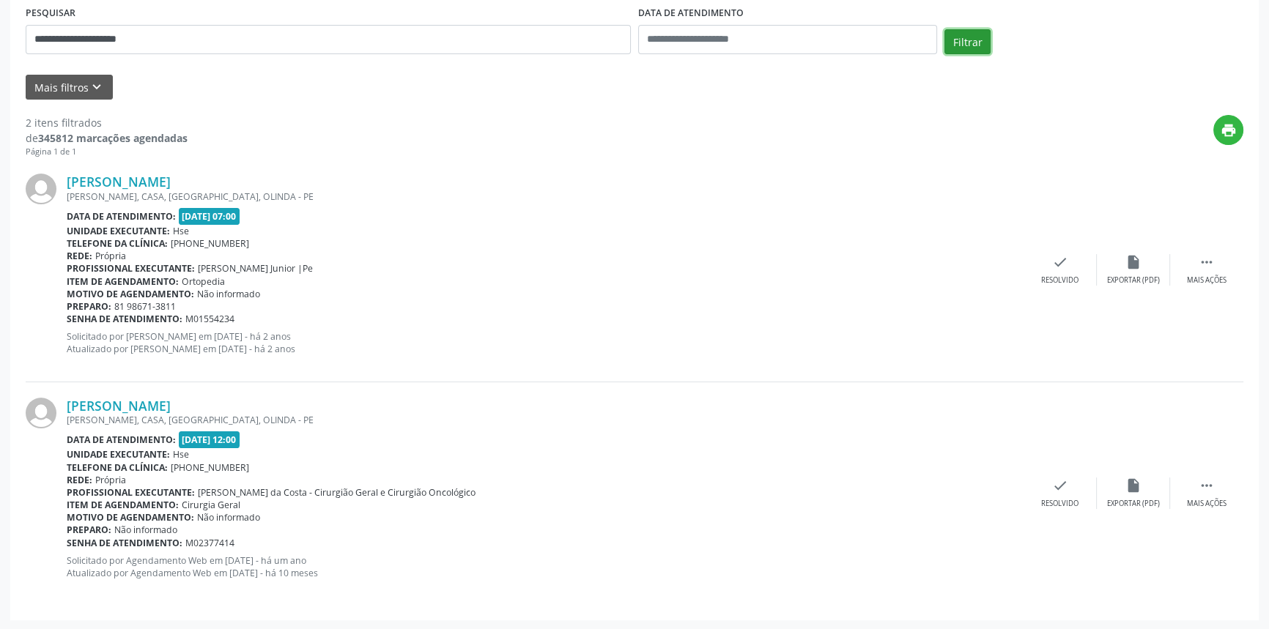
click at [958, 39] on button "Filtrar" at bounding box center [967, 41] width 46 height 25
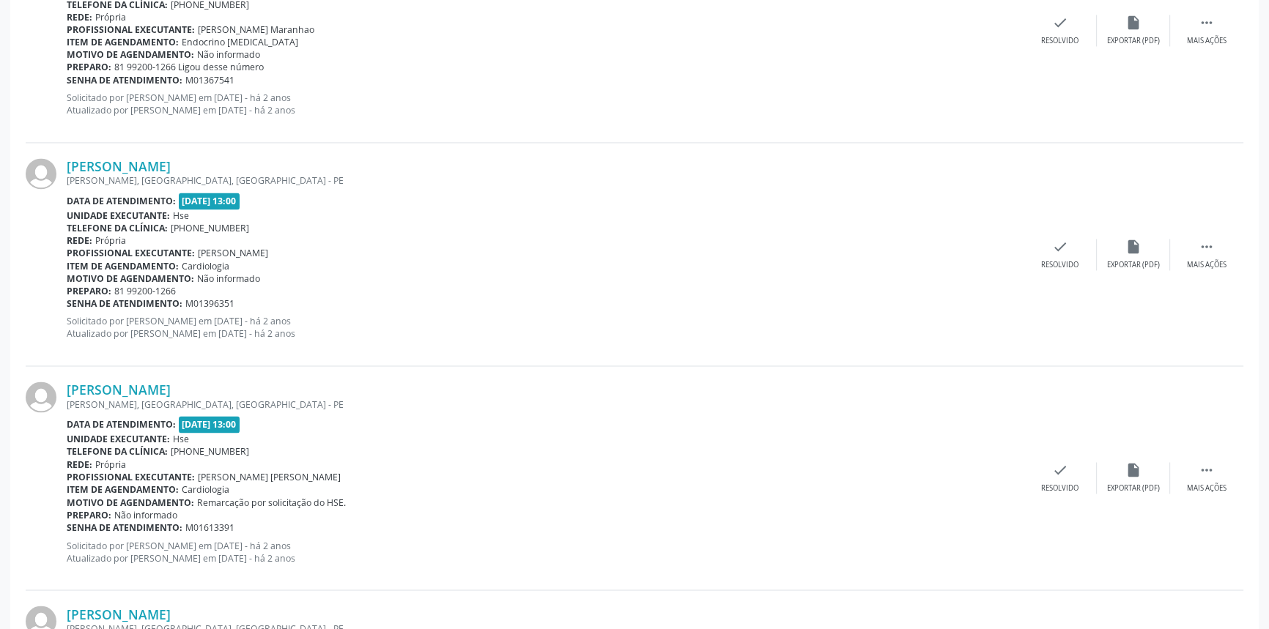
scroll to position [3229, 0]
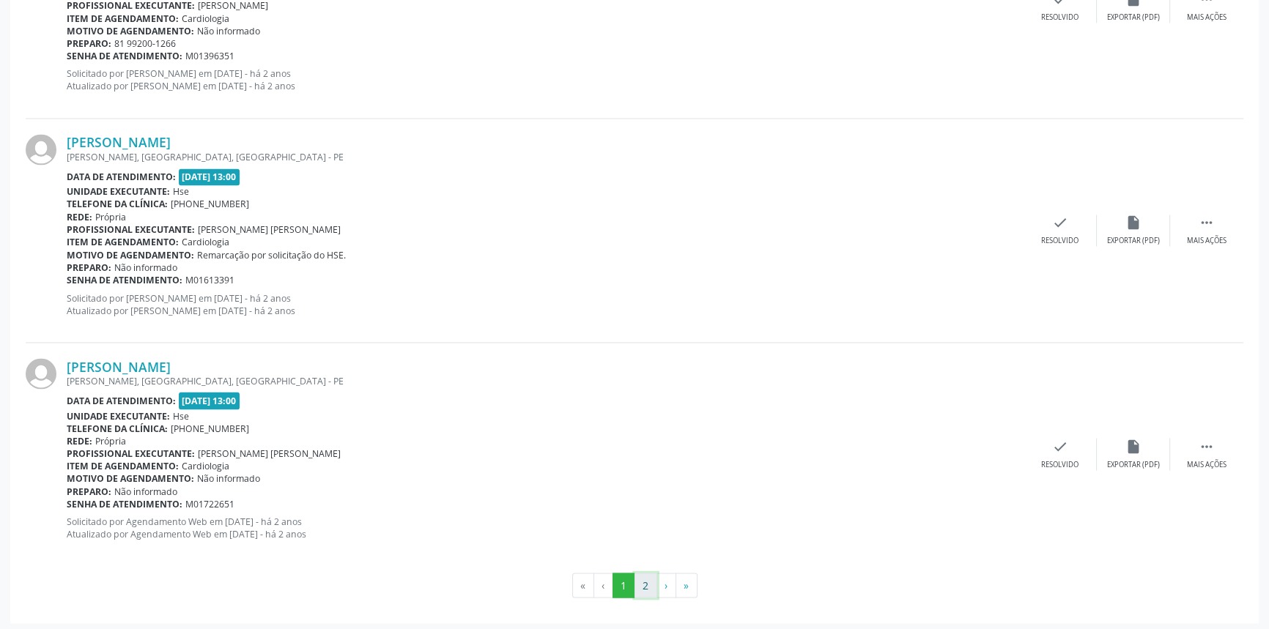
click at [643, 584] on button "2" at bounding box center [645, 585] width 23 height 25
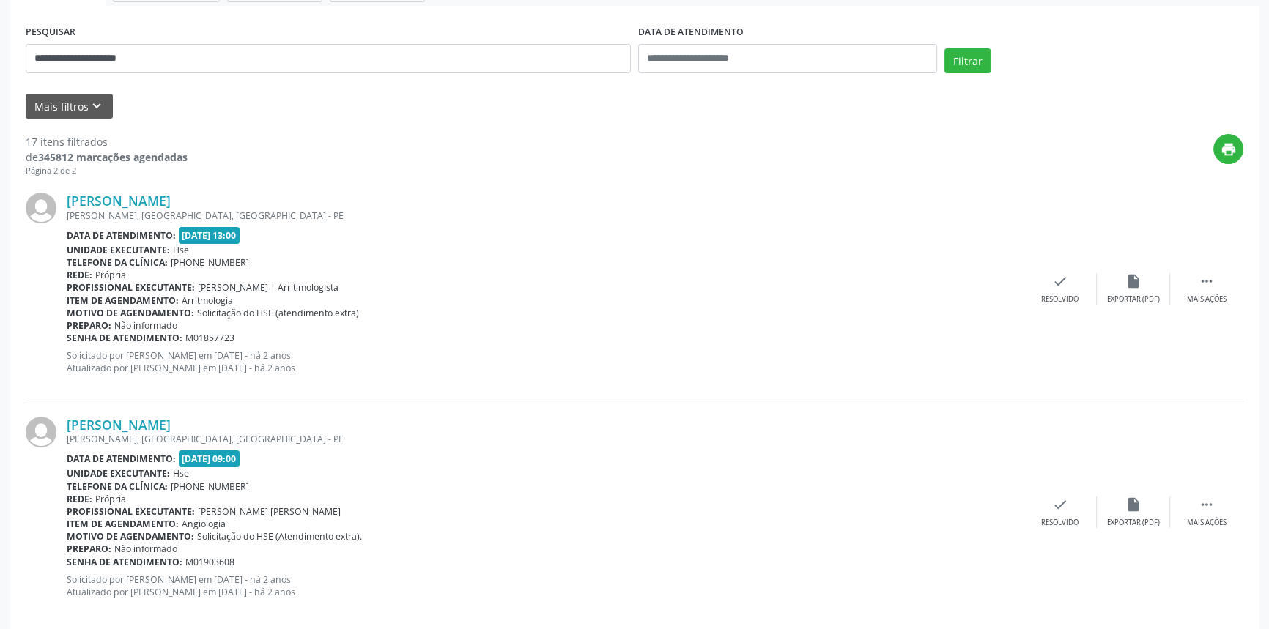
scroll to position [323, 0]
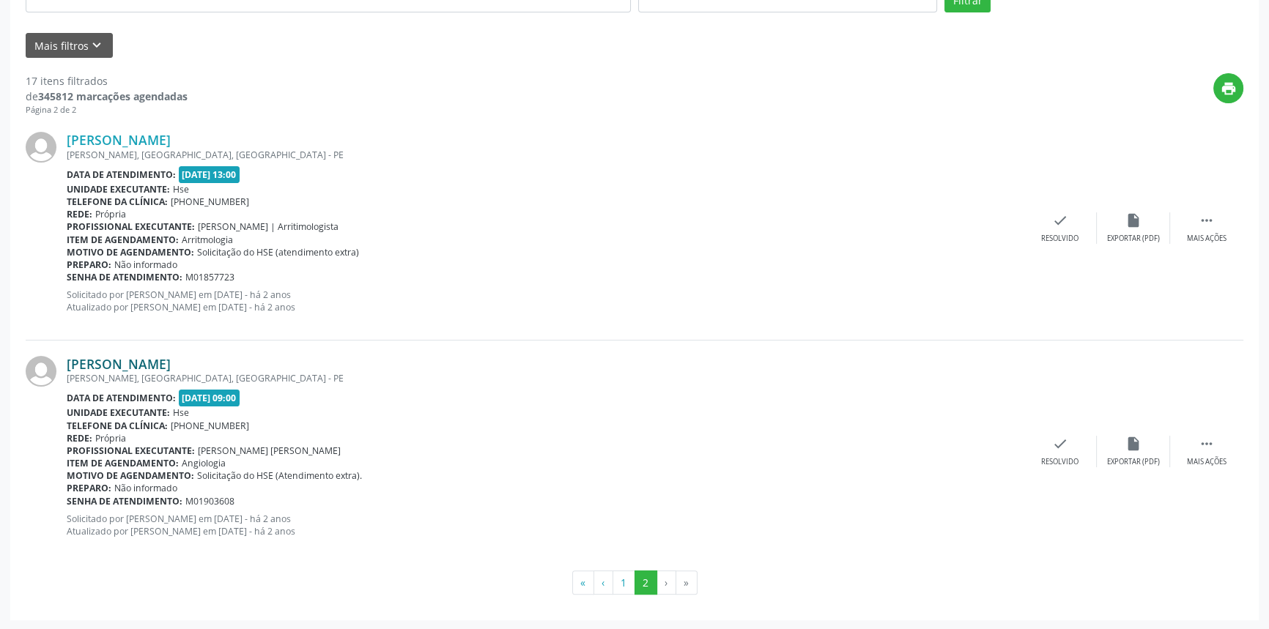
click at [171, 359] on link "Maria Josefa dos Anjos" at bounding box center [119, 364] width 104 height 16
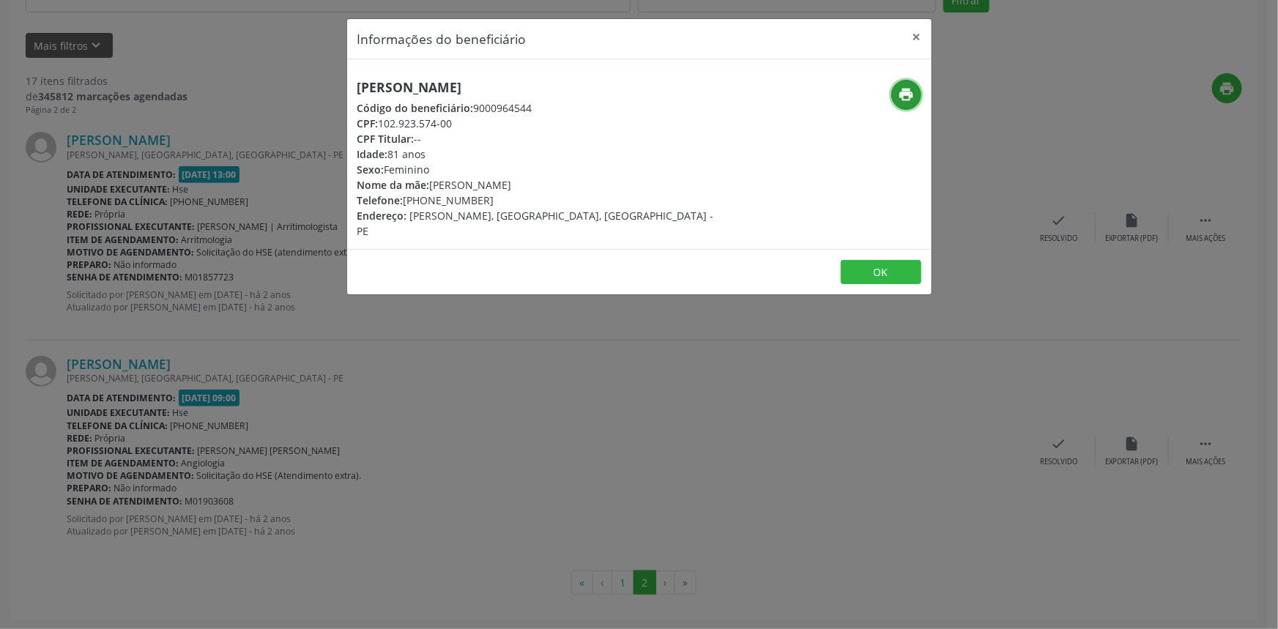
click at [917, 97] on button "print" at bounding box center [907, 95] width 30 height 30
click at [916, 35] on button "×" at bounding box center [917, 37] width 29 height 36
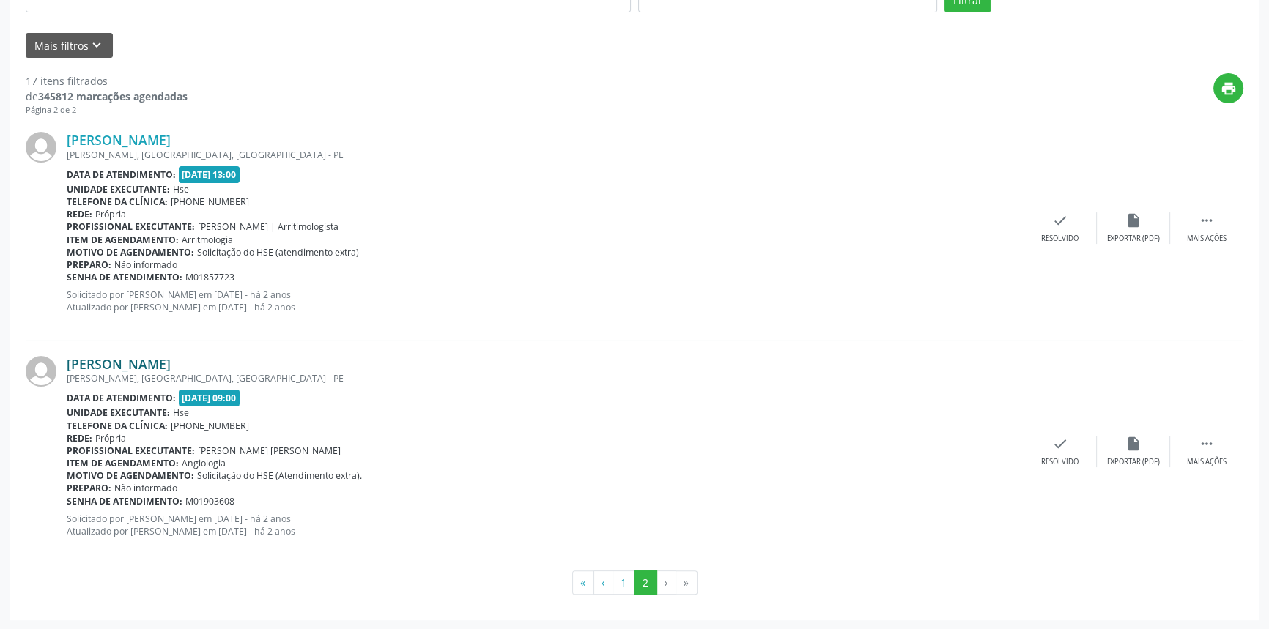
drag, startPoint x: 237, startPoint y: 361, endPoint x: 69, endPoint y: 369, distance: 167.9
click at [69, 369] on div "Maria Josefa dos Anjos" at bounding box center [545, 364] width 957 height 16
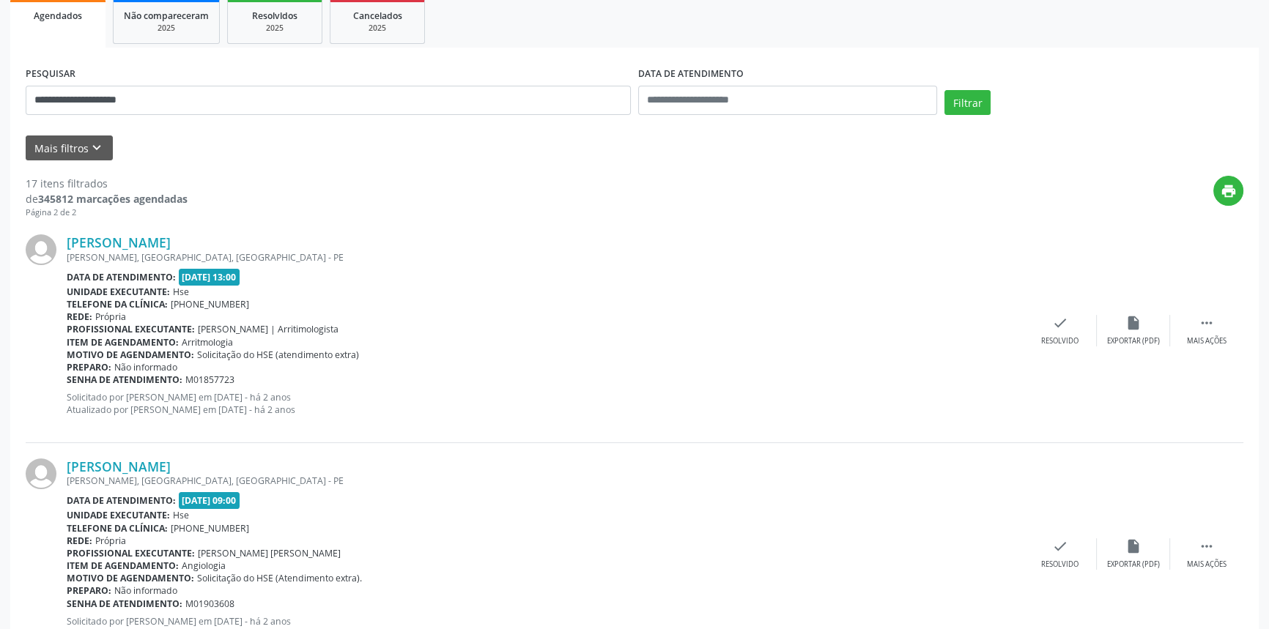
scroll to position [124, 0]
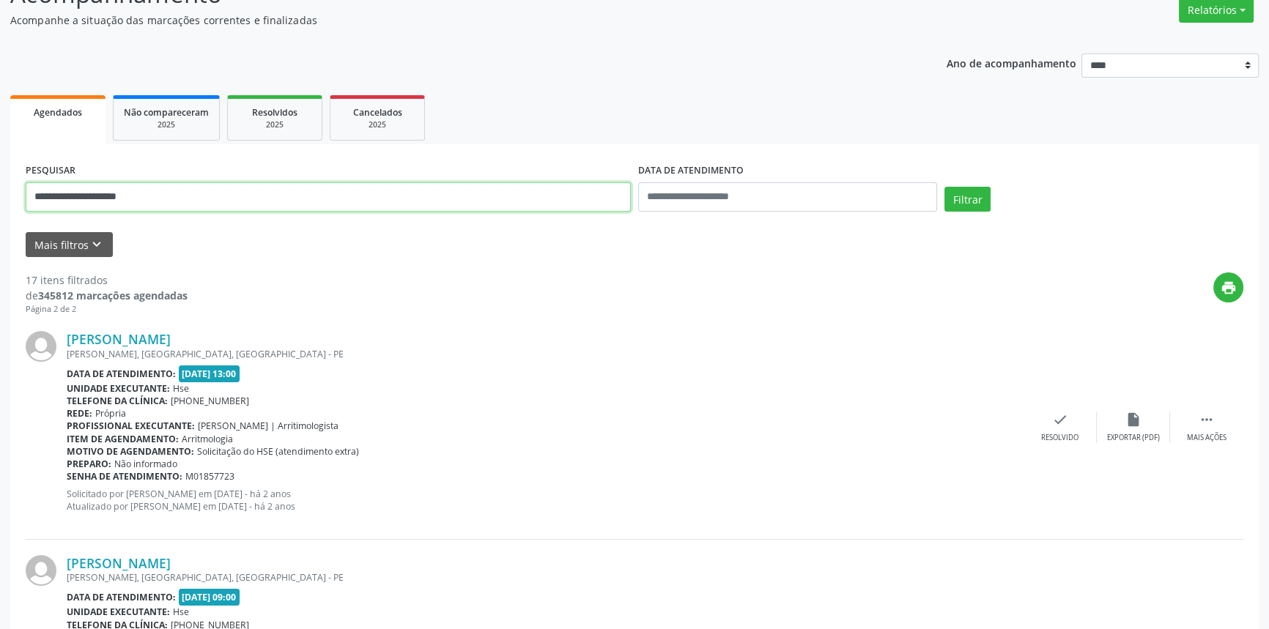
drag, startPoint x: 180, startPoint y: 205, endPoint x: 1, endPoint y: 157, distance: 185.2
click at [0, 155] on div "**********" at bounding box center [634, 393] width 1269 height 873
paste input "*******"
type input "**********"
click at [967, 193] on button "Filtrar" at bounding box center [967, 199] width 46 height 25
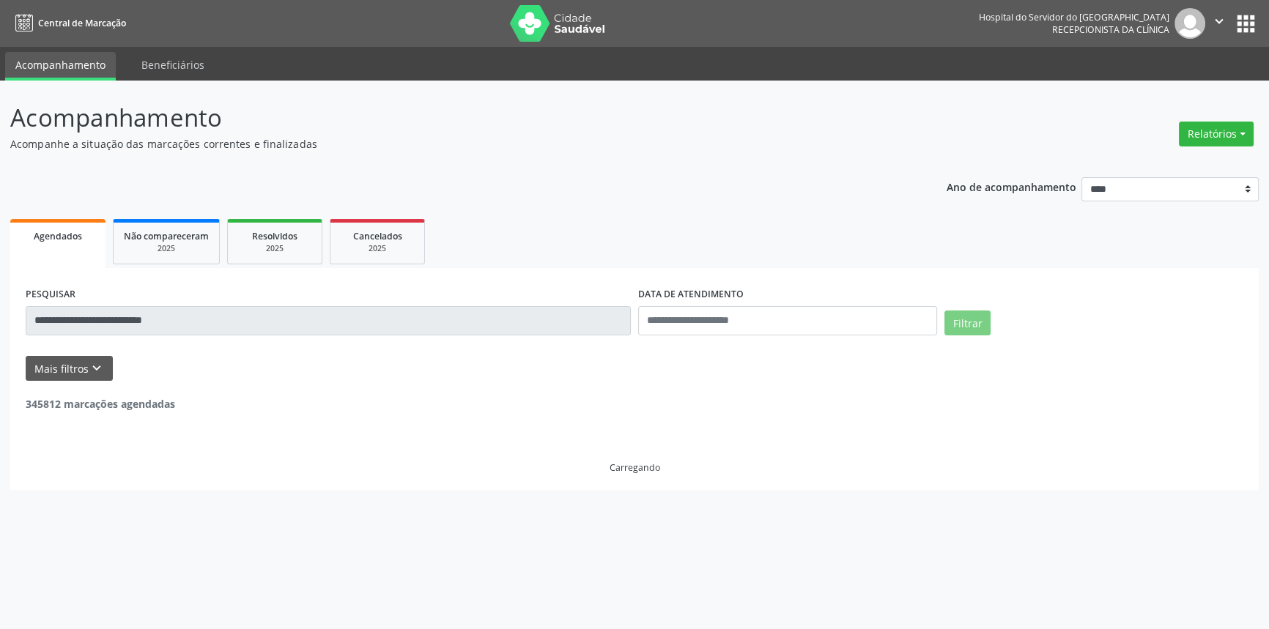
scroll to position [0, 0]
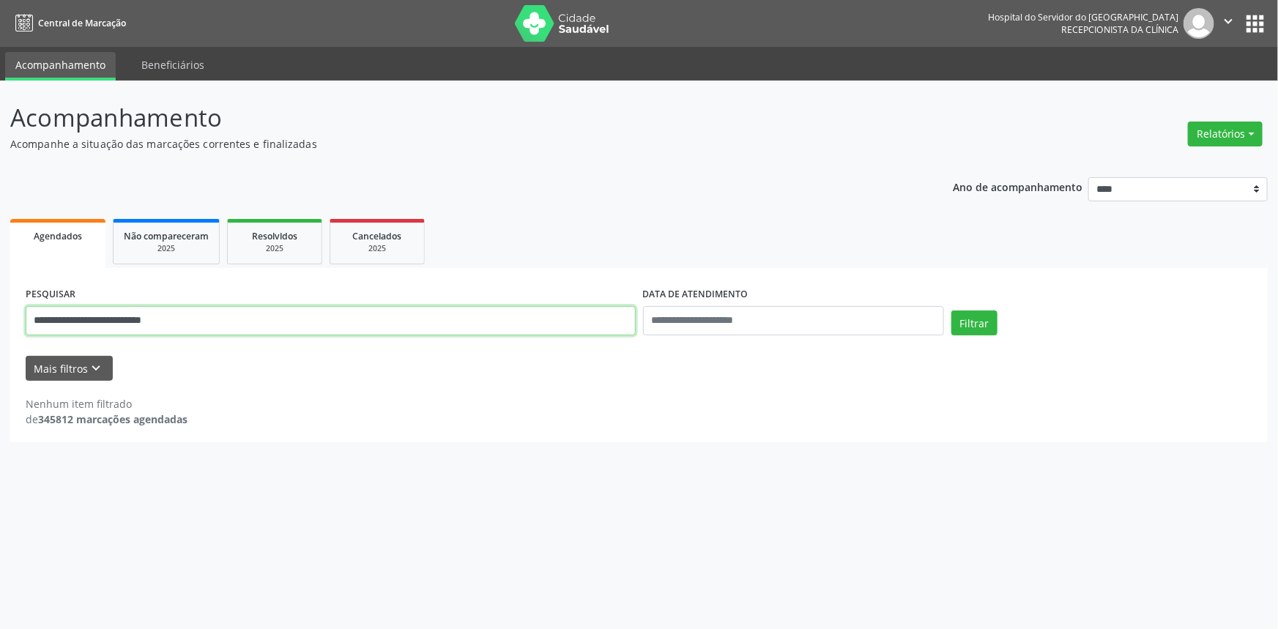
drag, startPoint x: 246, startPoint y: 327, endPoint x: 0, endPoint y: 317, distance: 246.4
click at [0, 317] on div "**********" at bounding box center [639, 355] width 1278 height 549
click at [952, 311] on button "Filtrar" at bounding box center [975, 323] width 46 height 25
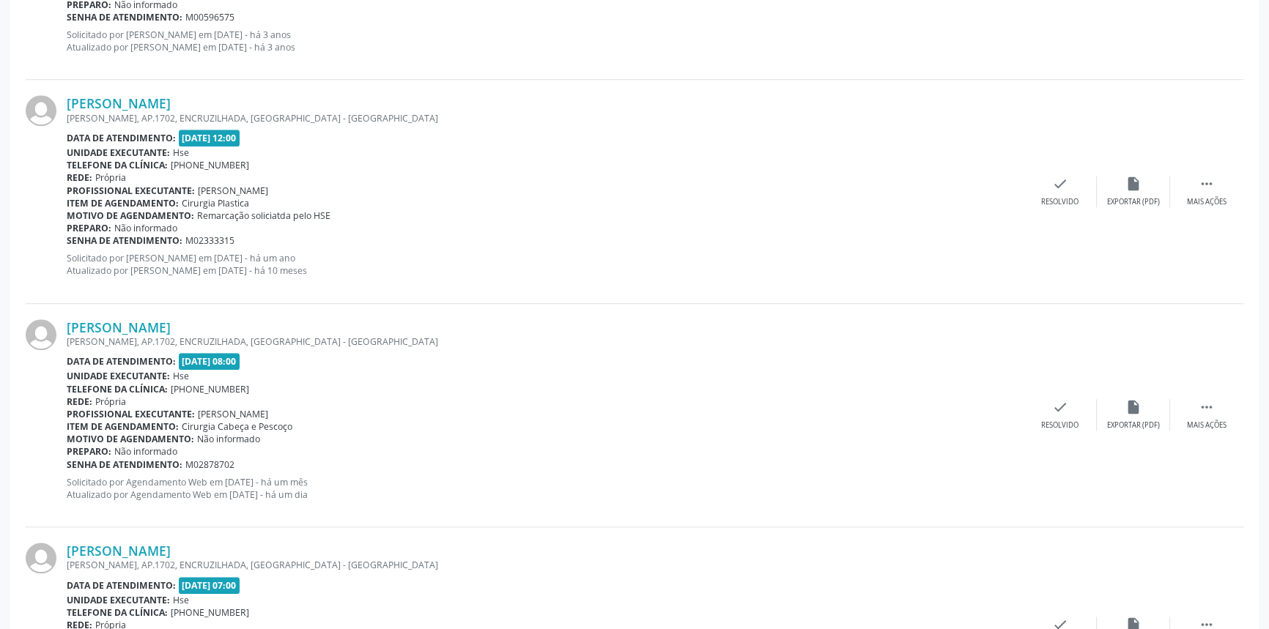
scroll to position [1477, 0]
drag, startPoint x: 318, startPoint y: 317, endPoint x: 70, endPoint y: 319, distance: 247.6
click at [70, 319] on div "Marco Aurelio Figueiroa do Nascimento AMARO COUTINHO, AP.1702, ENCRUZILHADA, RE…" at bounding box center [635, 417] width 1218 height 223
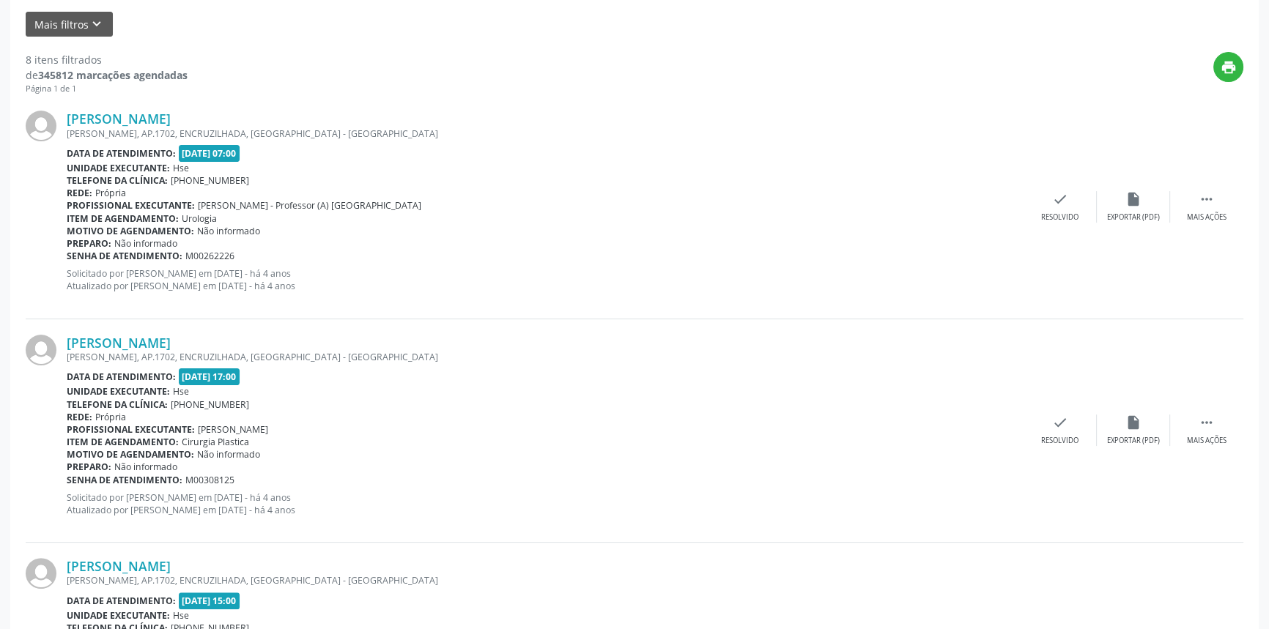
scroll to position [145, 0]
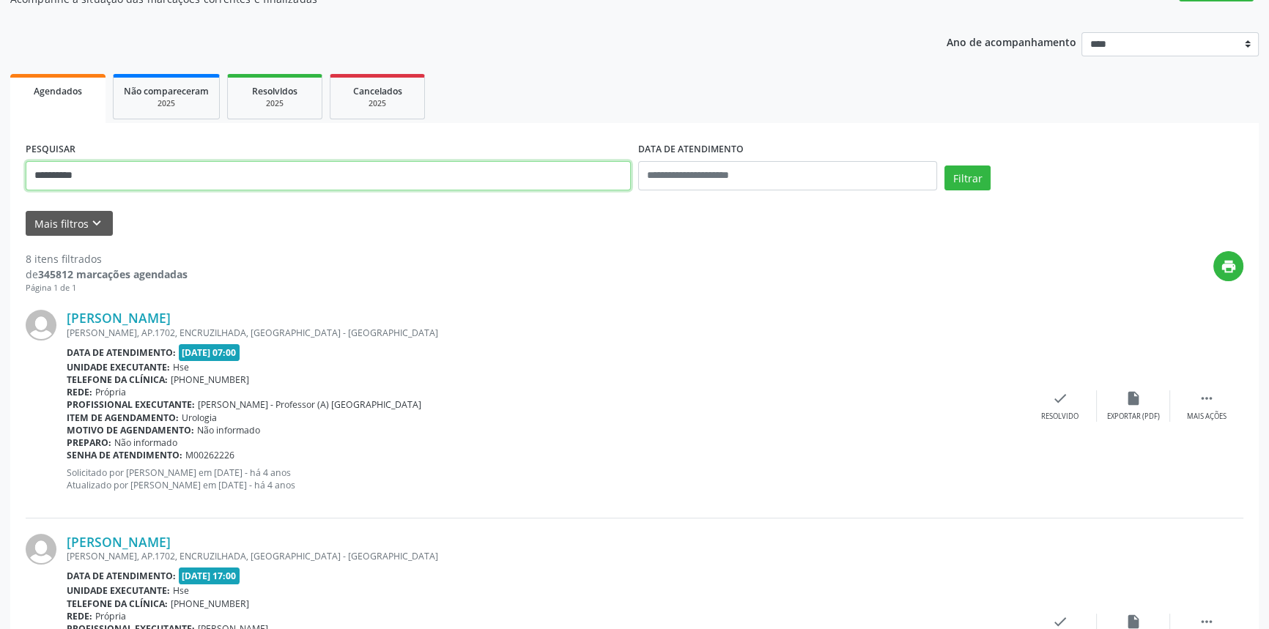
drag, startPoint x: 95, startPoint y: 170, endPoint x: 0, endPoint y: 168, distance: 95.3
paste input "**********"
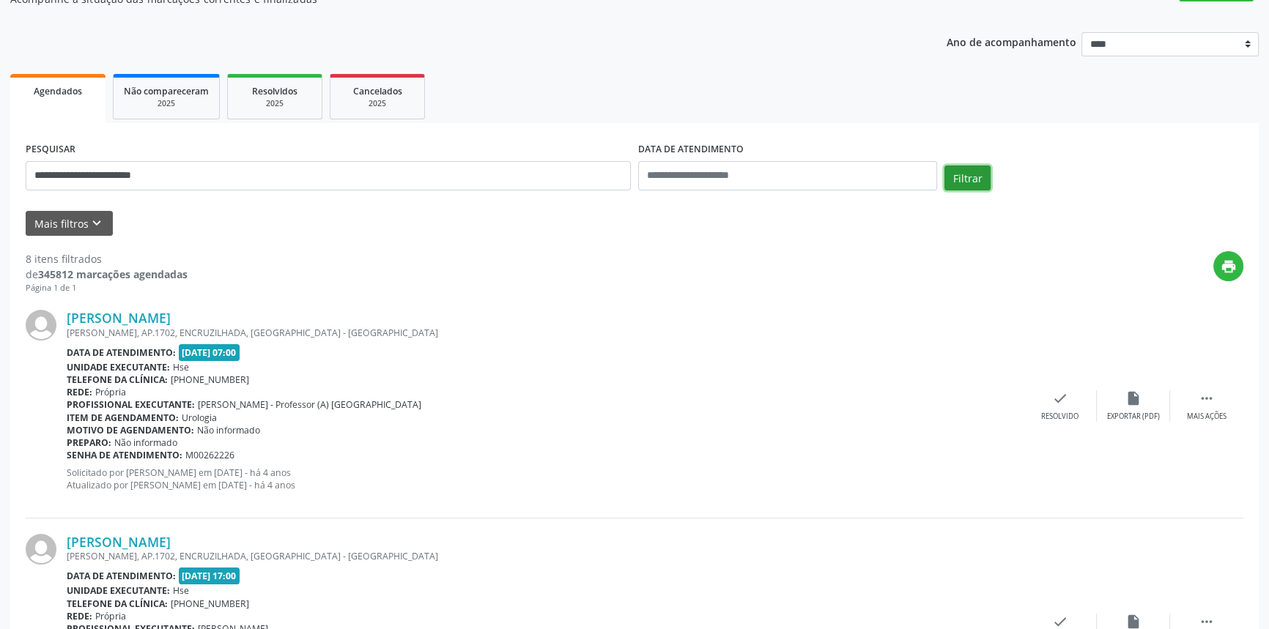
click at [957, 179] on button "Filtrar" at bounding box center [967, 178] width 46 height 25
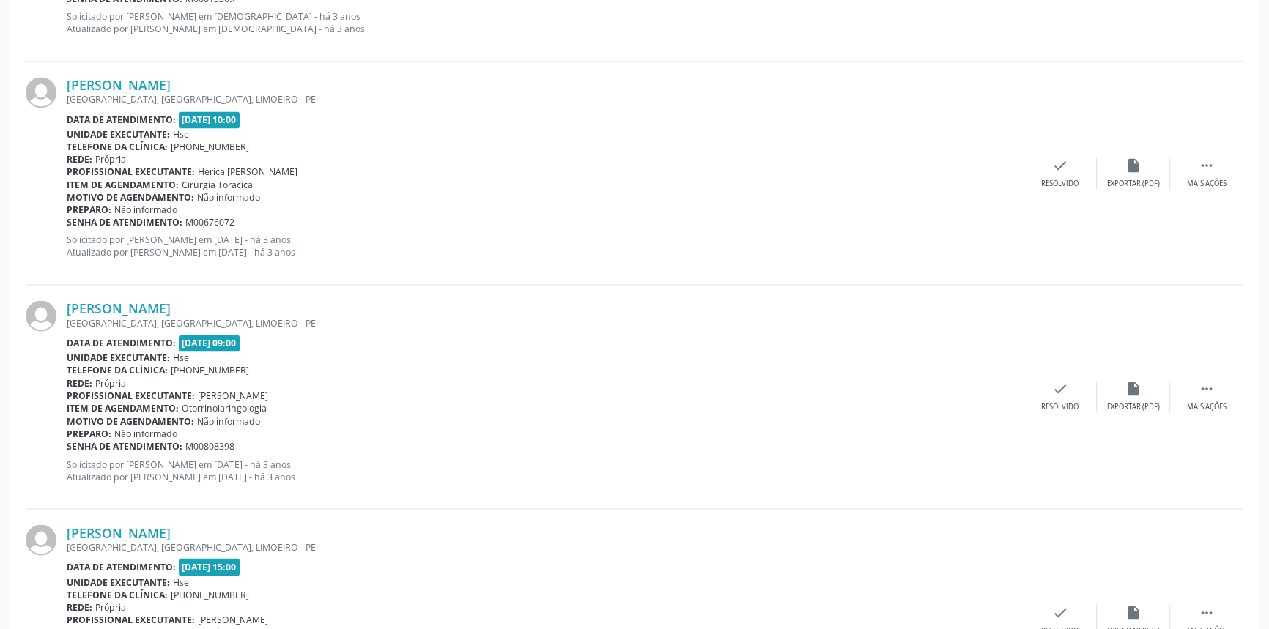
scroll to position [3229, 0]
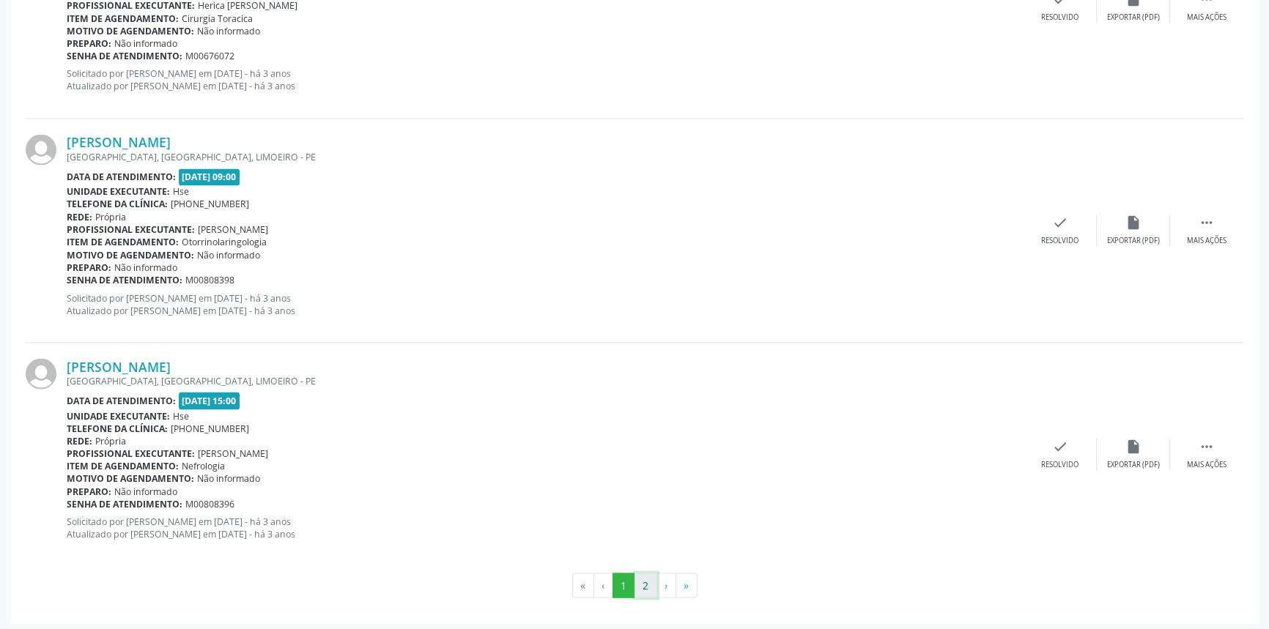
click at [646, 582] on button "2" at bounding box center [645, 585] width 23 height 25
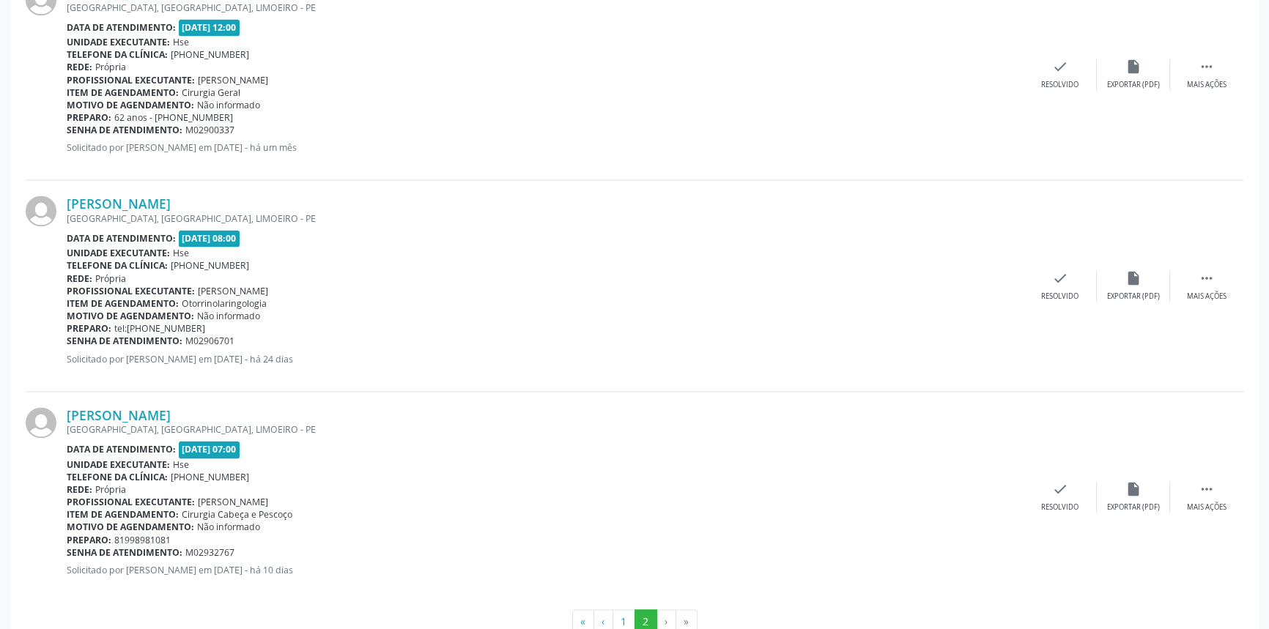
scroll to position [2731, 0]
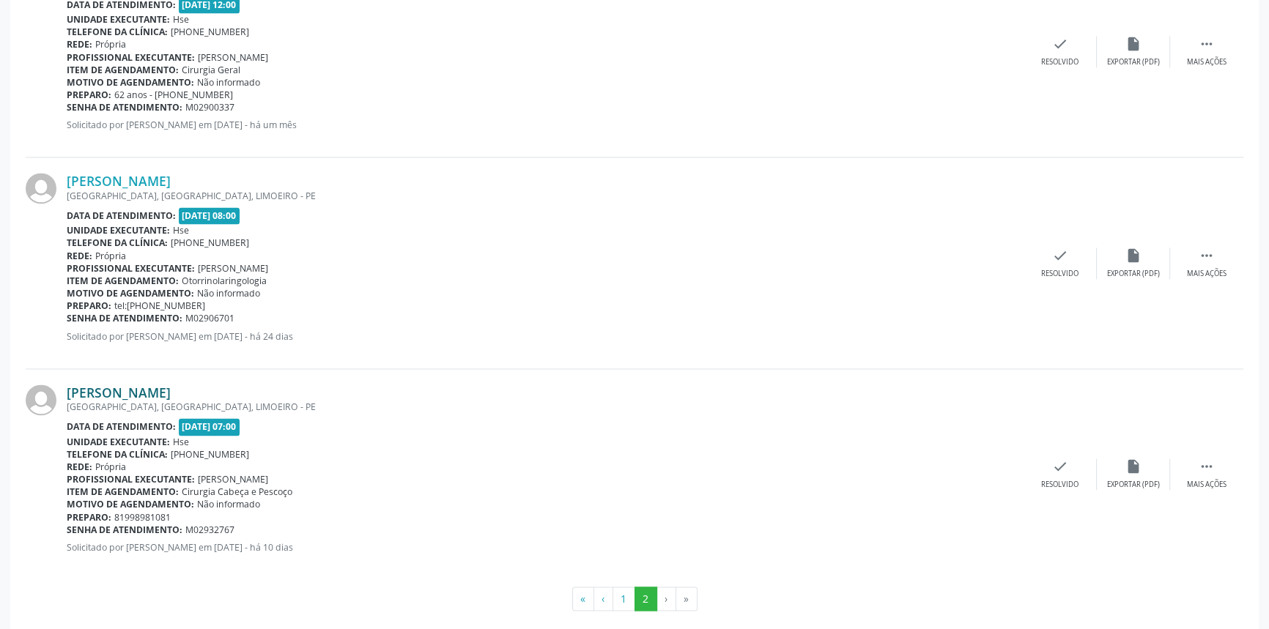
drag, startPoint x: 236, startPoint y: 390, endPoint x: 70, endPoint y: 389, distance: 165.6
click at [70, 389] on div "[PERSON_NAME]" at bounding box center [545, 393] width 957 height 16
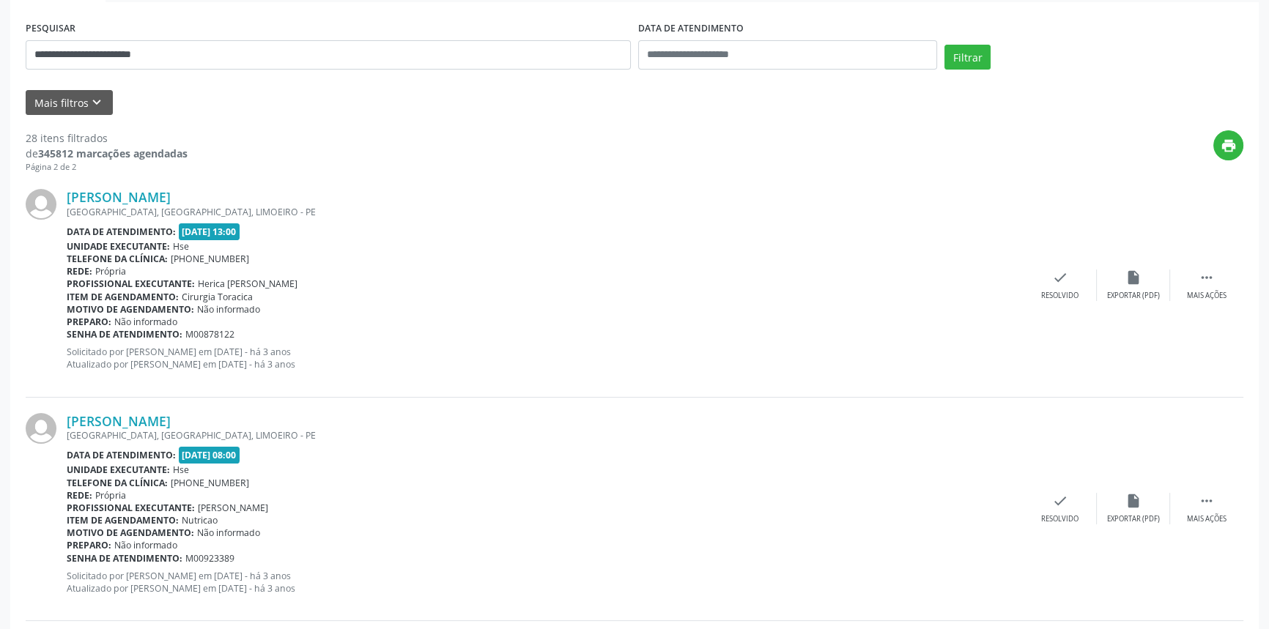
scroll to position [0, 0]
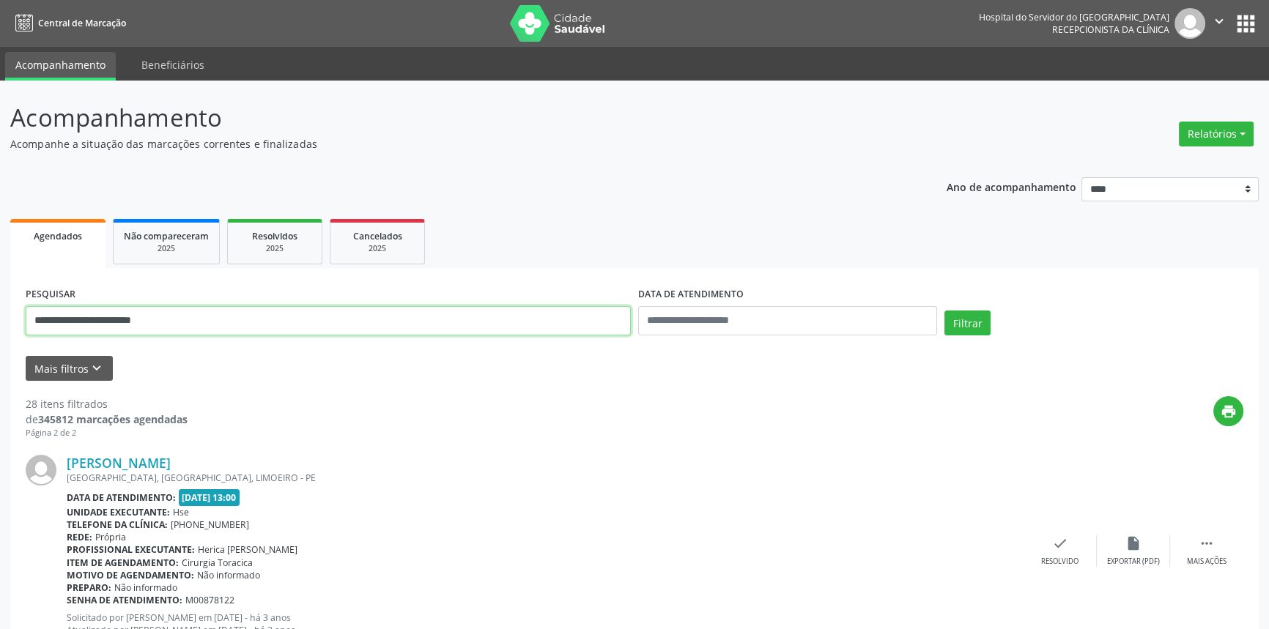
drag, startPoint x: 356, startPoint y: 315, endPoint x: 0, endPoint y: 243, distance: 363.4
click at [944, 311] on button "Filtrar" at bounding box center [967, 323] width 46 height 25
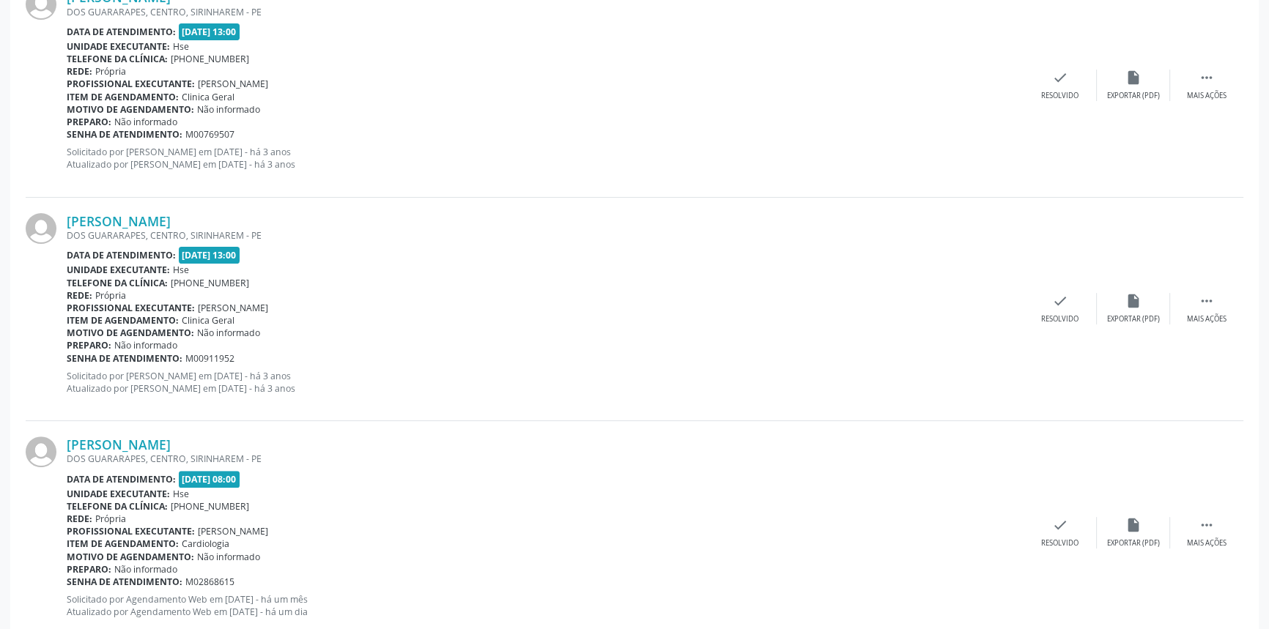
scroll to position [506, 0]
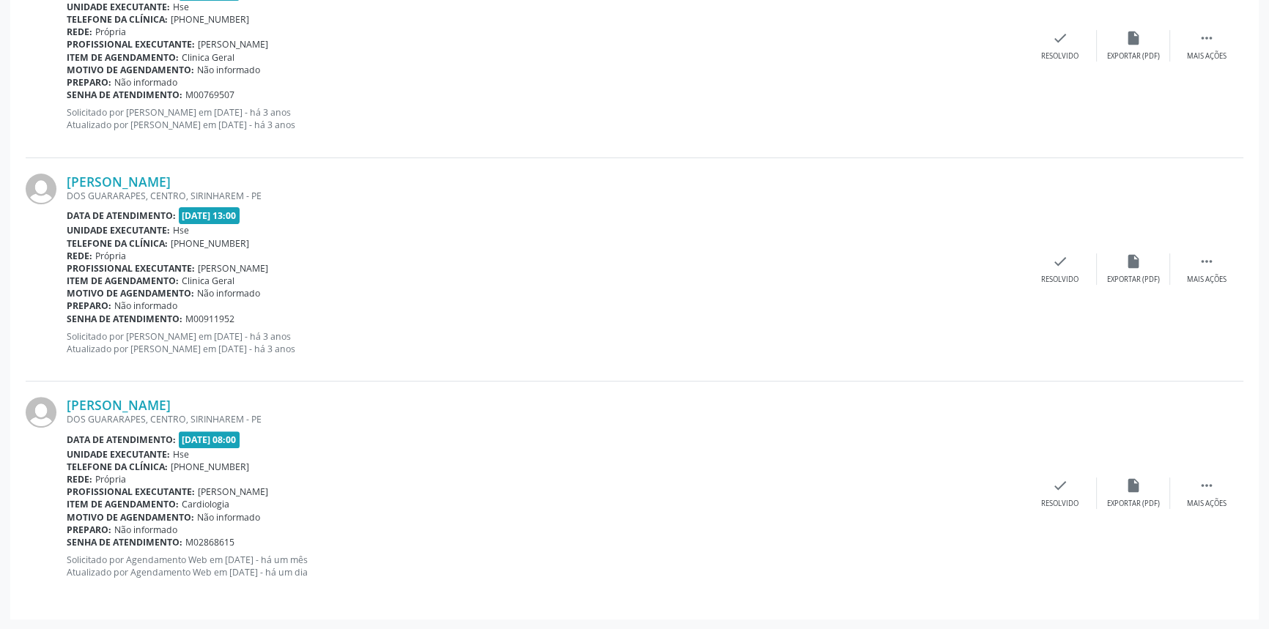
drag, startPoint x: 223, startPoint y: 399, endPoint x: 61, endPoint y: 410, distance: 163.0
click at [61, 410] on div "Marcos Jose da Silva DOS GUARARAPES, CENTRO, SIRINHAREM - PE Data de atendiment…" at bounding box center [635, 493] width 1218 height 223
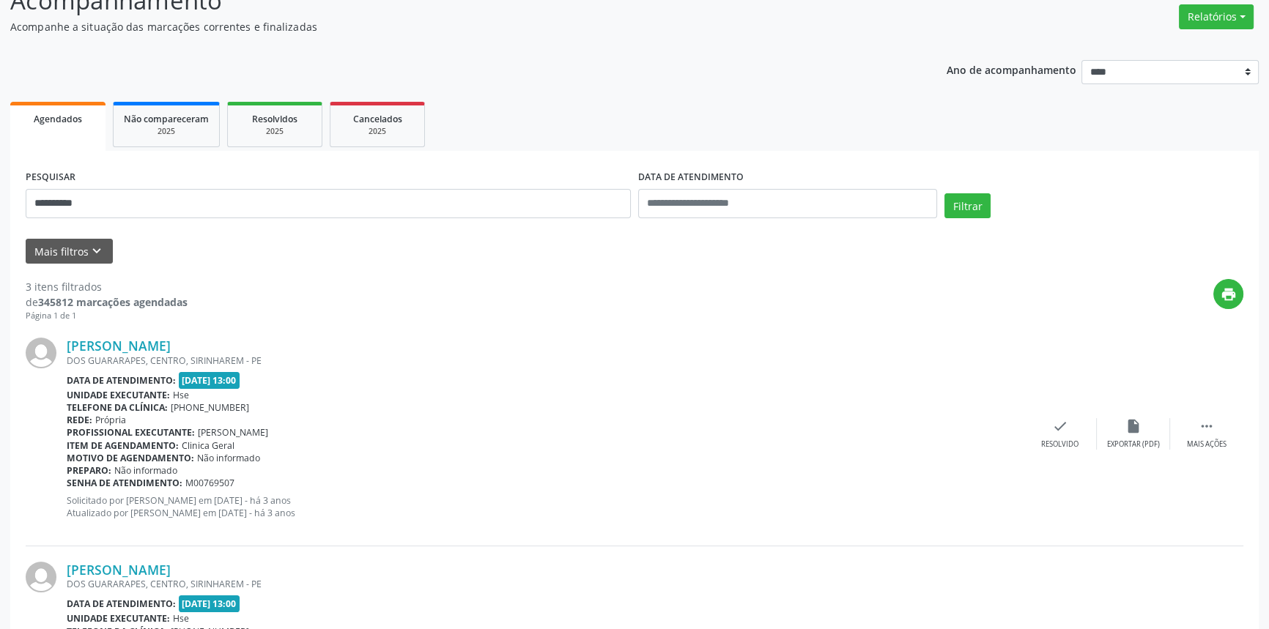
scroll to position [0, 0]
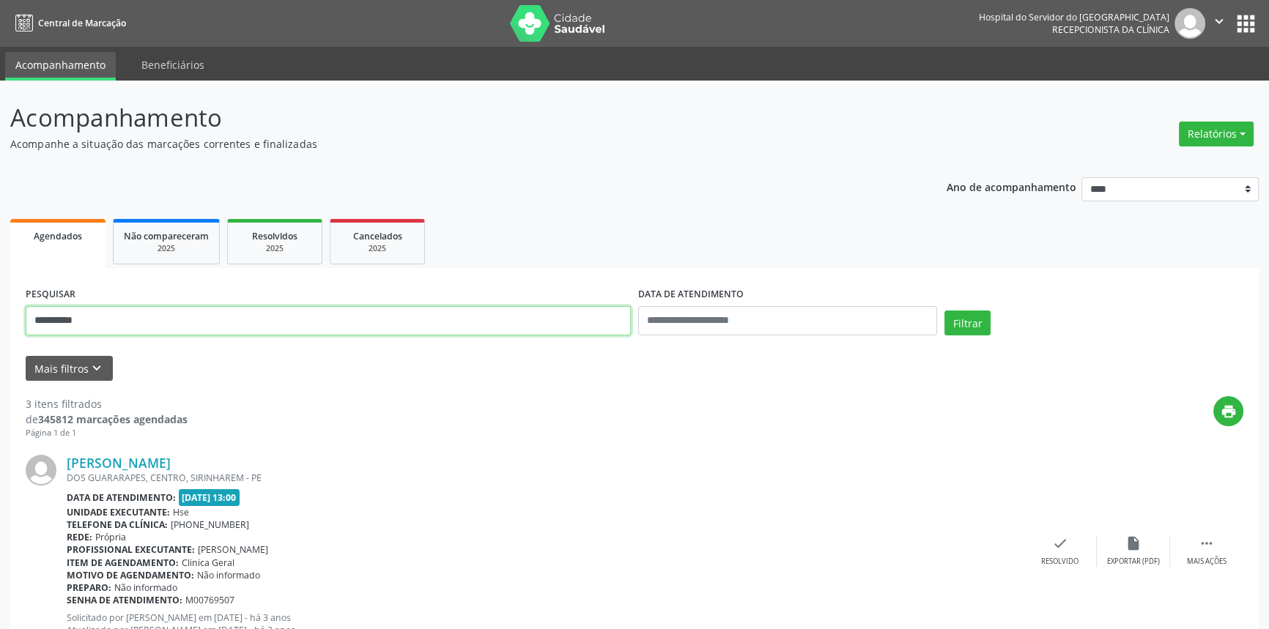
drag, startPoint x: 110, startPoint y: 322, endPoint x: 0, endPoint y: 316, distance: 110.0
click at [0, 316] on div "**********" at bounding box center [634, 608] width 1269 height 1055
paste input "**********"
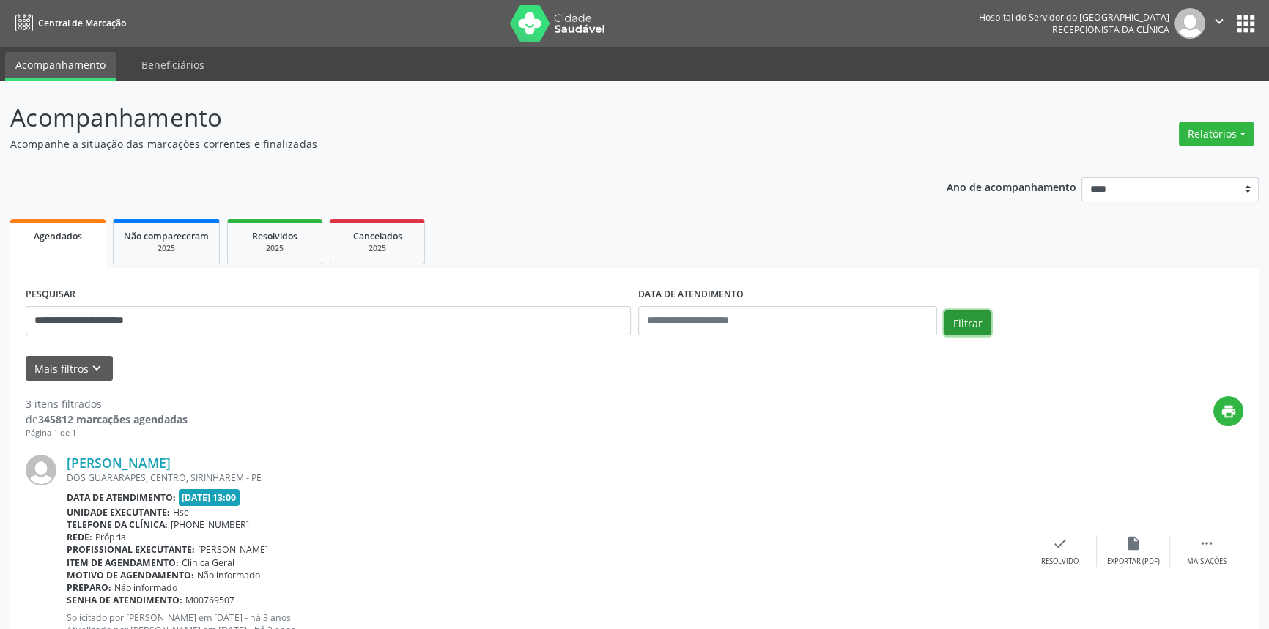
click at [984, 321] on button "Filtrar" at bounding box center [967, 323] width 46 height 25
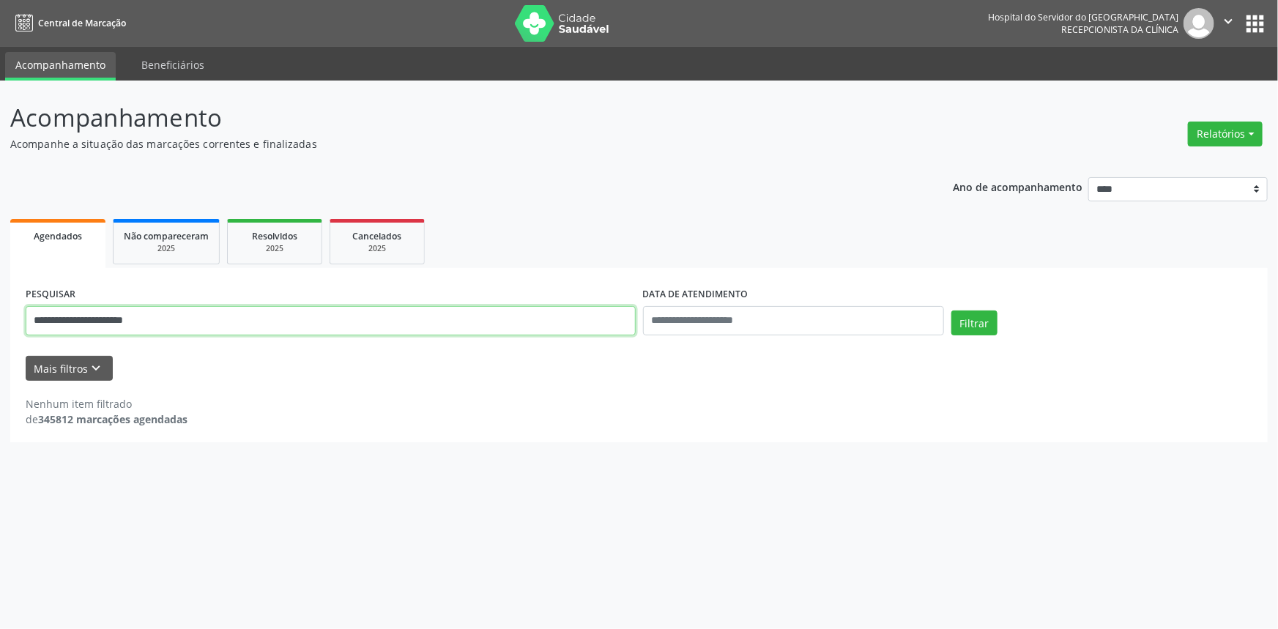
drag, startPoint x: 194, startPoint y: 315, endPoint x: 0, endPoint y: 318, distance: 194.2
click at [0, 318] on div "**********" at bounding box center [639, 355] width 1278 height 549
paste input "*"
click at [976, 316] on button "Filtrar" at bounding box center [975, 323] width 46 height 25
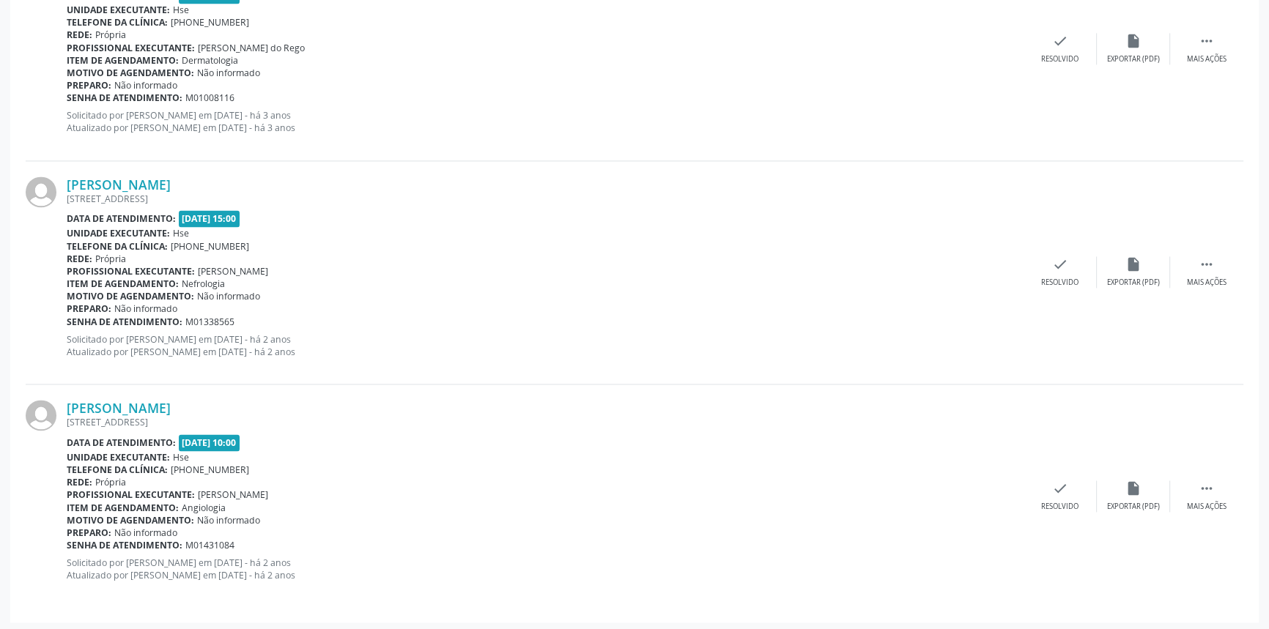
scroll to position [2740, 0]
drag, startPoint x: 211, startPoint y: 410, endPoint x: 37, endPoint y: 411, distance: 174.4
click at [37, 410] on div "Antonio Ramos Dias R TERESITA BANDESMA 37, PEIXINHOS, RECIFE - PE Data de atend…" at bounding box center [635, 496] width 1218 height 223
click at [103, 370] on div "Antonio Ramos Dias R TERESITA BANDESMA 37, PEIXINHOS, RECIFE - PE Data de atend…" at bounding box center [635, 272] width 1218 height 223
drag, startPoint x: 205, startPoint y: 399, endPoint x: 68, endPoint y: 405, distance: 137.2
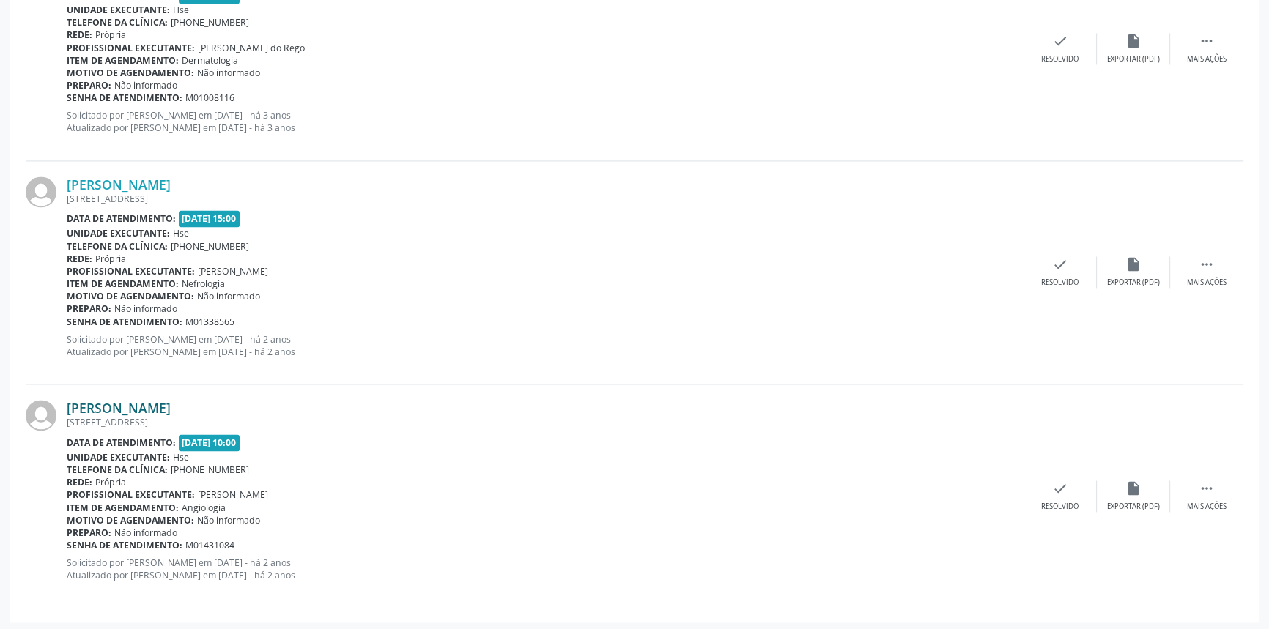
click at [68, 405] on div "Antonio Ramos Dias" at bounding box center [545, 408] width 957 height 16
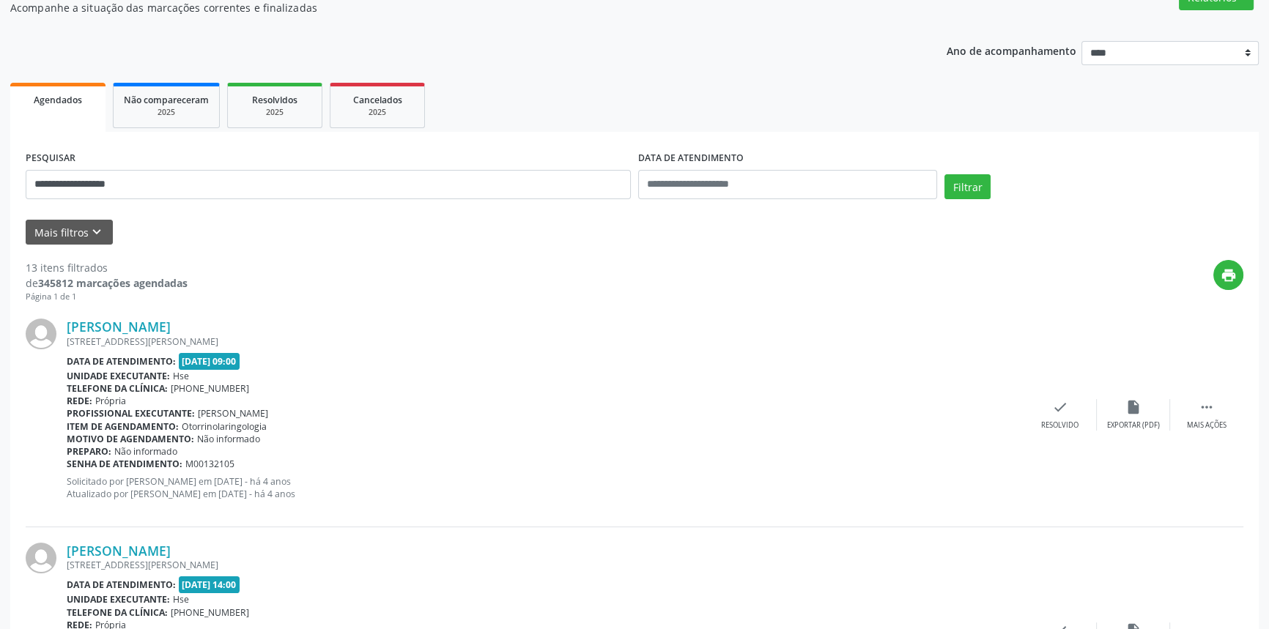
scroll to position [10, 0]
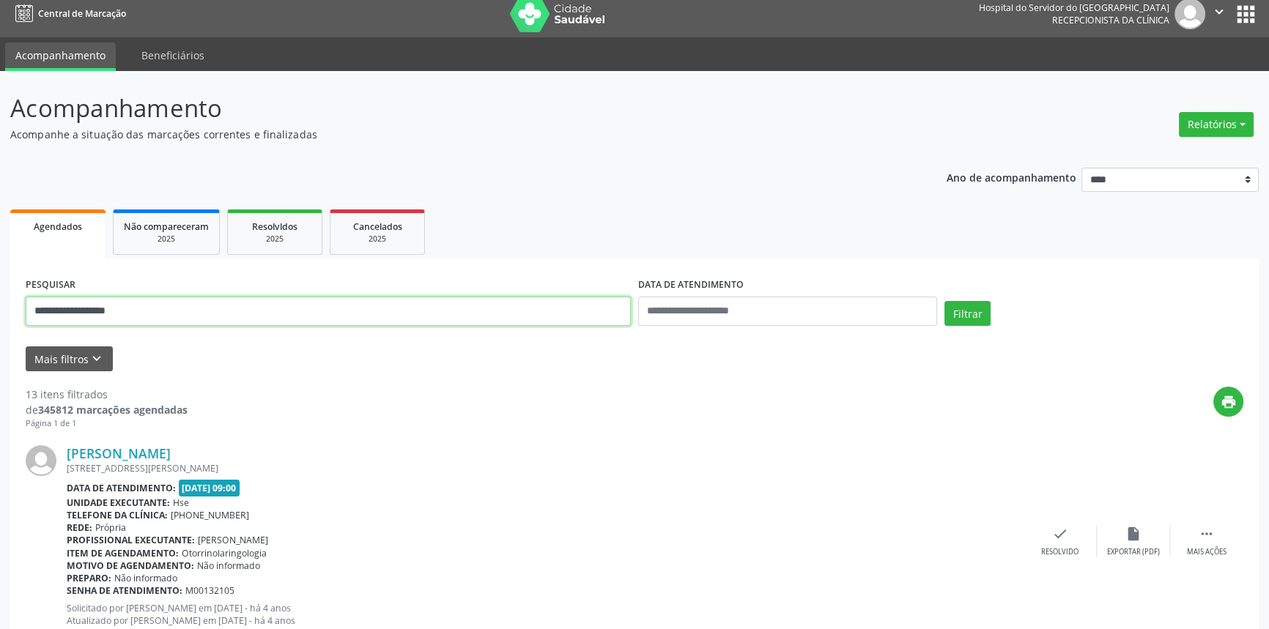
drag, startPoint x: 138, startPoint y: 314, endPoint x: 0, endPoint y: 300, distance: 138.5
paste input "**"
click at [957, 304] on button "Filtrar" at bounding box center [967, 313] width 46 height 25
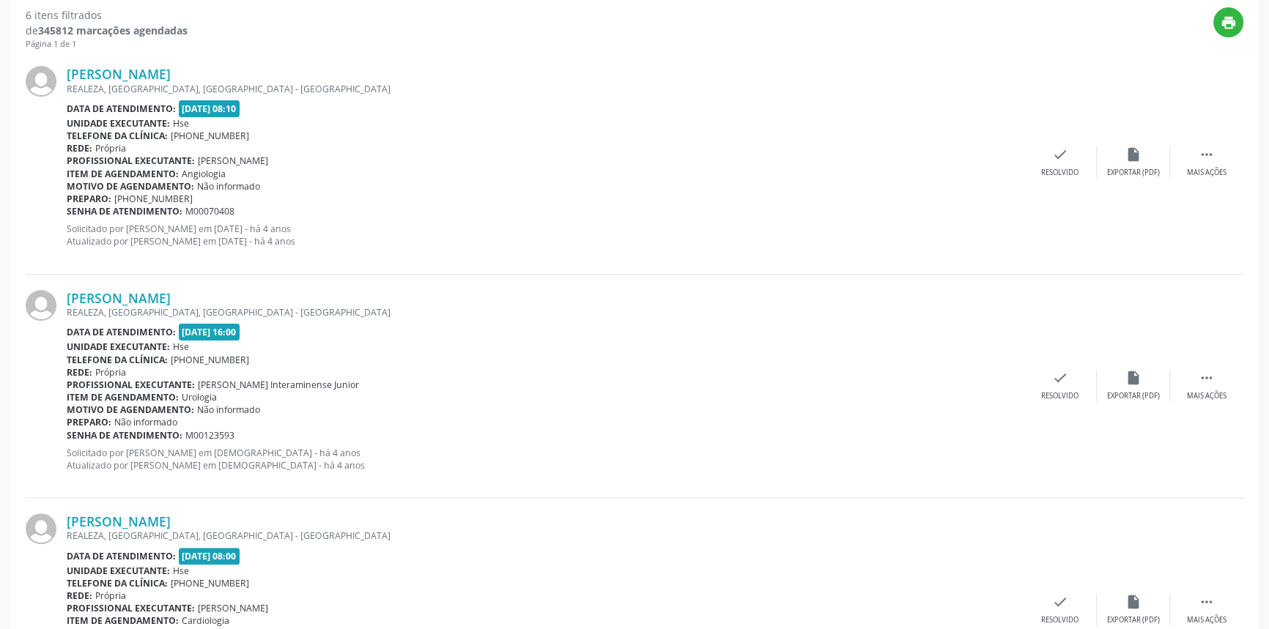
scroll to position [1176, 0]
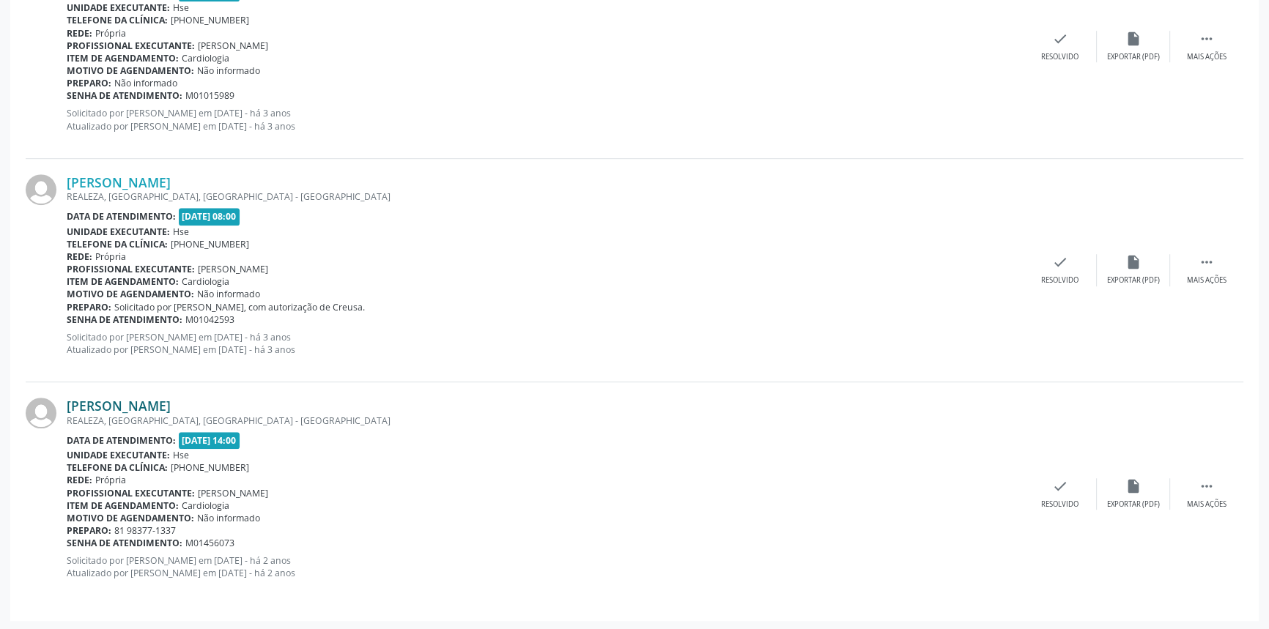
click at [156, 406] on link "Elias Chagas de Lima" at bounding box center [119, 406] width 104 height 16
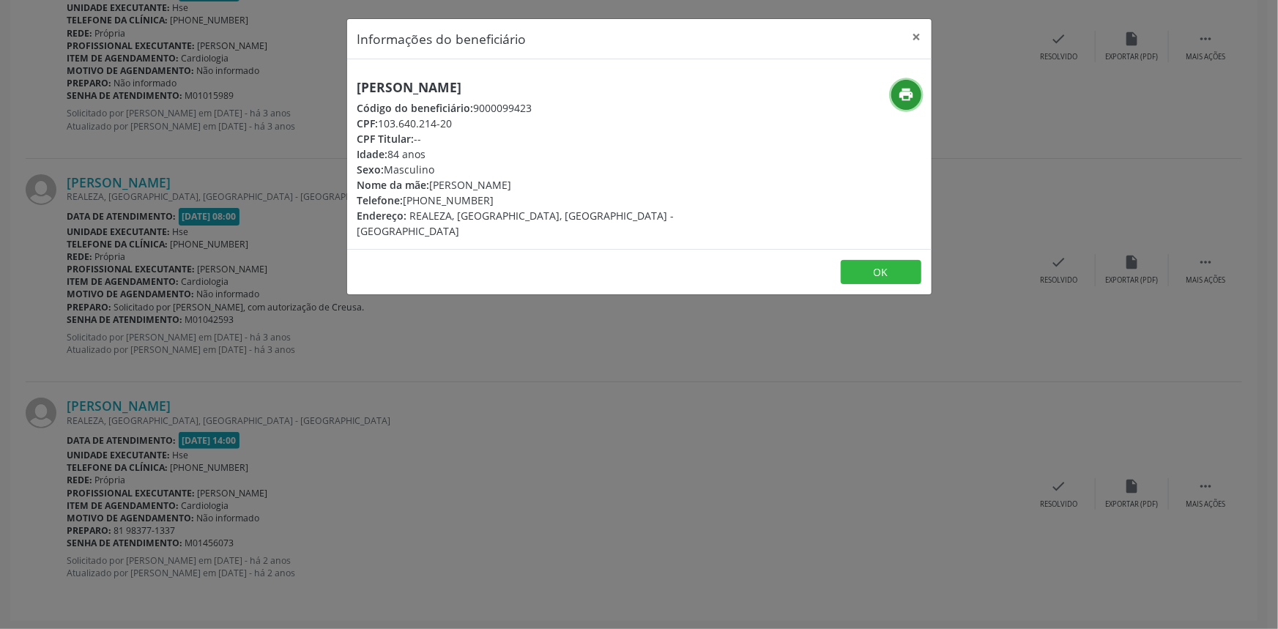
click at [900, 87] on icon "print" at bounding box center [906, 94] width 16 height 16
drag, startPoint x: 517, startPoint y: 84, endPoint x: 320, endPoint y: 85, distance: 196.4
click at [320, 84] on div "Informações do beneficiário × Elias Chagas de Lima Código do beneficiário: 9000…" at bounding box center [639, 314] width 1278 height 629
click at [917, 31] on button "×" at bounding box center [917, 37] width 29 height 36
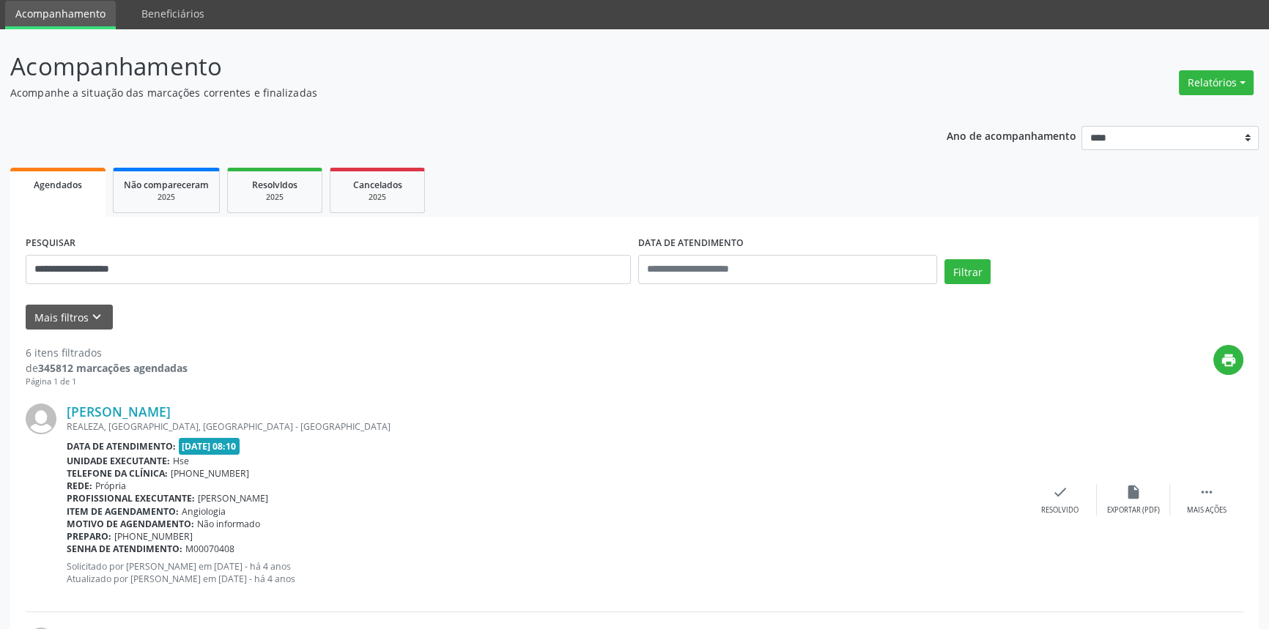
scroll to position [0, 0]
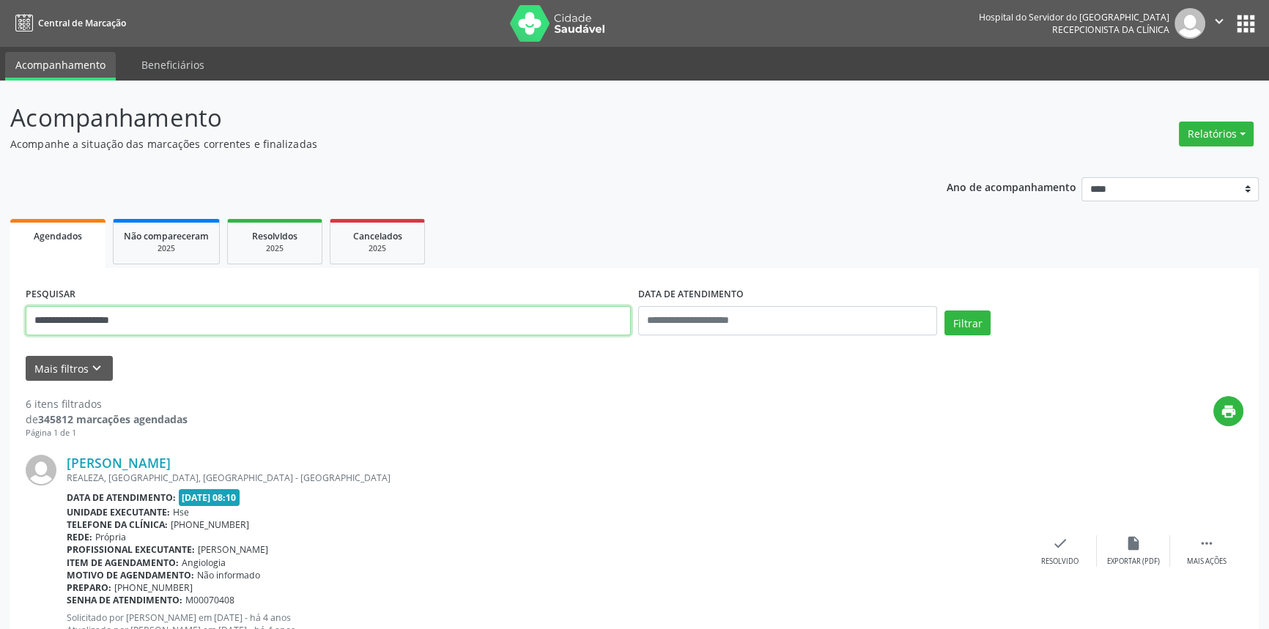
drag, startPoint x: 59, startPoint y: 324, endPoint x: 0, endPoint y: 324, distance: 59.3
paste input "****"
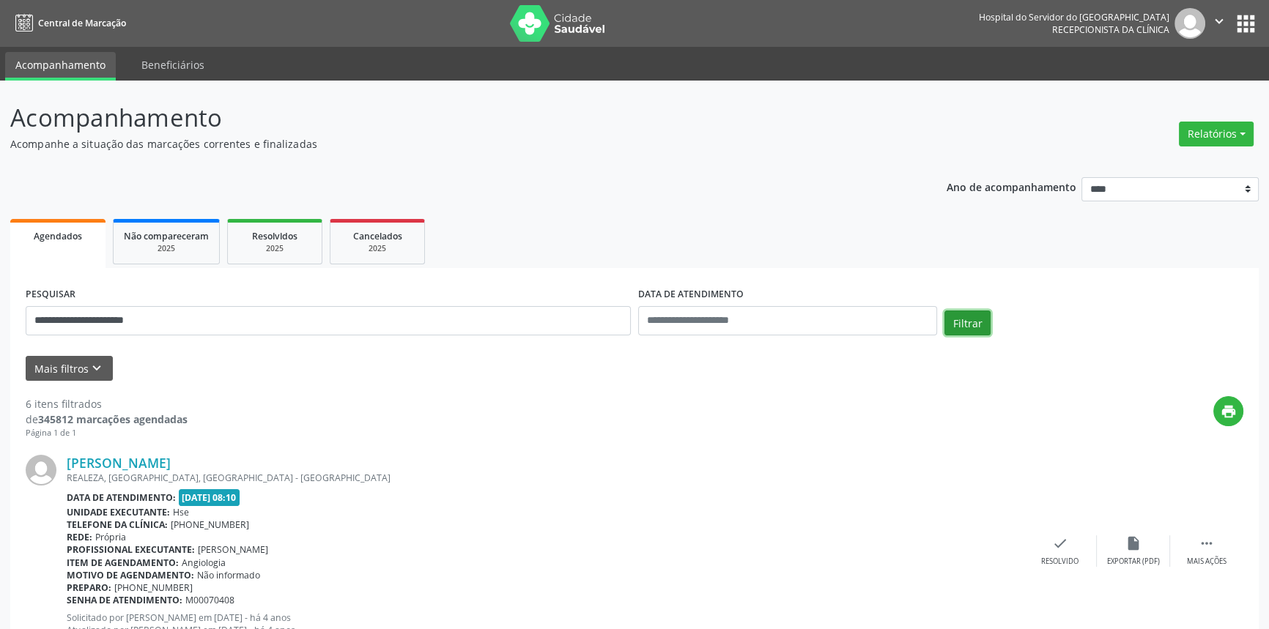
click at [969, 314] on button "Filtrar" at bounding box center [967, 323] width 46 height 25
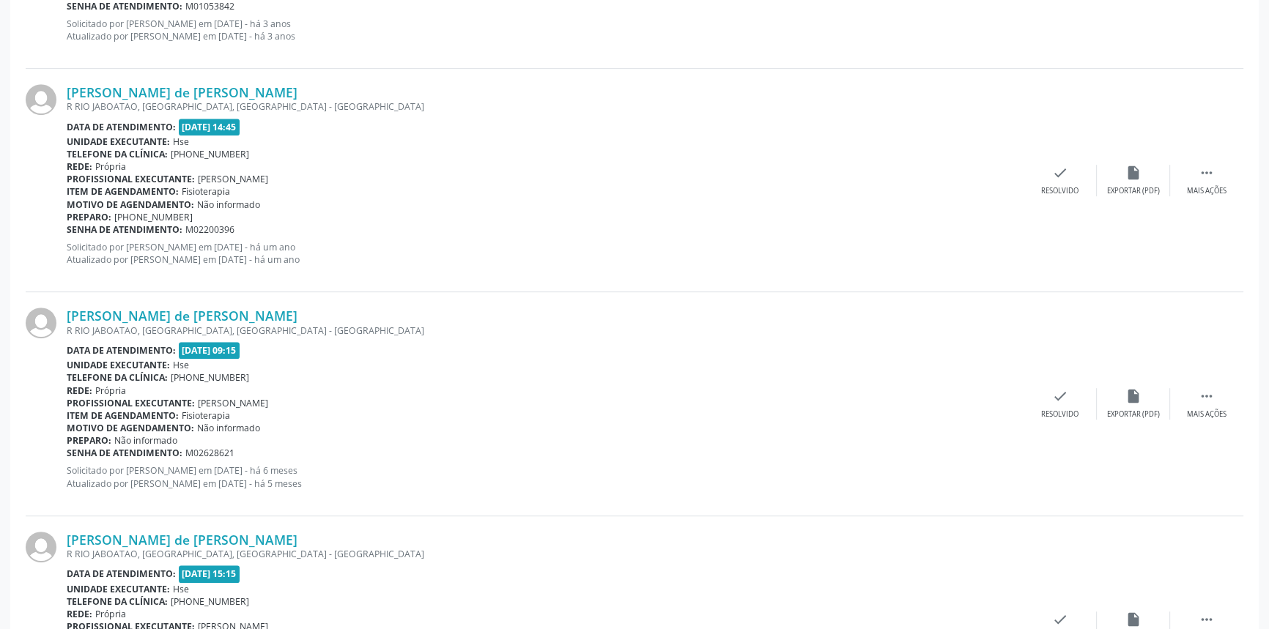
scroll to position [952, 0]
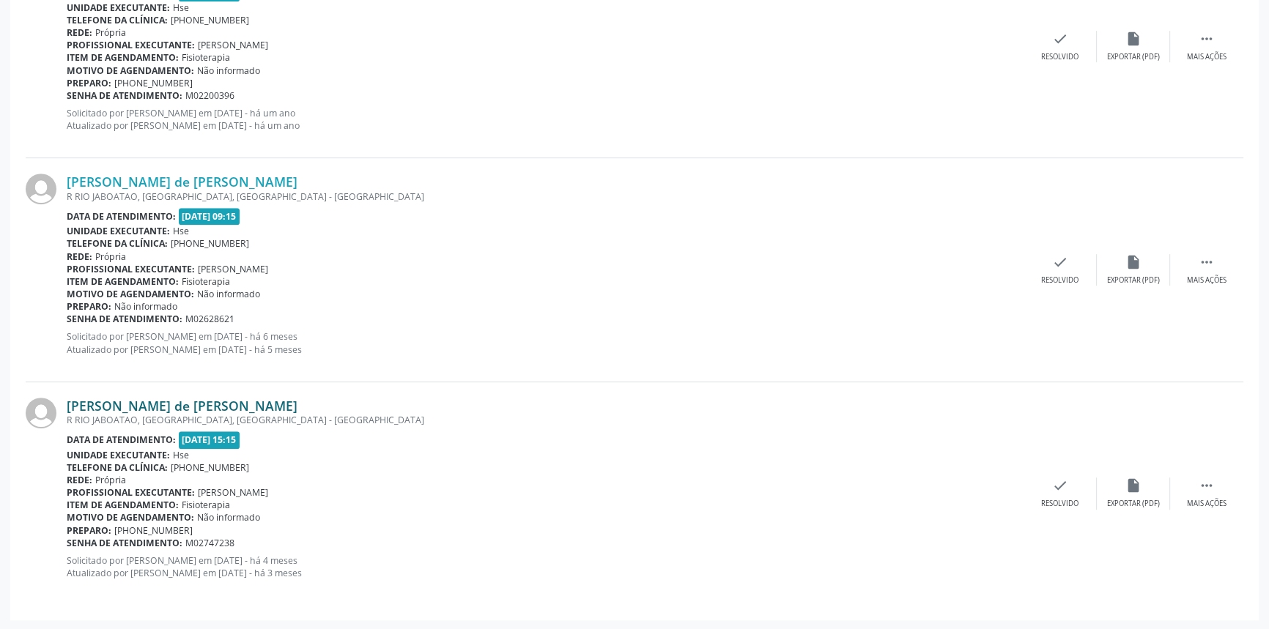
click at [217, 405] on link "Helena Feitosa de Amorim" at bounding box center [182, 406] width 231 height 16
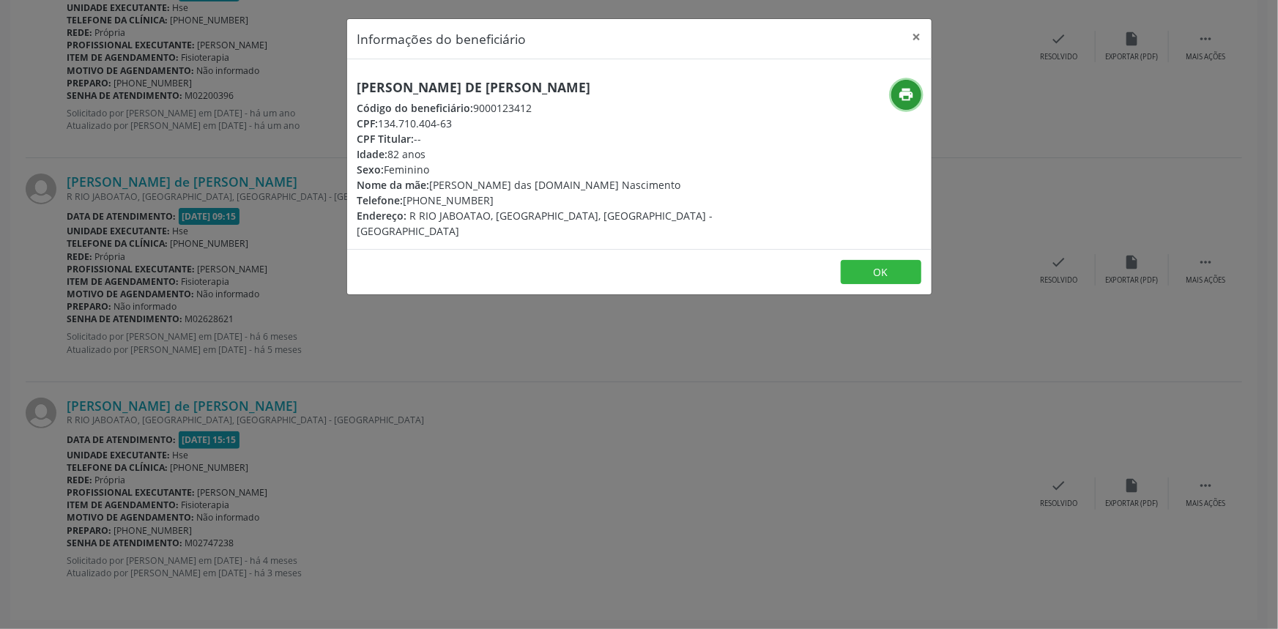
click at [916, 89] on button "print" at bounding box center [907, 95] width 30 height 30
drag, startPoint x: 552, startPoint y: 84, endPoint x: 316, endPoint y: 79, distance: 236.7
click at [316, 79] on div "Informações do beneficiário × Helena Feitosa de Amorim Código do beneficiário: …" at bounding box center [639, 314] width 1278 height 629
click at [916, 38] on button "×" at bounding box center [917, 37] width 29 height 36
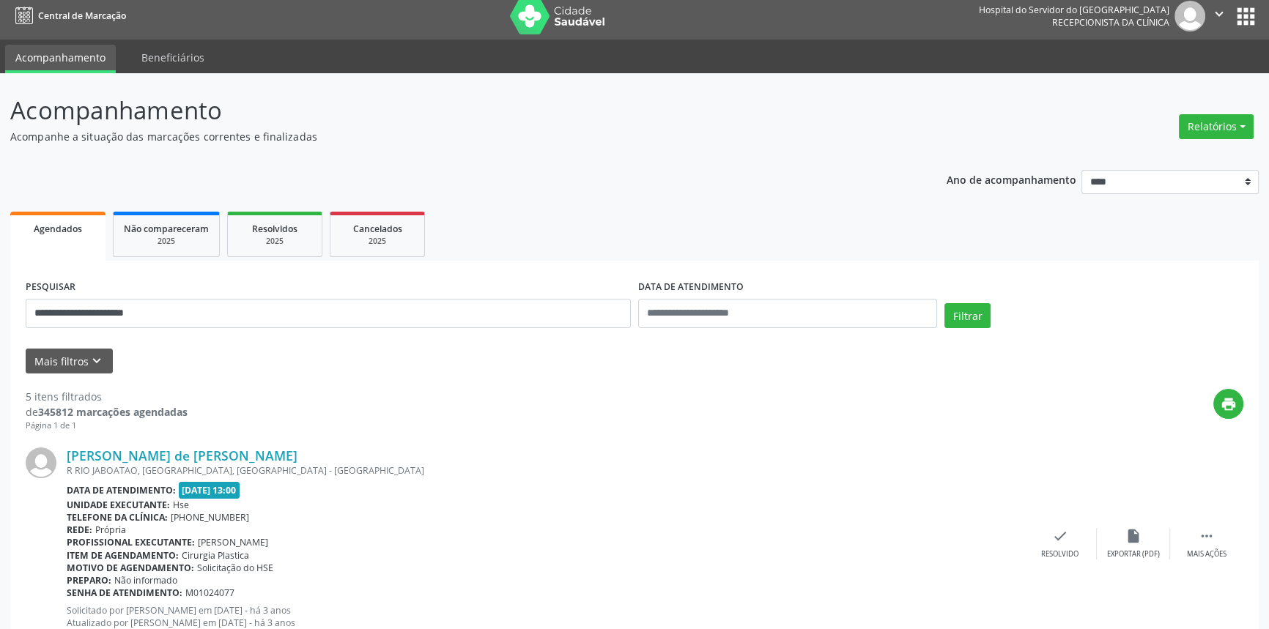
scroll to position [0, 0]
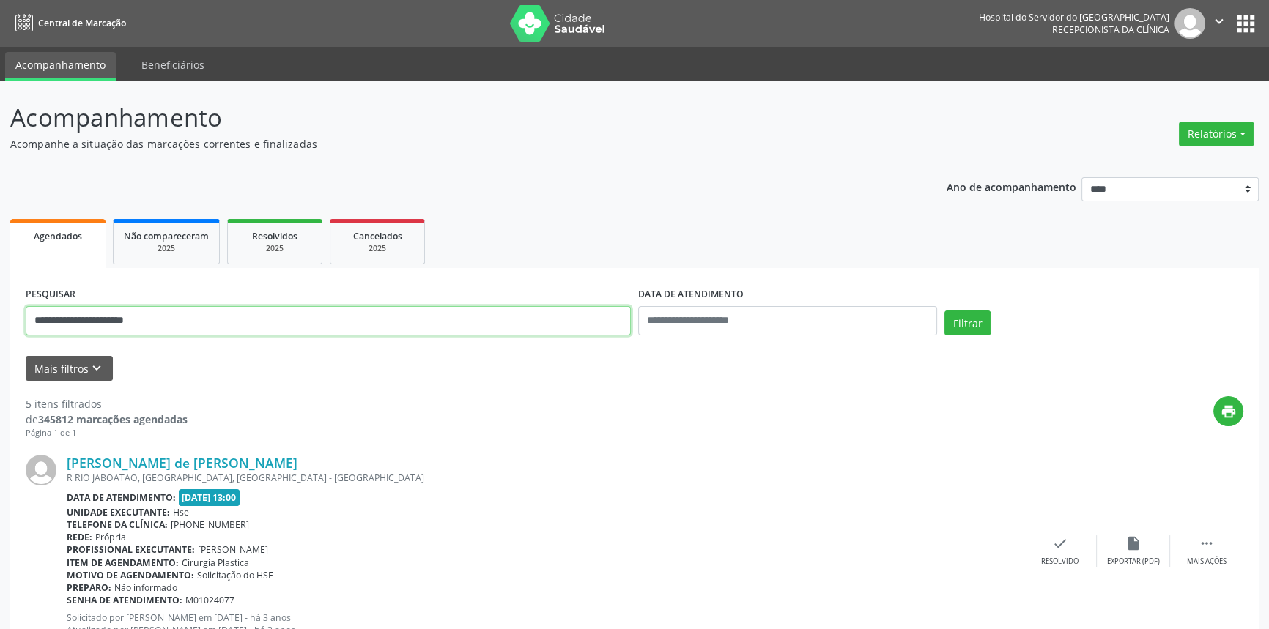
drag, startPoint x: 205, startPoint y: 322, endPoint x: 0, endPoint y: 322, distance: 205.1
paste input "text"
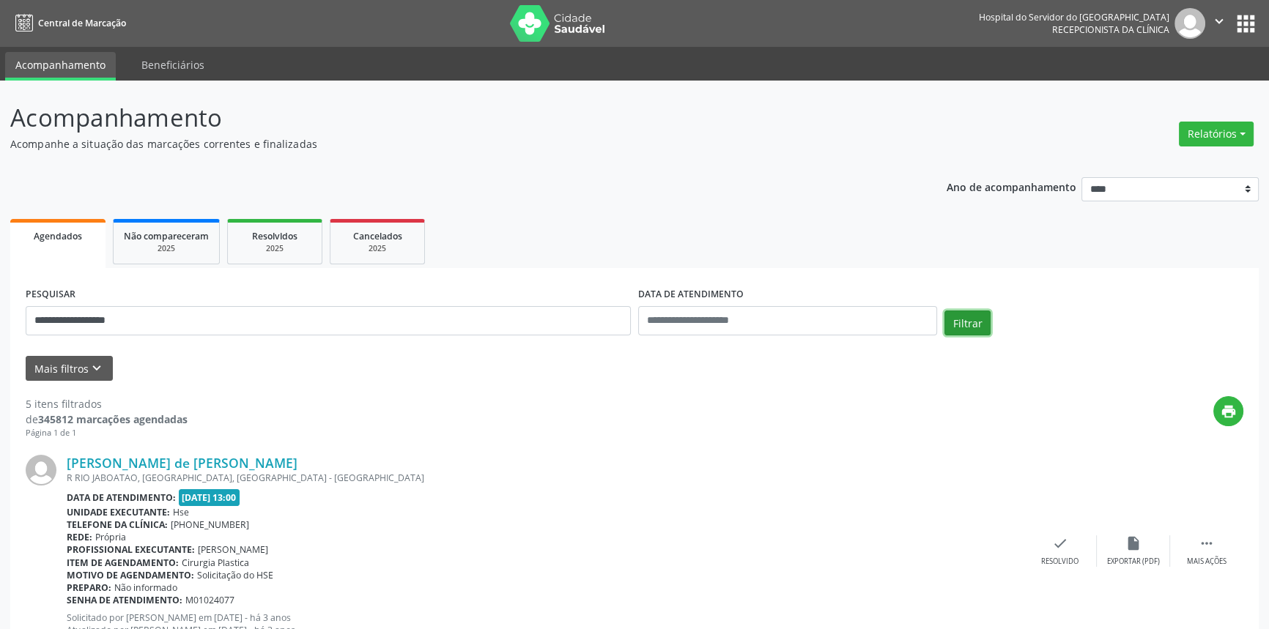
click at [960, 317] on button "Filtrar" at bounding box center [967, 323] width 46 height 25
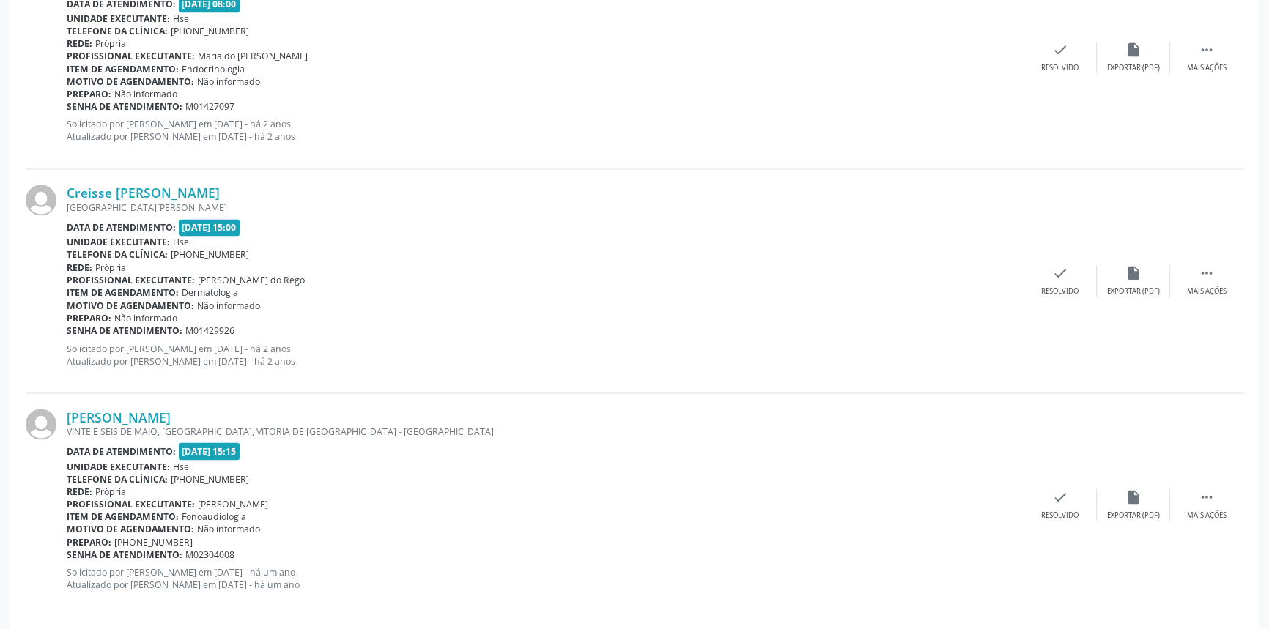
scroll to position [3187, 0]
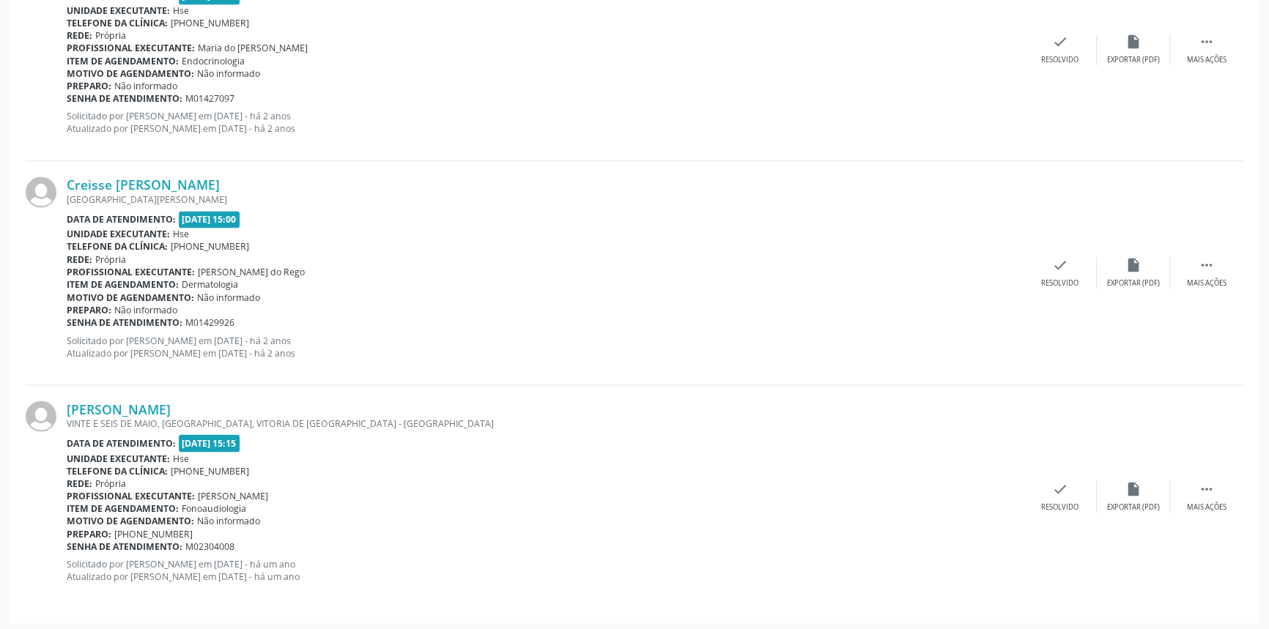
drag, startPoint x: 190, startPoint y: 405, endPoint x: 54, endPoint y: 412, distance: 136.4
click at [54, 412] on div "Maria Belo da Silva VINTE E SEIS DE MAIO, MAUES, VITORIA DE SANTO ANTAO - PE Da…" at bounding box center [635, 496] width 1218 height 223
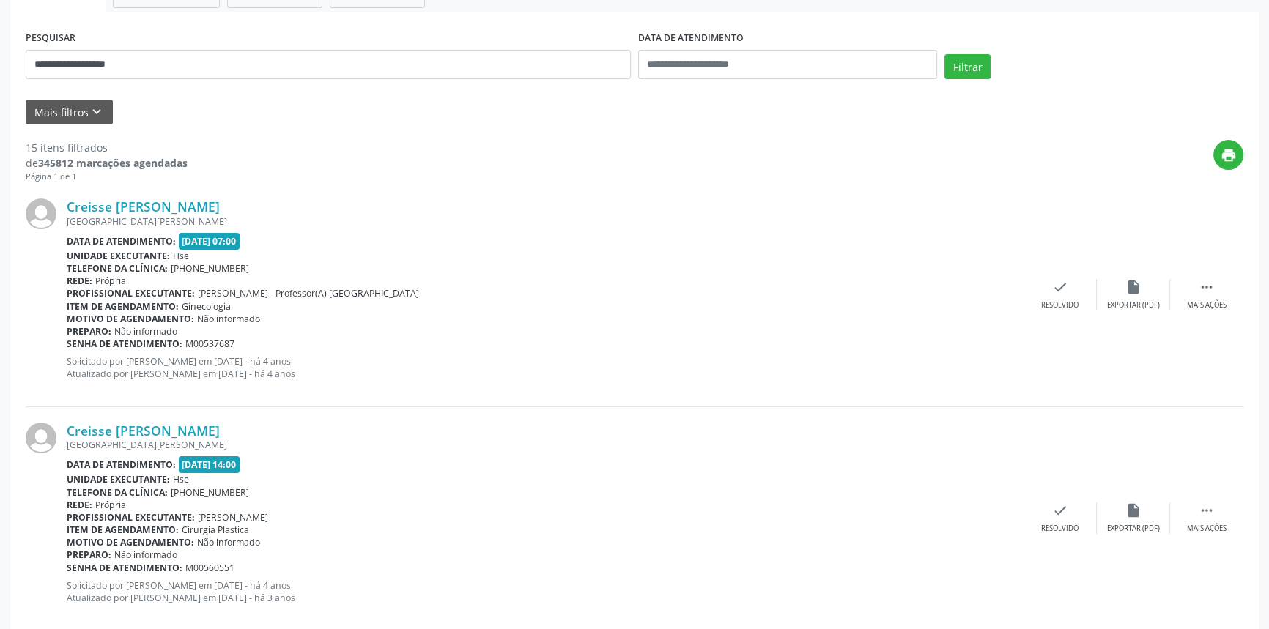
scroll to position [0, 0]
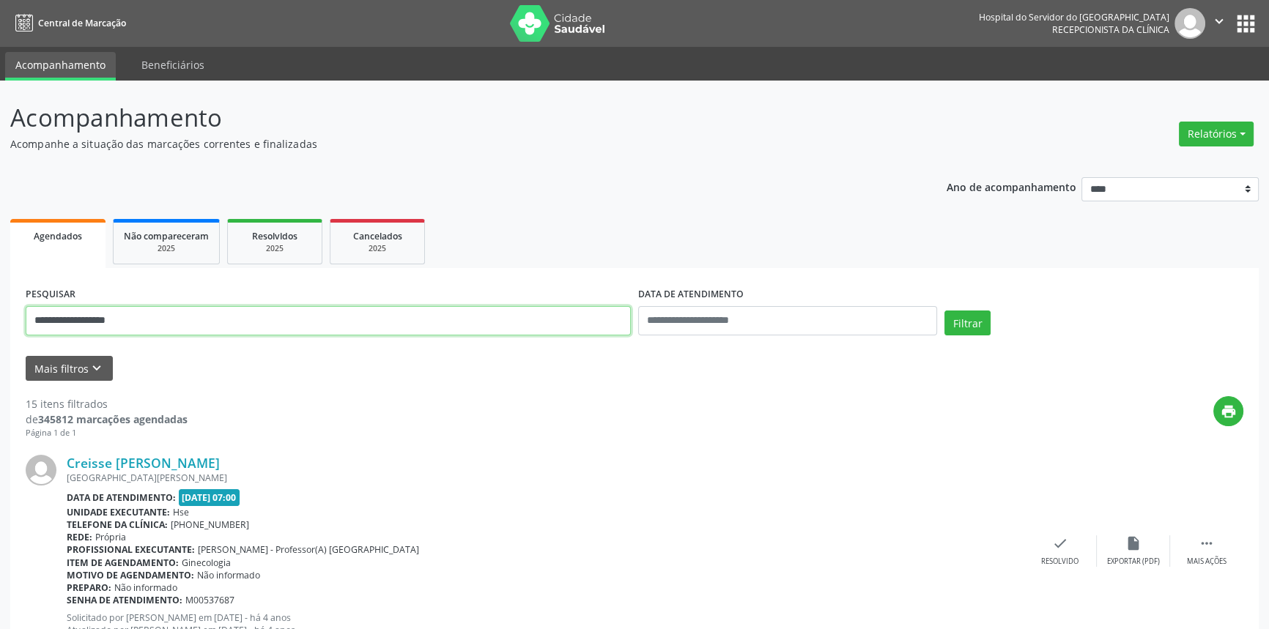
drag, startPoint x: 202, startPoint y: 332, endPoint x: 0, endPoint y: 319, distance: 202.6
click at [944, 311] on button "Filtrar" at bounding box center [967, 323] width 46 height 25
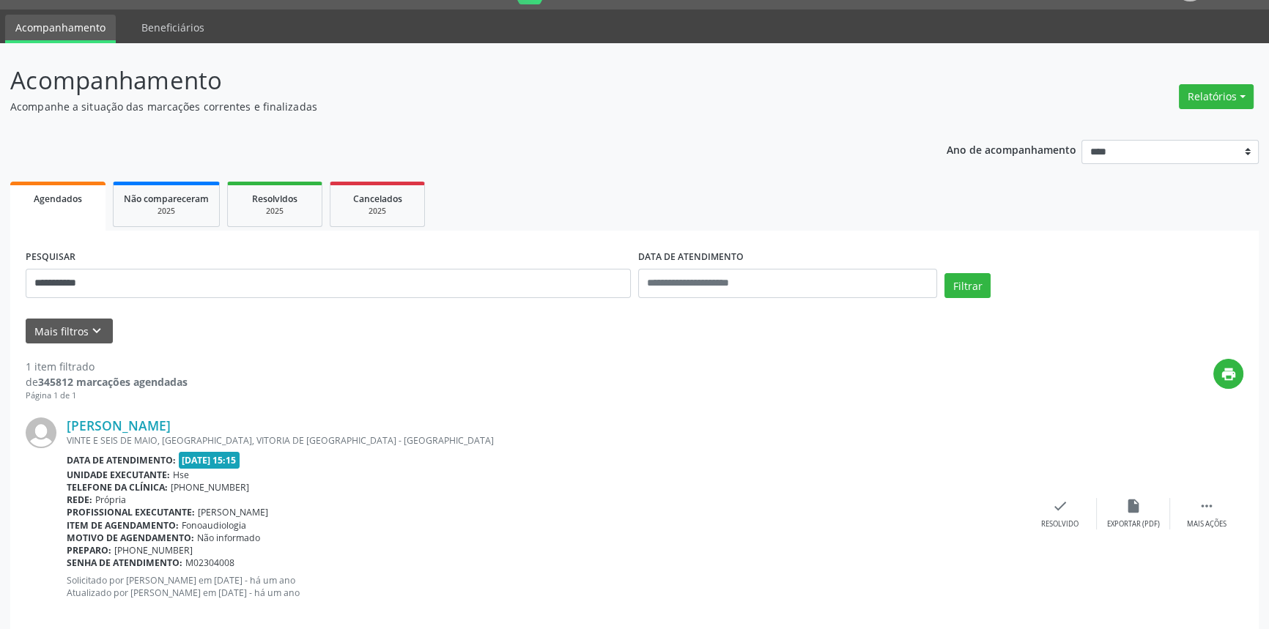
scroll to position [59, 0]
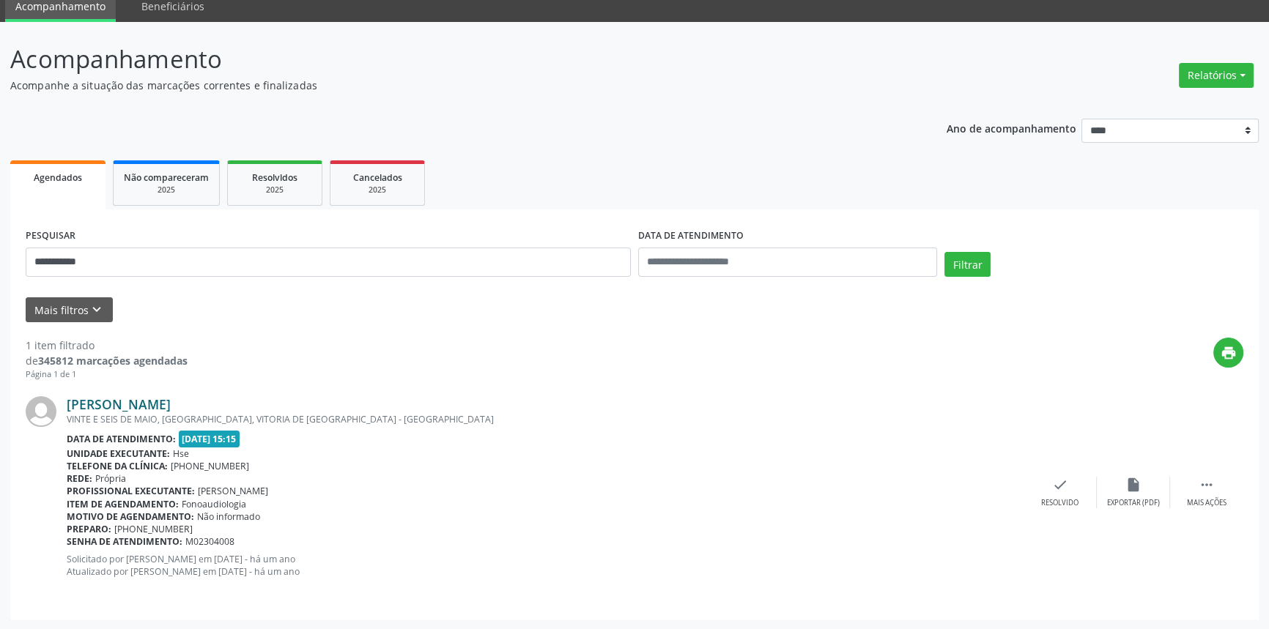
click at [158, 407] on link "Maria Belo da Silva" at bounding box center [119, 404] width 104 height 16
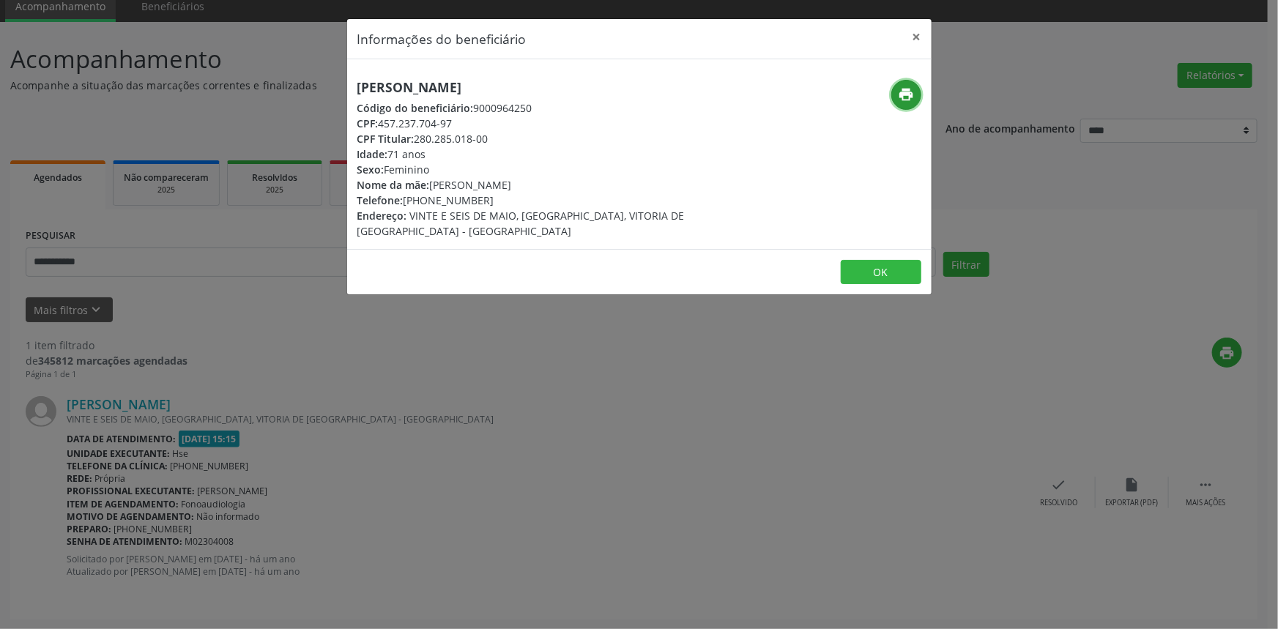
click at [908, 98] on icon "print" at bounding box center [906, 94] width 16 height 16
click at [917, 33] on button "×" at bounding box center [917, 37] width 29 height 36
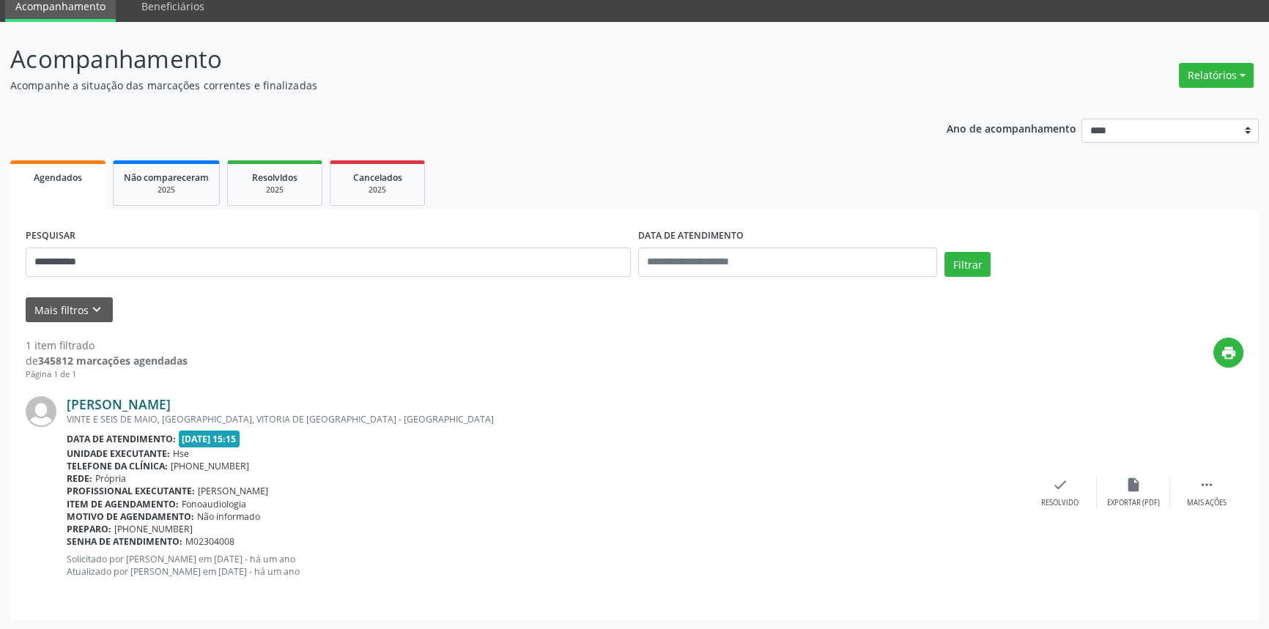
drag, startPoint x: 204, startPoint y: 401, endPoint x: 69, endPoint y: 403, distance: 134.8
click at [69, 403] on div "Maria Belo da Silva" at bounding box center [545, 404] width 957 height 16
drag, startPoint x: 124, startPoint y: 259, endPoint x: 0, endPoint y: 266, distance: 124.0
click at [0, 266] on div "**********" at bounding box center [634, 326] width 1269 height 608
paste input "**********"
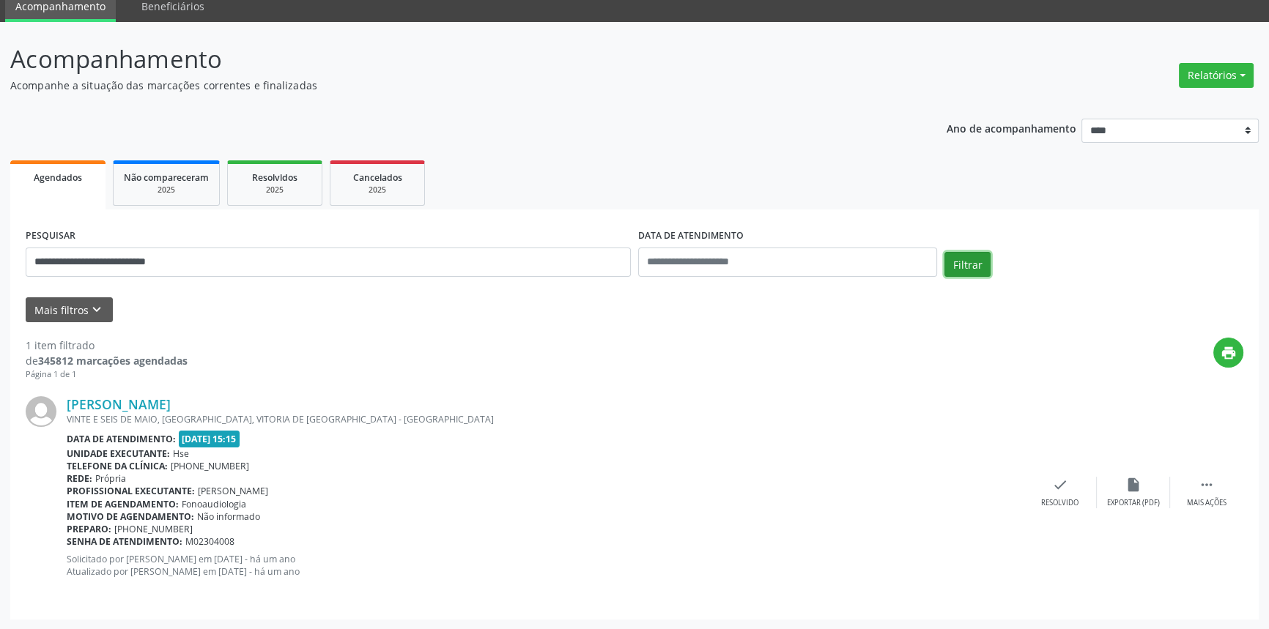
click at [970, 267] on button "Filtrar" at bounding box center [967, 264] width 46 height 25
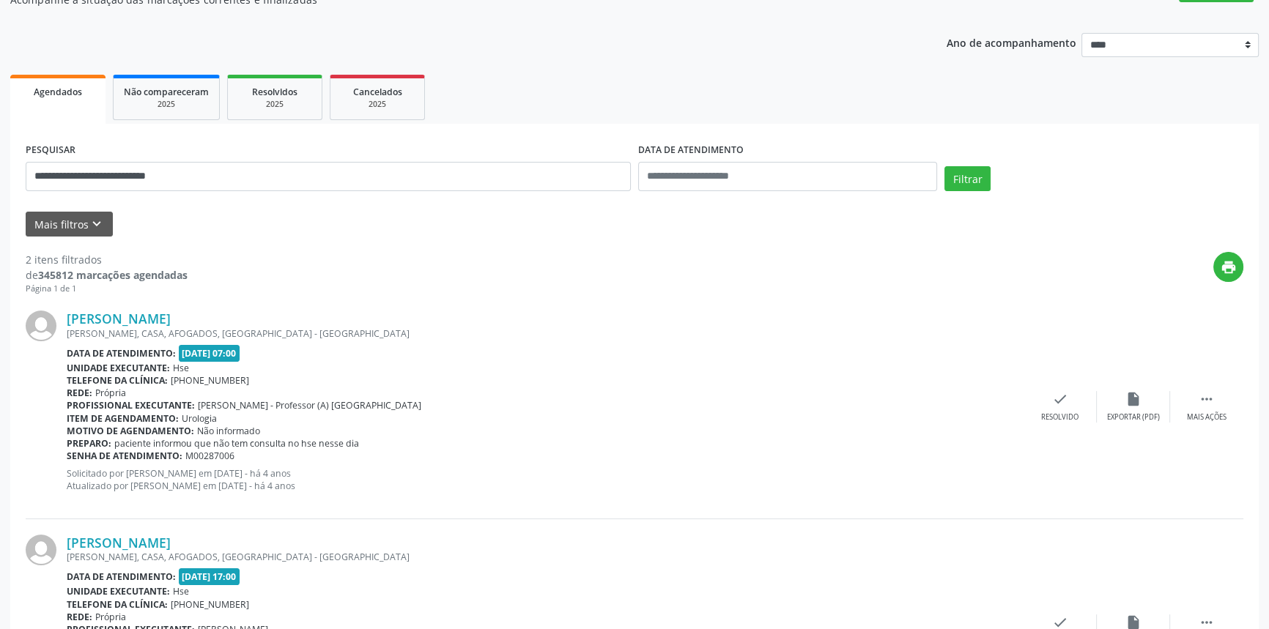
scroll to position [281, 0]
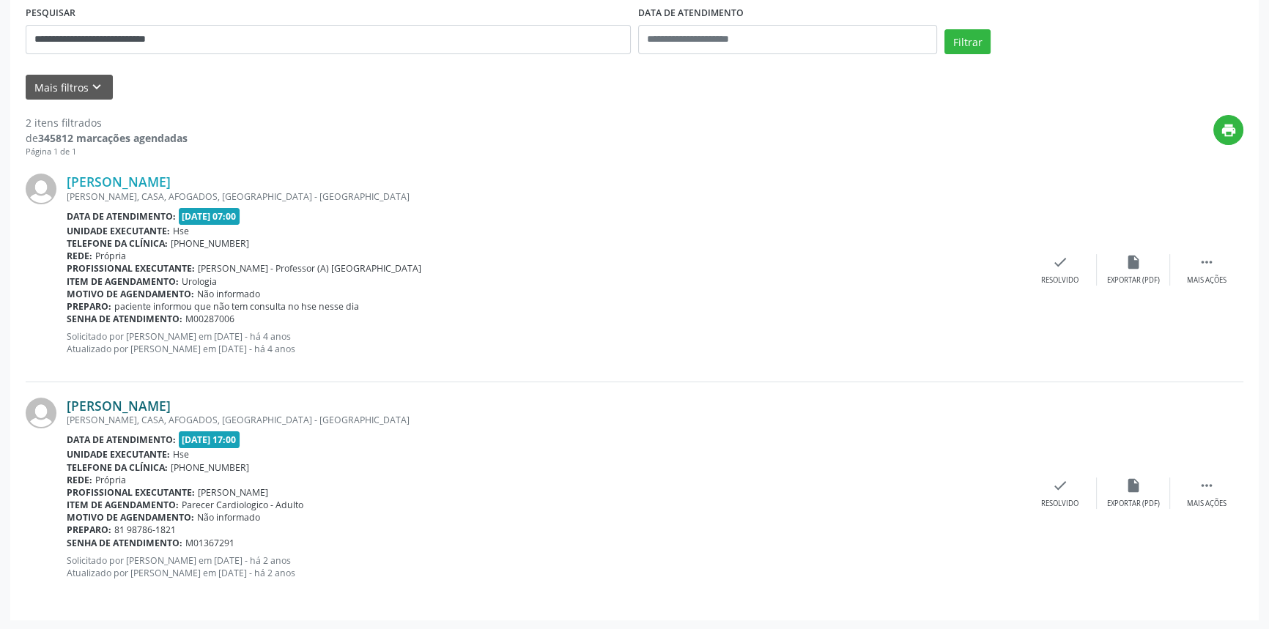
click at [171, 406] on link "Wilson Carneiro de Vasconcelos" at bounding box center [119, 406] width 104 height 16
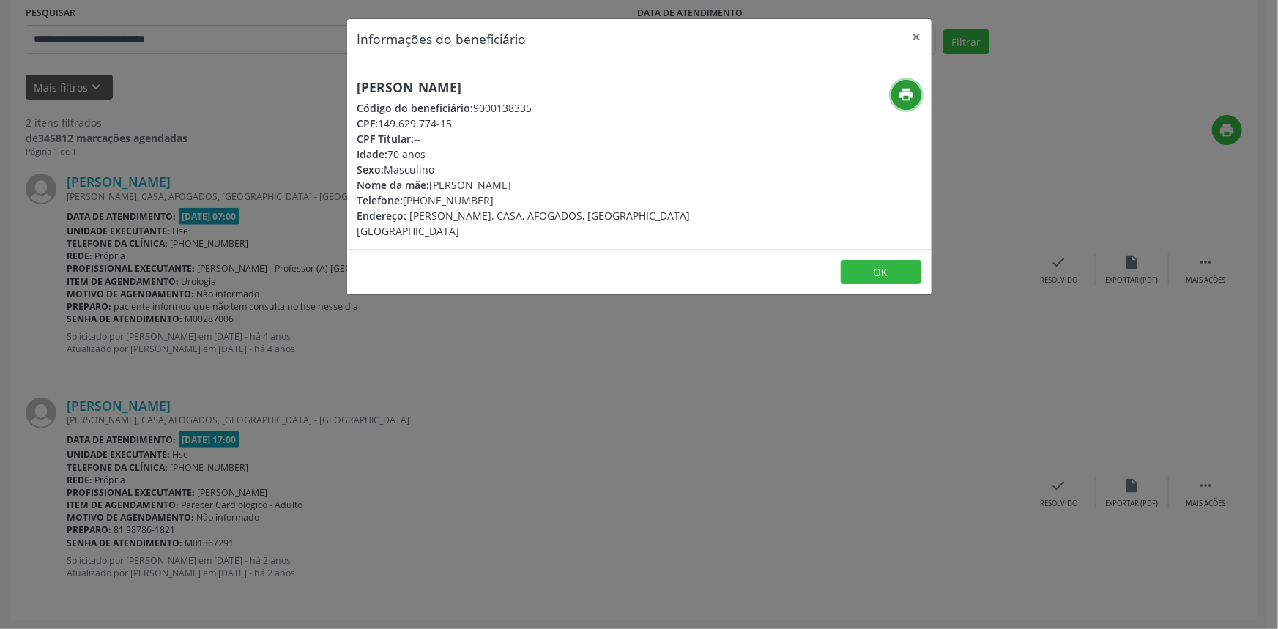
click at [908, 93] on icon "print" at bounding box center [906, 94] width 16 height 16
click at [918, 32] on button "×" at bounding box center [917, 37] width 29 height 36
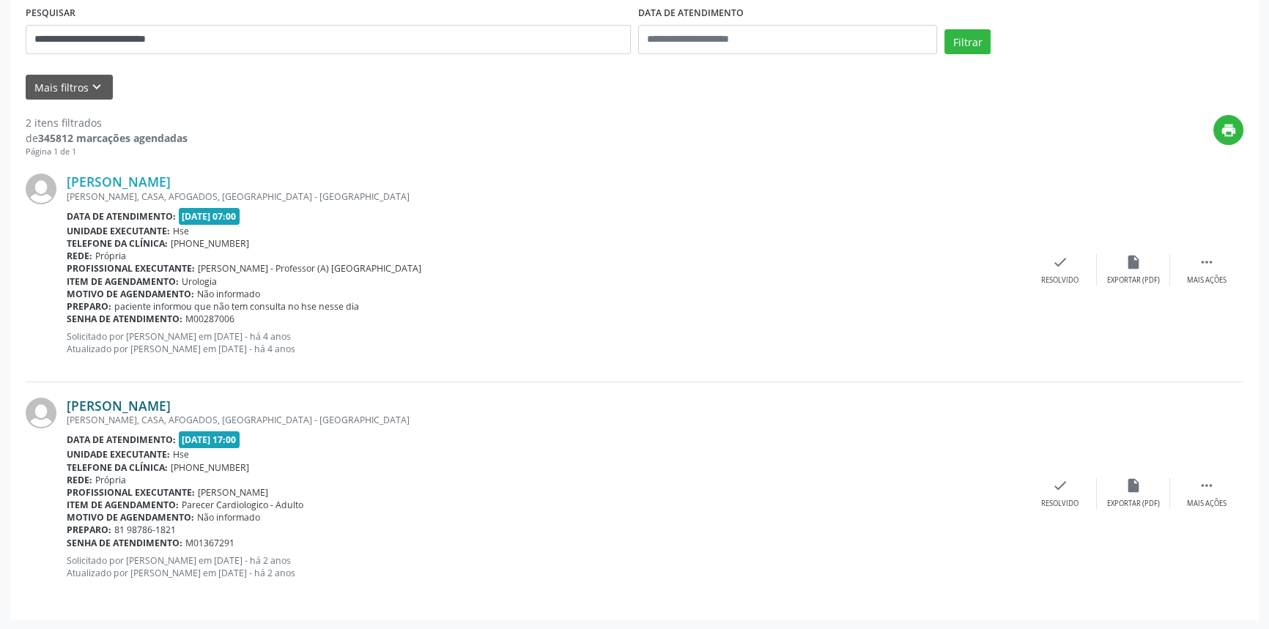
drag, startPoint x: 300, startPoint y: 403, endPoint x: 69, endPoint y: 401, distance: 231.5
click at [69, 401] on div "Wilson Carneiro de Vasconcelos" at bounding box center [545, 406] width 957 height 16
drag, startPoint x: 237, startPoint y: 41, endPoint x: 0, endPoint y: 37, distance: 236.7
click at [0, 37] on div "**********" at bounding box center [634, 215] width 1269 height 832
paste input "***"
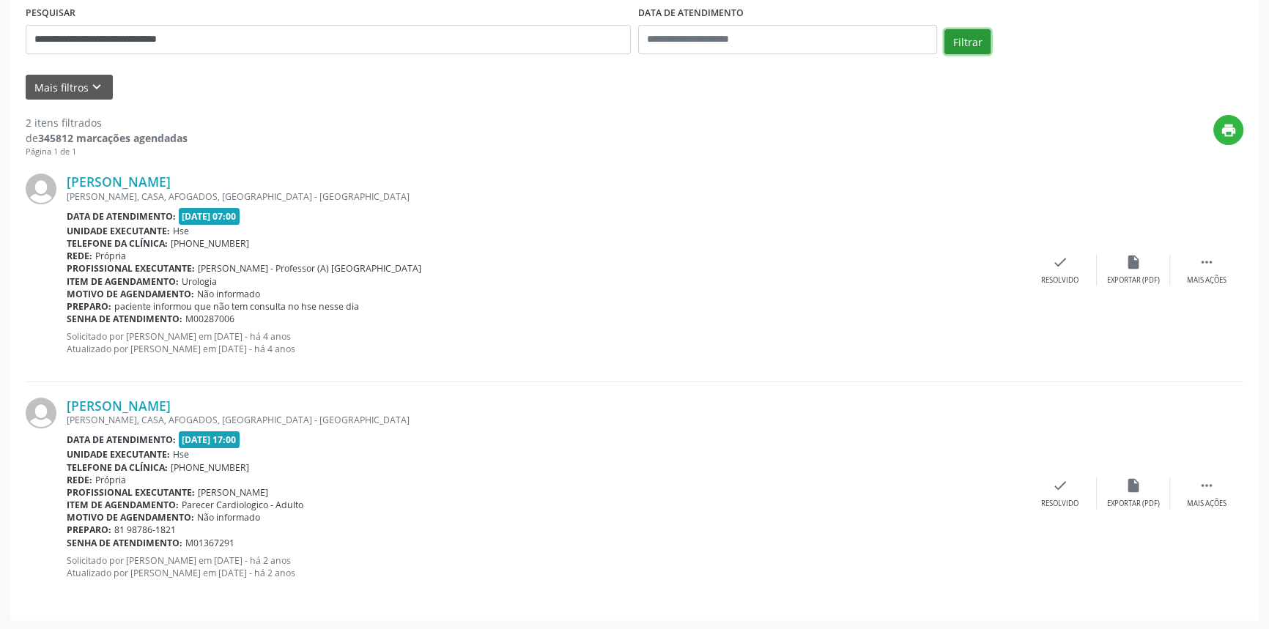
click at [963, 40] on button "Filtrar" at bounding box center [967, 41] width 46 height 25
click at [171, 407] on link "Maria de Lourdes da Costa Miranda" at bounding box center [119, 406] width 104 height 16
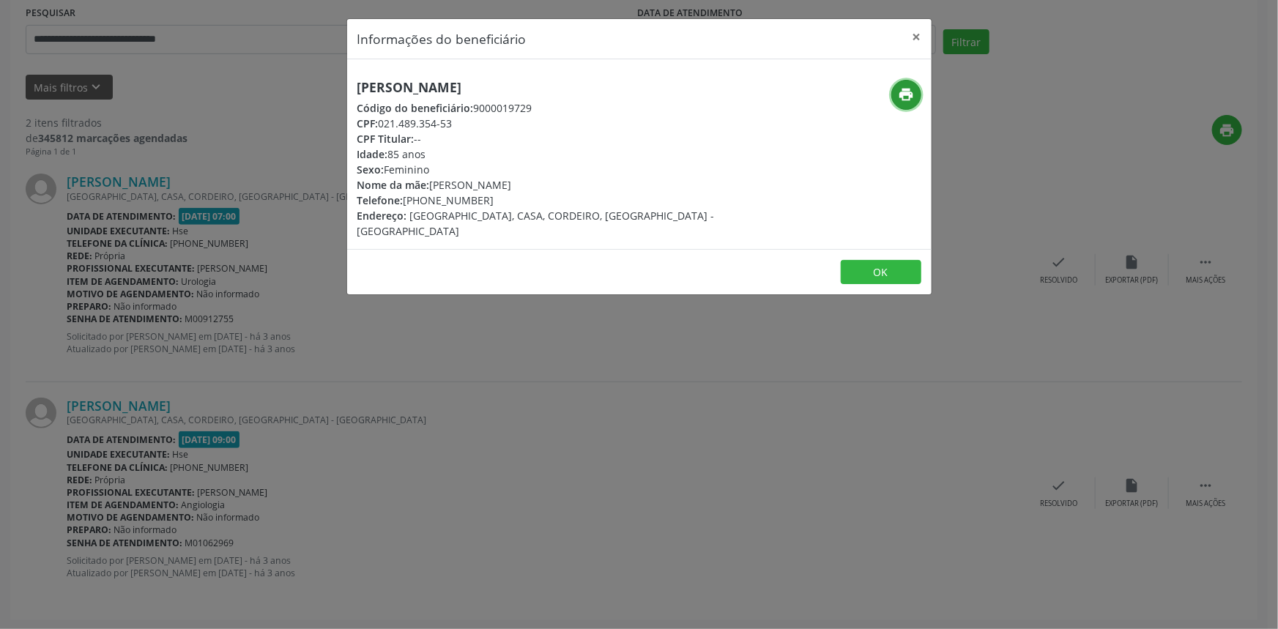
click at [901, 93] on icon "print" at bounding box center [906, 94] width 16 height 16
drag, startPoint x: 623, startPoint y: 82, endPoint x: 327, endPoint y: 86, distance: 295.3
click at [327, 86] on div "Informações do beneficiário × Maria de Lourdes da Costa Miranda Código do benef…" at bounding box center [639, 314] width 1278 height 629
click at [919, 40] on button "×" at bounding box center [917, 37] width 29 height 36
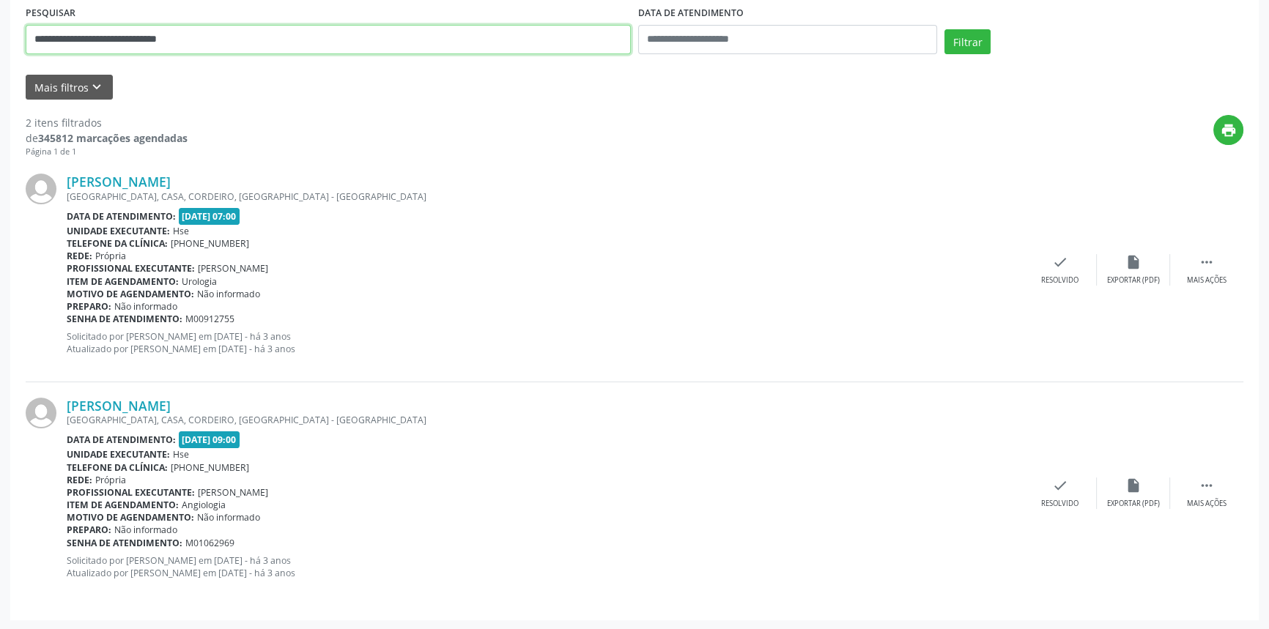
drag, startPoint x: 234, startPoint y: 39, endPoint x: 0, endPoint y: 47, distance: 234.6
click at [0, 47] on div "**********" at bounding box center [634, 215] width 1269 height 832
paste input "text"
click at [976, 32] on button "Filtrar" at bounding box center [967, 41] width 46 height 25
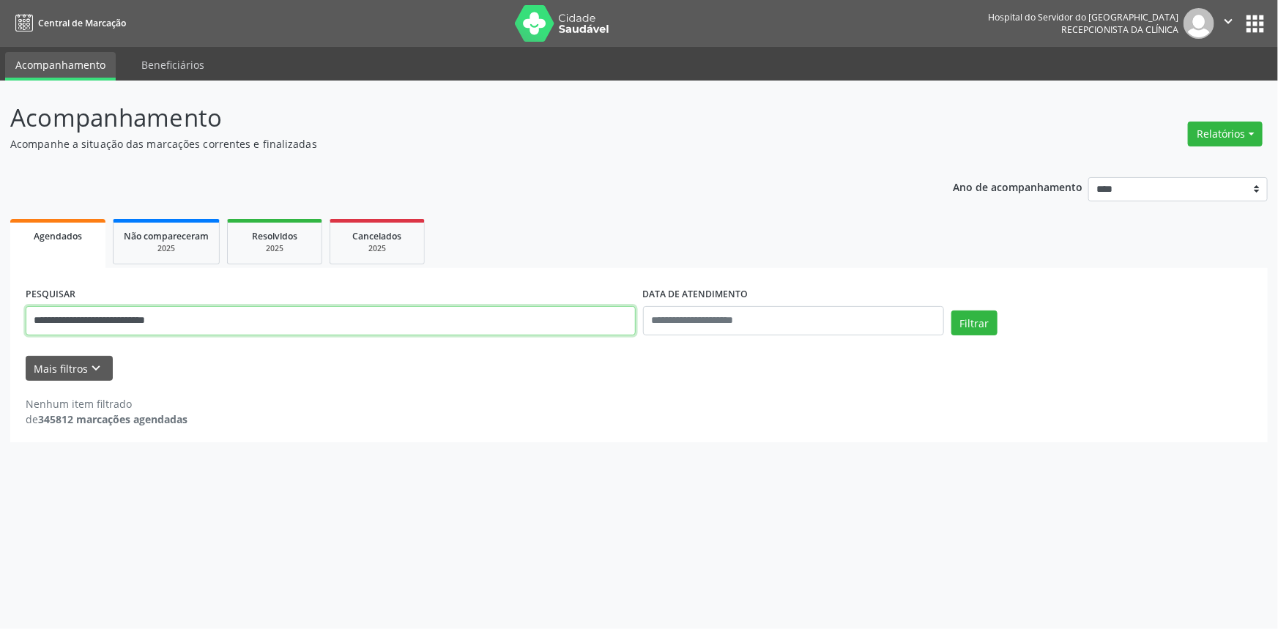
drag, startPoint x: 177, startPoint y: 323, endPoint x: 0, endPoint y: 314, distance: 177.5
click at [0, 314] on div "**********" at bounding box center [639, 355] width 1278 height 549
paste input "text"
click at [974, 317] on button "Filtrar" at bounding box center [975, 323] width 46 height 25
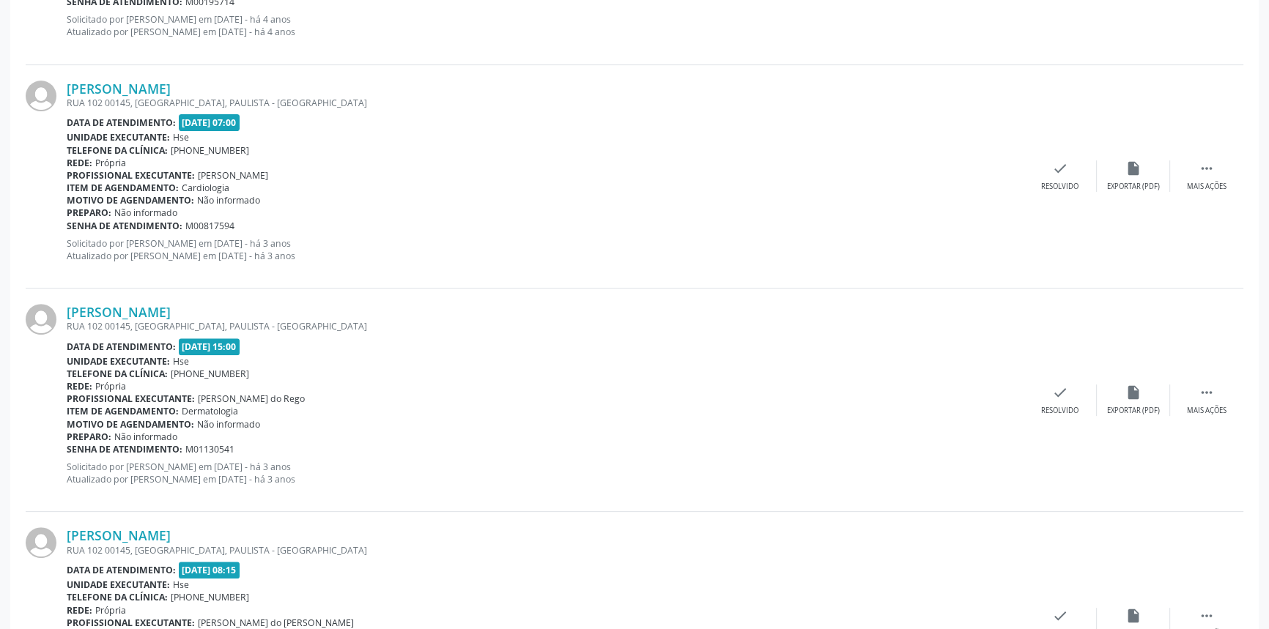
scroll to position [728, 0]
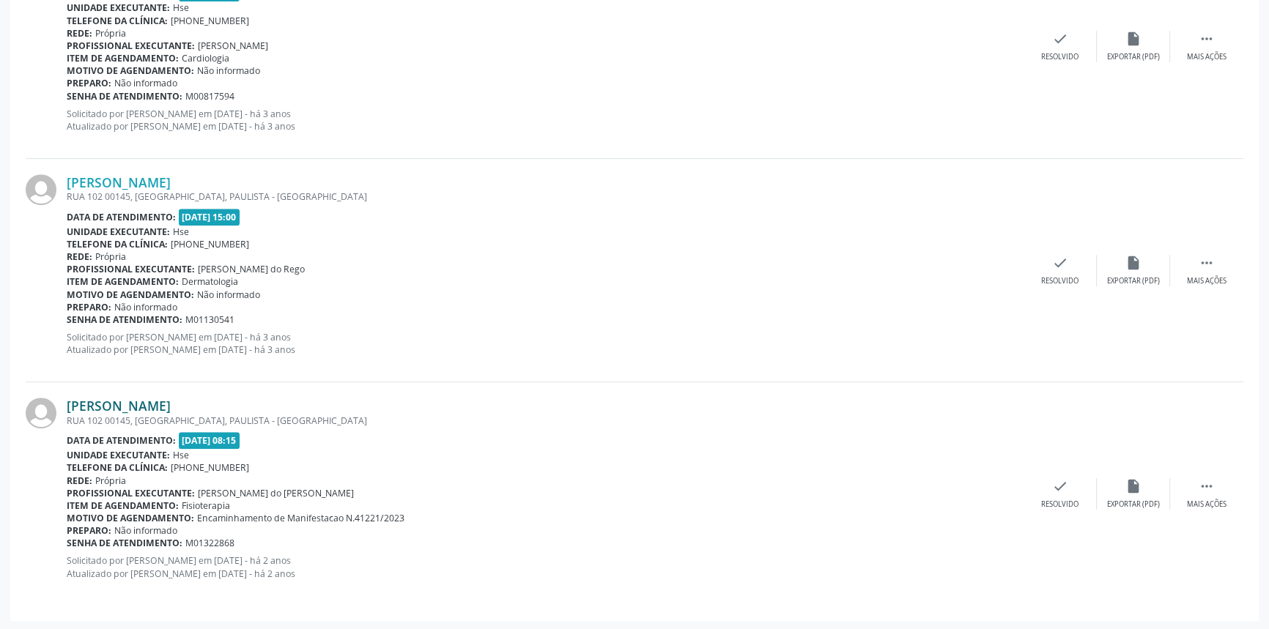
click at [171, 407] on link "Vitoria Regia Lopes da Silva" at bounding box center [119, 406] width 104 height 16
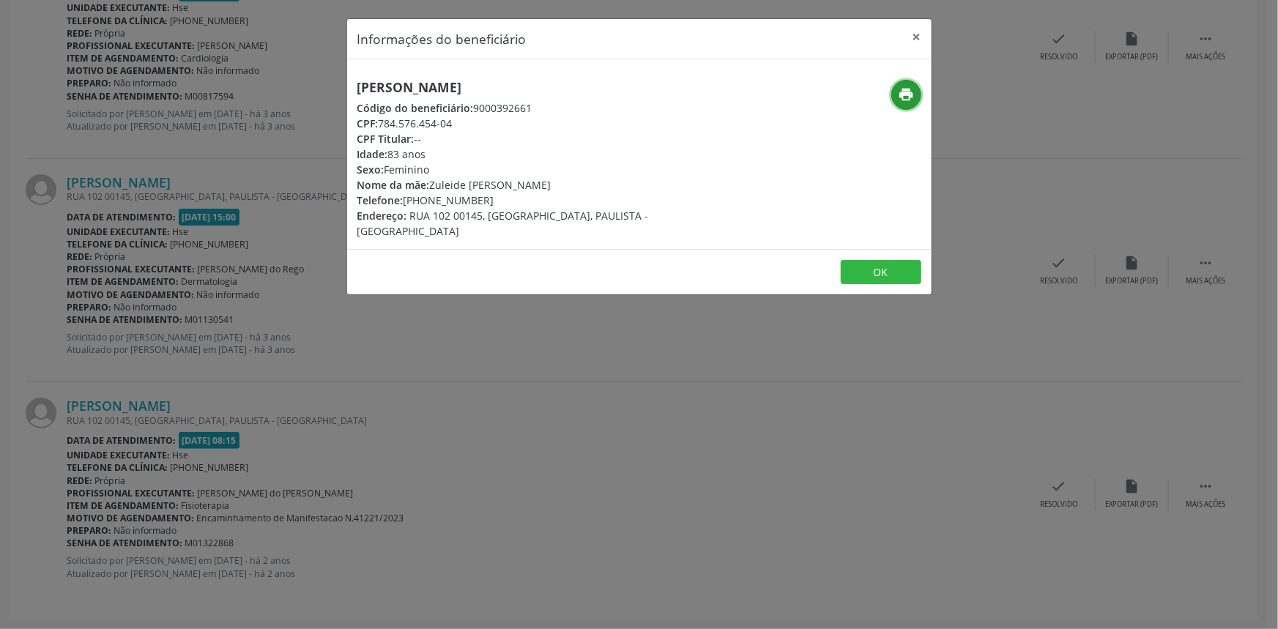
click at [903, 92] on icon "print" at bounding box center [906, 94] width 16 height 16
click at [919, 33] on button "×" at bounding box center [917, 37] width 29 height 36
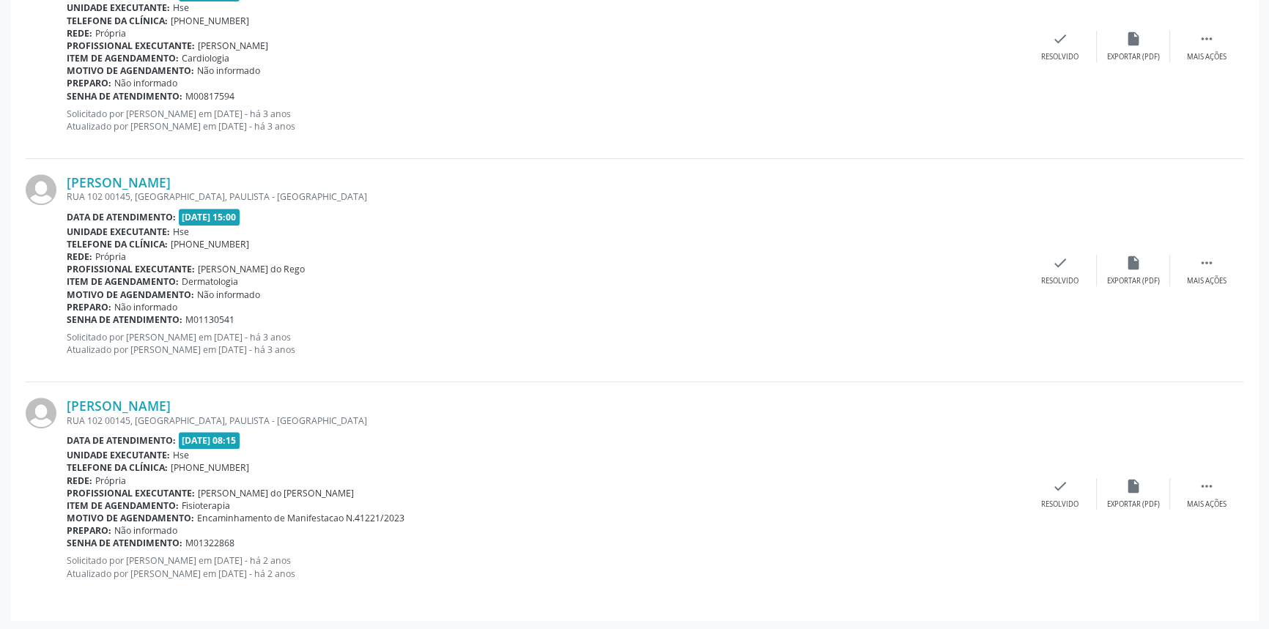
drag, startPoint x: 242, startPoint y: 401, endPoint x: 69, endPoint y: 393, distance: 173.1
click at [69, 393] on div "Vitoria Regia Lopes da Silva RUA 102 00145, J PAULISTA, PAULISTA - PE Data de a…" at bounding box center [635, 493] width 1218 height 223
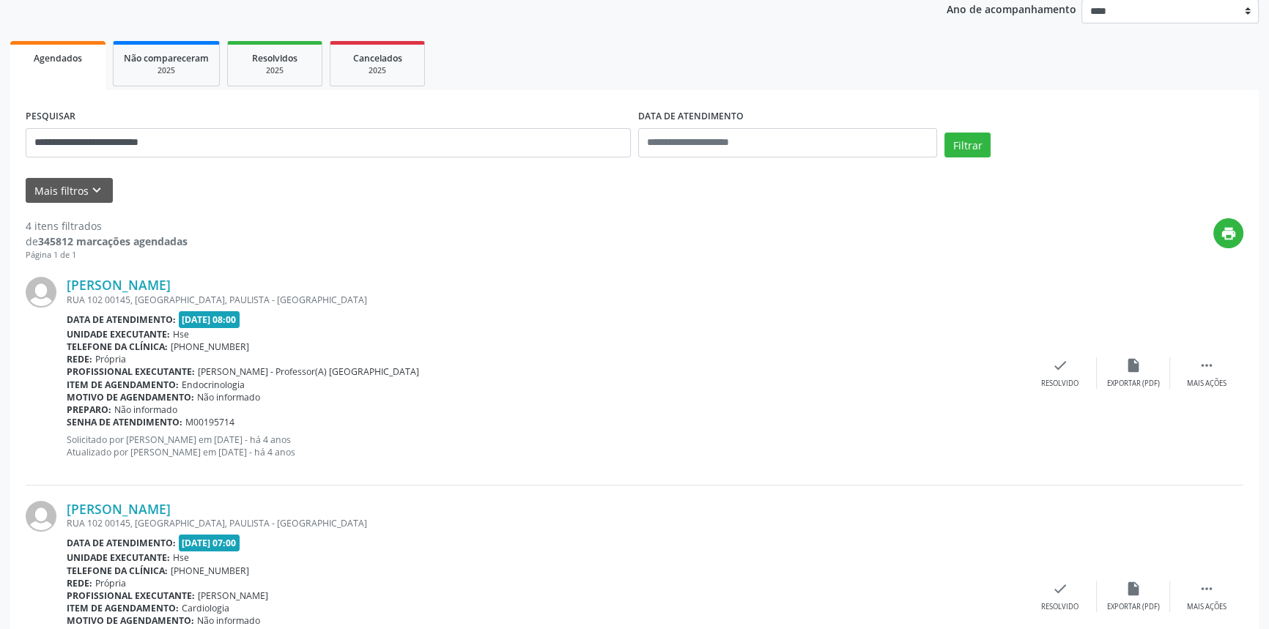
scroll to position [0, 0]
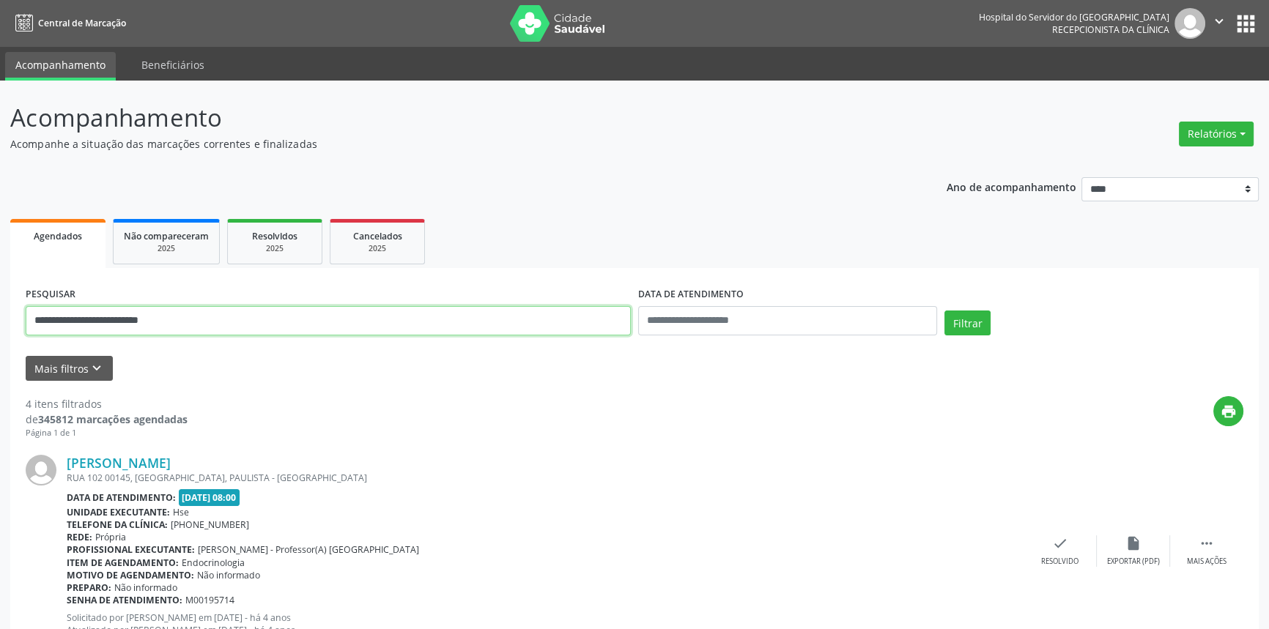
drag, startPoint x: 201, startPoint y: 325, endPoint x: 0, endPoint y: 278, distance: 206.7
paste input "text"
type input "**********"
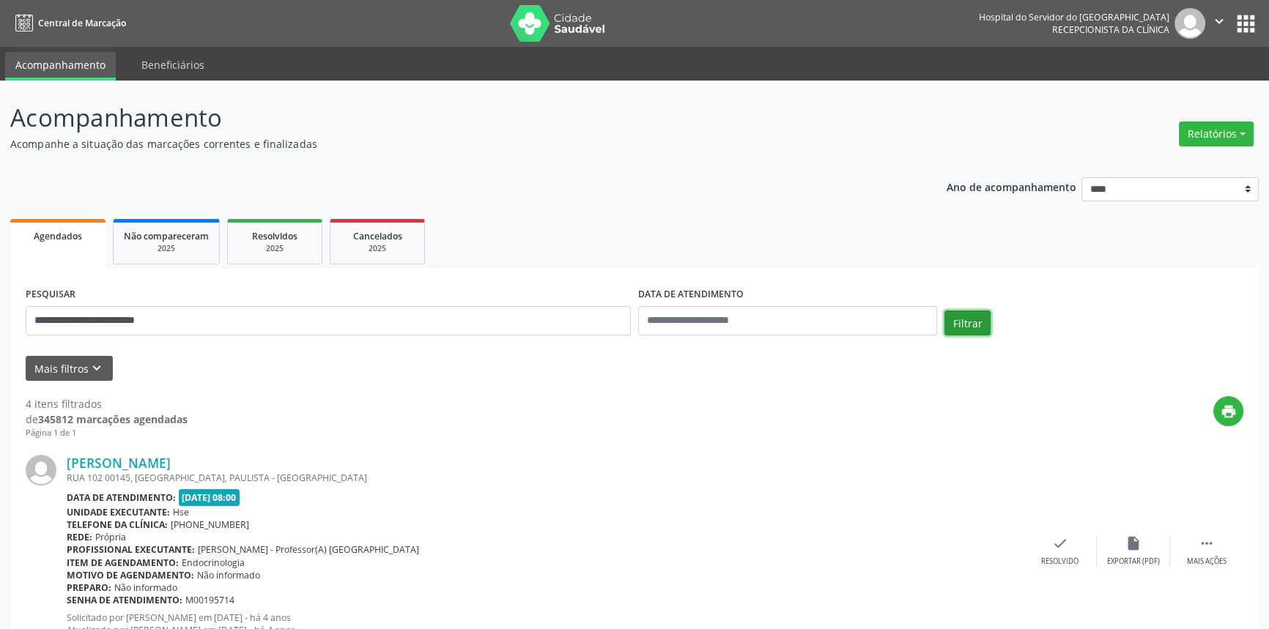
click at [960, 319] on button "Filtrar" at bounding box center [967, 323] width 46 height 25
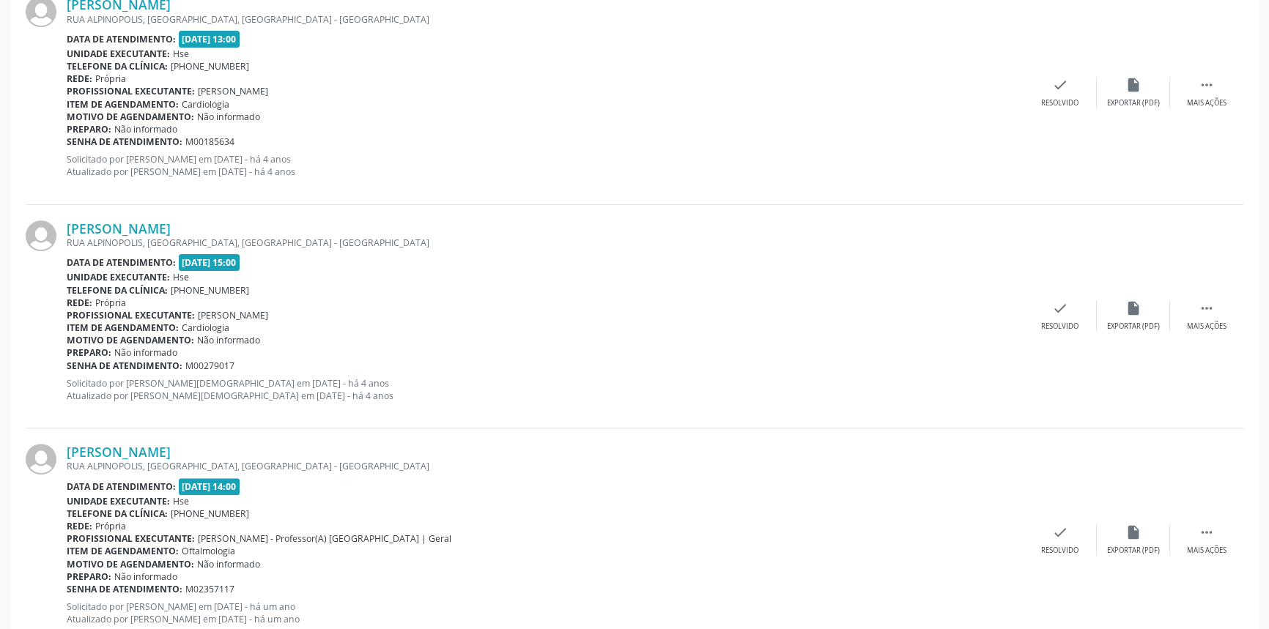
scroll to position [506, 0]
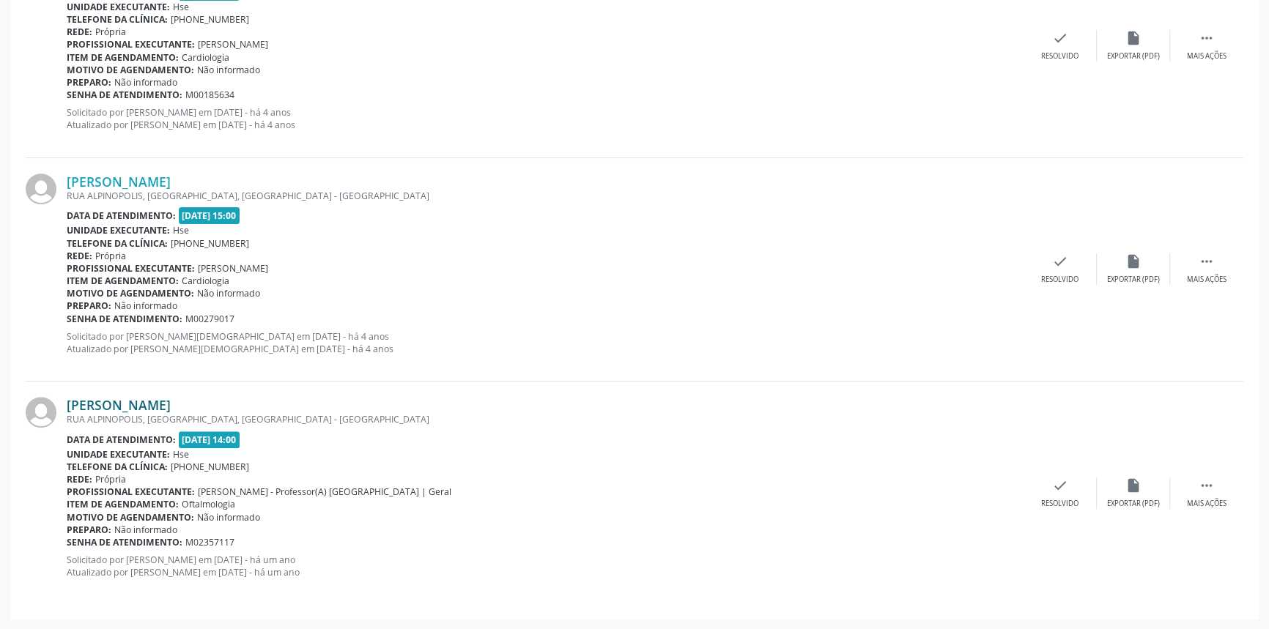
click at [171, 405] on link "Joao Jose Correia de Araujo" at bounding box center [119, 405] width 104 height 16
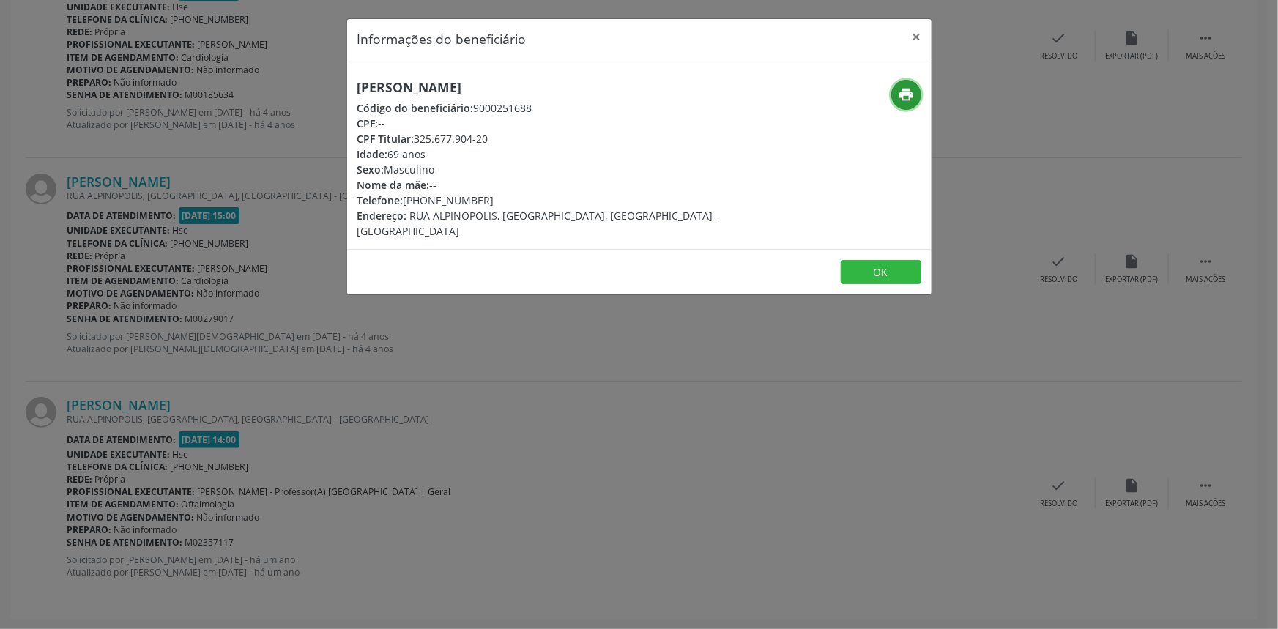
click at [914, 89] on icon "print" at bounding box center [906, 94] width 16 height 16
drag, startPoint x: 585, startPoint y: 85, endPoint x: 314, endPoint y: 87, distance: 271.1
click at [314, 87] on div "Informações do beneficiário × Joao Jose Correia de Araujo Código do beneficiári…" at bounding box center [639, 314] width 1278 height 629
click at [917, 32] on button "×" at bounding box center [917, 37] width 29 height 36
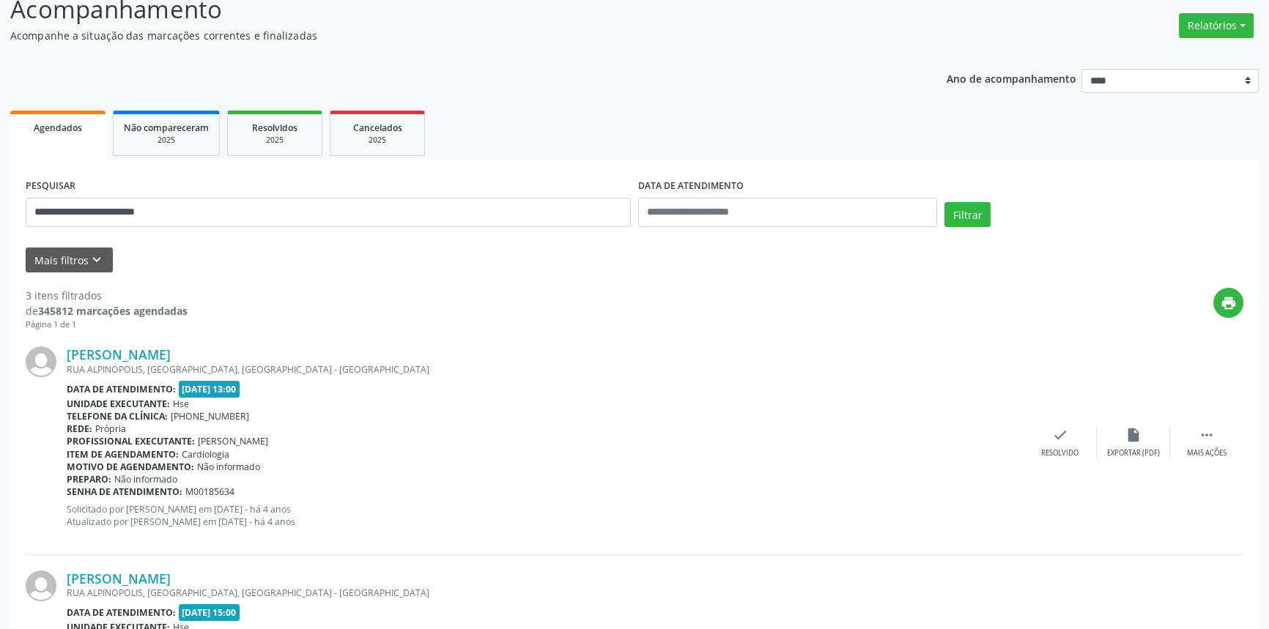
scroll to position [39, 0]
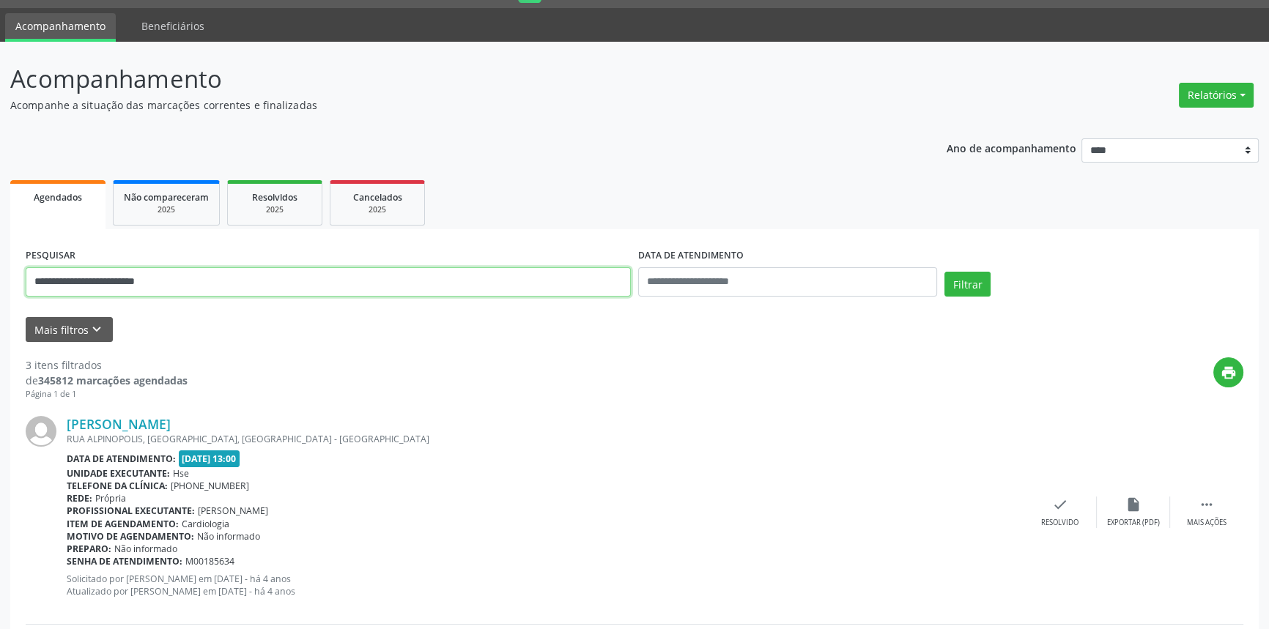
drag, startPoint x: 226, startPoint y: 291, endPoint x: 0, endPoint y: 256, distance: 228.3
click at [0, 256] on div "**********" at bounding box center [634, 569] width 1269 height 1055
paste input "**********"
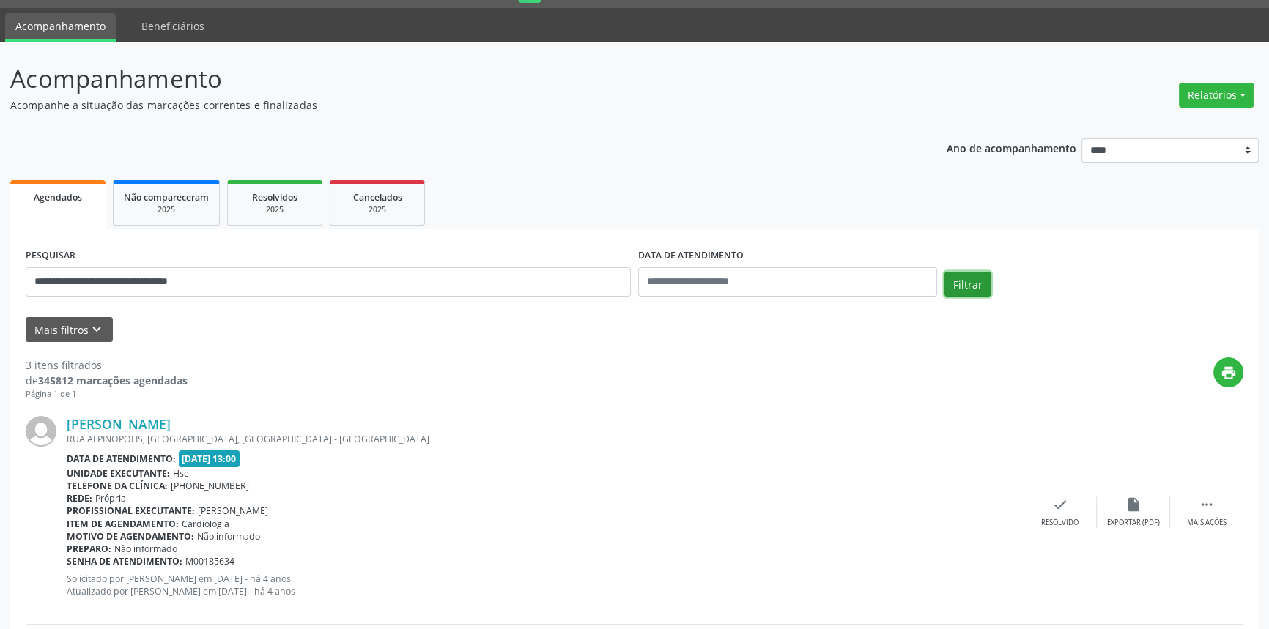
click at [968, 278] on button "Filtrar" at bounding box center [967, 284] width 46 height 25
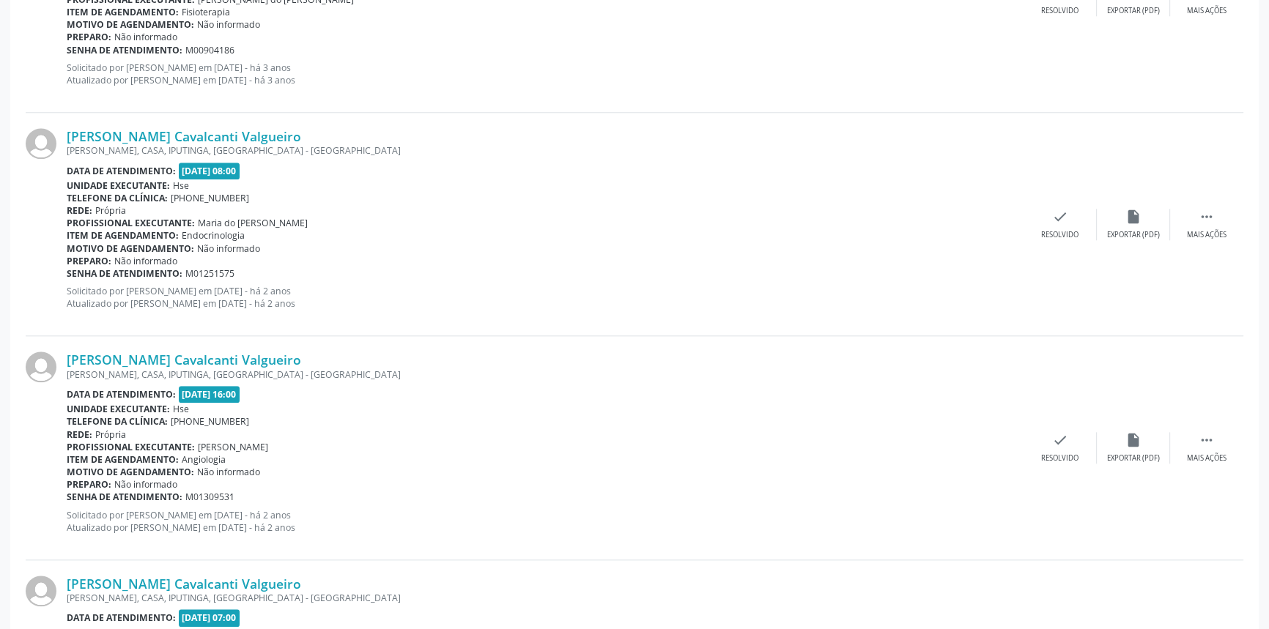
scroll to position [2740, 0]
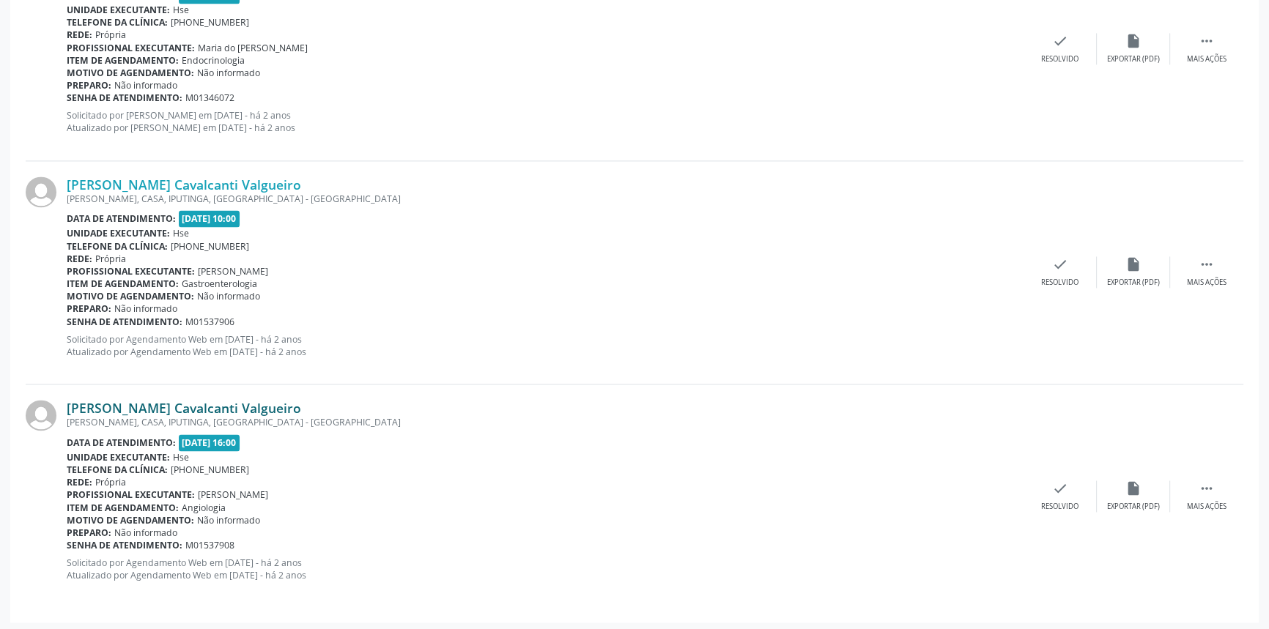
click at [271, 403] on link "Maria Ines Cruz Cavalcanti Valgueiro" at bounding box center [184, 408] width 234 height 16
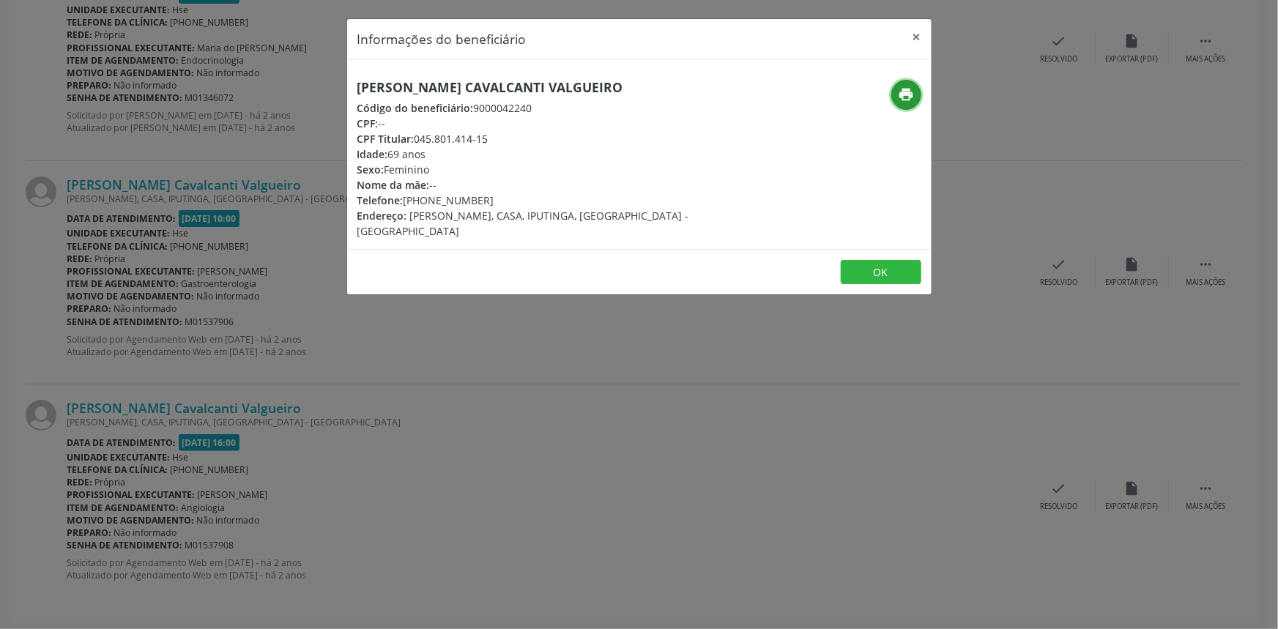
click at [895, 89] on button "print" at bounding box center [907, 95] width 30 height 30
click at [916, 36] on button "×" at bounding box center [917, 37] width 29 height 36
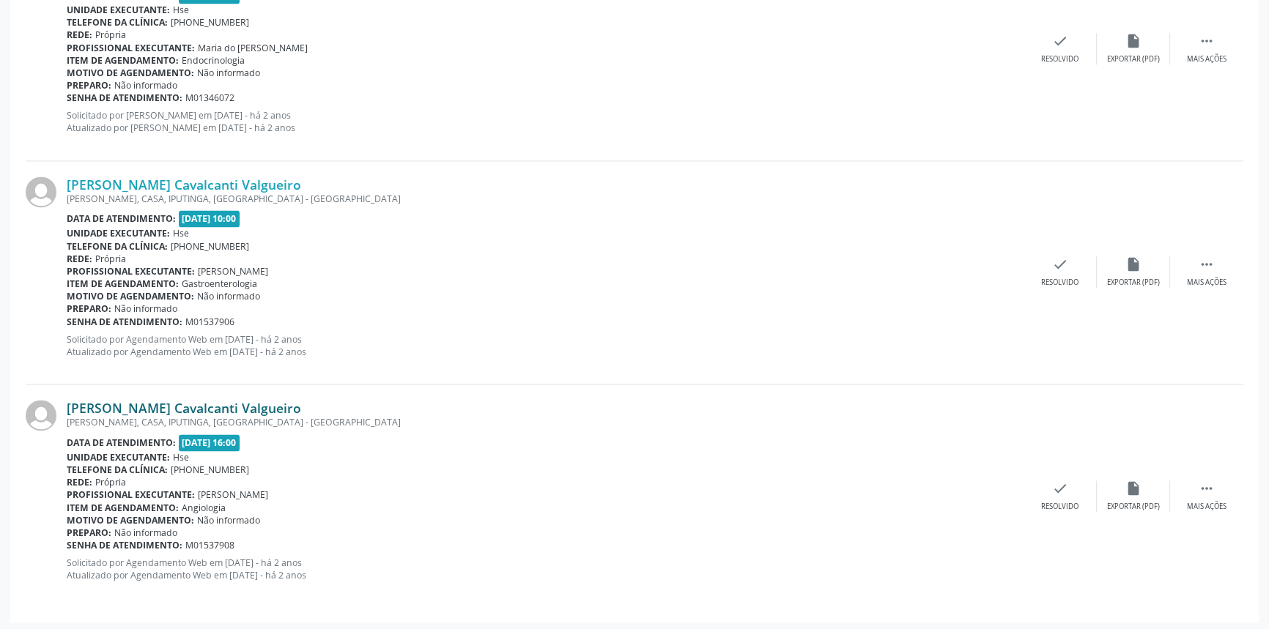
drag, startPoint x: 415, startPoint y: 396, endPoint x: 69, endPoint y: 404, distance: 345.9
click at [69, 404] on div "Maria Ines Cruz Cavalcanti Valgueiro" at bounding box center [545, 408] width 957 height 16
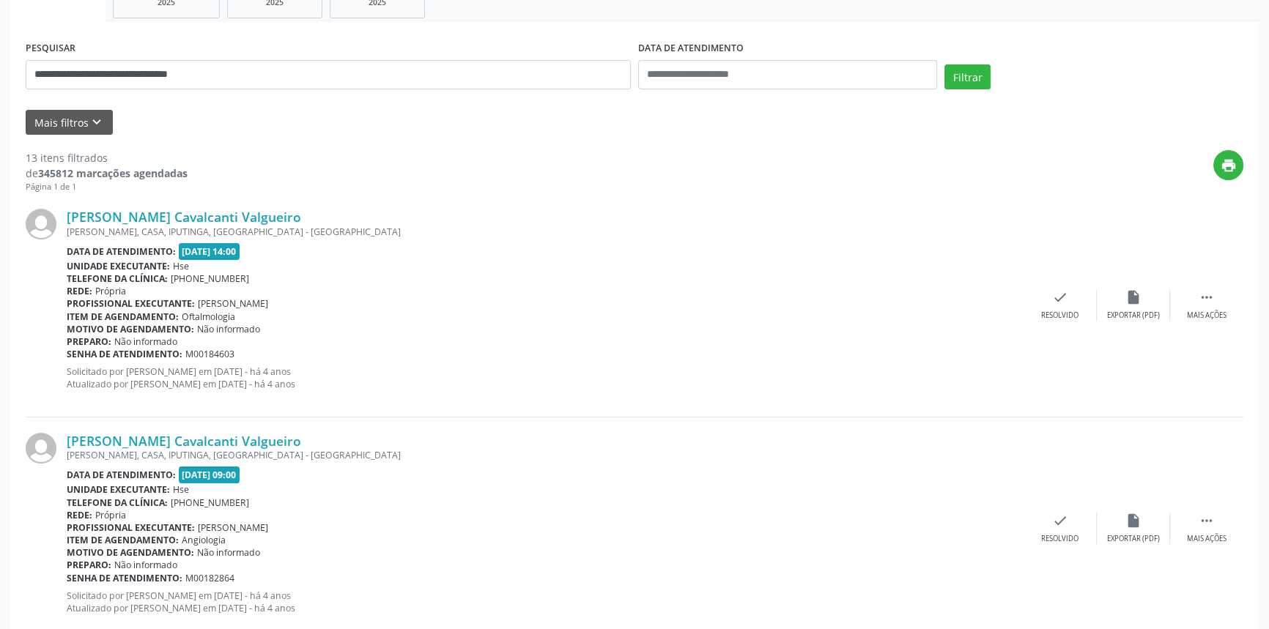
scroll to position [143, 0]
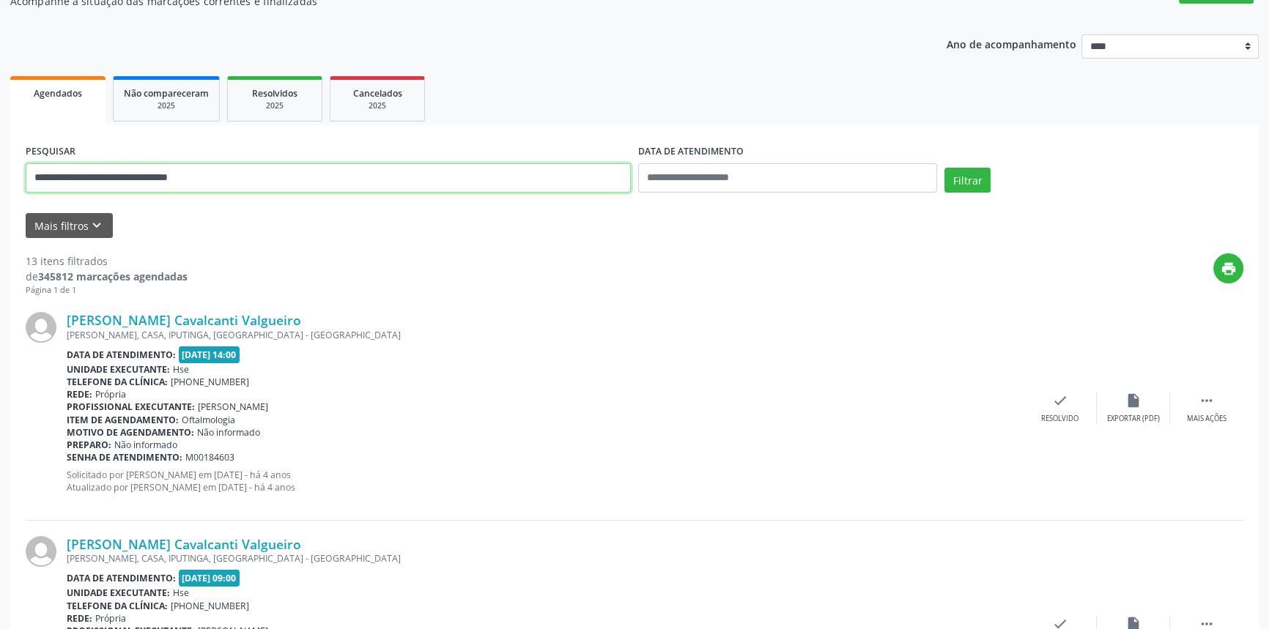
drag, startPoint x: 256, startPoint y: 178, endPoint x: 0, endPoint y: 178, distance: 255.7
paste input "text"
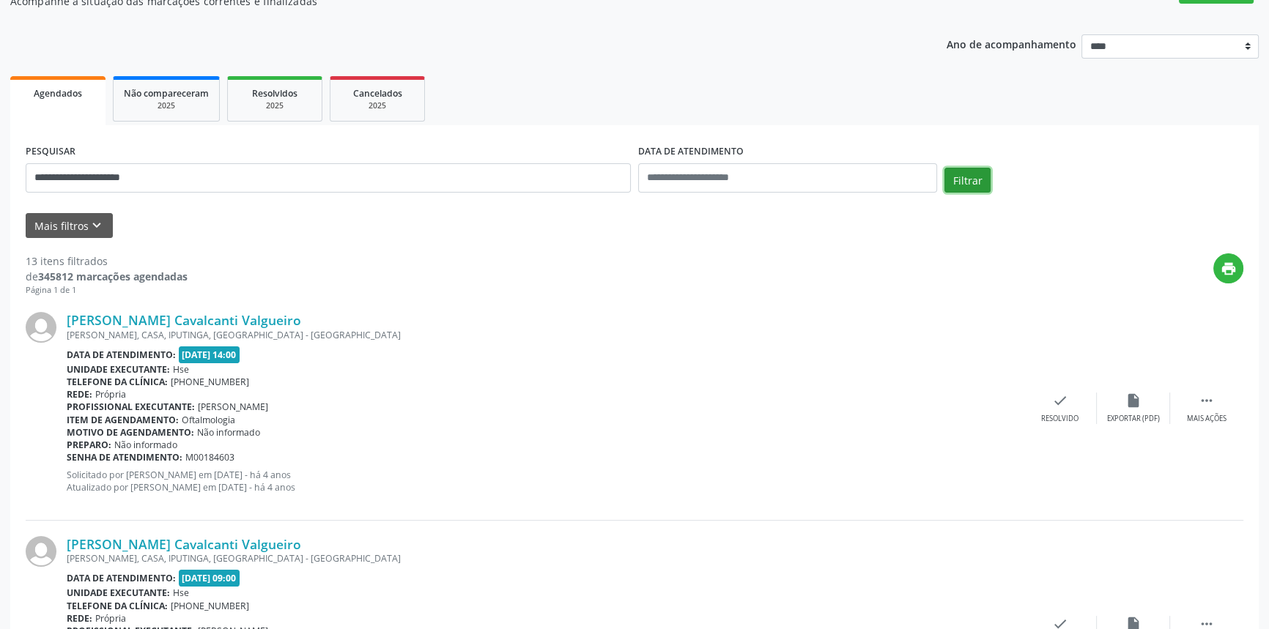
click at [974, 180] on button "Filtrar" at bounding box center [967, 180] width 46 height 25
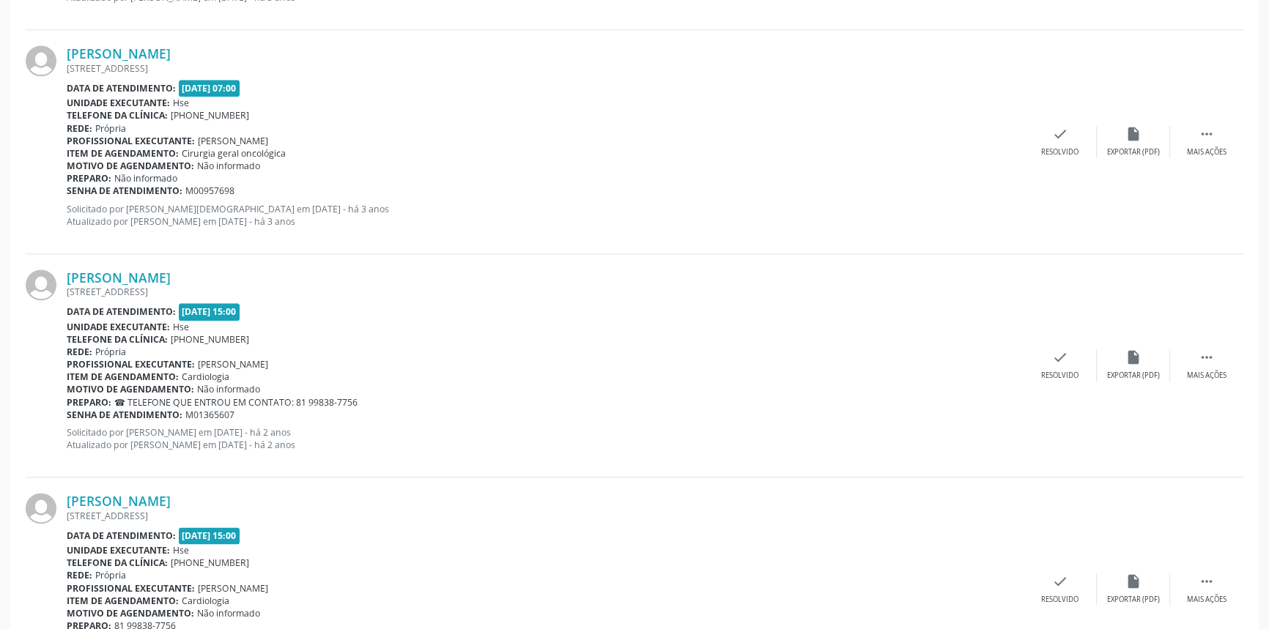
scroll to position [2293, 0]
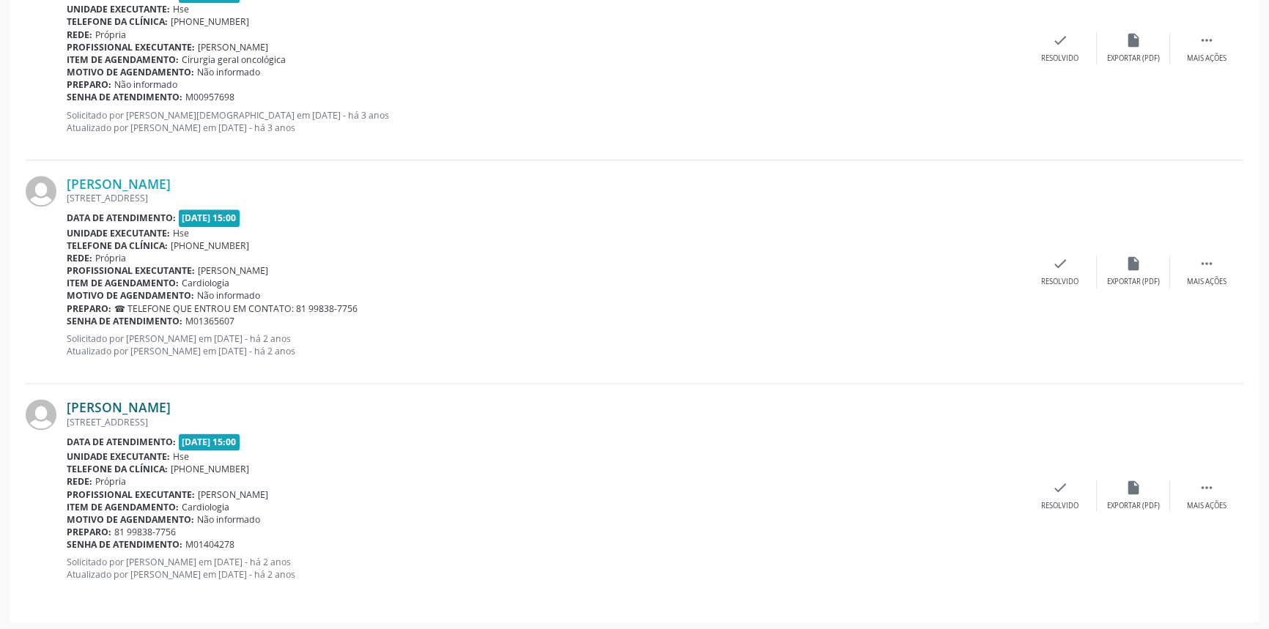
click at [130, 399] on link "Humberto Soares Ribeiro" at bounding box center [119, 407] width 104 height 16
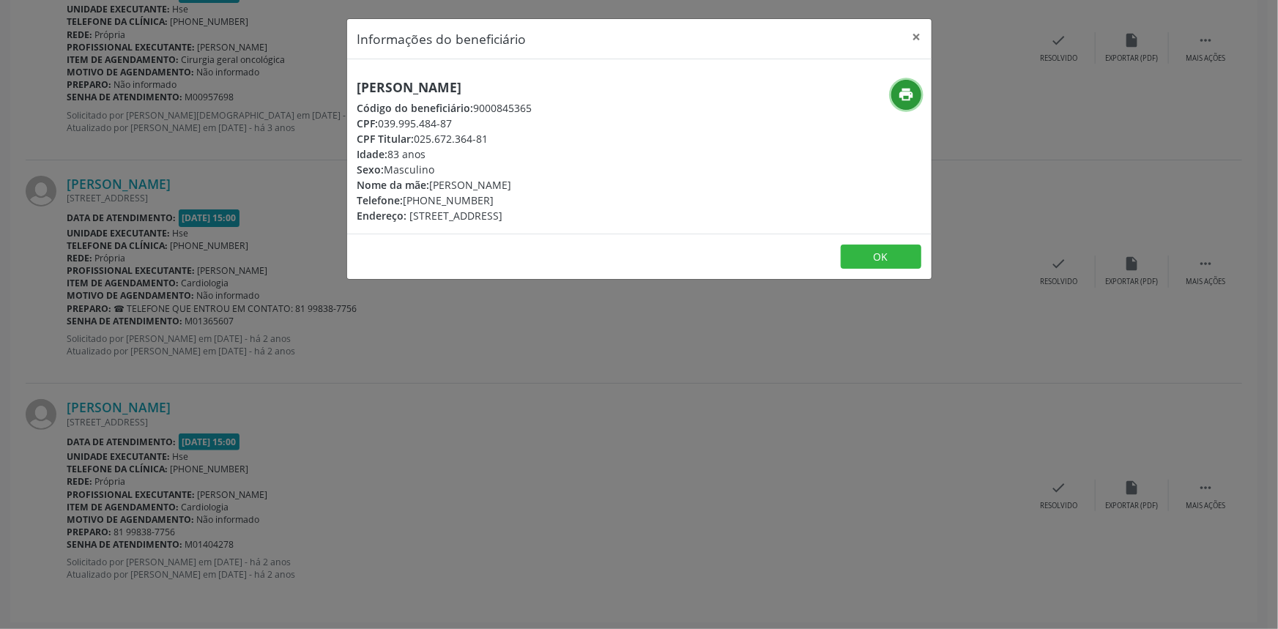
click at [914, 93] on icon "print" at bounding box center [906, 94] width 16 height 16
click at [915, 34] on button "×" at bounding box center [917, 37] width 29 height 36
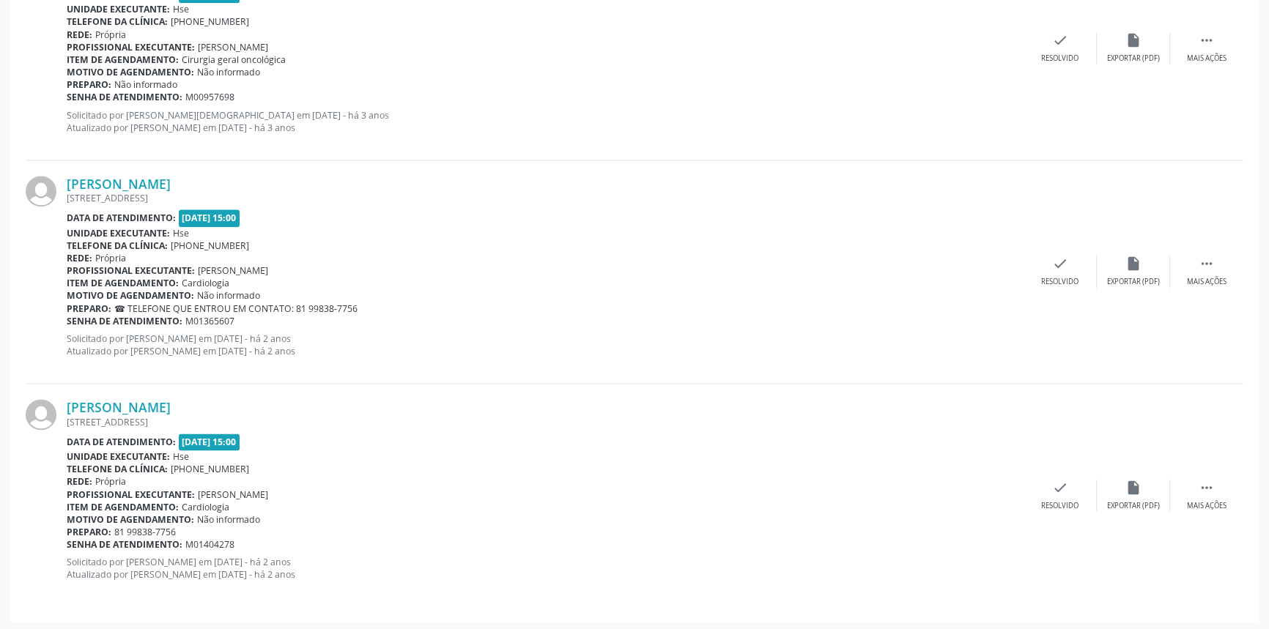
drag, startPoint x: 240, startPoint y: 403, endPoint x: 43, endPoint y: 408, distance: 197.1
click at [43, 408] on div "Humberto Soares Ribeiro RUA ITAUBA 208, CASA, IMBIRIBEIRA, RECIFE - PE Data de …" at bounding box center [635, 495] width 1218 height 223
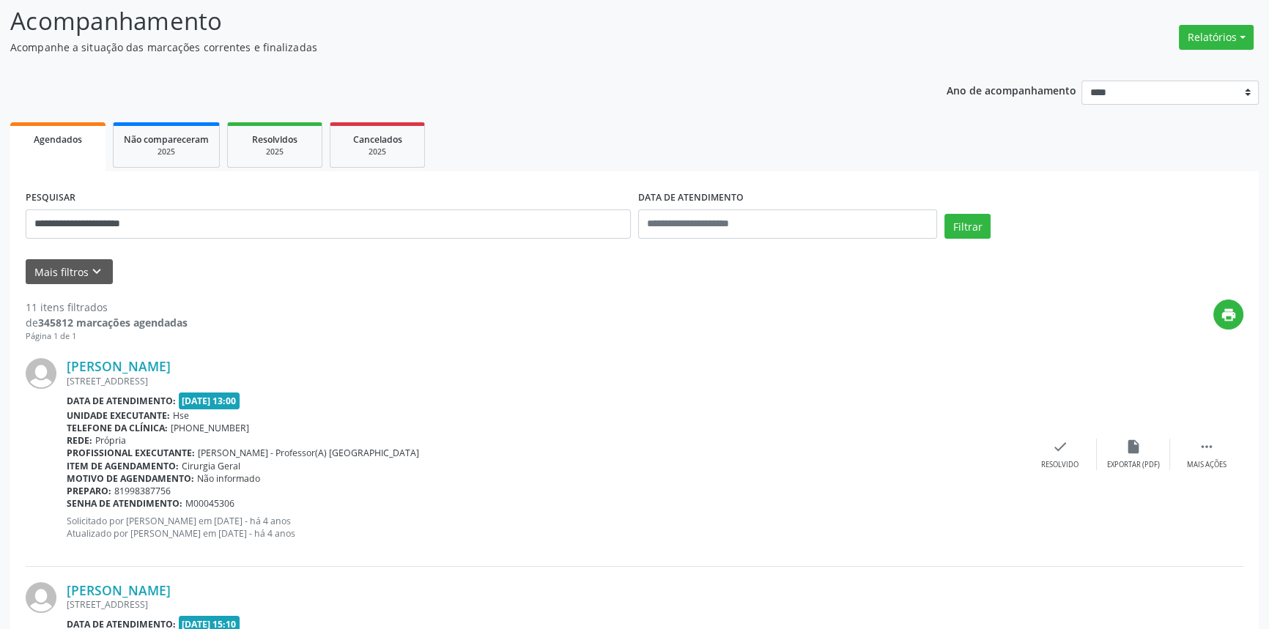
scroll to position [95, 0]
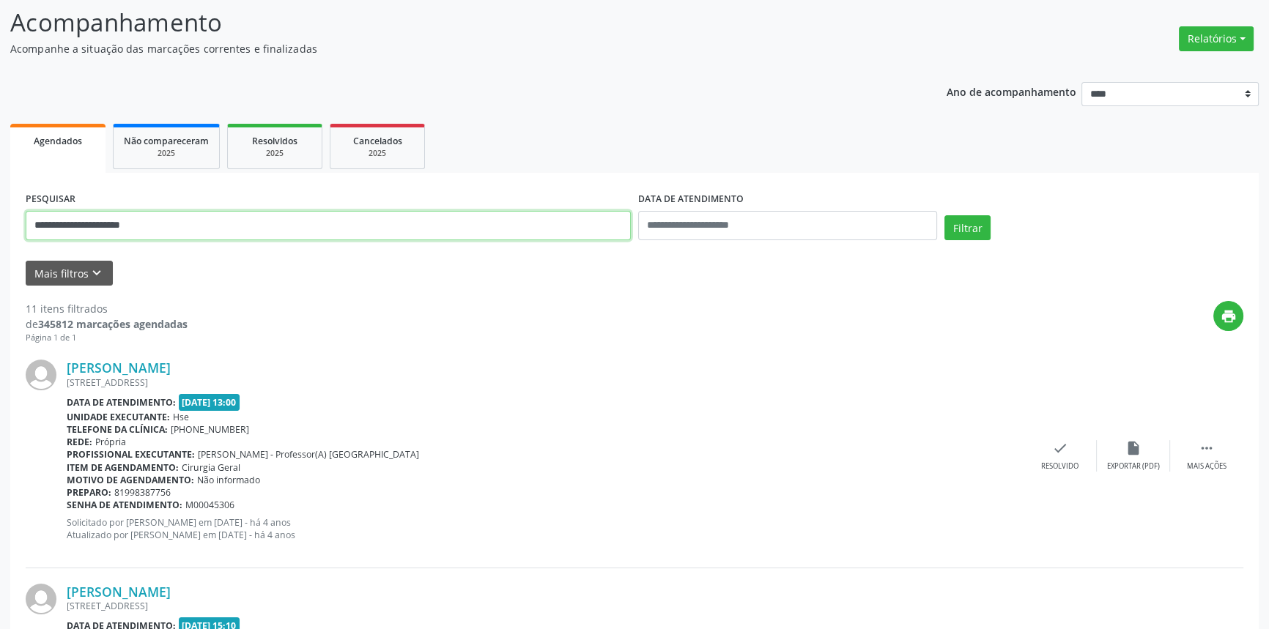
drag, startPoint x: 195, startPoint y: 223, endPoint x: 0, endPoint y: 191, distance: 197.5
paste input "text"
click at [974, 225] on button "Filtrar" at bounding box center [967, 227] width 46 height 25
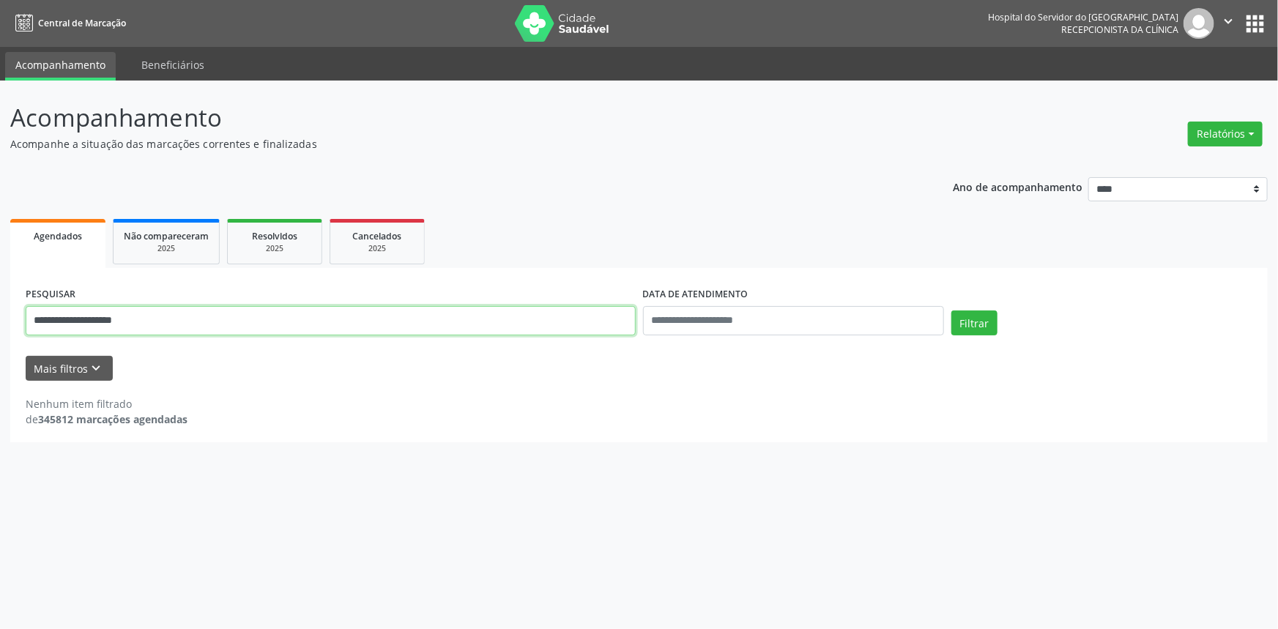
drag, startPoint x: 92, startPoint y: 320, endPoint x: 0, endPoint y: 316, distance: 91.7
click at [0, 316] on div "**********" at bounding box center [639, 355] width 1278 height 549
paste input "*******"
click at [984, 320] on button "Filtrar" at bounding box center [975, 323] width 46 height 25
drag, startPoint x: 147, startPoint y: 317, endPoint x: 23, endPoint y: 294, distance: 126.0
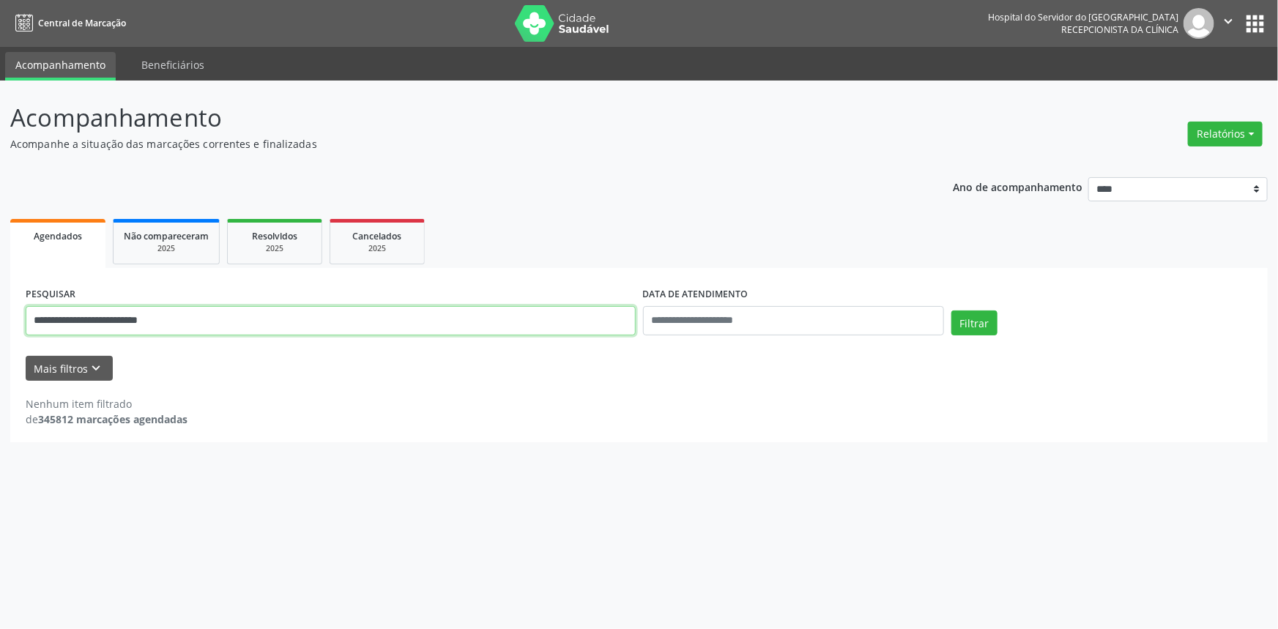
click at [23, 294] on div "**********" at bounding box center [331, 315] width 618 height 62
click at [952, 311] on button "Filtrar" at bounding box center [975, 323] width 46 height 25
click at [0, 315] on div "Acompanhamento Acompanhe a situação das marcações correntes e finalizadas Relat…" at bounding box center [639, 355] width 1278 height 549
paste input "**********"
click at [982, 322] on button "Filtrar" at bounding box center [975, 323] width 46 height 25
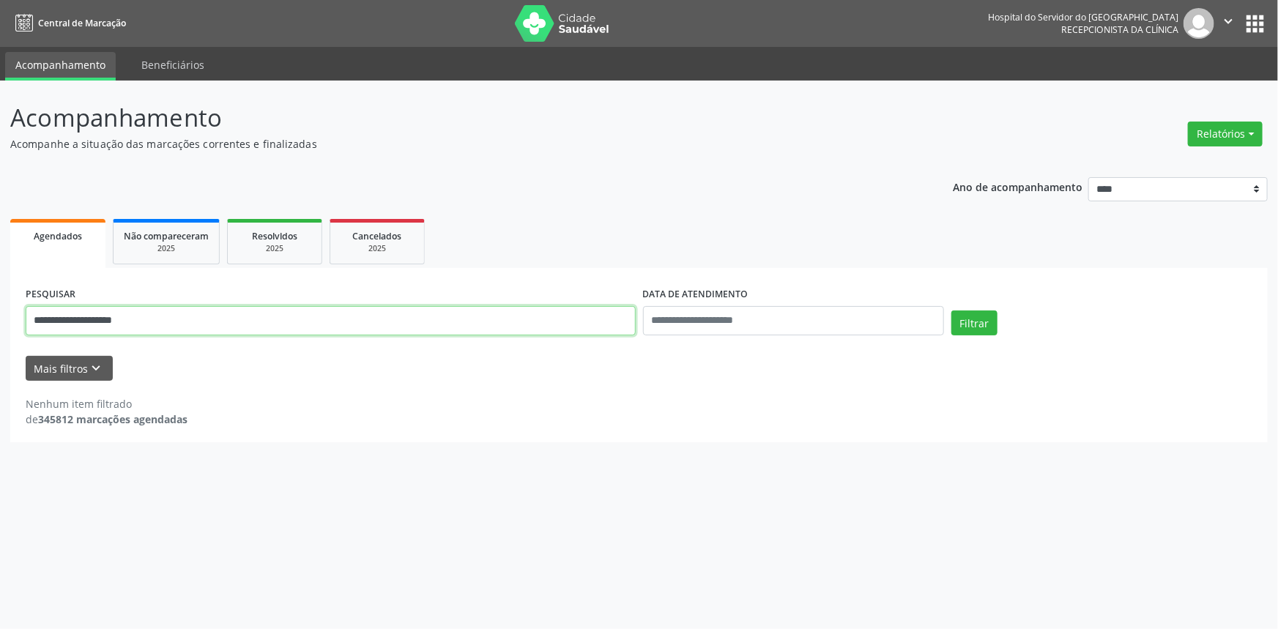
drag, startPoint x: 157, startPoint y: 319, endPoint x: 0, endPoint y: 314, distance: 156.9
click at [0, 314] on div "**********" at bounding box center [639, 355] width 1278 height 549
paste input "********"
click at [972, 325] on button "Filtrar" at bounding box center [975, 323] width 46 height 25
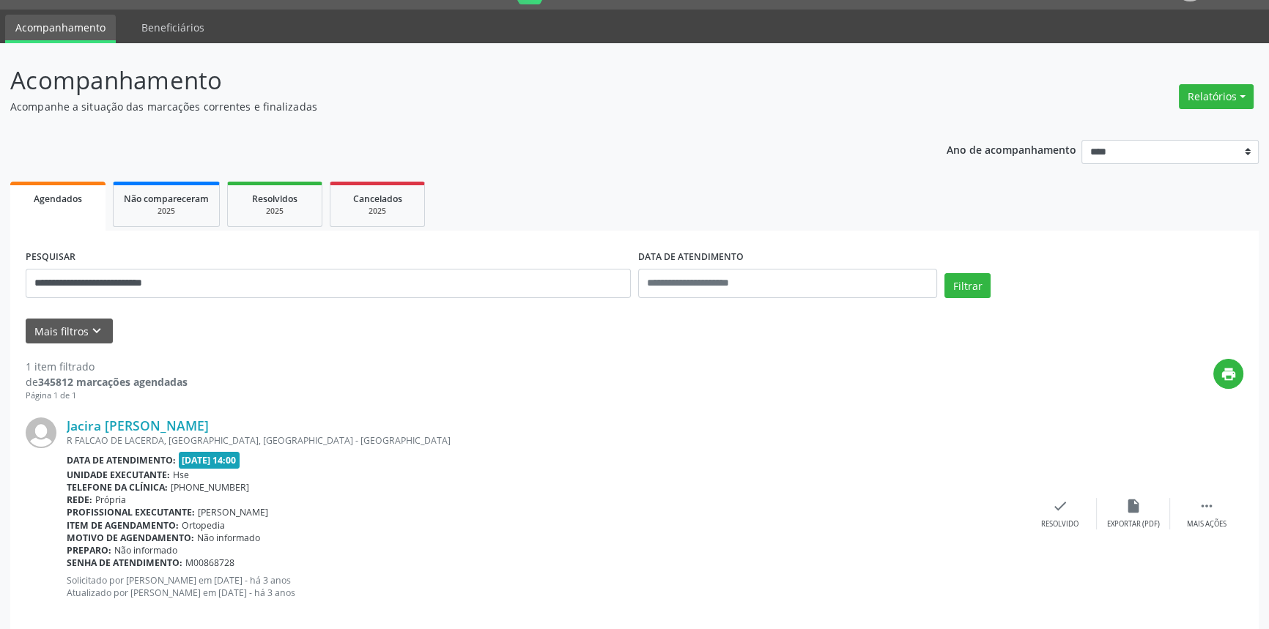
scroll to position [59, 0]
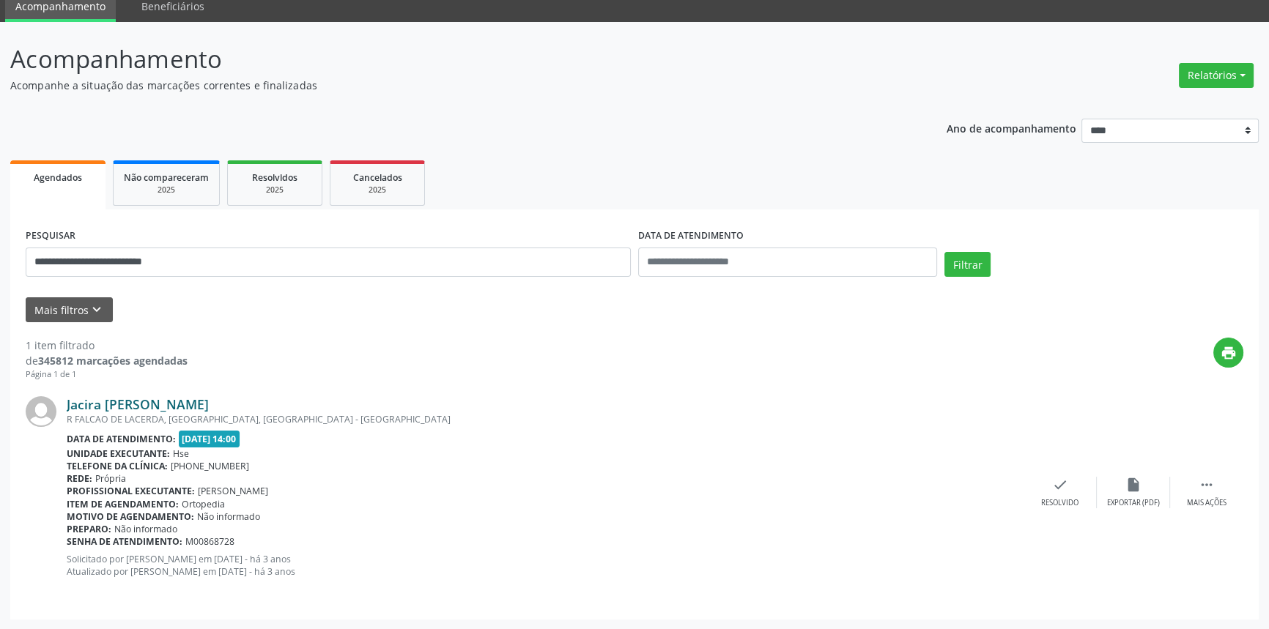
click at [209, 406] on link "Jacira Alda Ferreira da Silva" at bounding box center [138, 404] width 142 height 16
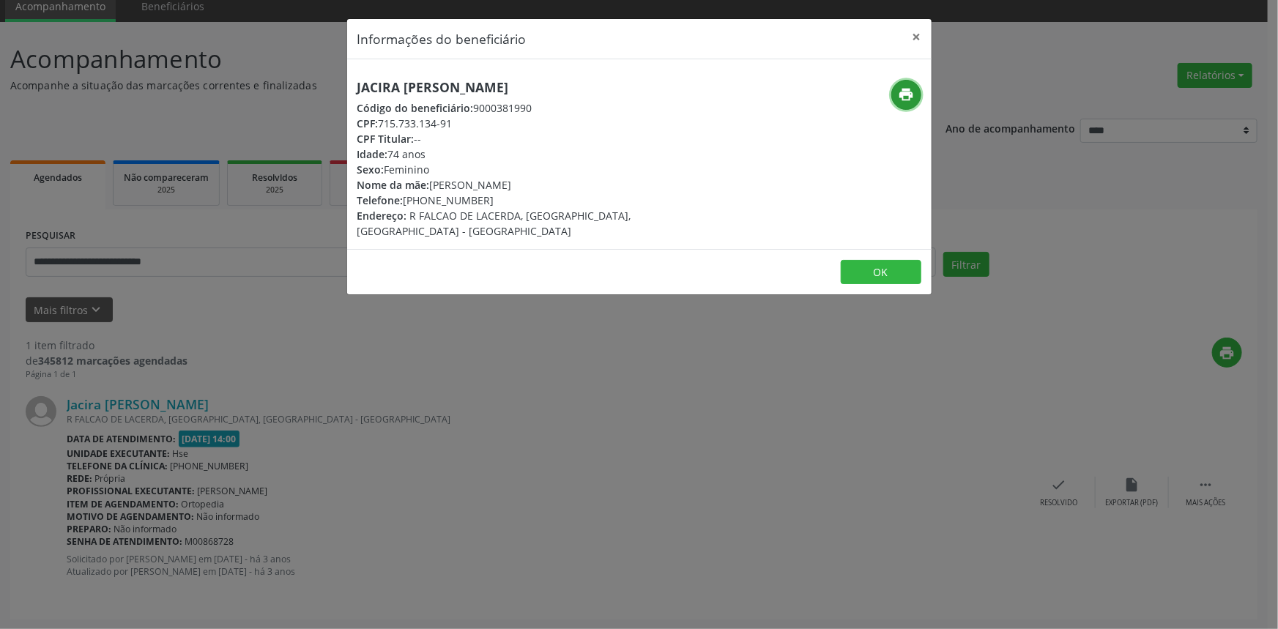
click at [903, 98] on icon "print" at bounding box center [906, 94] width 16 height 16
drag, startPoint x: 585, startPoint y: 84, endPoint x: 346, endPoint y: 84, distance: 239.6
click at [347, 84] on div "Informações do beneficiário × Jacira Alda Ferreira da Silva Código do beneficiá…" at bounding box center [640, 157] width 586 height 278
click at [923, 35] on button "×" at bounding box center [917, 37] width 29 height 36
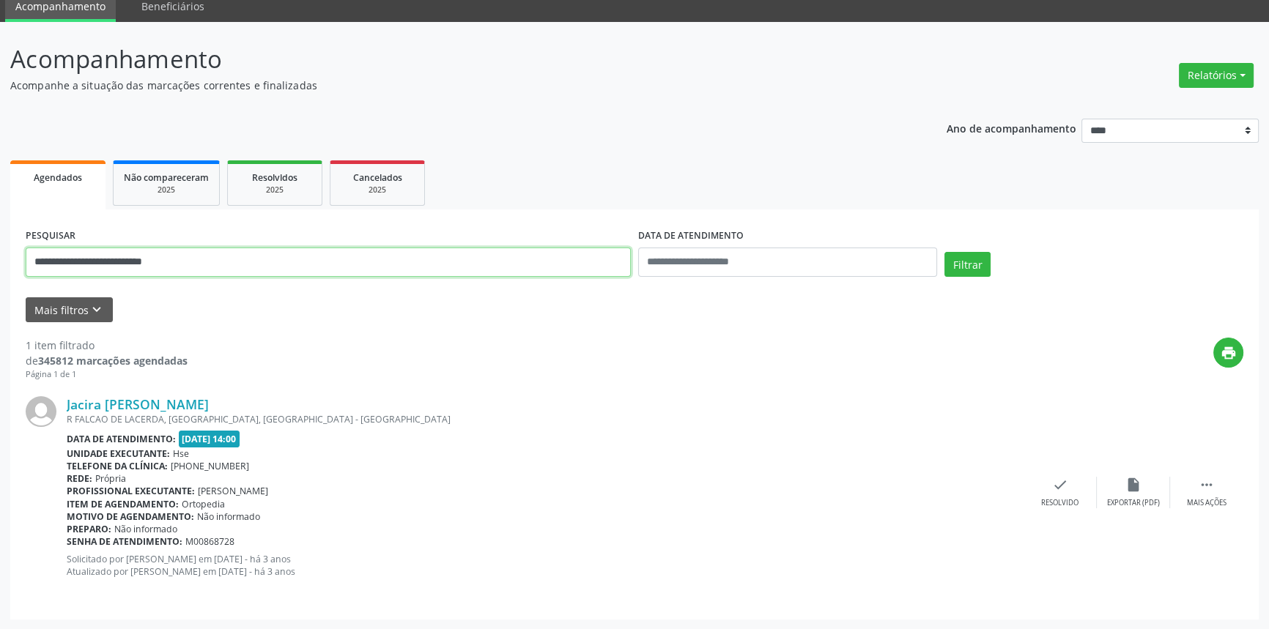
drag, startPoint x: 227, startPoint y: 266, endPoint x: 0, endPoint y: 240, distance: 228.6
click at [0, 240] on div "**********" at bounding box center [634, 326] width 1269 height 608
paste input "text"
click at [962, 261] on button "Filtrar" at bounding box center [967, 264] width 46 height 25
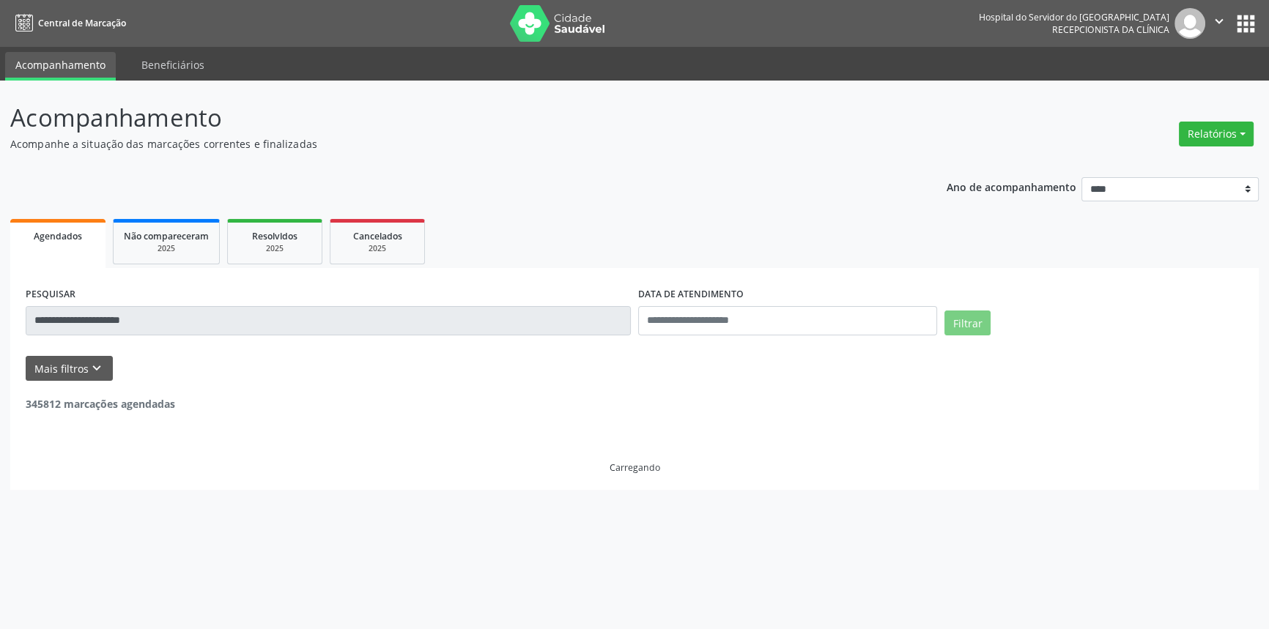
scroll to position [0, 0]
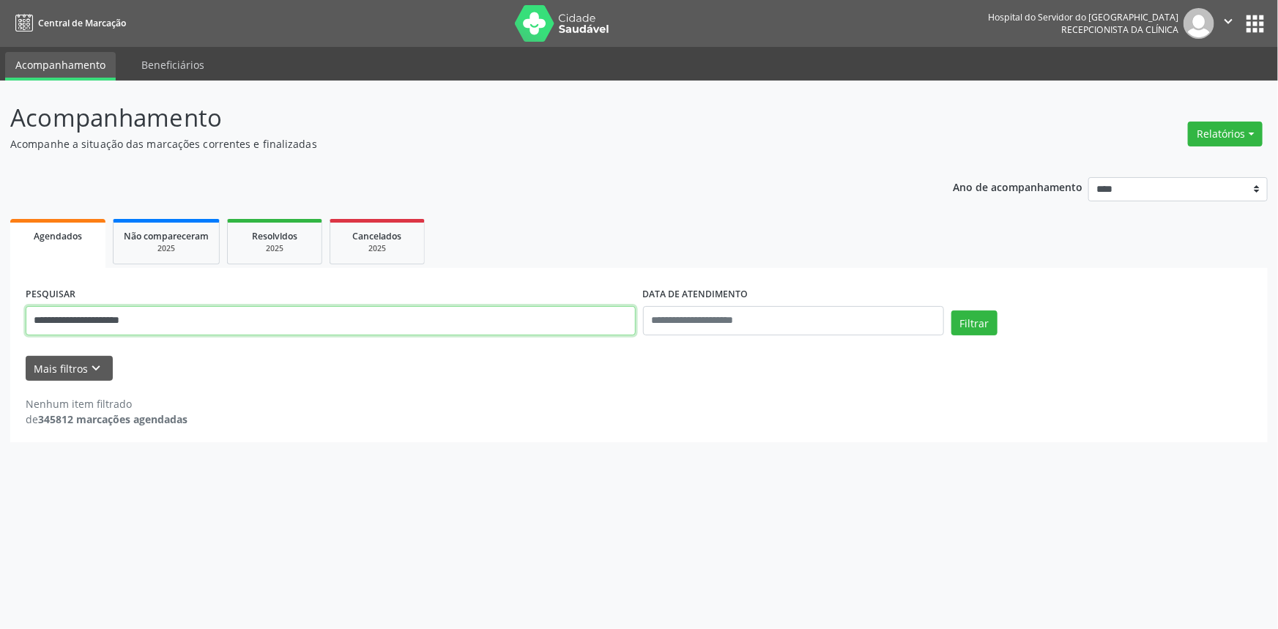
drag, startPoint x: 174, startPoint y: 321, endPoint x: 0, endPoint y: 316, distance: 173.7
click at [0, 316] on div "**********" at bounding box center [639, 355] width 1278 height 549
type input "**********"
click at [952, 311] on button "Filtrar" at bounding box center [975, 323] width 46 height 25
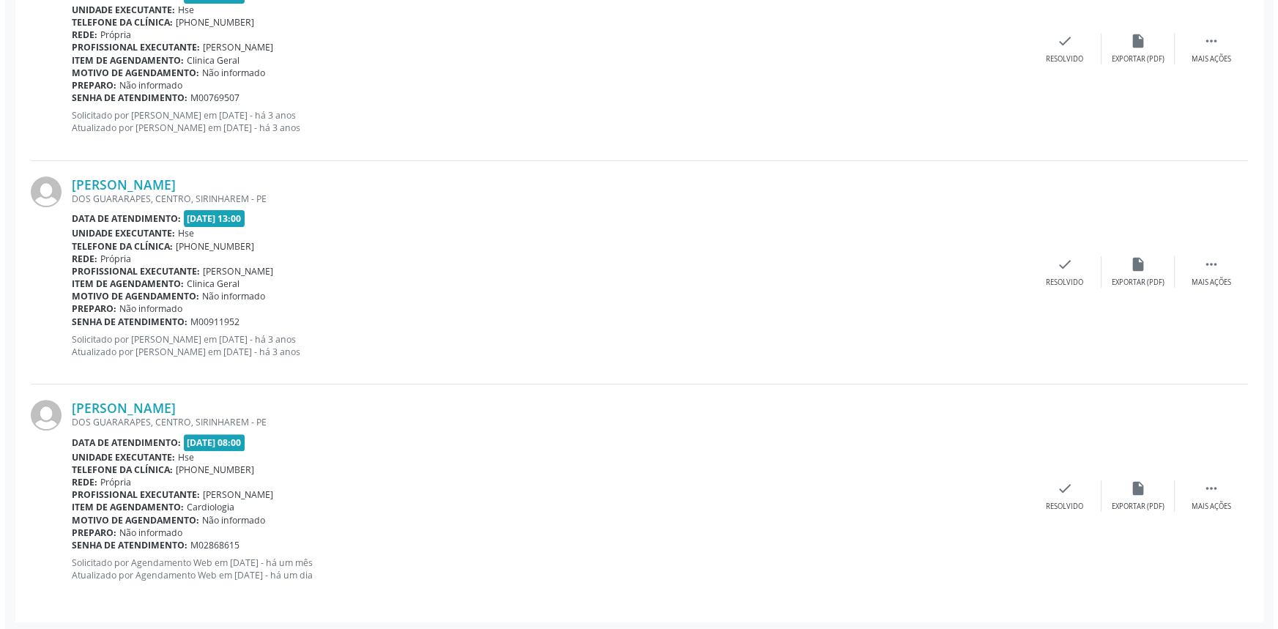
scroll to position [506, 0]
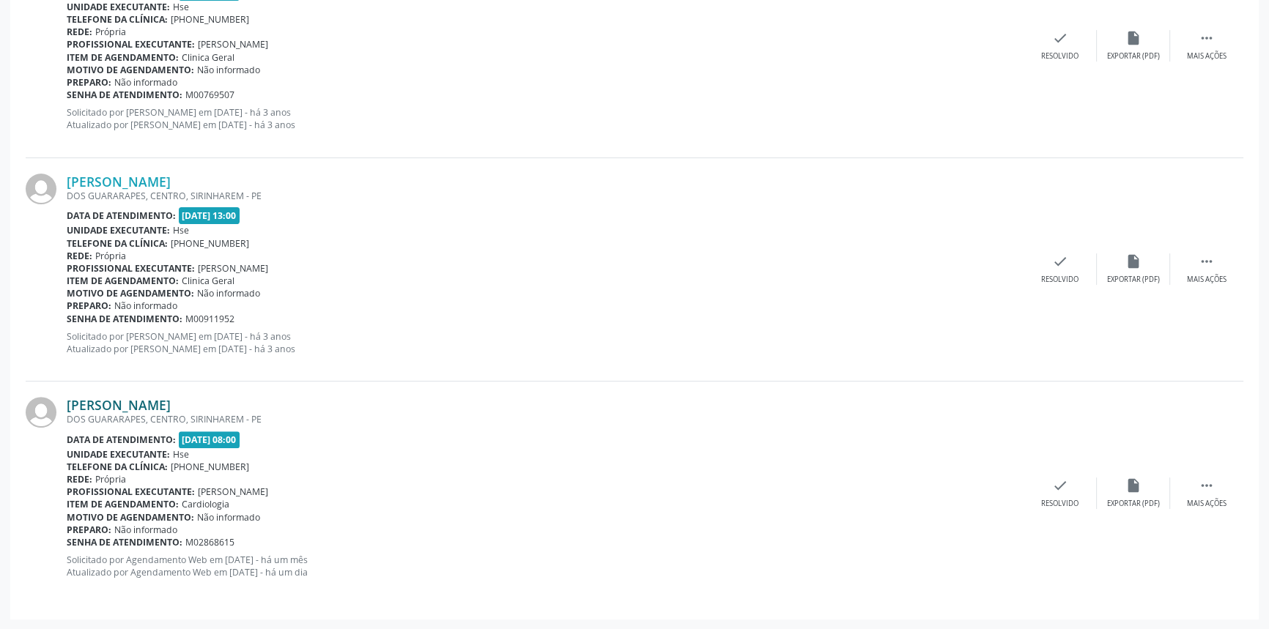
click at [165, 407] on link "Marcos Jose da Silva" at bounding box center [119, 405] width 104 height 16
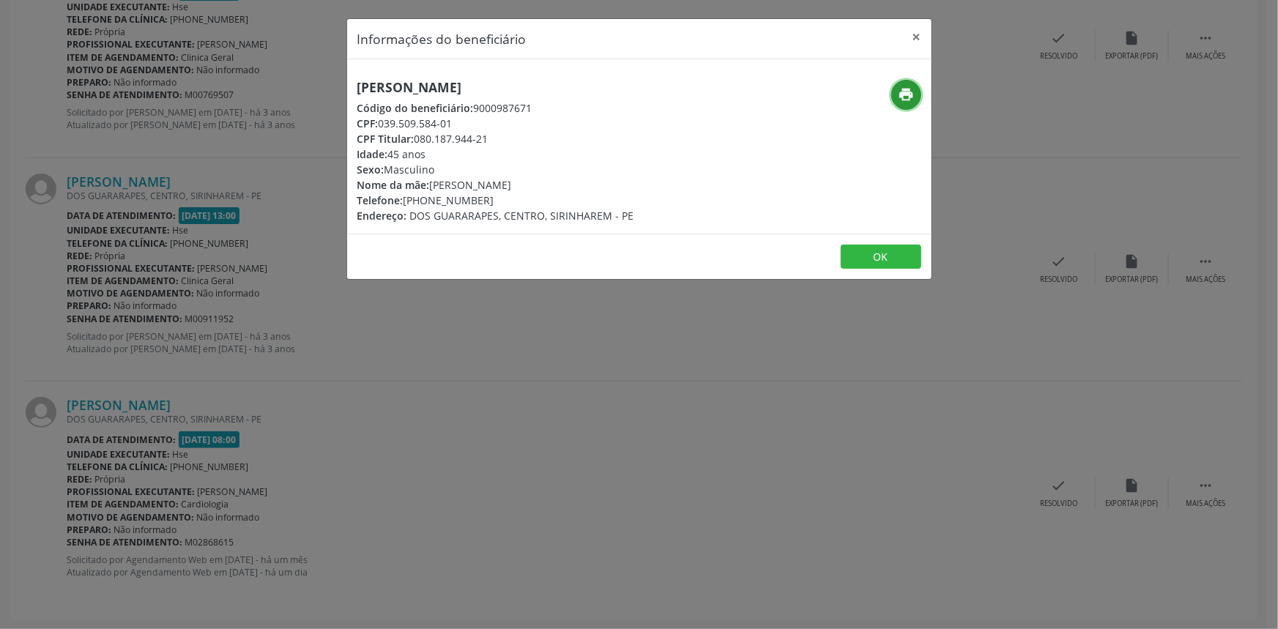
click at [900, 92] on icon "print" at bounding box center [906, 94] width 16 height 16
click at [922, 37] on button "×" at bounding box center [917, 37] width 29 height 36
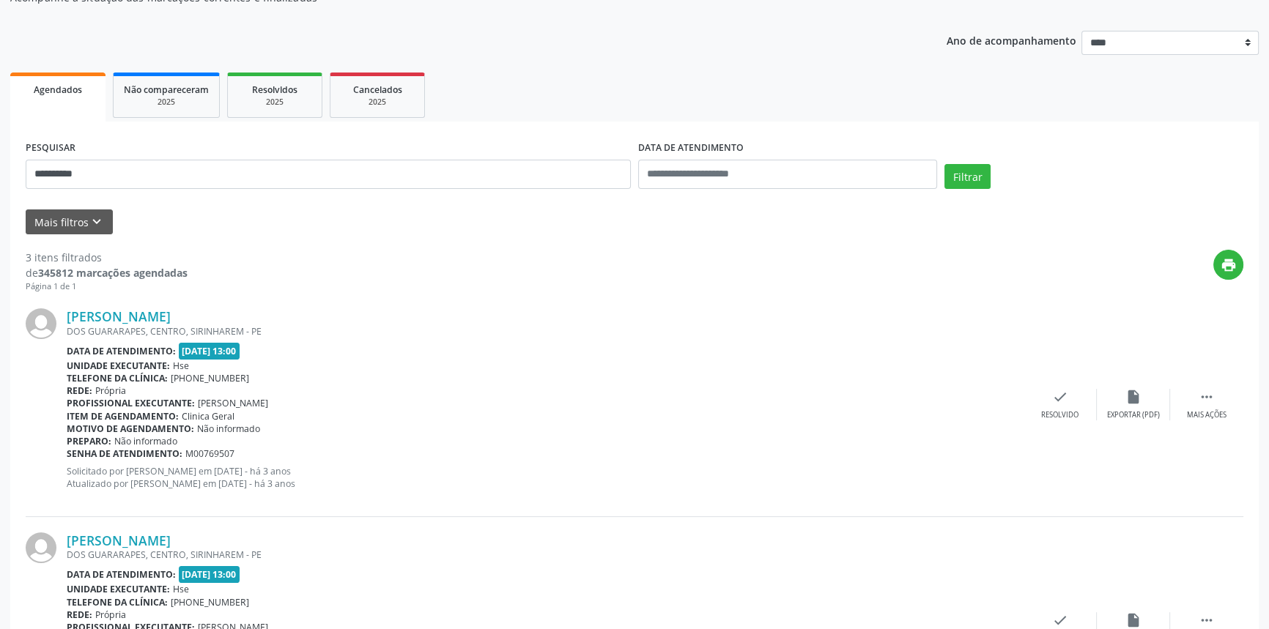
scroll to position [0, 0]
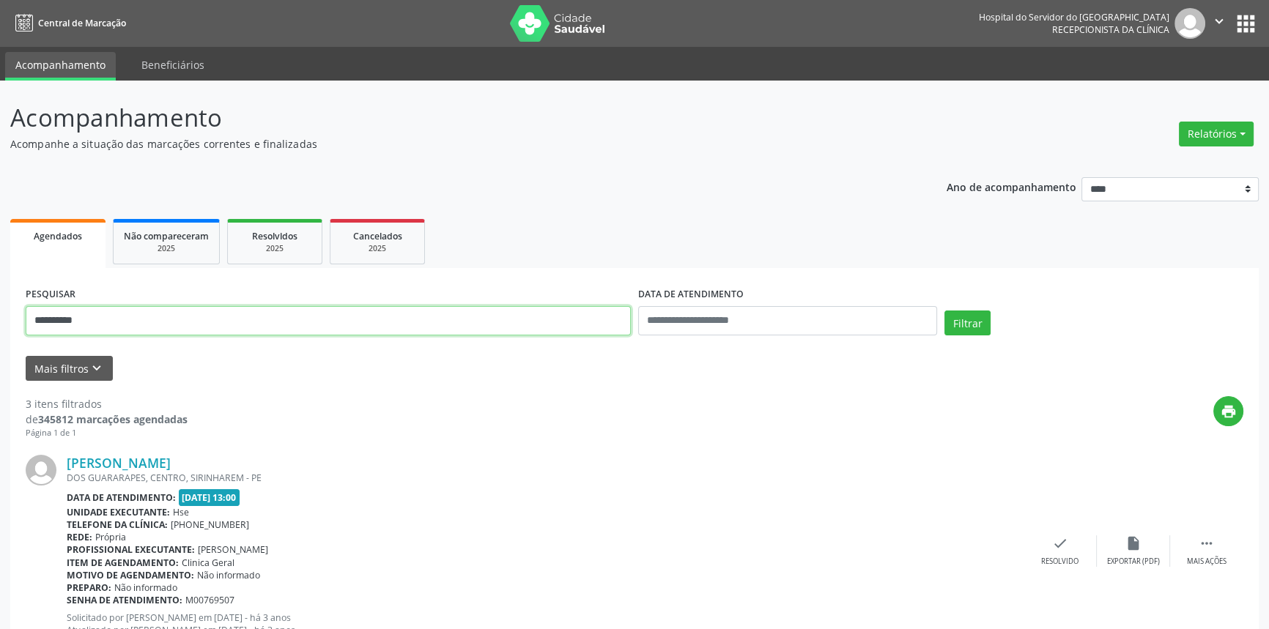
drag, startPoint x: 116, startPoint y: 322, endPoint x: 0, endPoint y: 278, distance: 123.8
click at [0, 278] on div "**********" at bounding box center [634, 608] width 1269 height 1055
click at [944, 311] on button "Filtrar" at bounding box center [967, 323] width 46 height 25
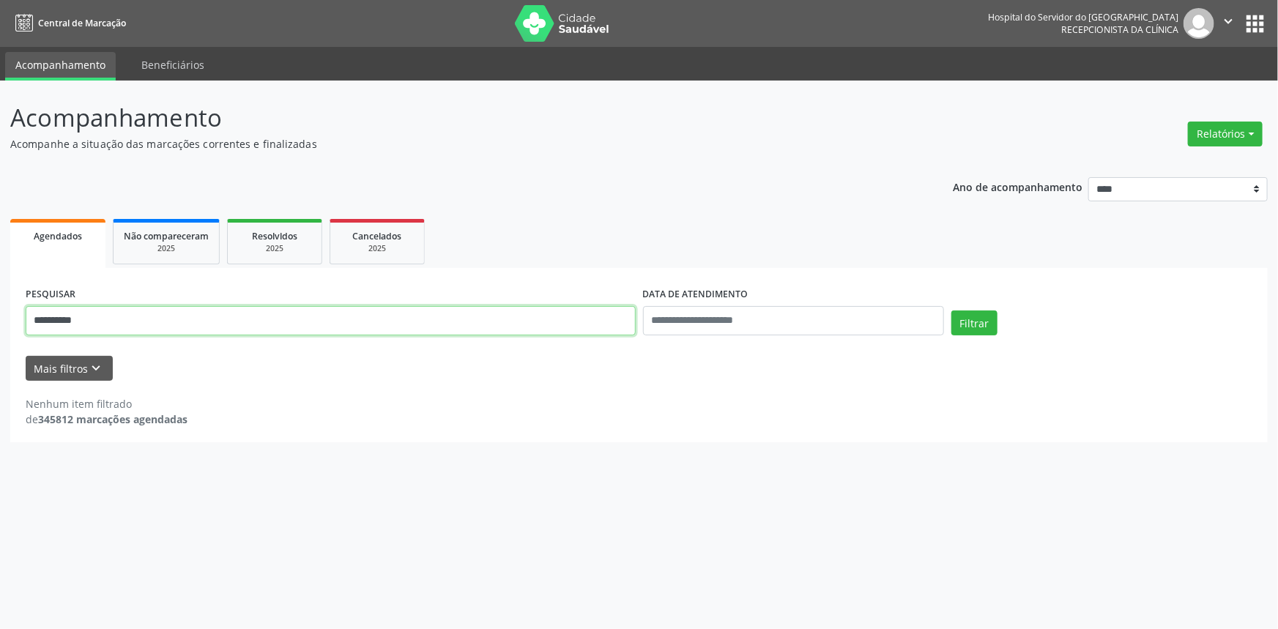
drag, startPoint x: 115, startPoint y: 326, endPoint x: 0, endPoint y: 295, distance: 119.3
click at [0, 295] on div "**********" at bounding box center [639, 355] width 1278 height 549
click at [952, 311] on button "Filtrar" at bounding box center [975, 323] width 46 height 25
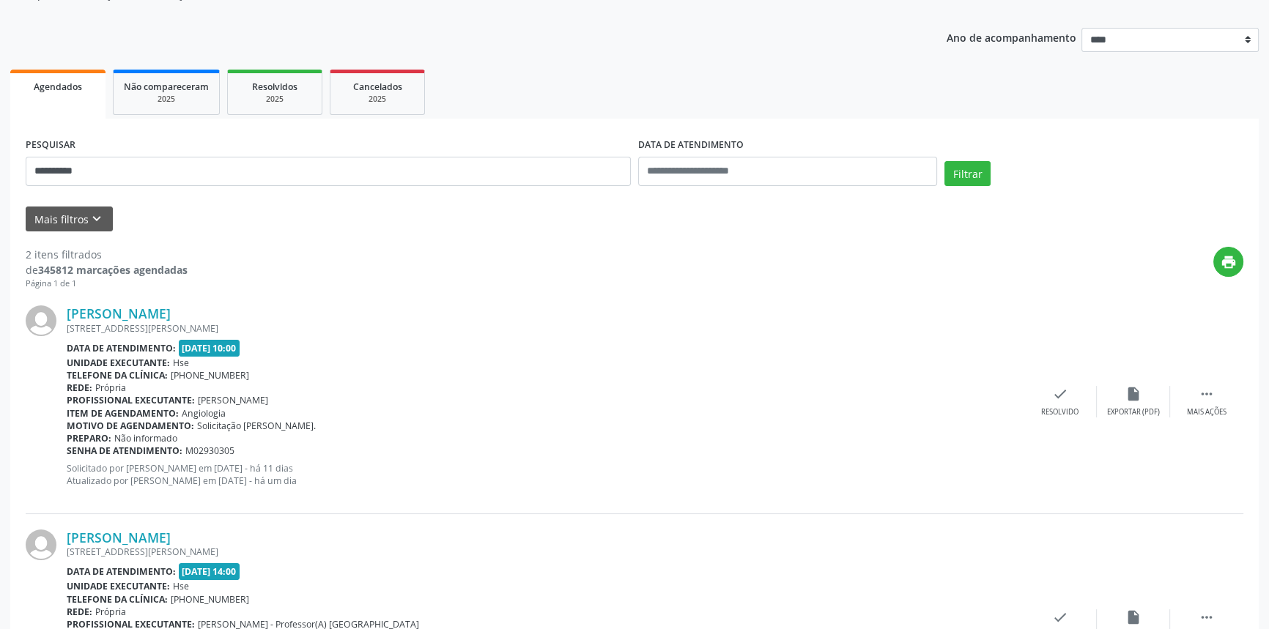
scroll to position [281, 0]
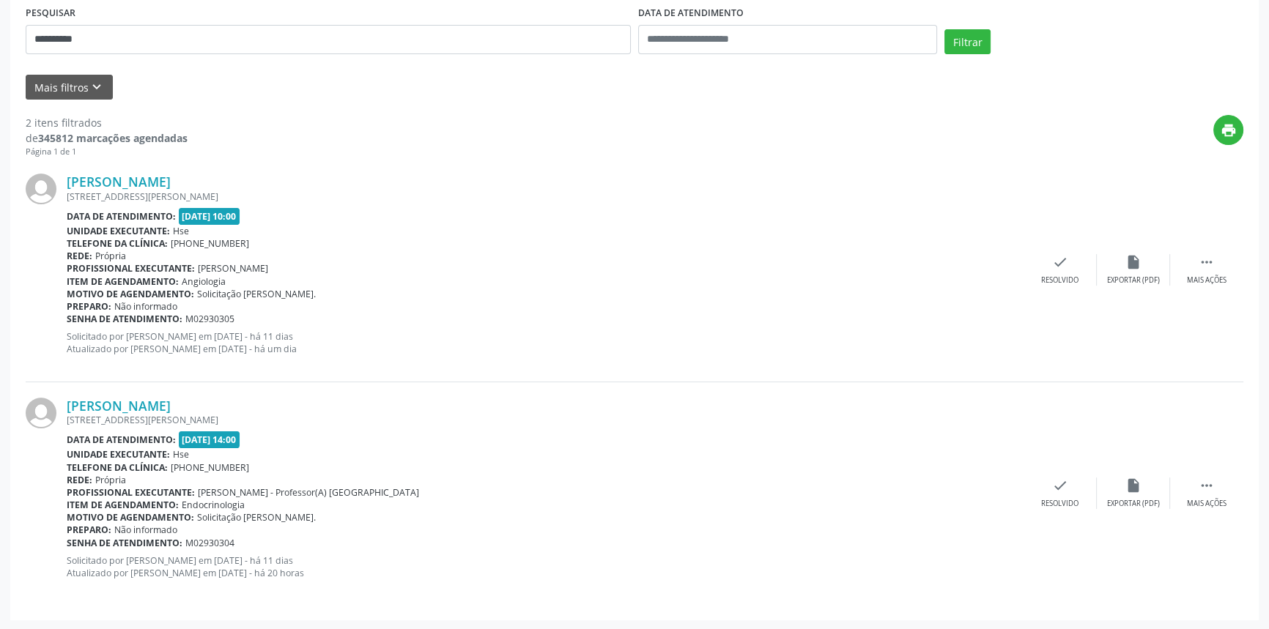
click at [66, 402] on div at bounding box center [46, 494] width 41 height 192
drag, startPoint x: 66, startPoint y: 402, endPoint x: 248, endPoint y: 411, distance: 181.9
click at [249, 414] on div "RUA ERNESTO NAZARETH, BL190 MD08 APT 129, ESTANCIA, RECIFE - PE" at bounding box center [545, 420] width 957 height 12
drag, startPoint x: 168, startPoint y: 405, endPoint x: 47, endPoint y: 404, distance: 120.9
click at [47, 404] on div "Ivone Barbosa RUA ERNESTO NAZARETH, BL190 MD08 APT 129, ESTANCIA, RECIFE - PE D…" at bounding box center [635, 493] width 1218 height 223
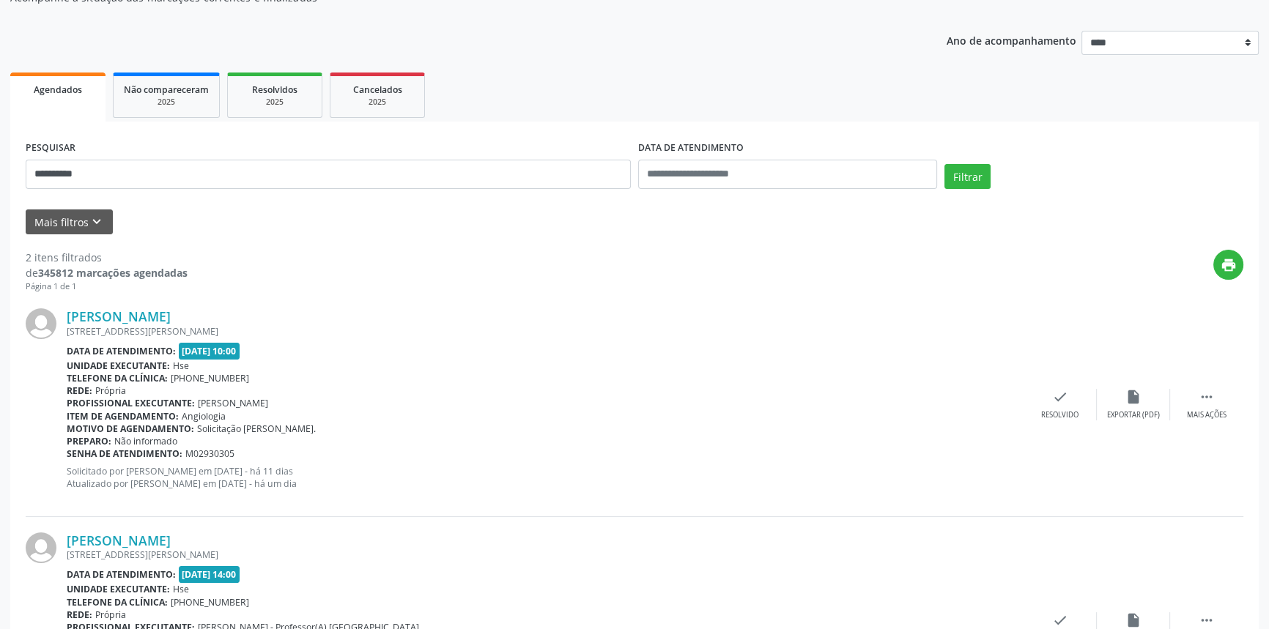
scroll to position [148, 0]
click at [107, 307] on link "Ivone Barbosa" at bounding box center [119, 315] width 104 height 16
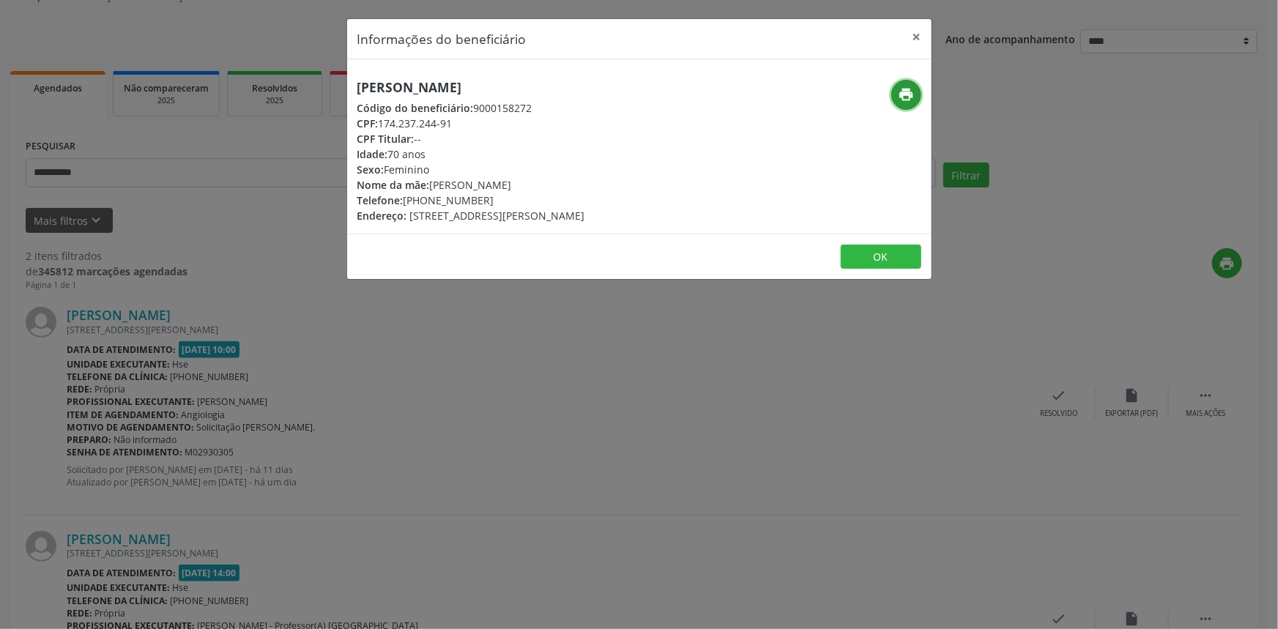
click at [906, 87] on icon "print" at bounding box center [906, 94] width 16 height 16
click at [914, 37] on button "×" at bounding box center [917, 37] width 29 height 36
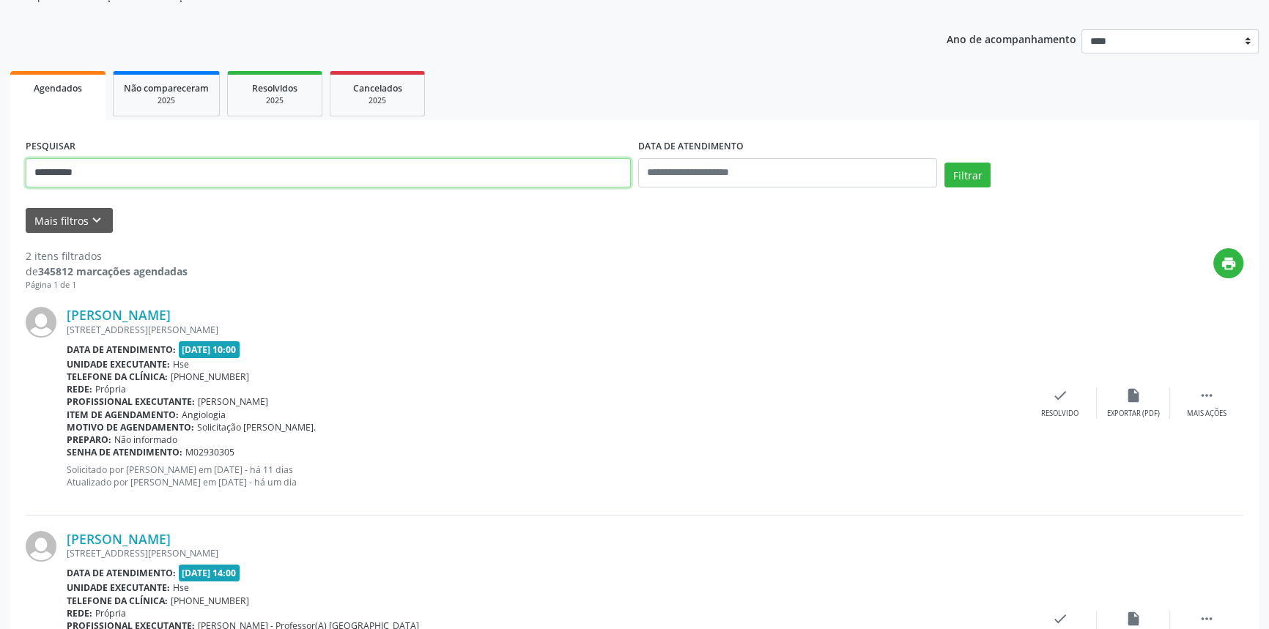
click at [0, 116] on div "**********" at bounding box center [634, 349] width 1269 height 832
click at [944, 163] on button "Filtrar" at bounding box center [967, 175] width 46 height 25
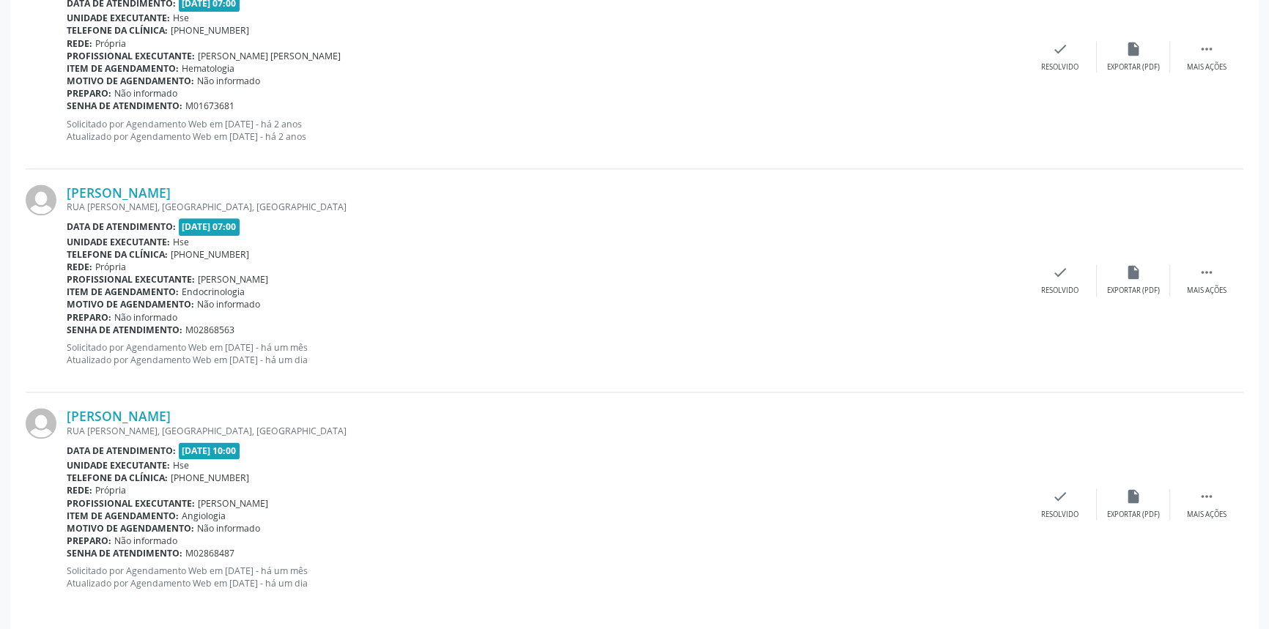
scroll to position [2293, 0]
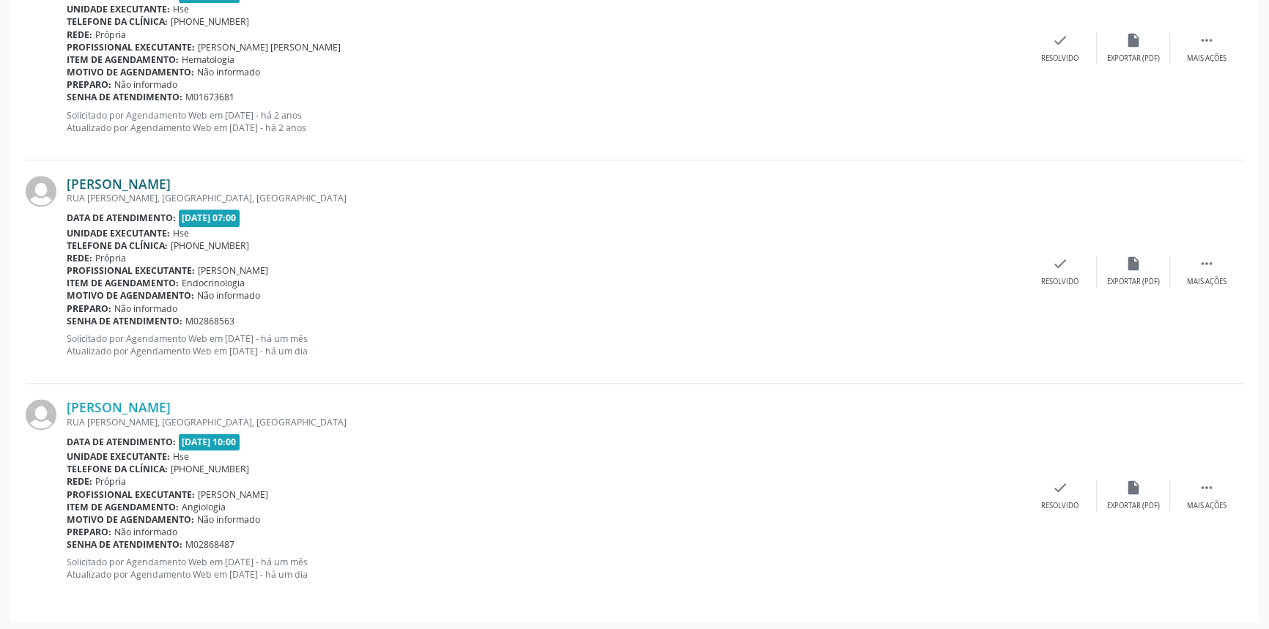
drag, startPoint x: 278, startPoint y: 175, endPoint x: 68, endPoint y: 179, distance: 210.3
click at [68, 179] on div "Lindalva de Lucena Barbosa" at bounding box center [545, 184] width 957 height 16
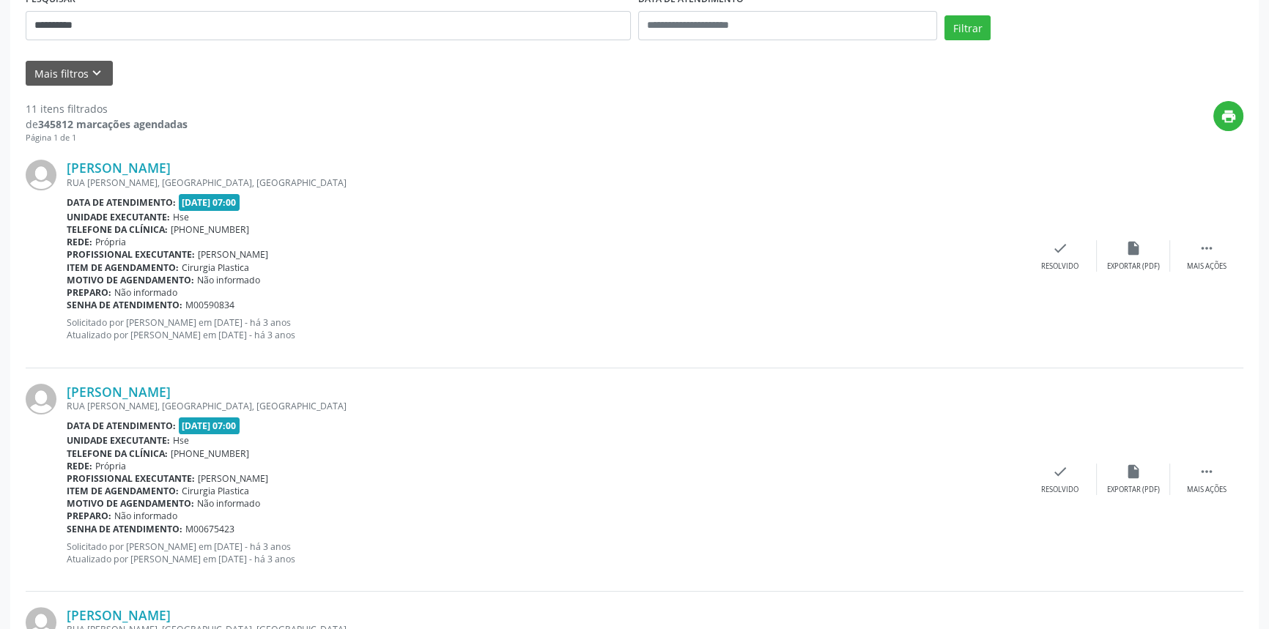
scroll to position [0, 0]
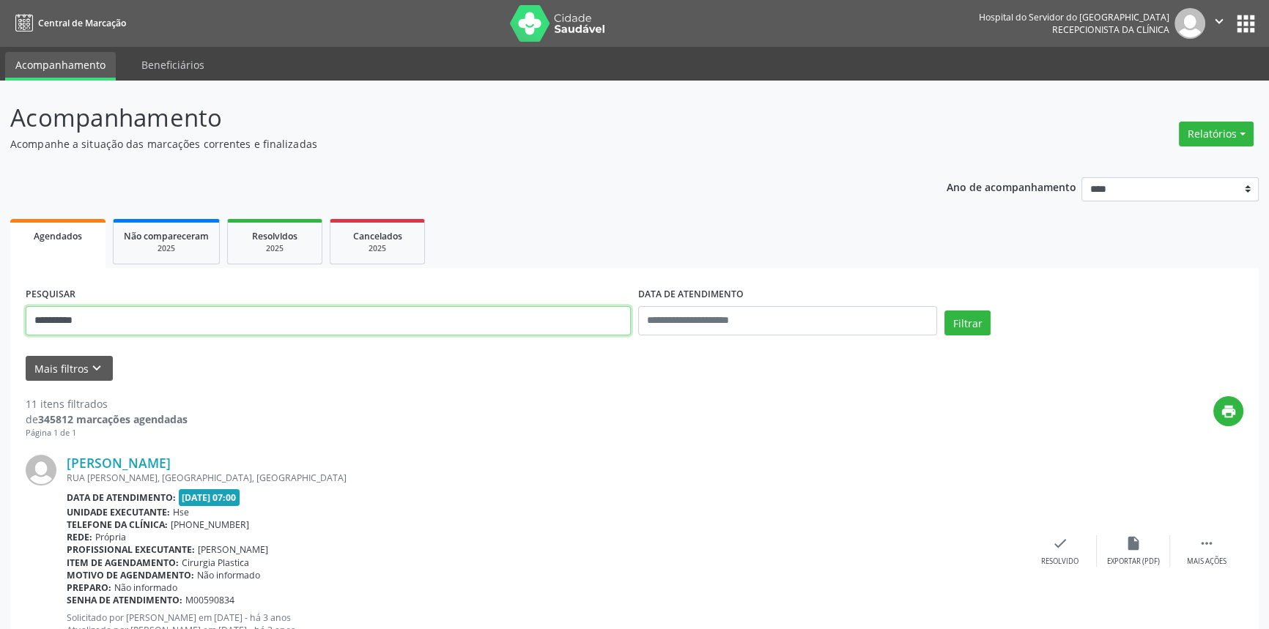
drag, startPoint x: 179, startPoint y: 316, endPoint x: 0, endPoint y: 264, distance: 186.9
type input "**********"
click at [944, 311] on button "Filtrar" at bounding box center [967, 323] width 46 height 25
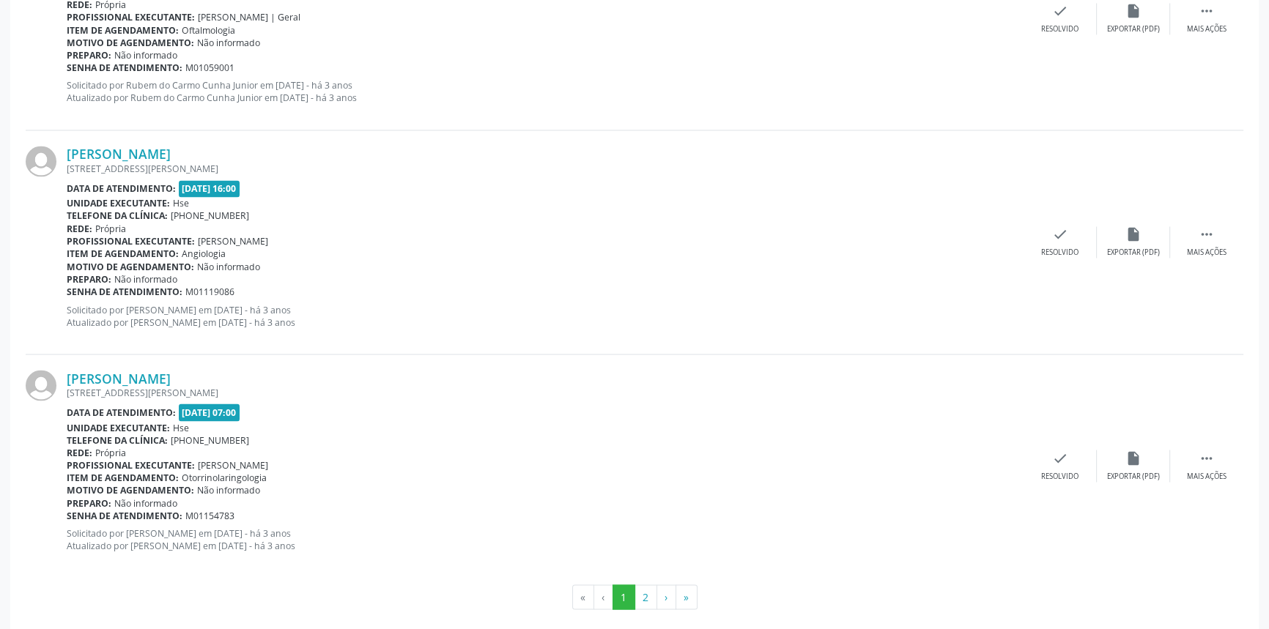
scroll to position [3229, 0]
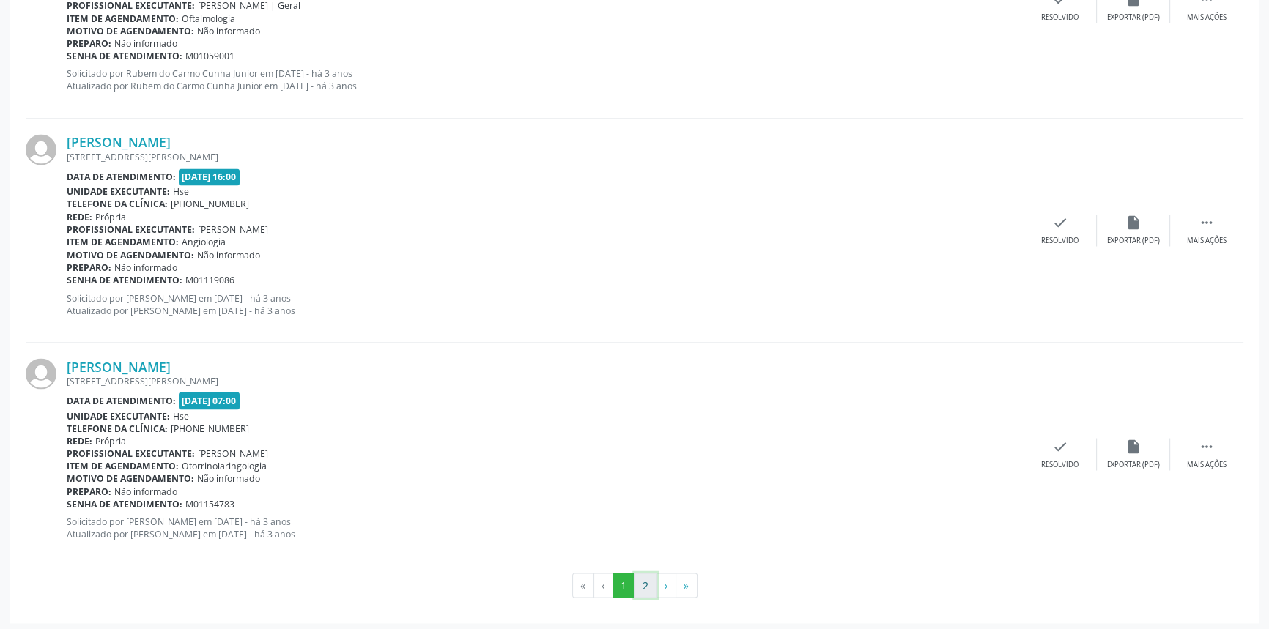
click at [643, 579] on button "2" at bounding box center [645, 585] width 23 height 25
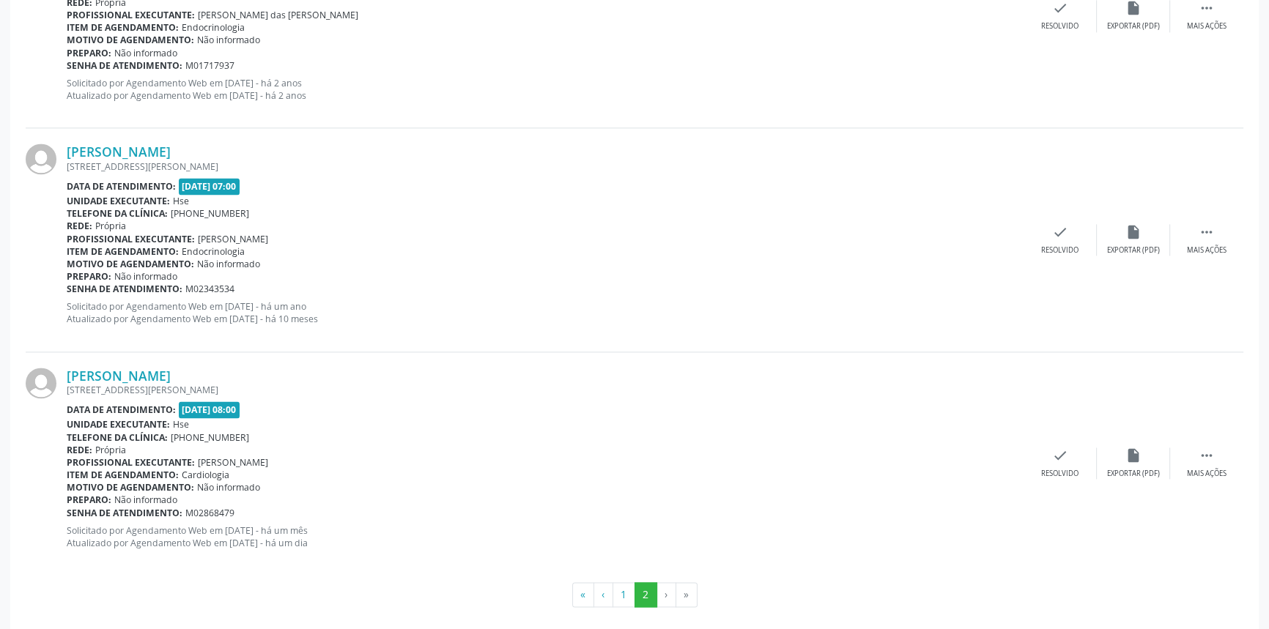
scroll to position [2558, 0]
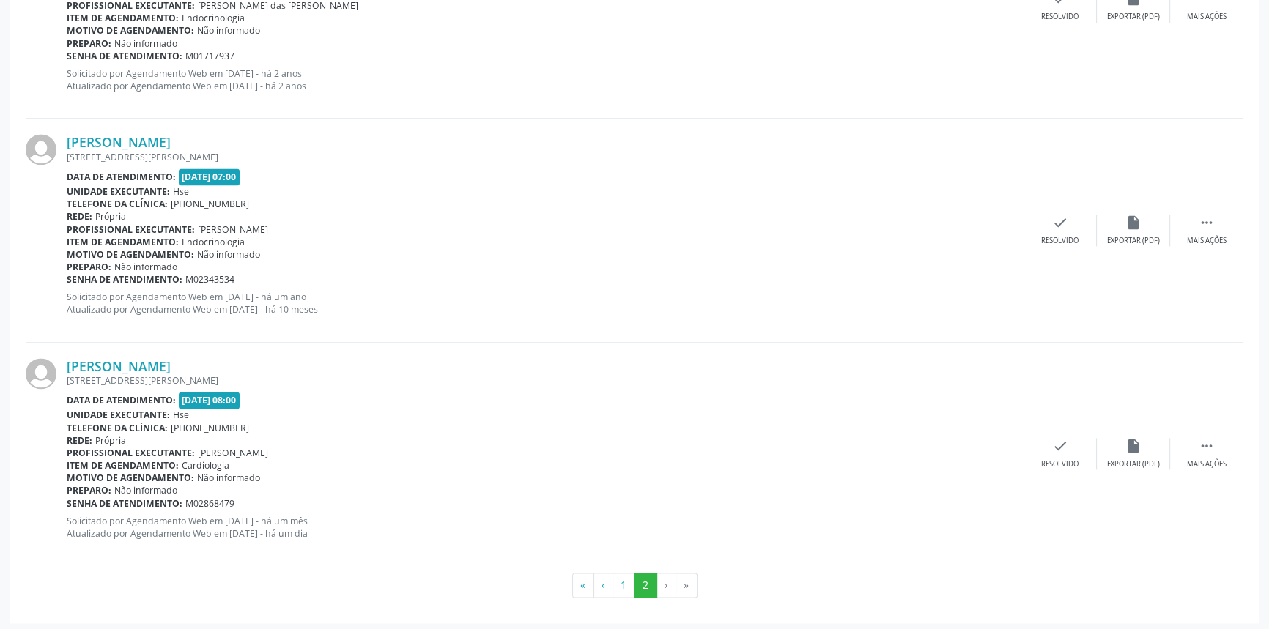
drag, startPoint x: 261, startPoint y: 359, endPoint x: 64, endPoint y: 369, distance: 197.3
click at [64, 369] on div "Diovanda Ribeiro da Silva RUA SANTA MARIA DA BOA VISTA 138, ART.LUNDGREN I, PAU…" at bounding box center [635, 454] width 1218 height 223
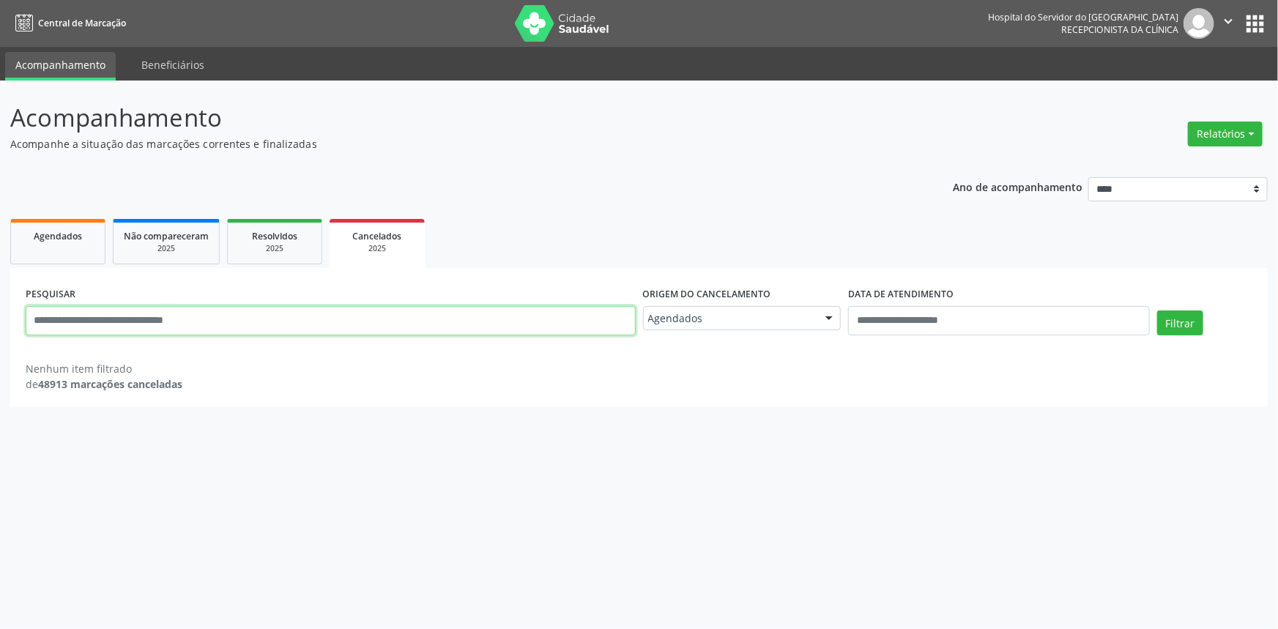
click at [300, 327] on input "text" at bounding box center [331, 320] width 610 height 29
paste input "**********"
type input "**********"
click at [1158, 311] on button "Filtrar" at bounding box center [1181, 323] width 46 height 25
drag, startPoint x: 242, startPoint y: 307, endPoint x: 0, endPoint y: 251, distance: 248.3
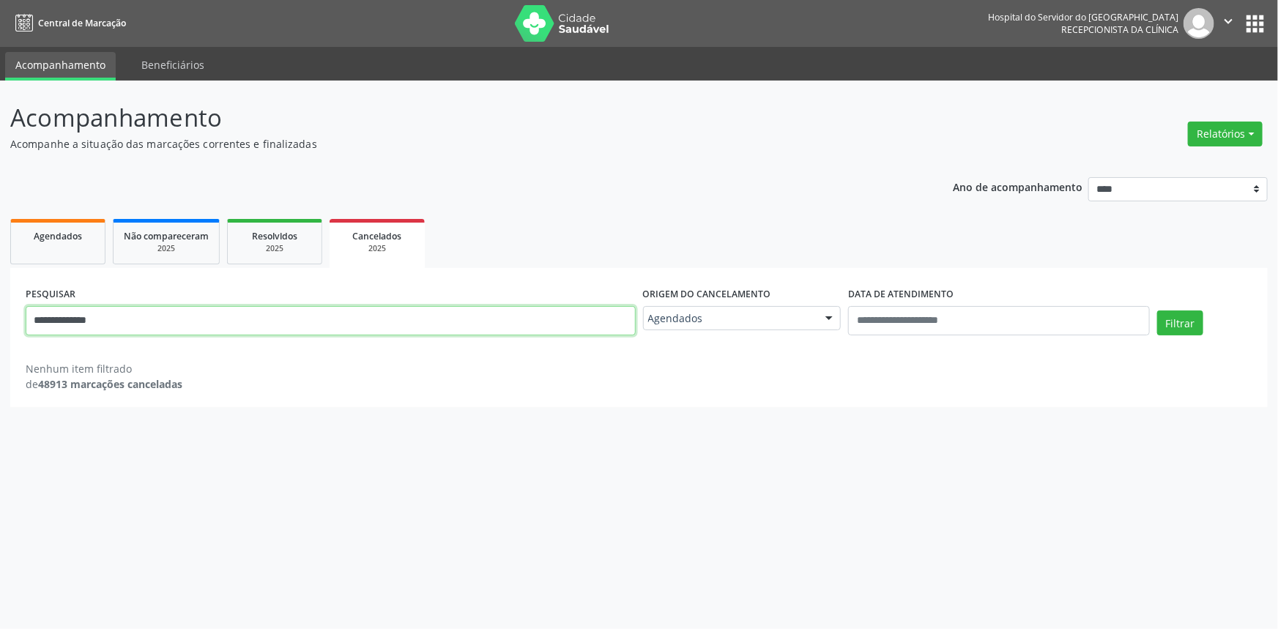
click at [0, 251] on div "**********" at bounding box center [639, 355] width 1278 height 549
paste input "**********"
click at [1158, 311] on button "Filtrar" at bounding box center [1181, 323] width 46 height 25
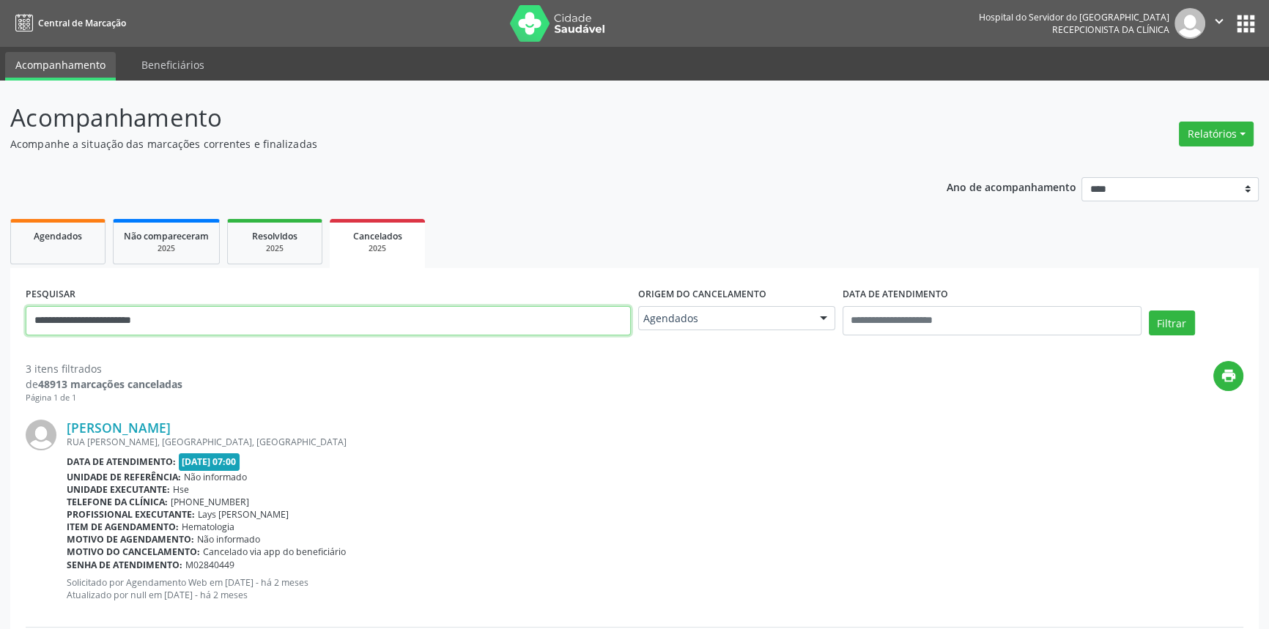
drag, startPoint x: 25, startPoint y: 314, endPoint x: 0, endPoint y: 314, distance: 24.9
click at [0, 314] on div "**********" at bounding box center [634, 591] width 1269 height 1020
paste input "text"
click at [1149, 311] on button "Filtrar" at bounding box center [1172, 323] width 46 height 25
drag, startPoint x: 220, startPoint y: 315, endPoint x: 0, endPoint y: 274, distance: 223.6
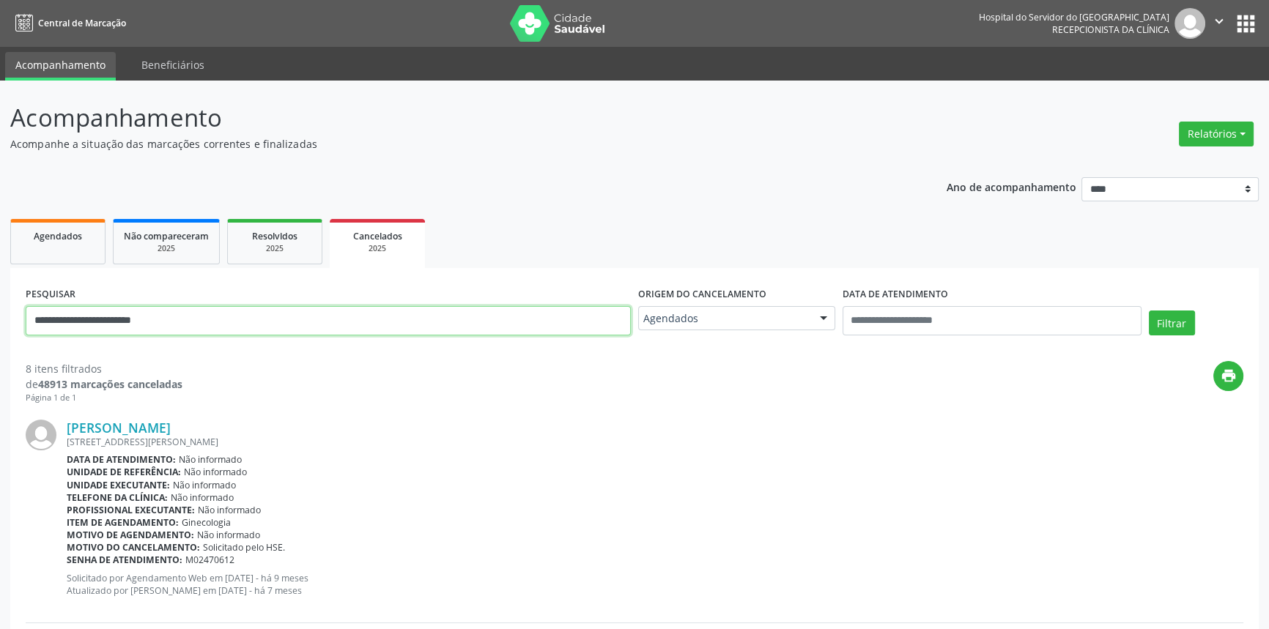
paste input "*"
click at [38, 312] on input "**********" at bounding box center [328, 320] width 605 height 29
type input "**********"
click at [1149, 311] on button "Filtrar" at bounding box center [1172, 323] width 46 height 25
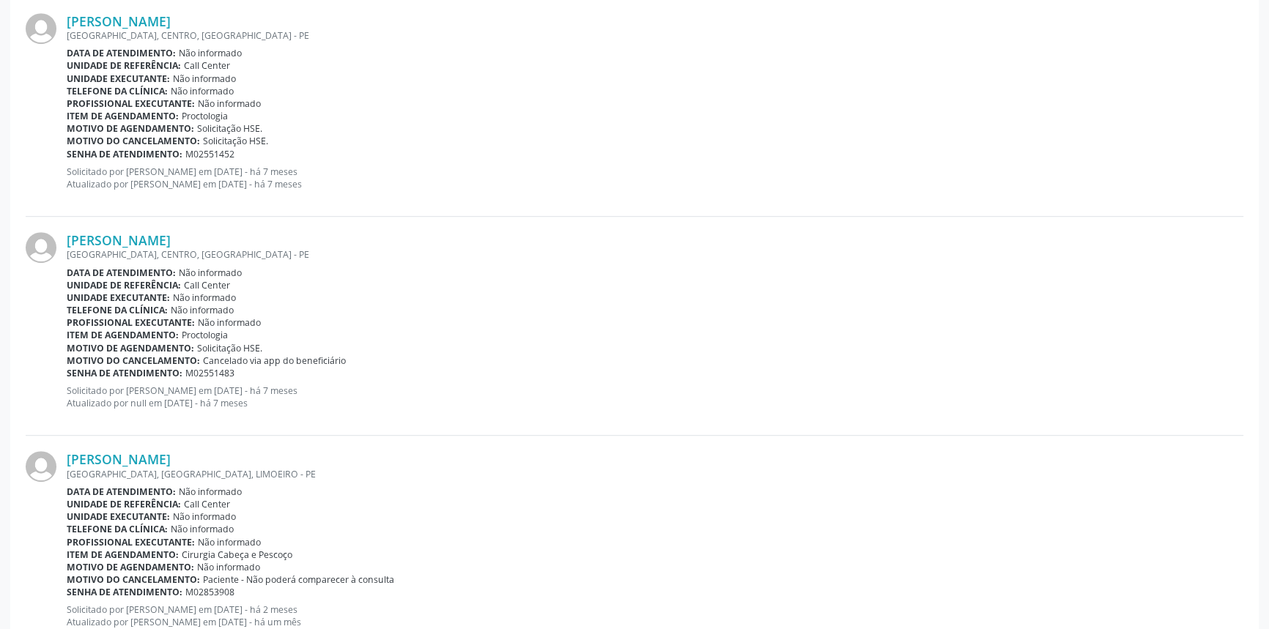
scroll to position [1122, 0]
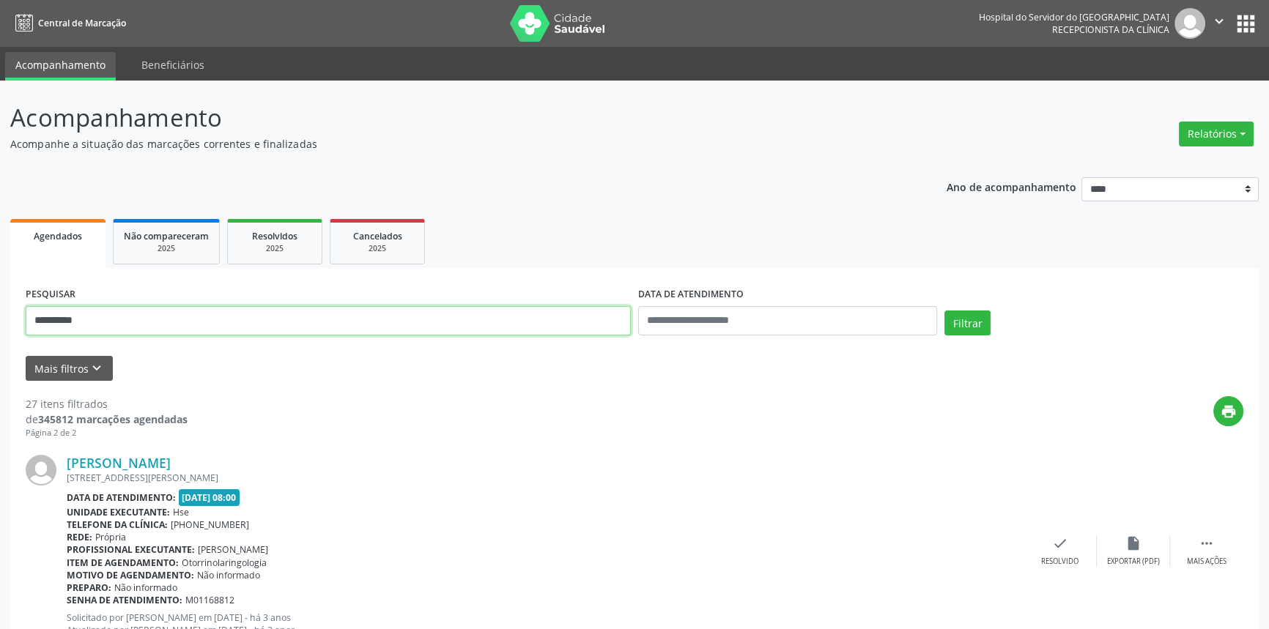
drag, startPoint x: 166, startPoint y: 329, endPoint x: 0, endPoint y: 312, distance: 167.2
type input "**********"
click at [944, 311] on button "Filtrar" at bounding box center [967, 323] width 46 height 25
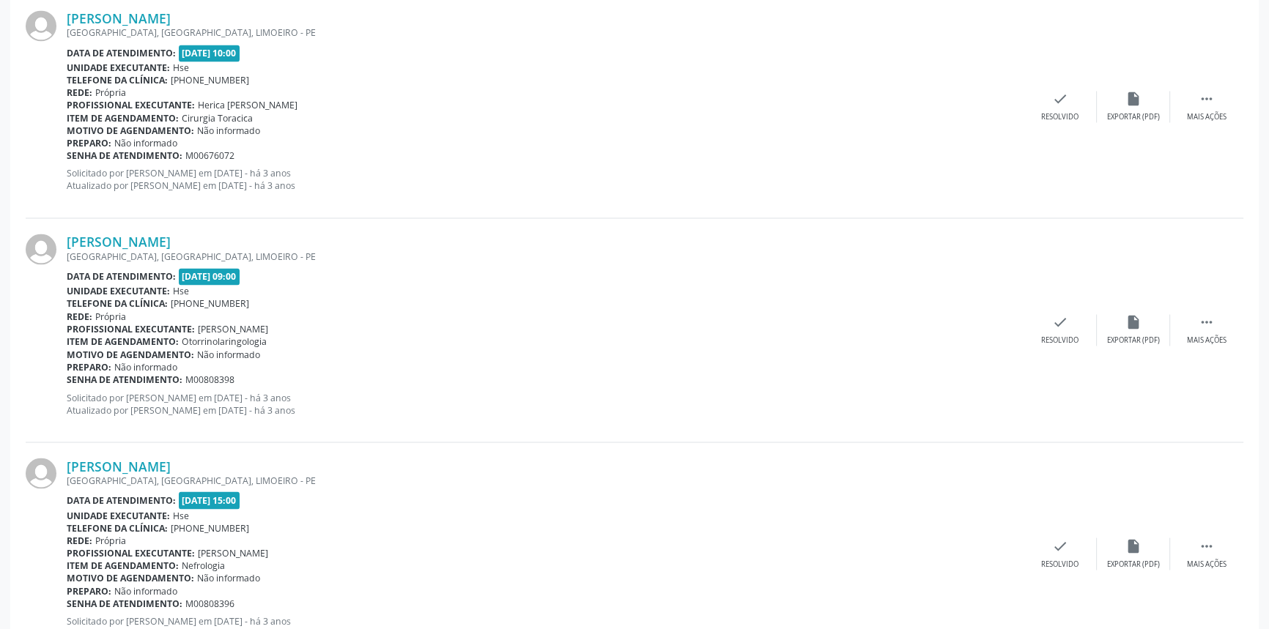
scroll to position [3229, 0]
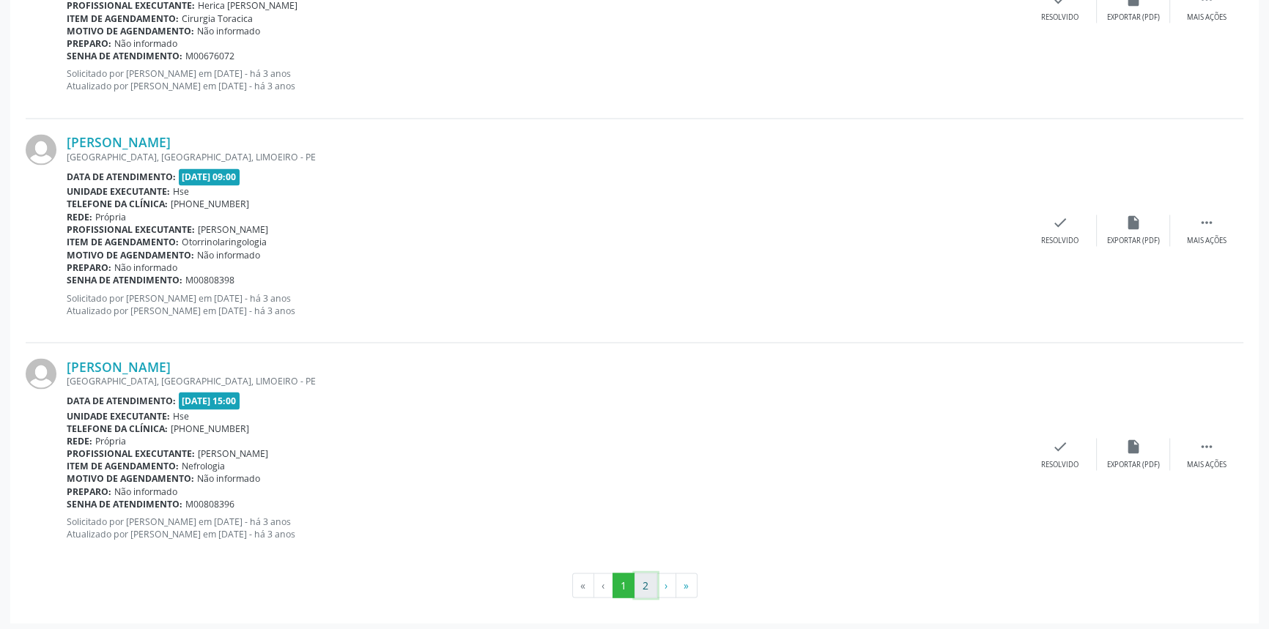
click at [635, 581] on button "2" at bounding box center [645, 585] width 23 height 25
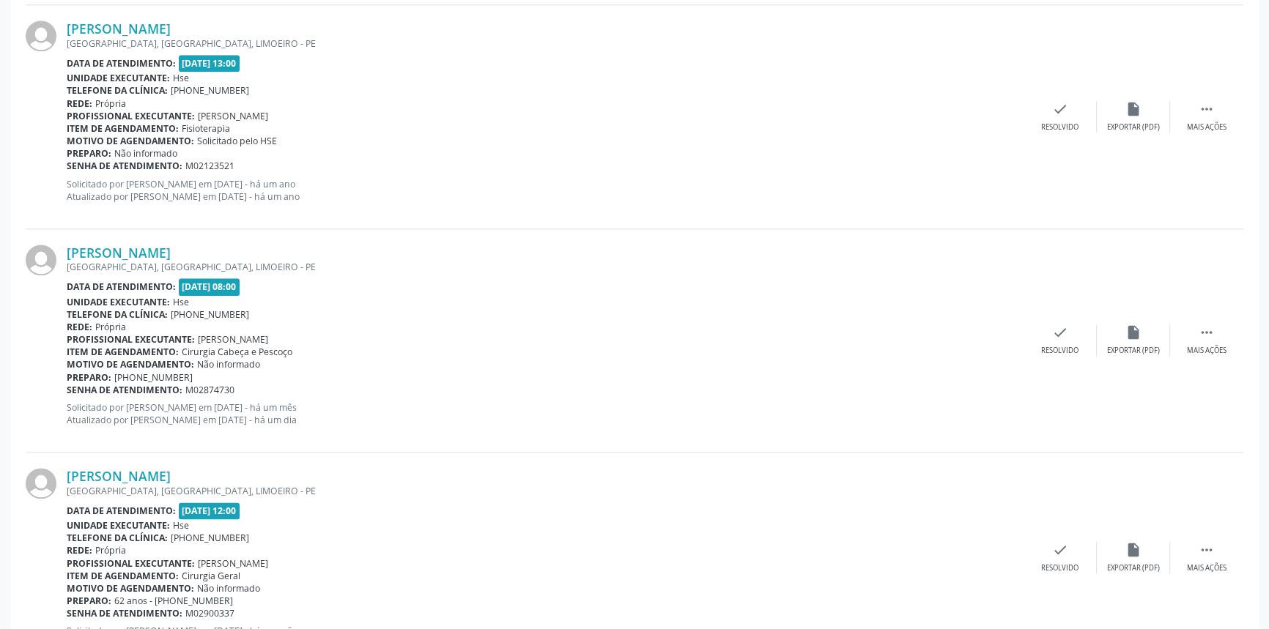
scroll to position [2212, 0]
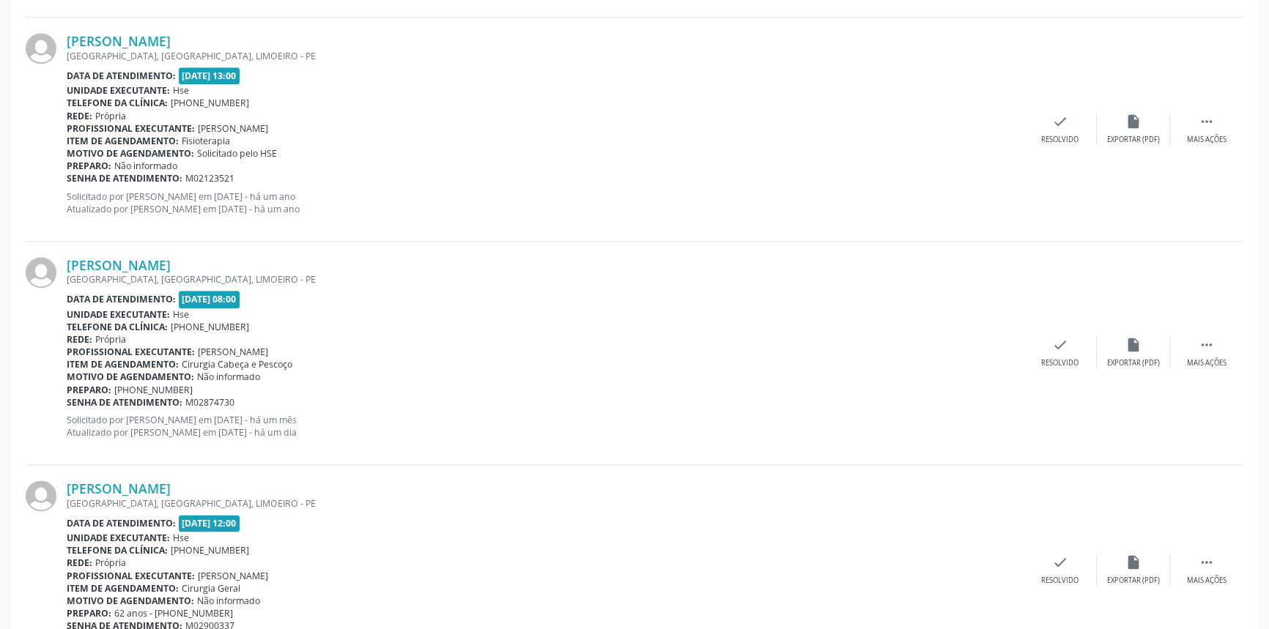
drag, startPoint x: 295, startPoint y: 268, endPoint x: 59, endPoint y: 265, distance: 235.9
click at [59, 265] on div "[PERSON_NAME] [GEOGRAPHIC_DATA], [GEOGRAPHIC_DATA], [GEOGRAPHIC_DATA] - PE Data…" at bounding box center [635, 353] width 1218 height 223
copy div "[PERSON_NAME]"
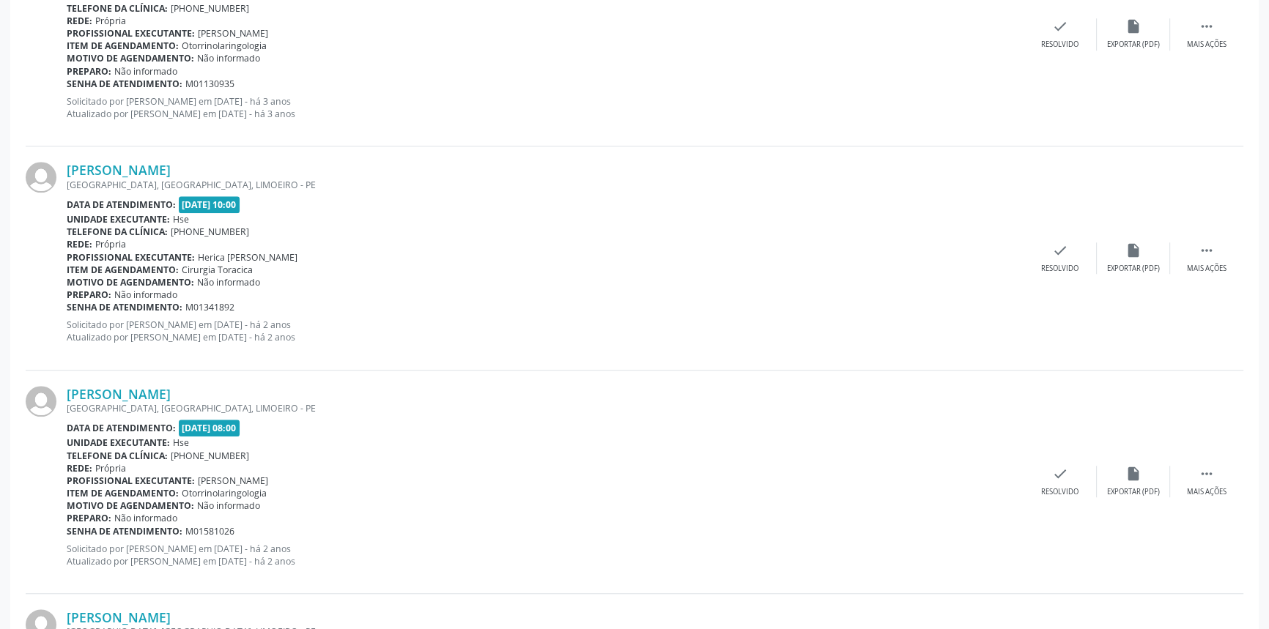
scroll to position [1413, 0]
click at [171, 169] on link "[PERSON_NAME]" at bounding box center [119, 169] width 104 height 16
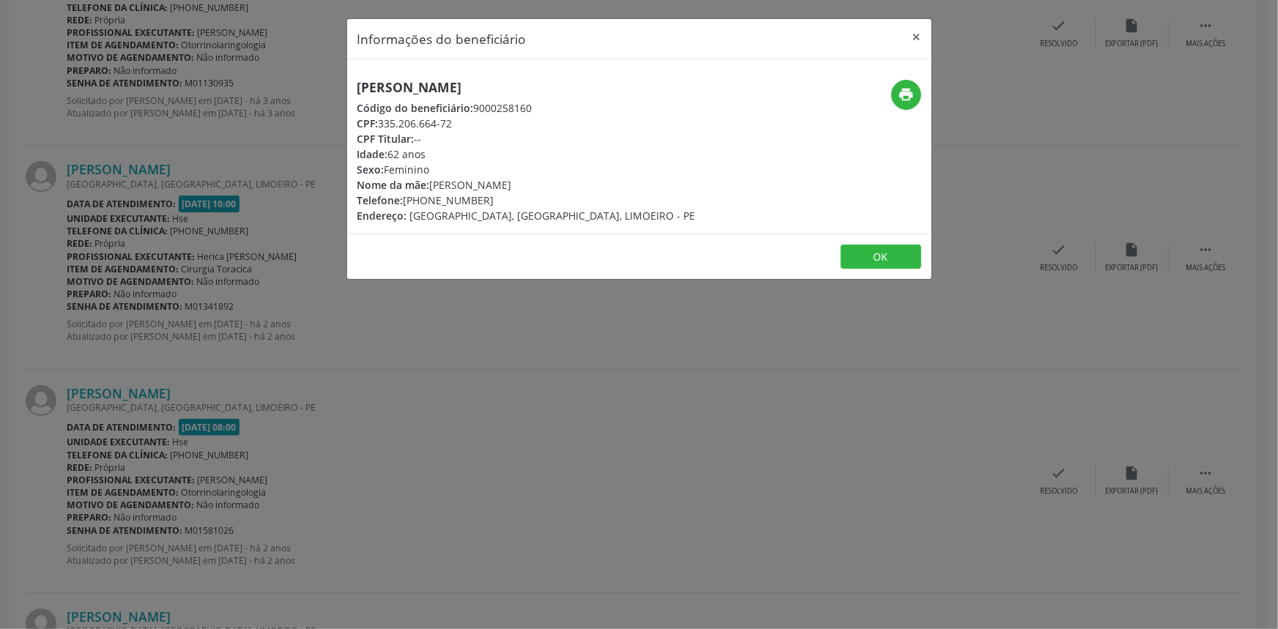
click at [256, 254] on div "Informações do beneficiário × Maria do Carmo da [PERSON_NAME] Código do benefic…" at bounding box center [639, 314] width 1278 height 629
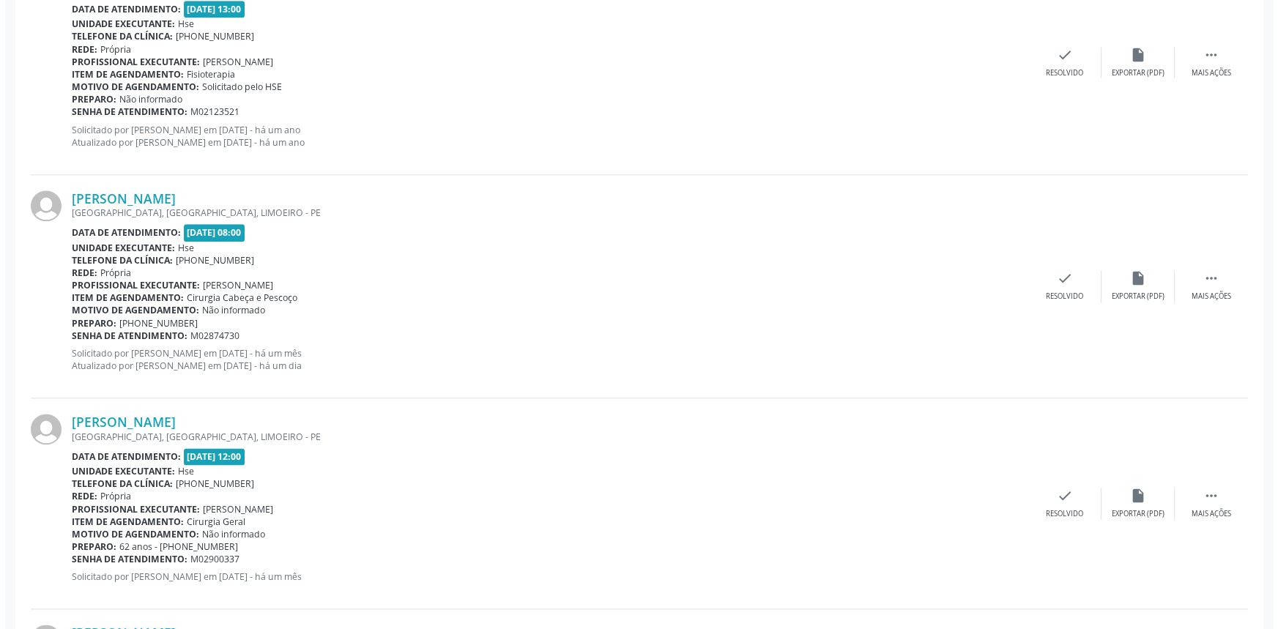
scroll to position [2212, 0]
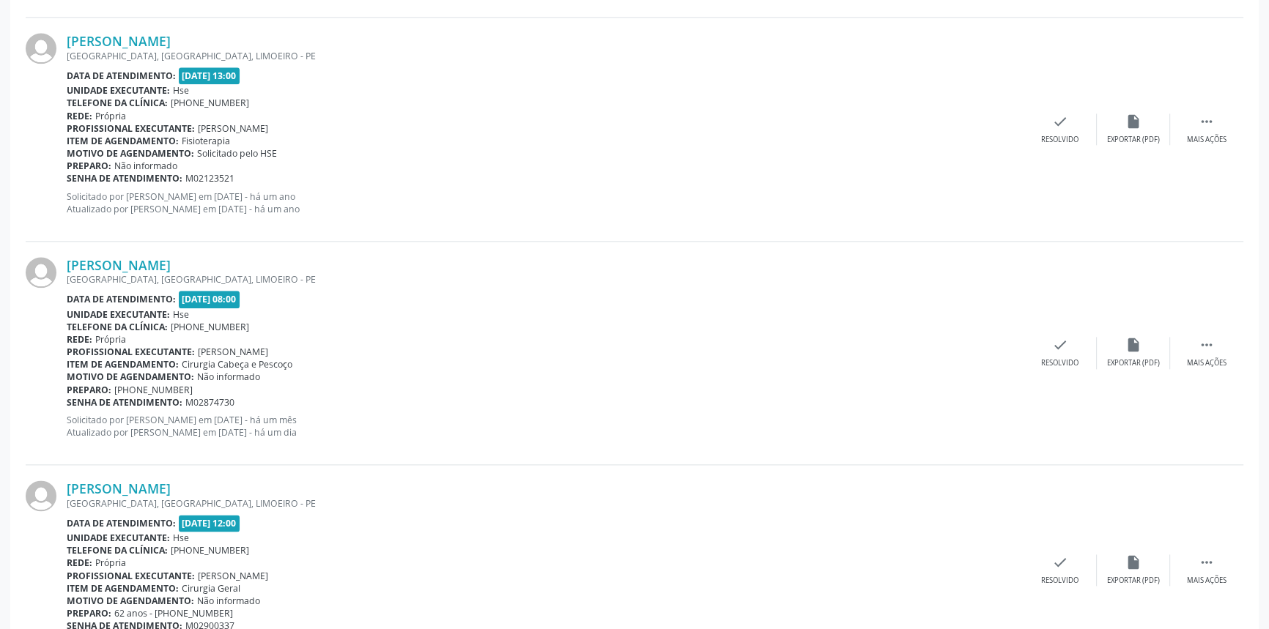
click at [204, 273] on div "[GEOGRAPHIC_DATA], [GEOGRAPHIC_DATA], LIMOEIRO - PE" at bounding box center [545, 279] width 957 height 12
click at [171, 264] on link "[PERSON_NAME]" at bounding box center [119, 265] width 104 height 16
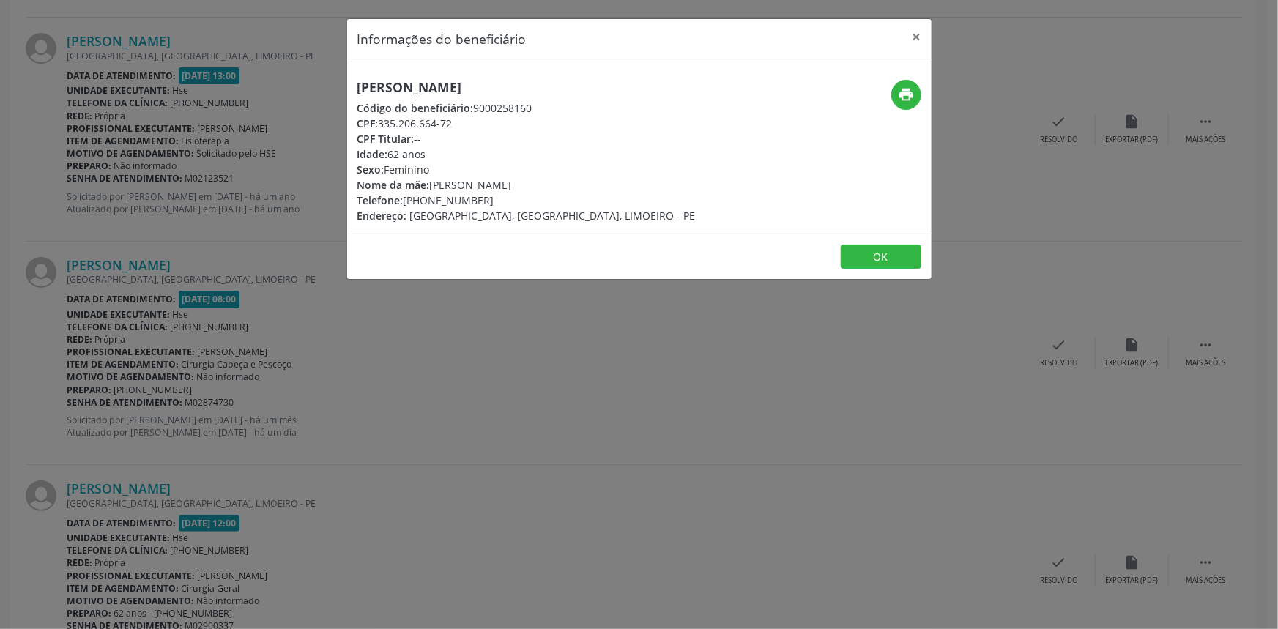
click at [865, 90] on div "print" at bounding box center [834, 95] width 174 height 30
click at [890, 92] on div "print" at bounding box center [834, 95] width 174 height 30
click at [899, 94] on icon "print" at bounding box center [906, 94] width 16 height 16
